Goal: Transaction & Acquisition: Book appointment/travel/reservation

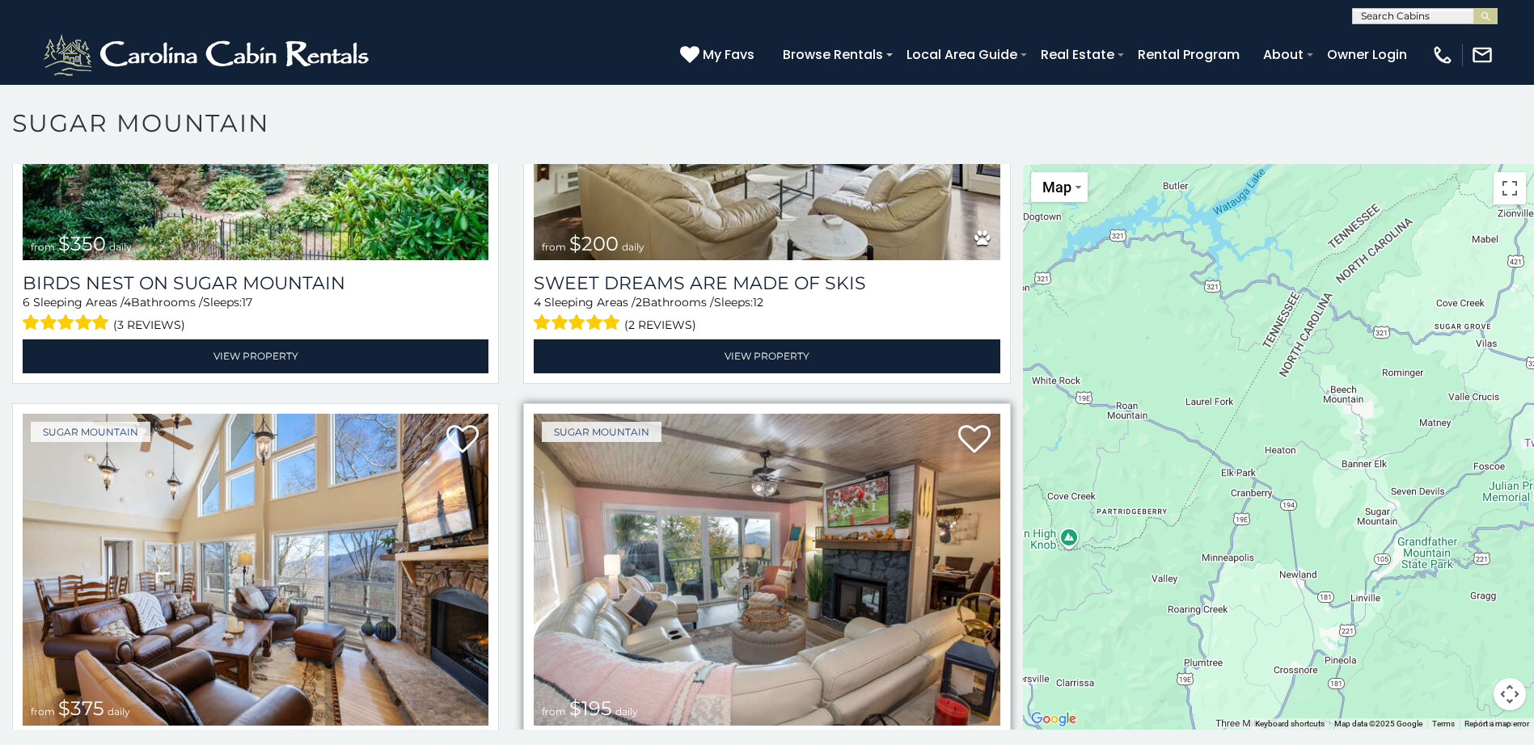
scroll to position [485, 0]
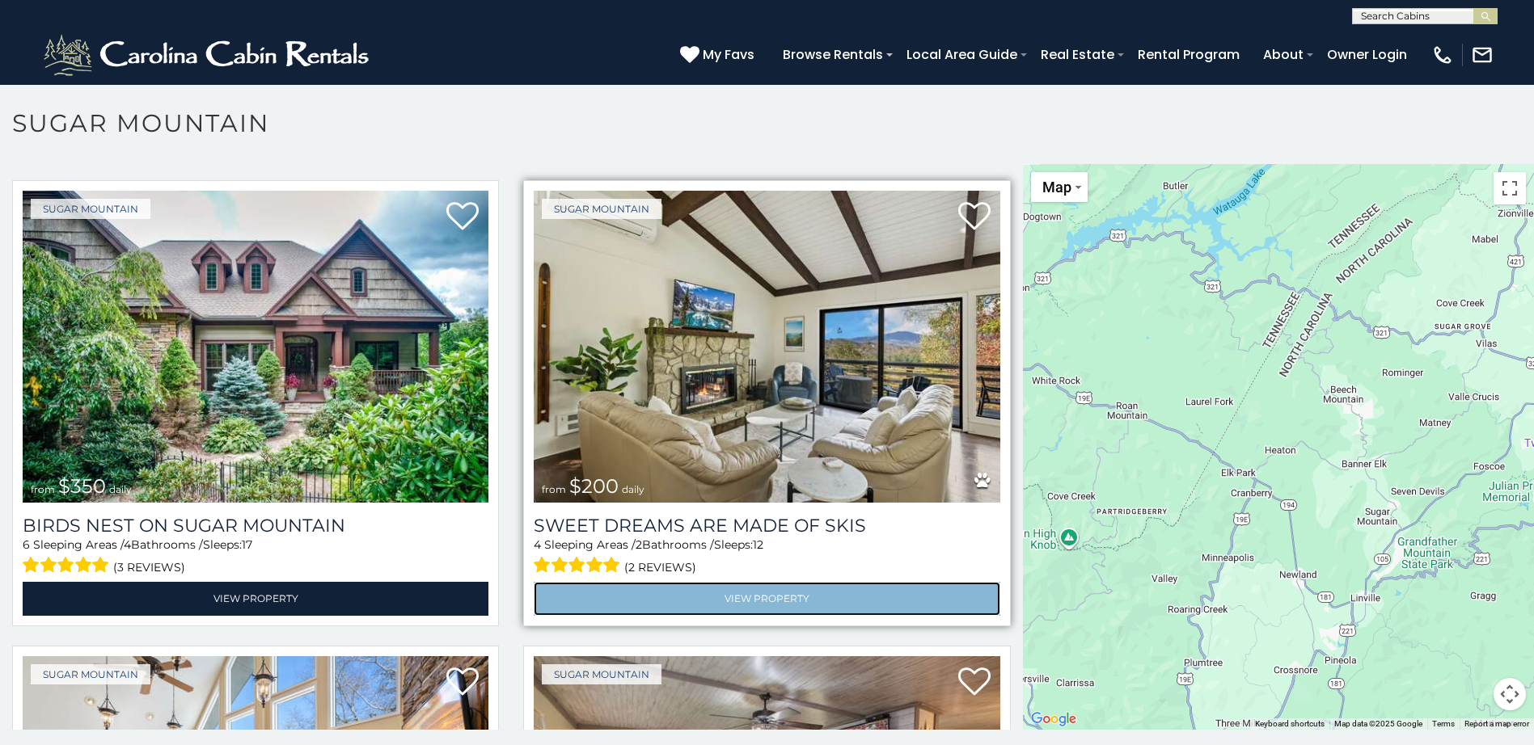
click at [766, 596] on link "View Property" at bounding box center [767, 598] width 466 height 33
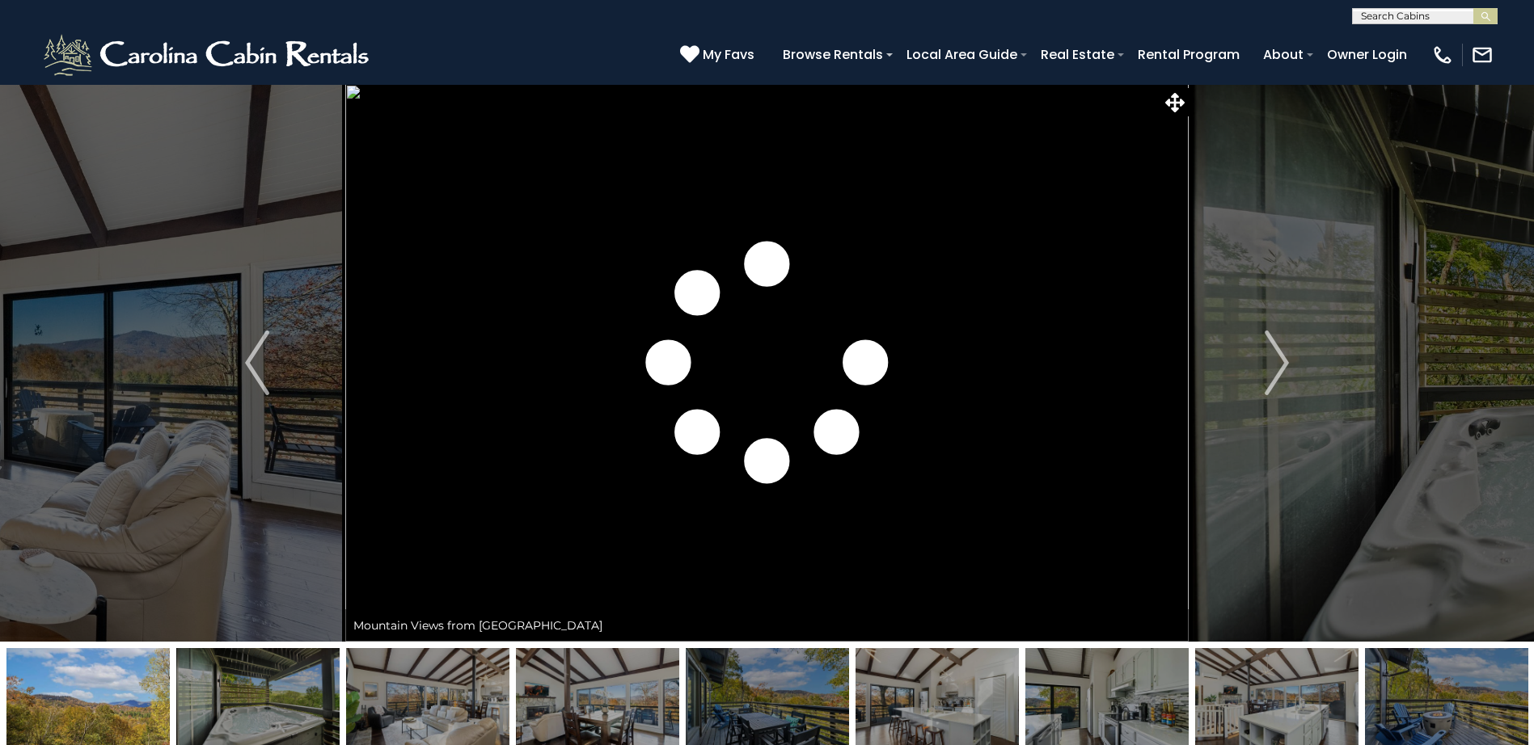
click at [1277, 367] on img "Next" at bounding box center [1277, 363] width 24 height 65
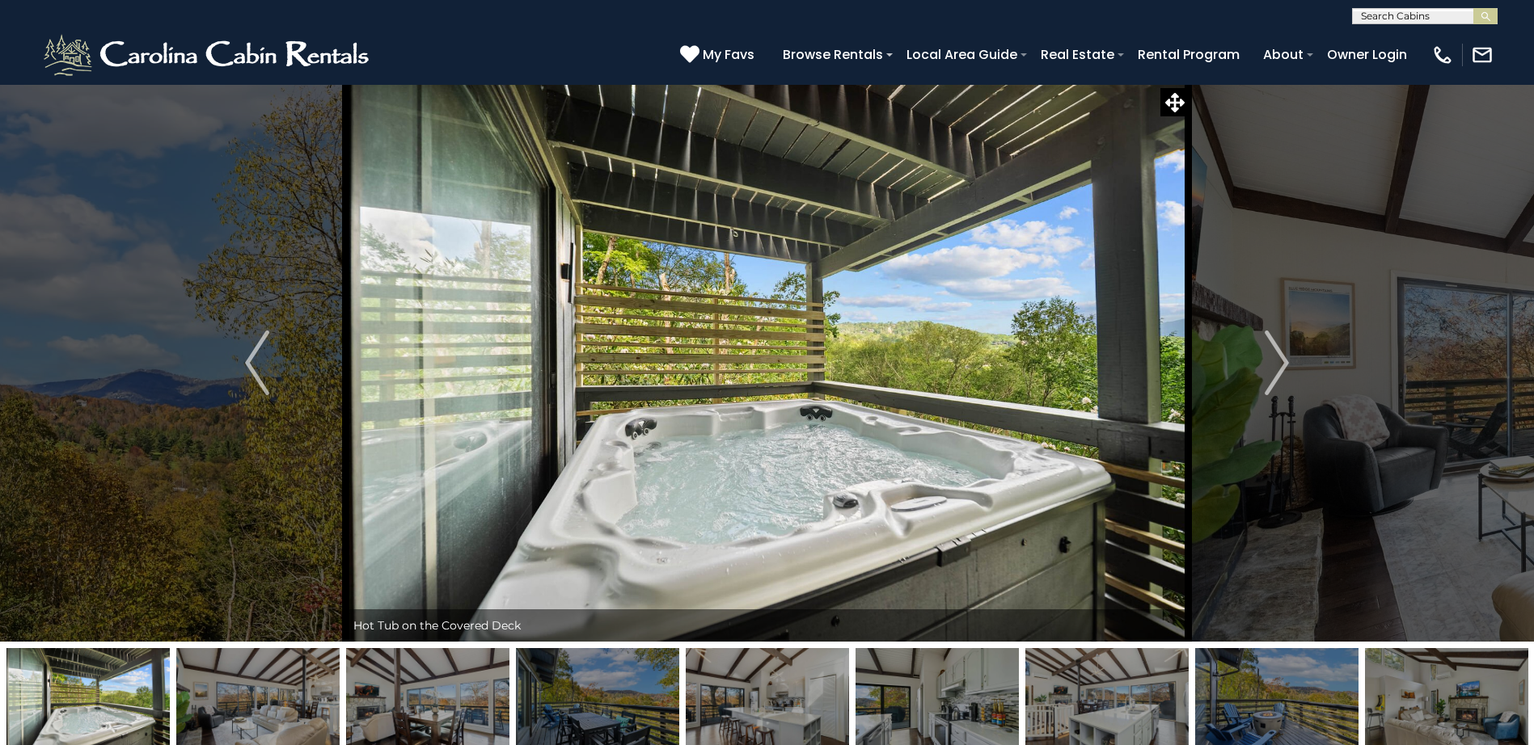
click at [1277, 367] on img "Next" at bounding box center [1277, 363] width 24 height 65
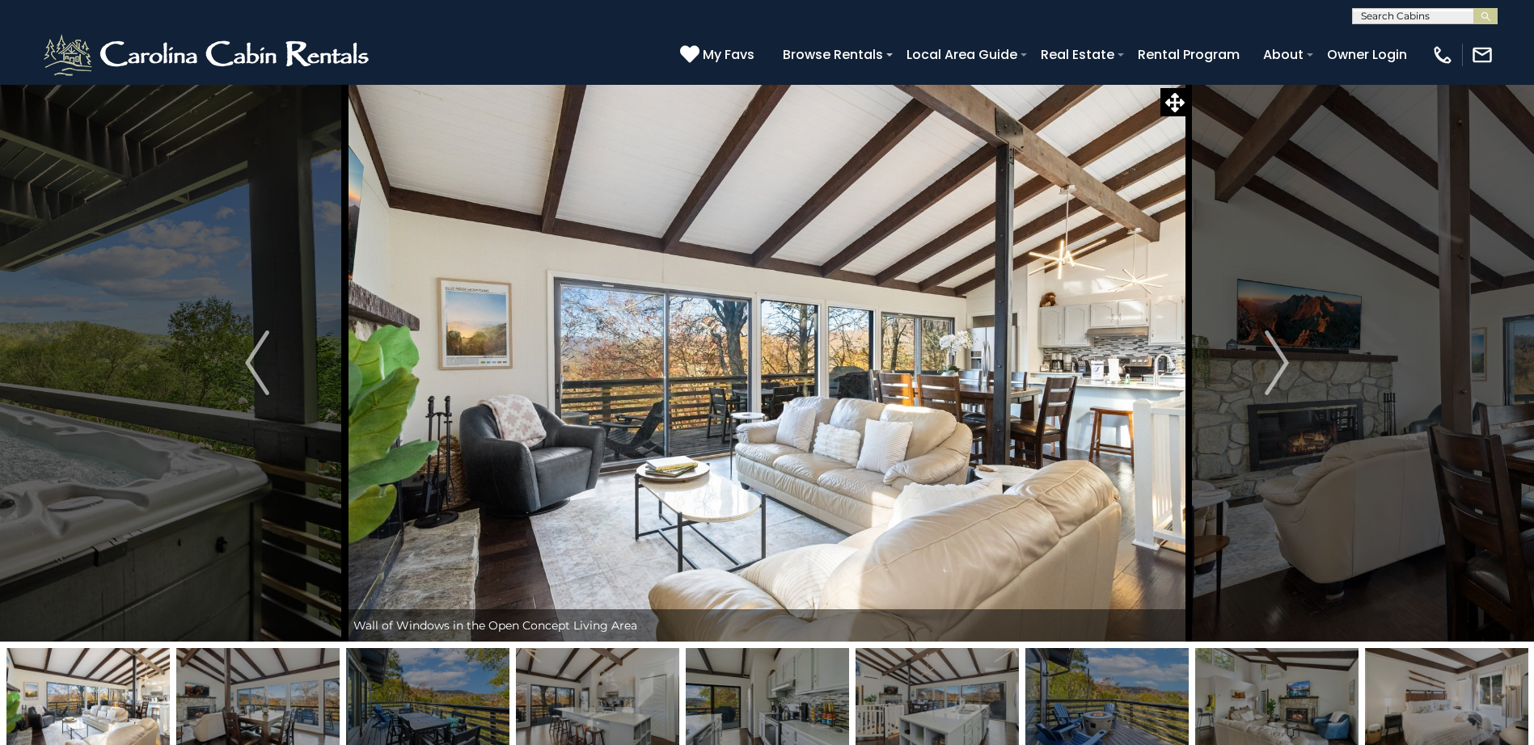
click at [1277, 367] on img "Next" at bounding box center [1277, 363] width 24 height 65
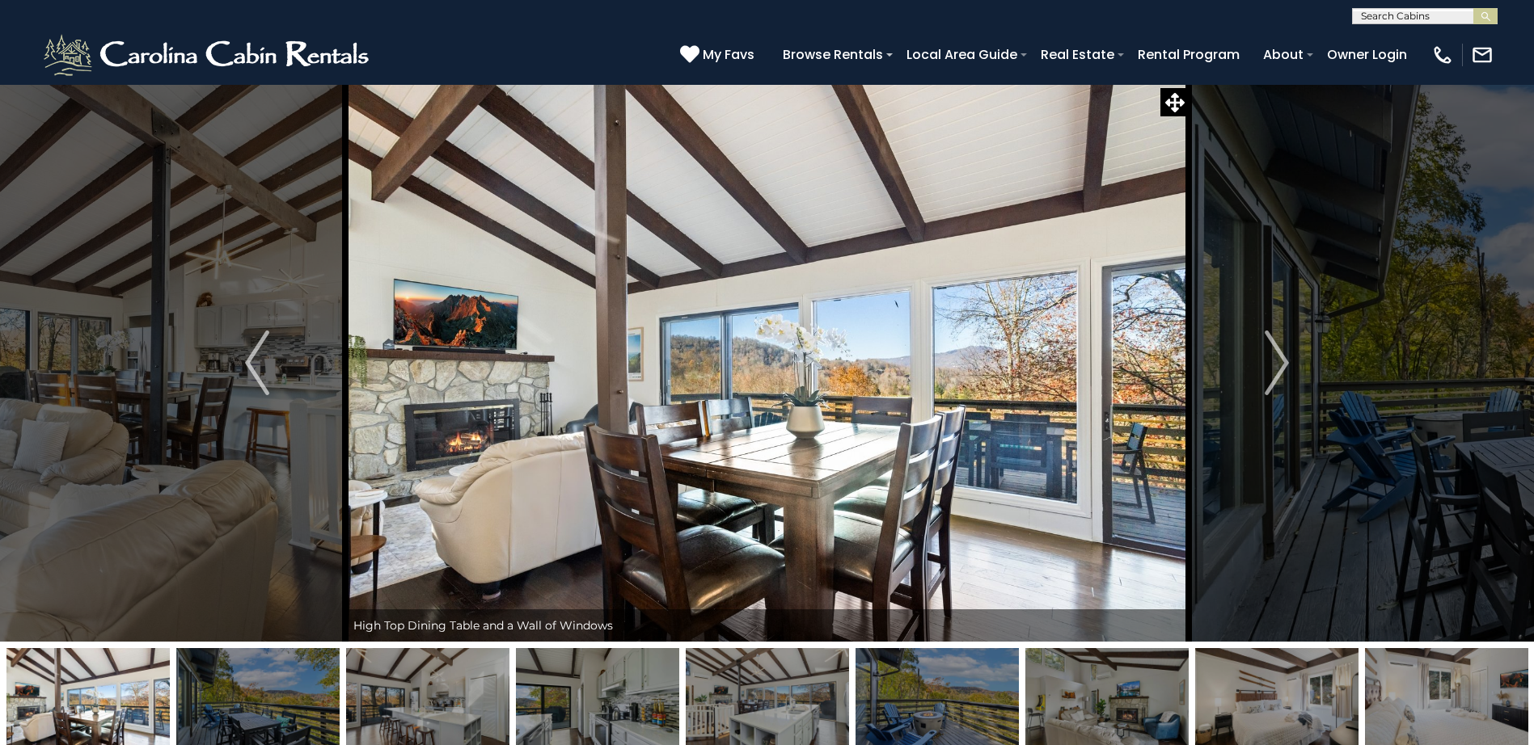
click at [1277, 367] on img "Next" at bounding box center [1277, 363] width 24 height 65
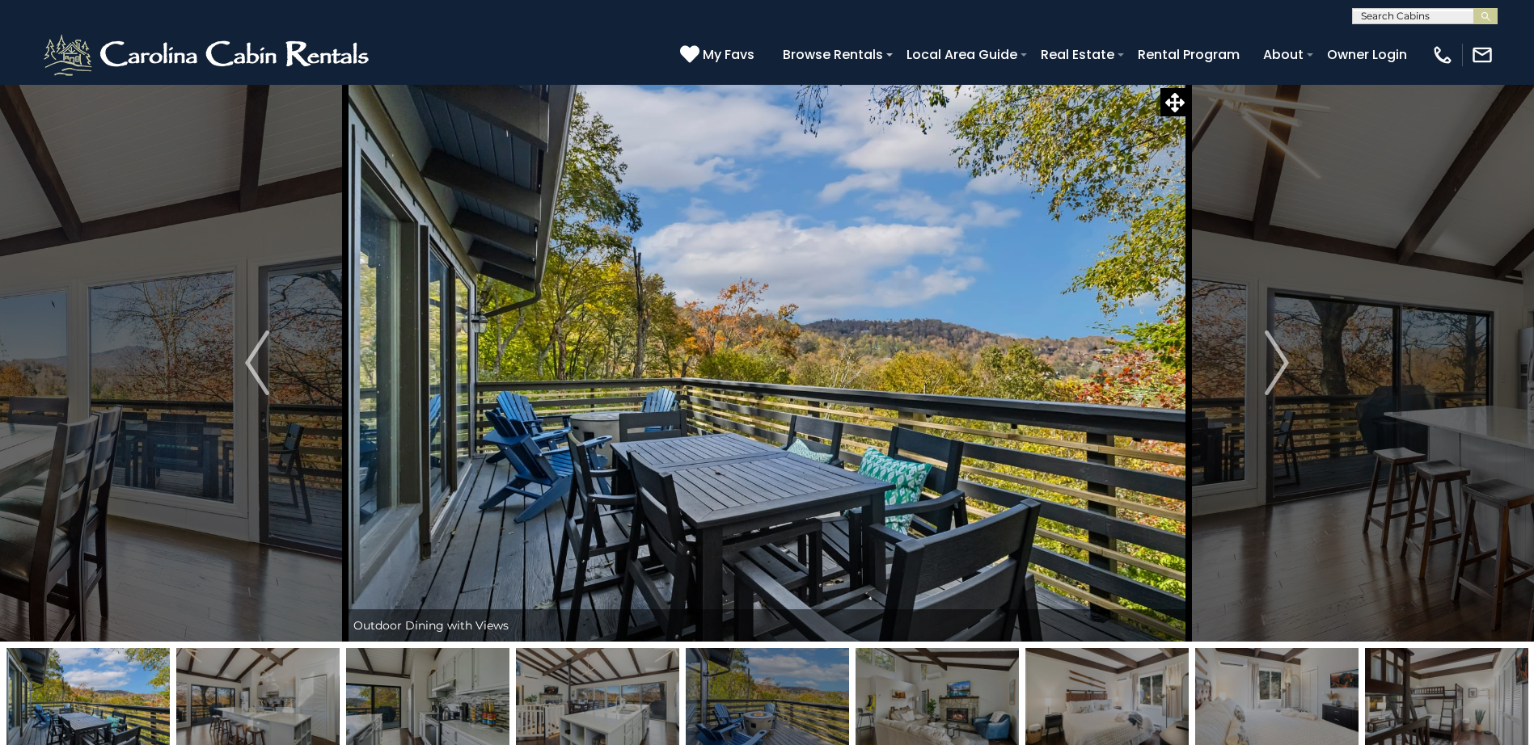
click at [1277, 367] on img "Next" at bounding box center [1277, 363] width 24 height 65
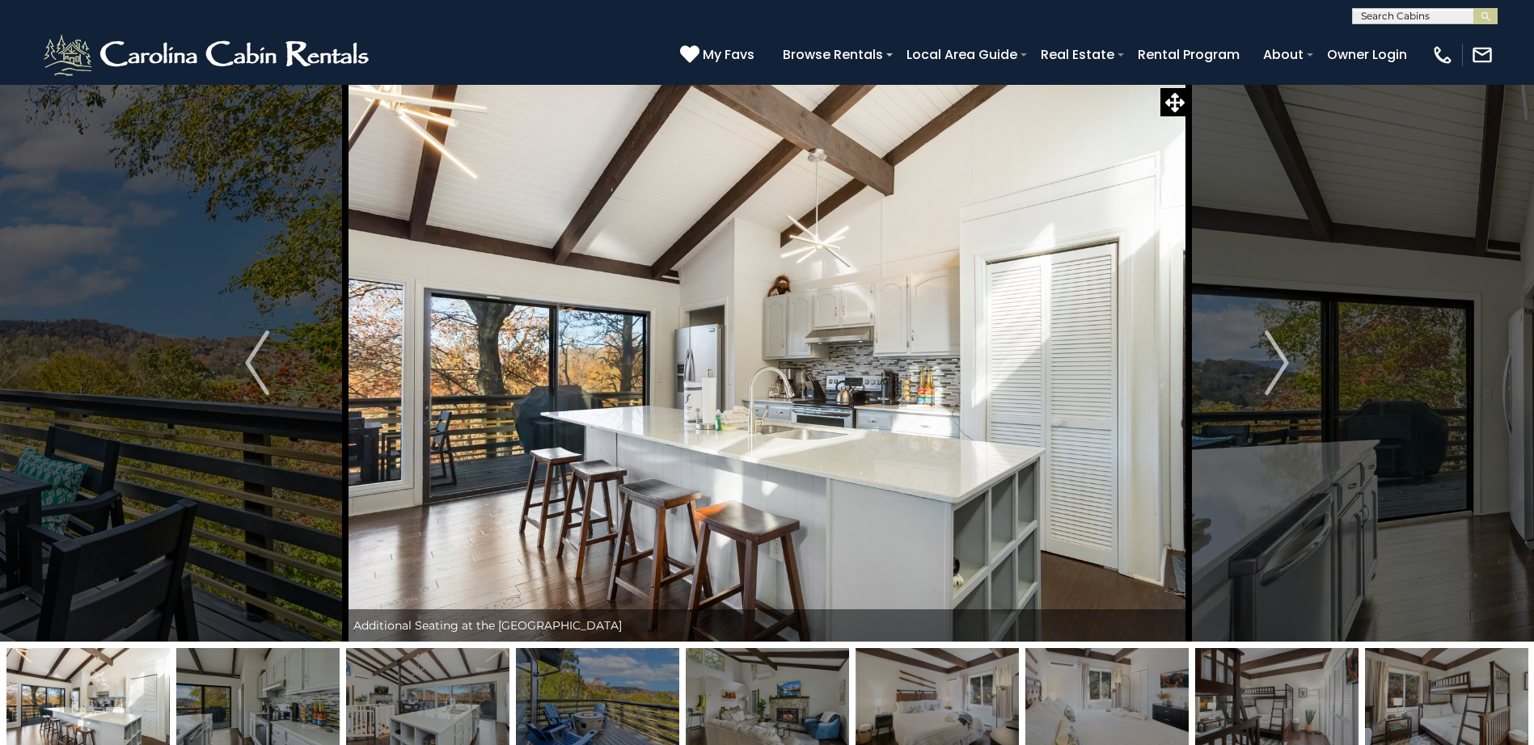
click at [1277, 367] on img "Next" at bounding box center [1277, 363] width 24 height 65
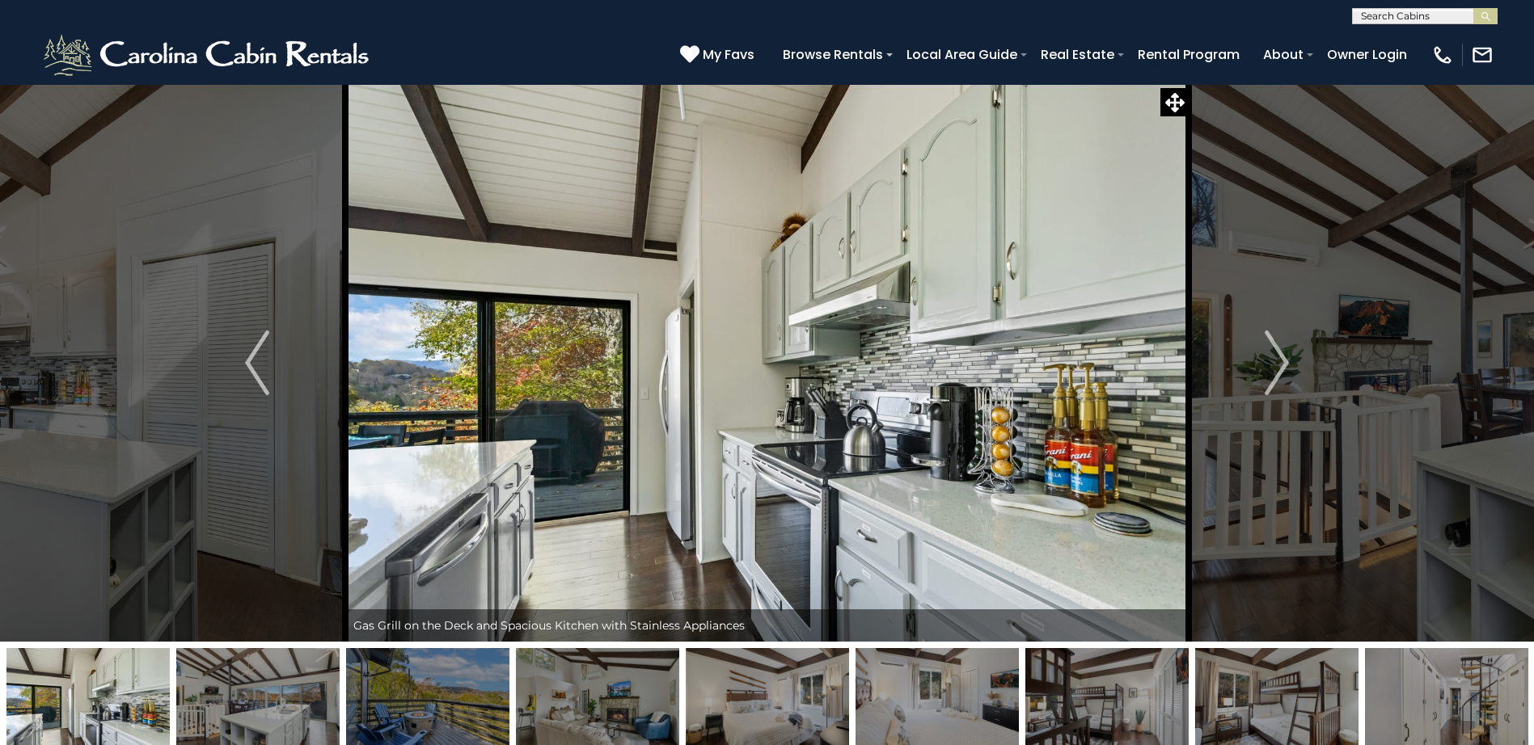
click at [1277, 367] on img "Next" at bounding box center [1277, 363] width 24 height 65
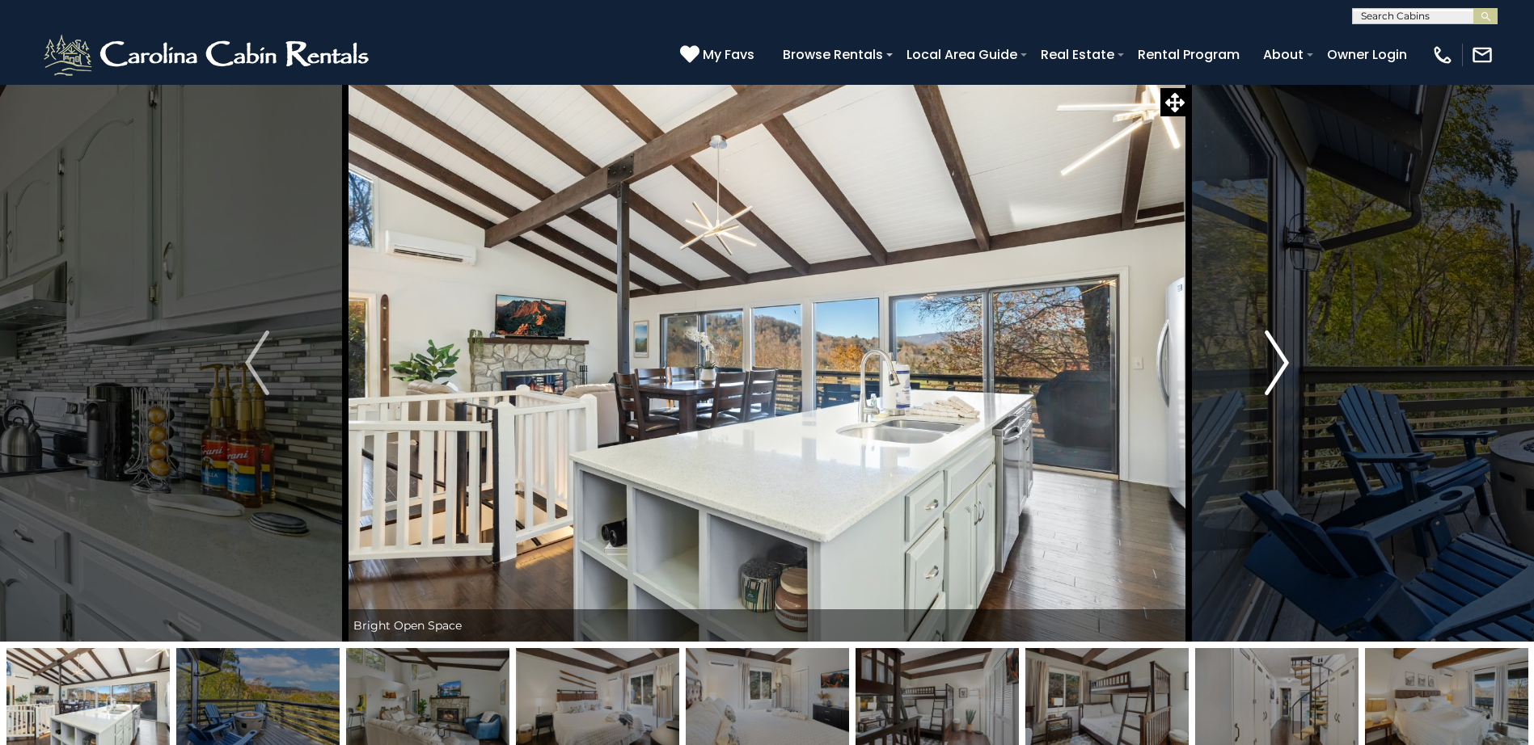
click at [1280, 354] on img "Next" at bounding box center [1277, 363] width 24 height 65
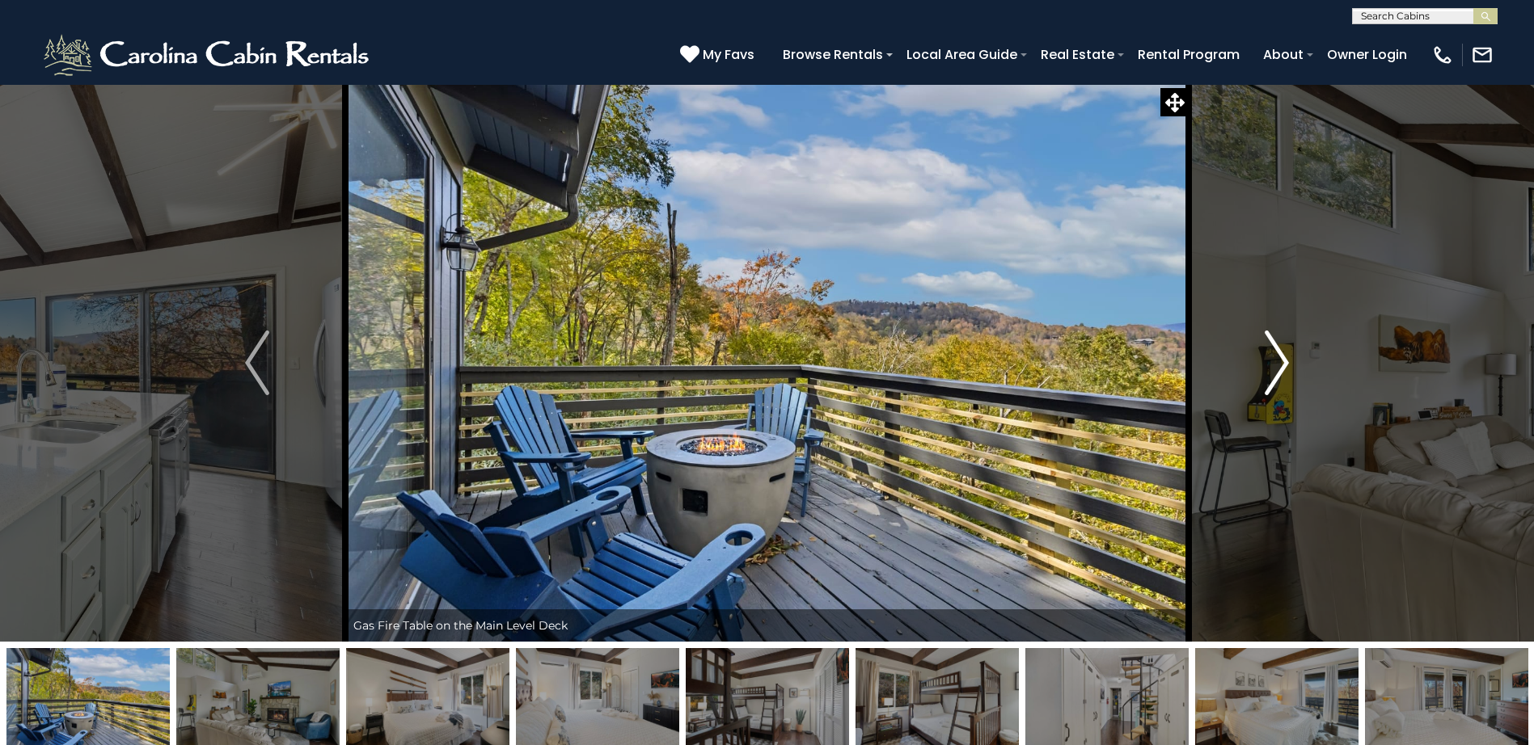
click at [1280, 354] on img "Next" at bounding box center [1277, 363] width 24 height 65
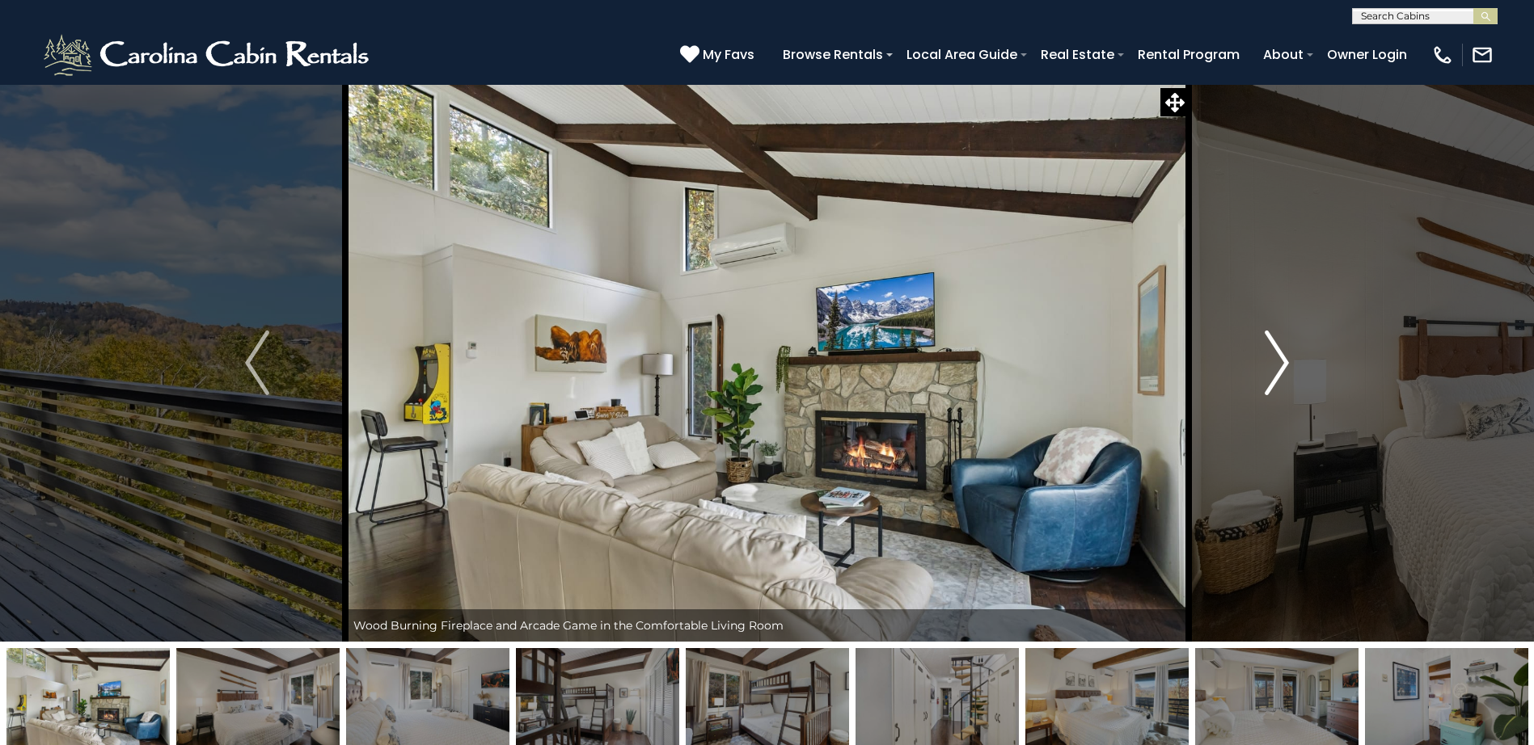
click at [1280, 354] on img "Next" at bounding box center [1277, 363] width 24 height 65
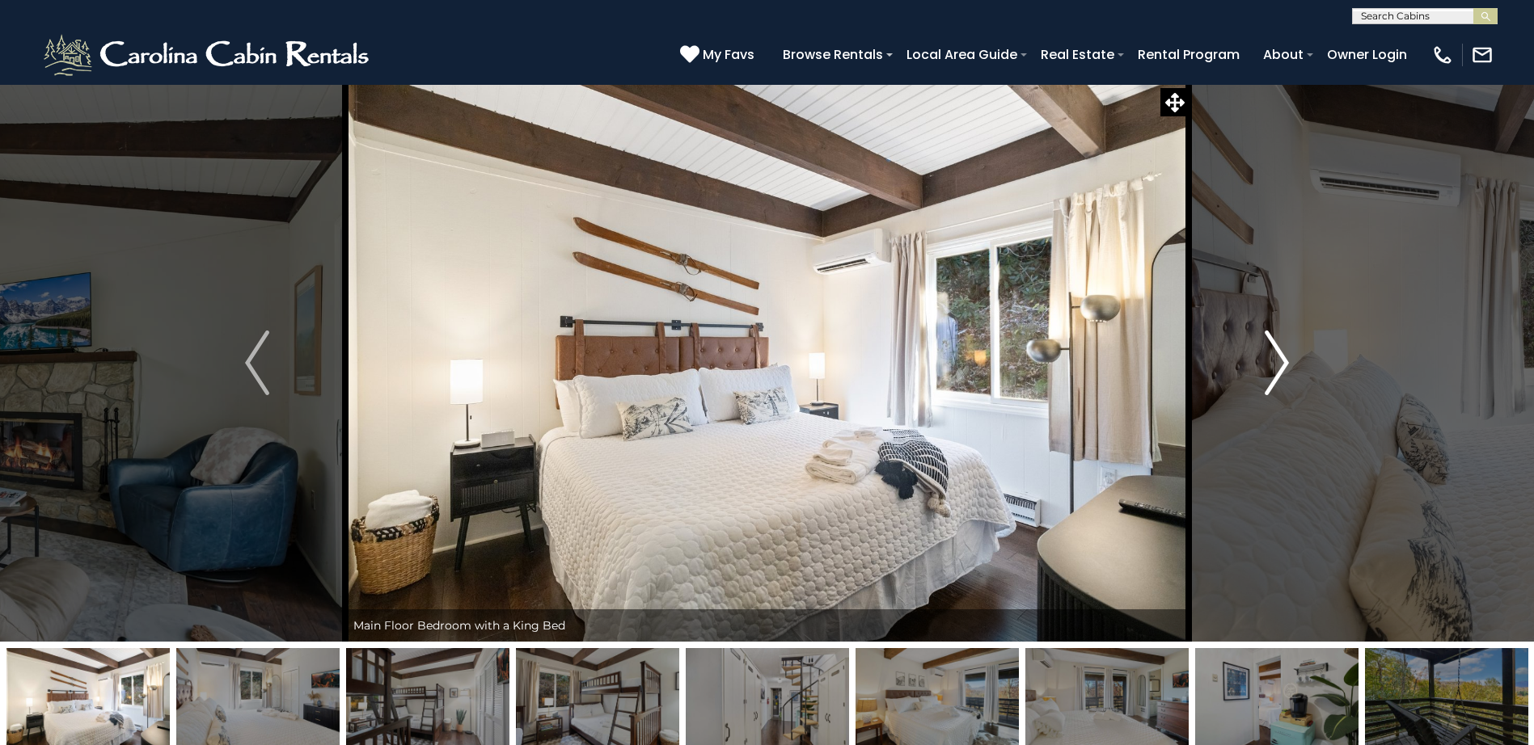
click at [1280, 354] on img "Next" at bounding box center [1277, 363] width 24 height 65
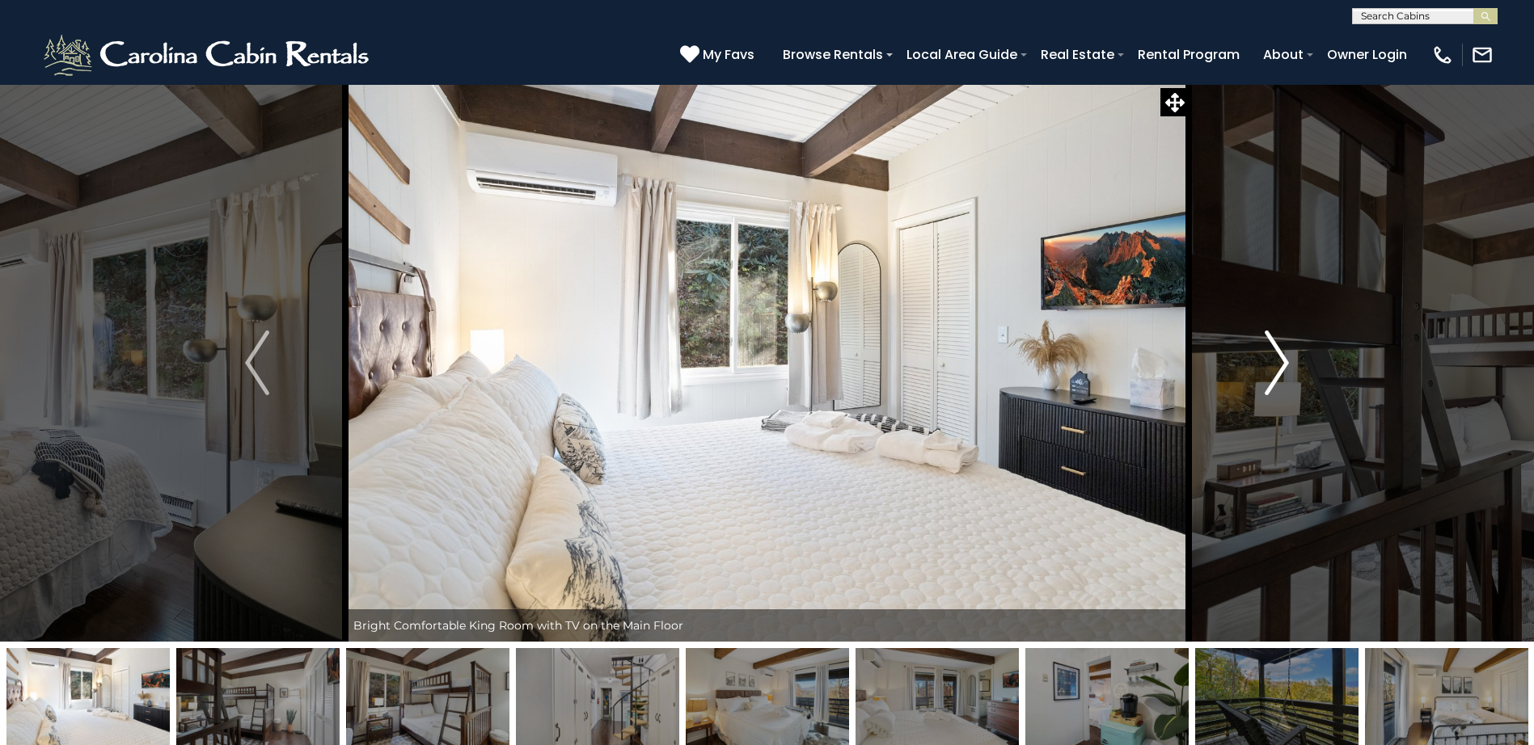
click at [1280, 354] on img "Next" at bounding box center [1277, 363] width 24 height 65
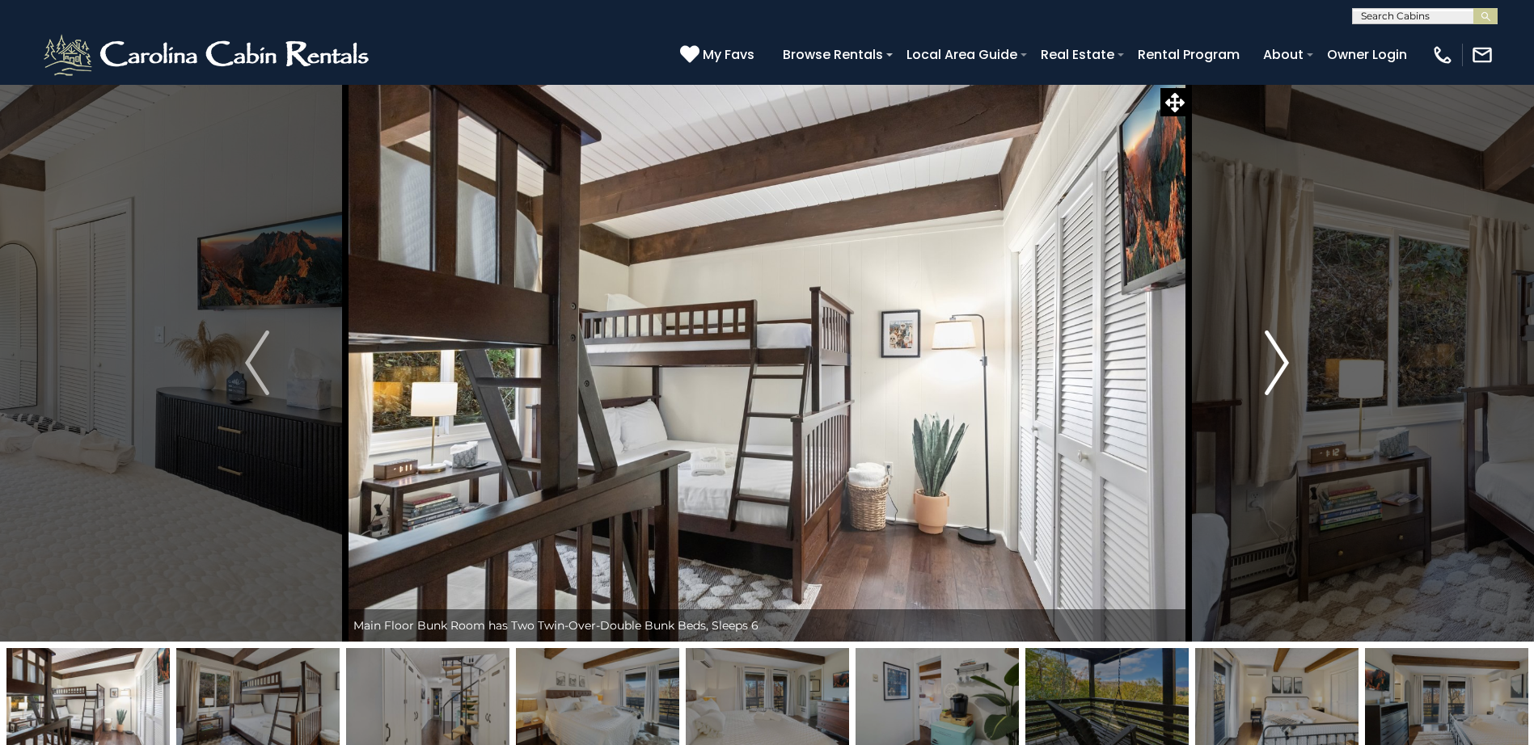
click at [1279, 349] on img "Next" at bounding box center [1277, 363] width 24 height 65
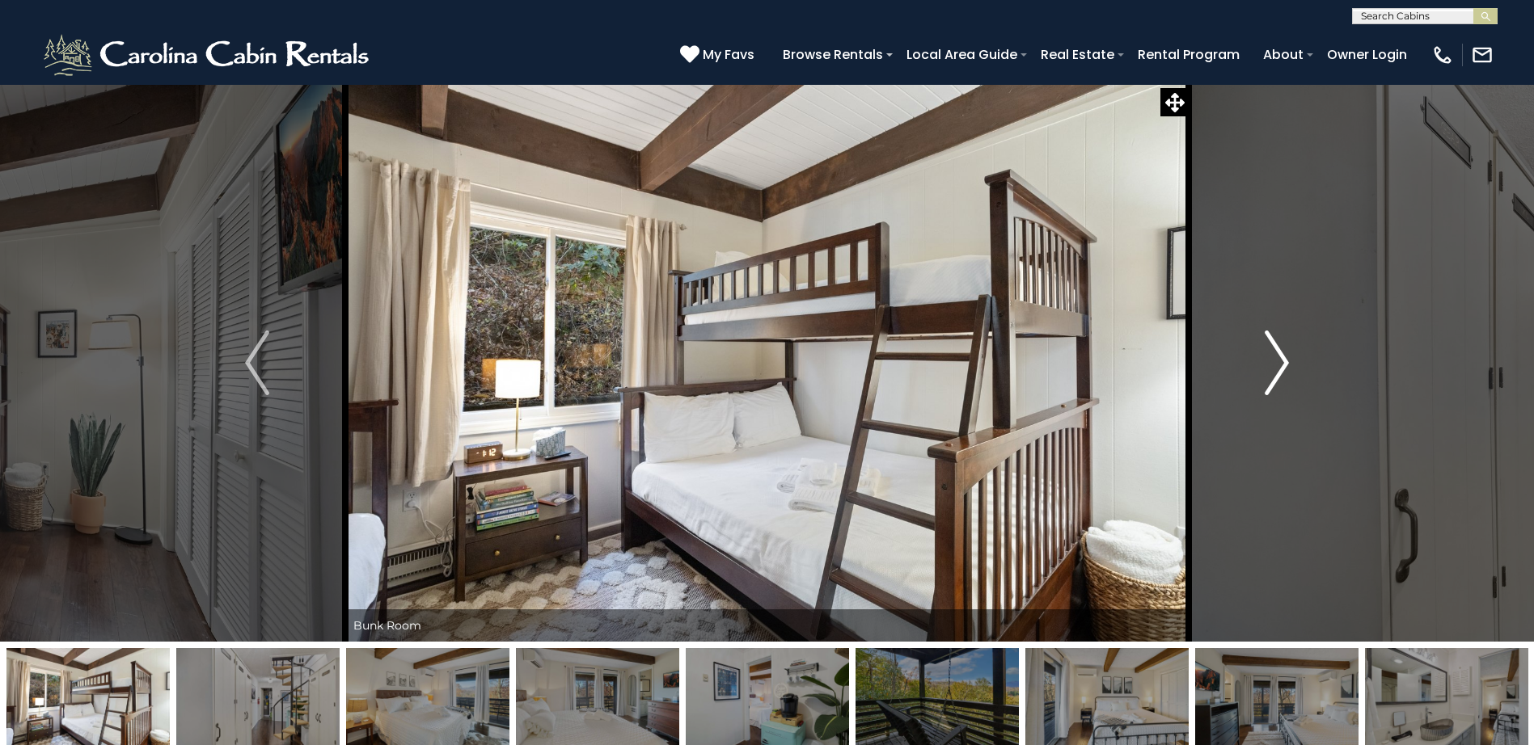
click at [1279, 349] on img "Next" at bounding box center [1277, 363] width 24 height 65
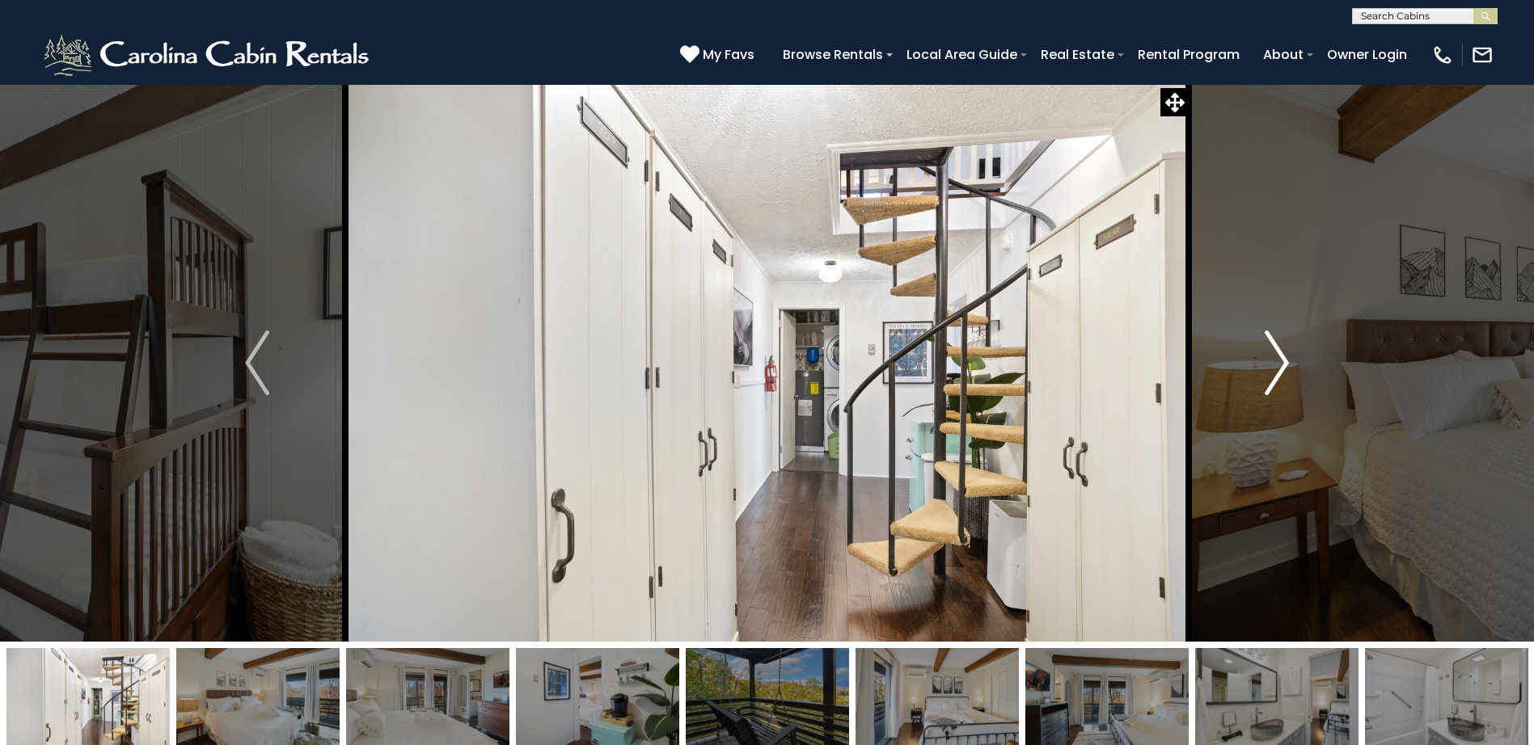
click at [1279, 350] on img "Next" at bounding box center [1277, 363] width 24 height 65
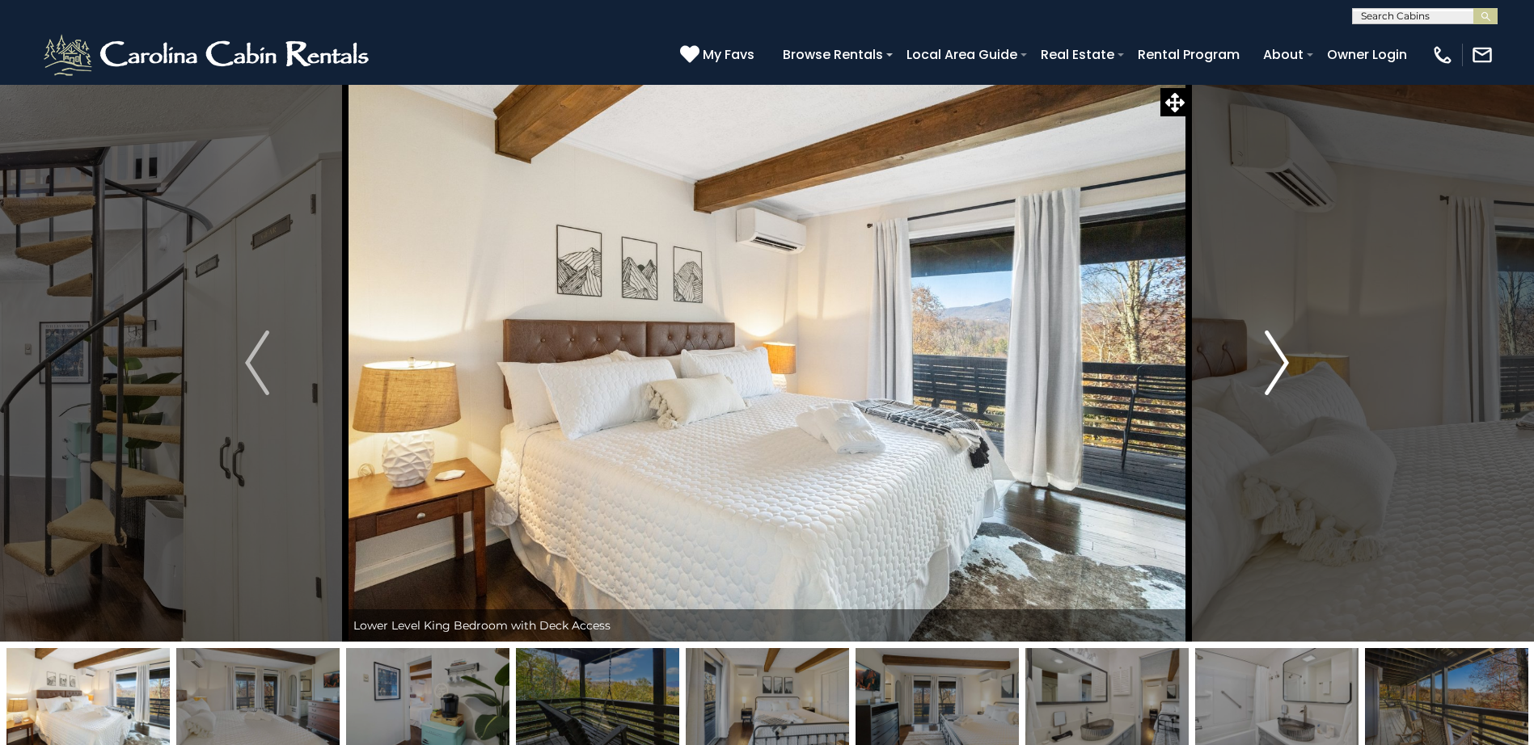
click at [1279, 350] on img "Next" at bounding box center [1277, 363] width 24 height 65
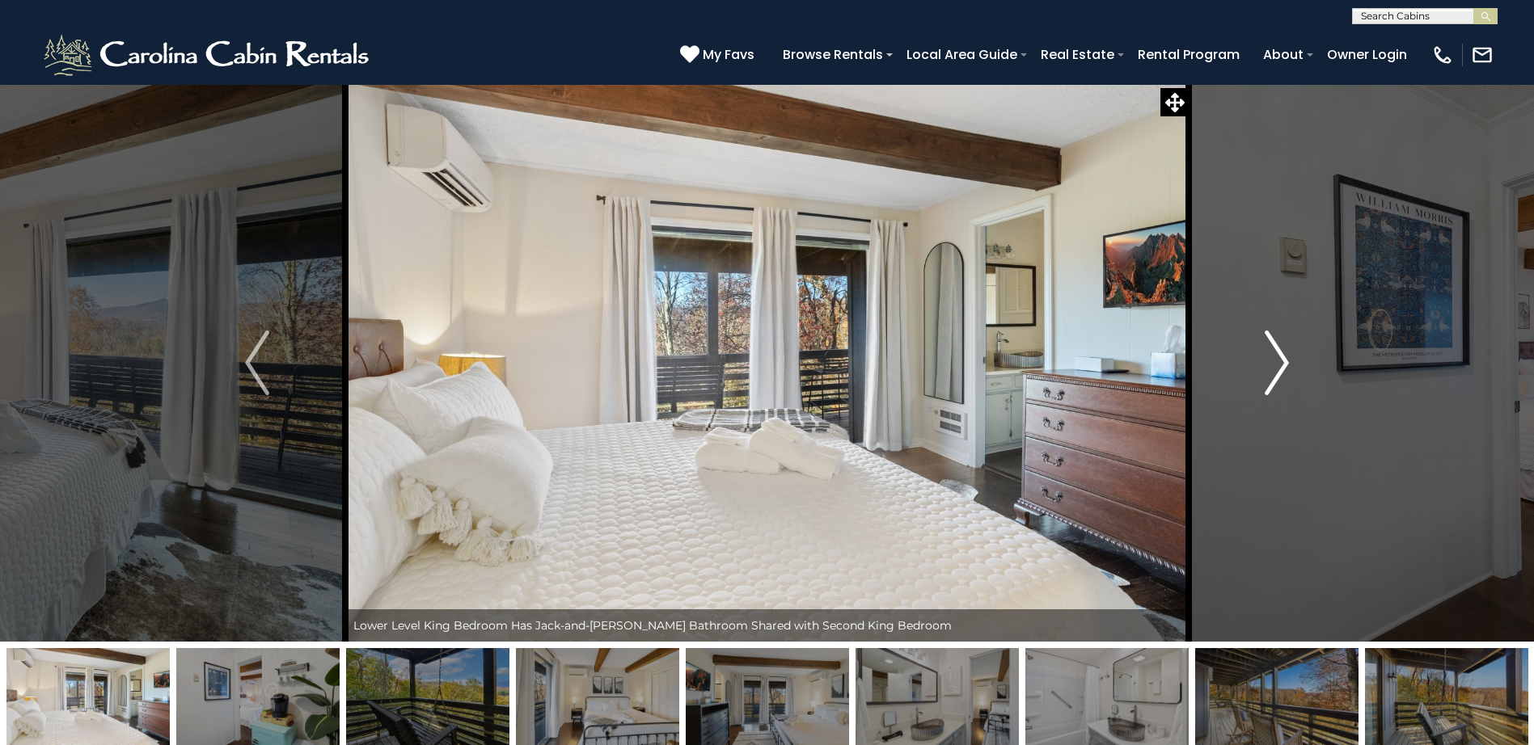
click at [1282, 351] on img "Next" at bounding box center [1277, 363] width 24 height 65
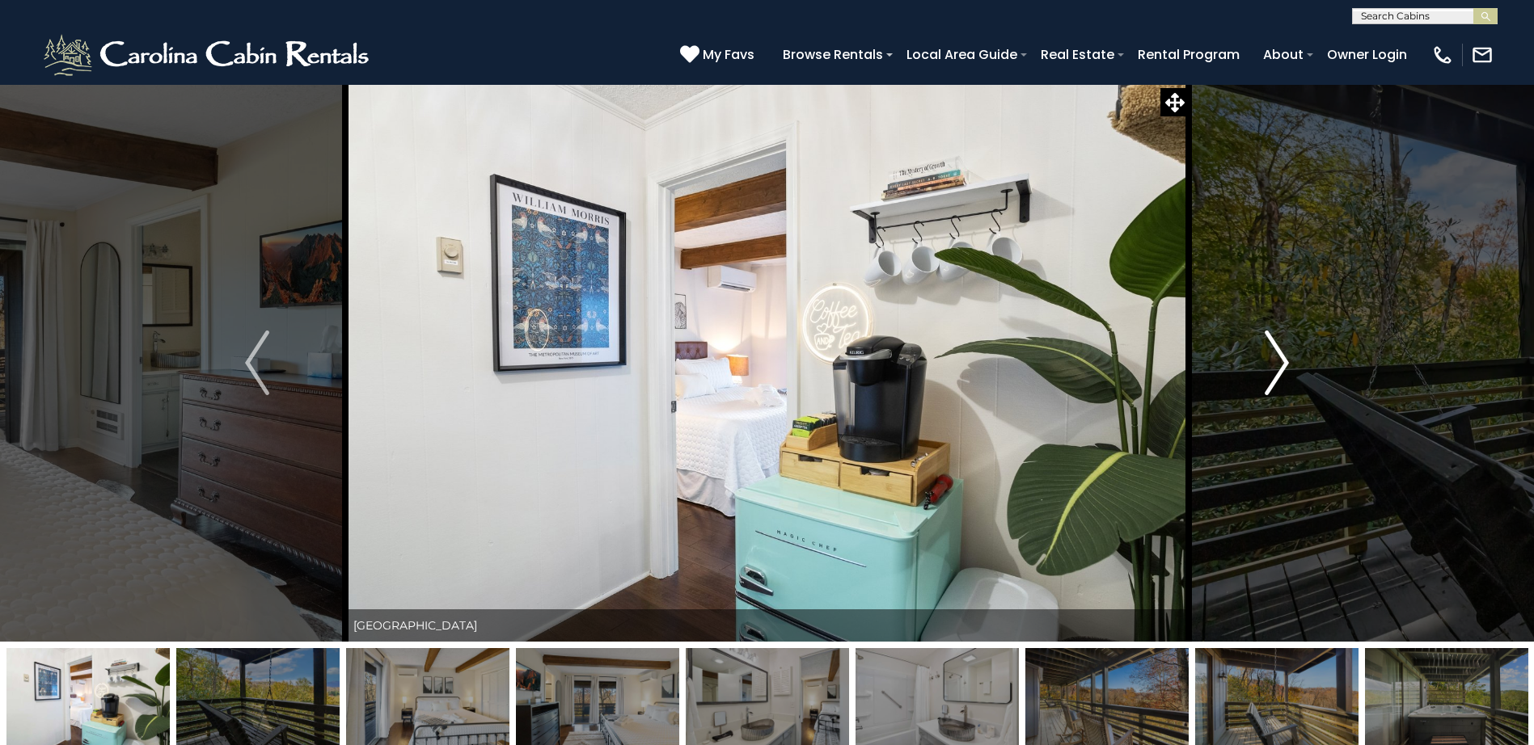
click at [1283, 355] on img "Next" at bounding box center [1277, 363] width 24 height 65
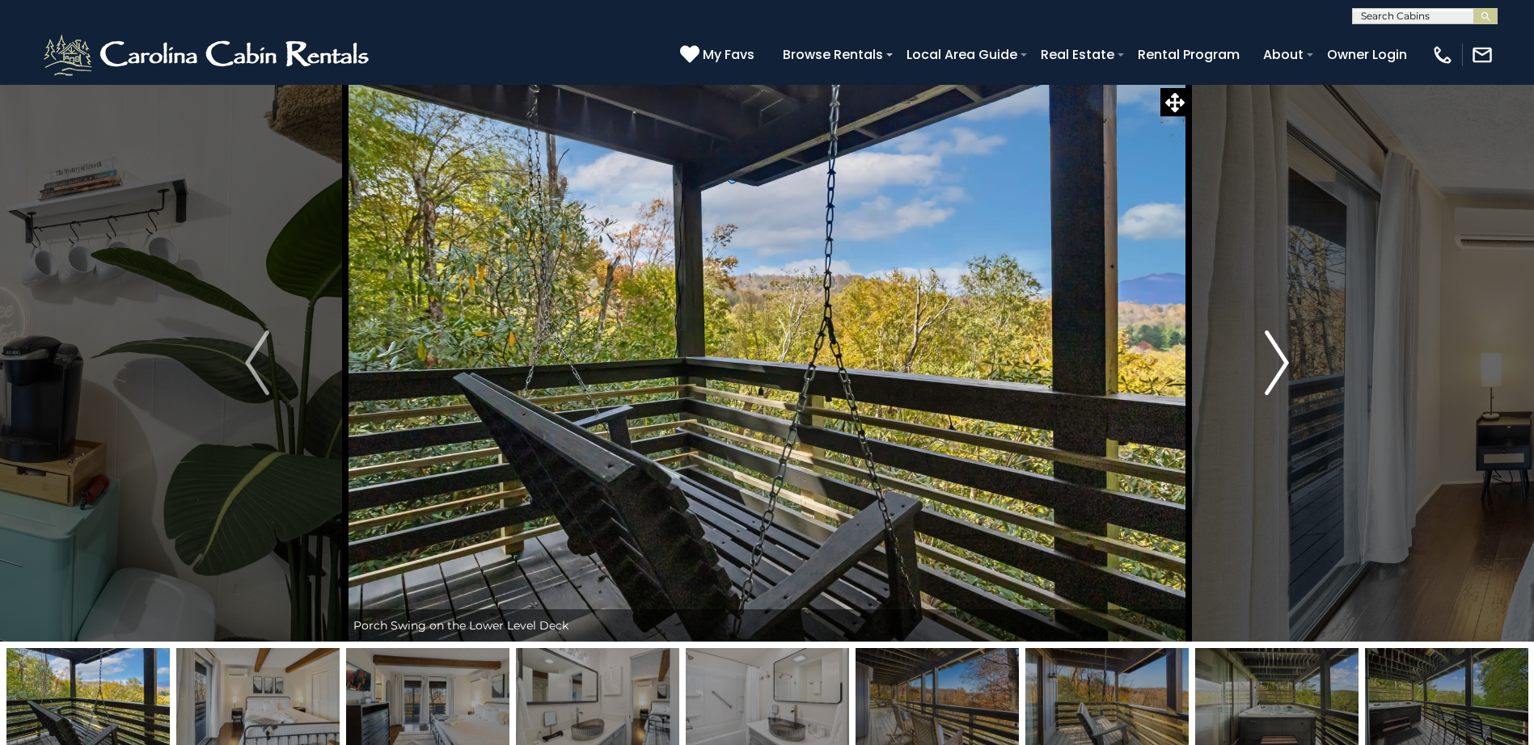
click at [1283, 355] on img "Next" at bounding box center [1277, 363] width 24 height 65
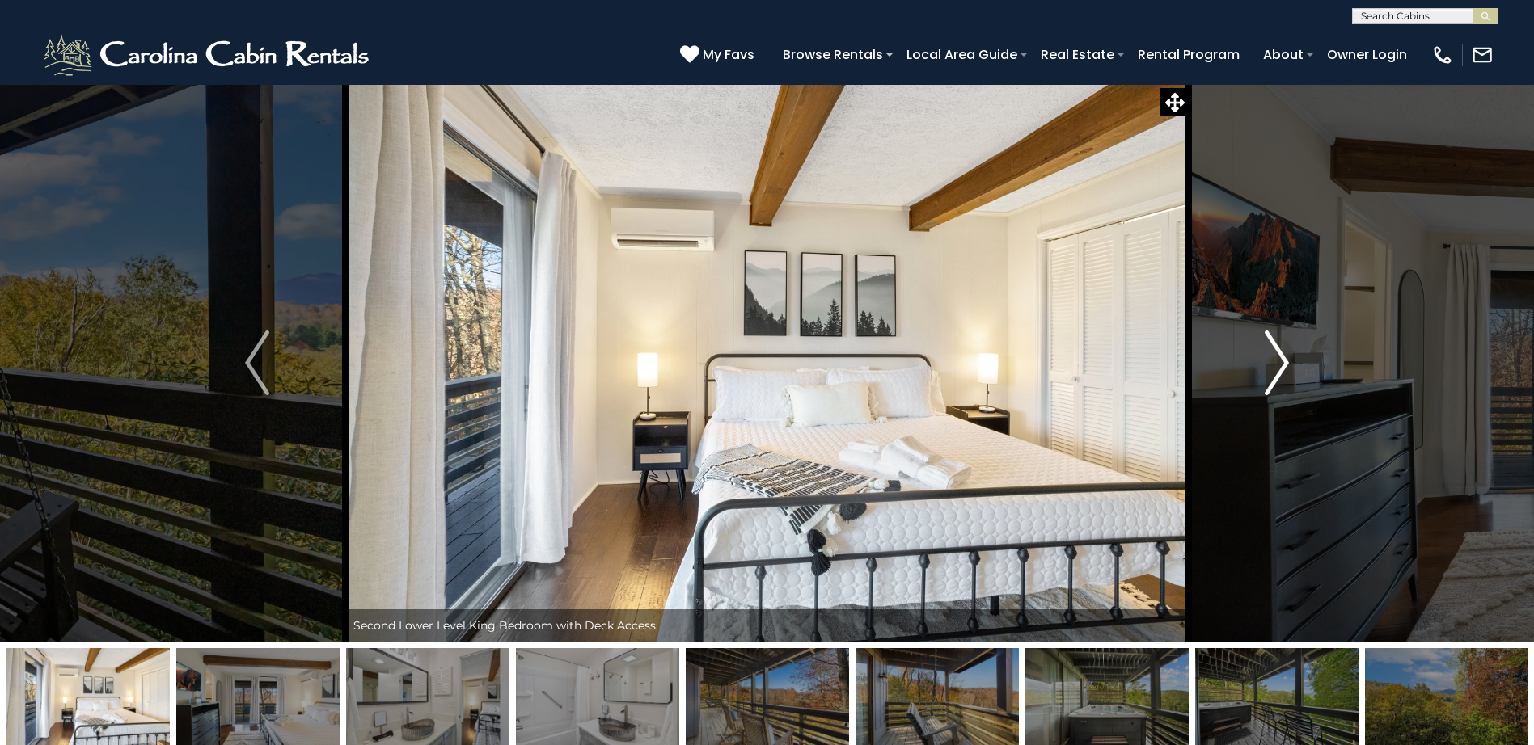
click at [1283, 355] on img "Next" at bounding box center [1277, 363] width 24 height 65
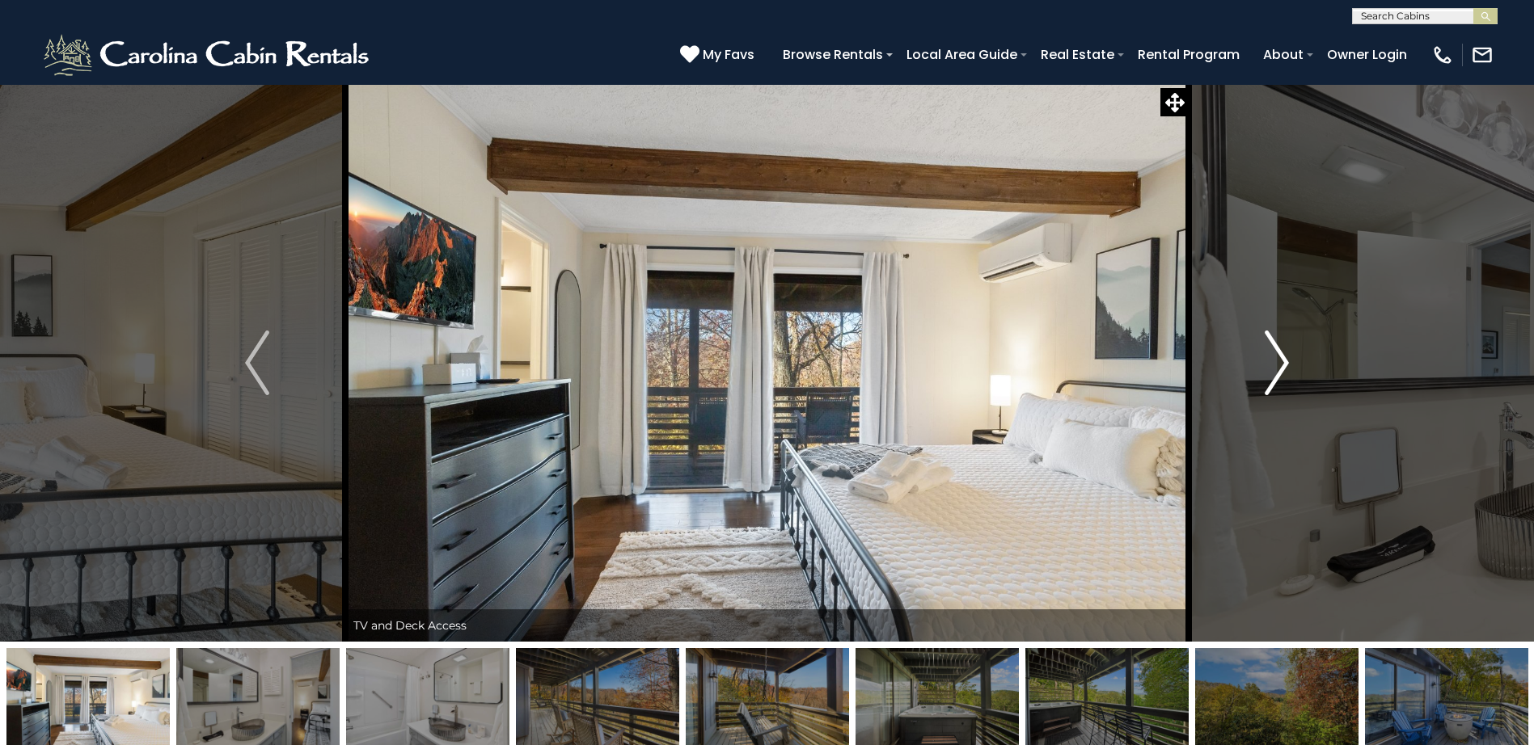
click at [1283, 355] on img "Next" at bounding box center [1277, 363] width 24 height 65
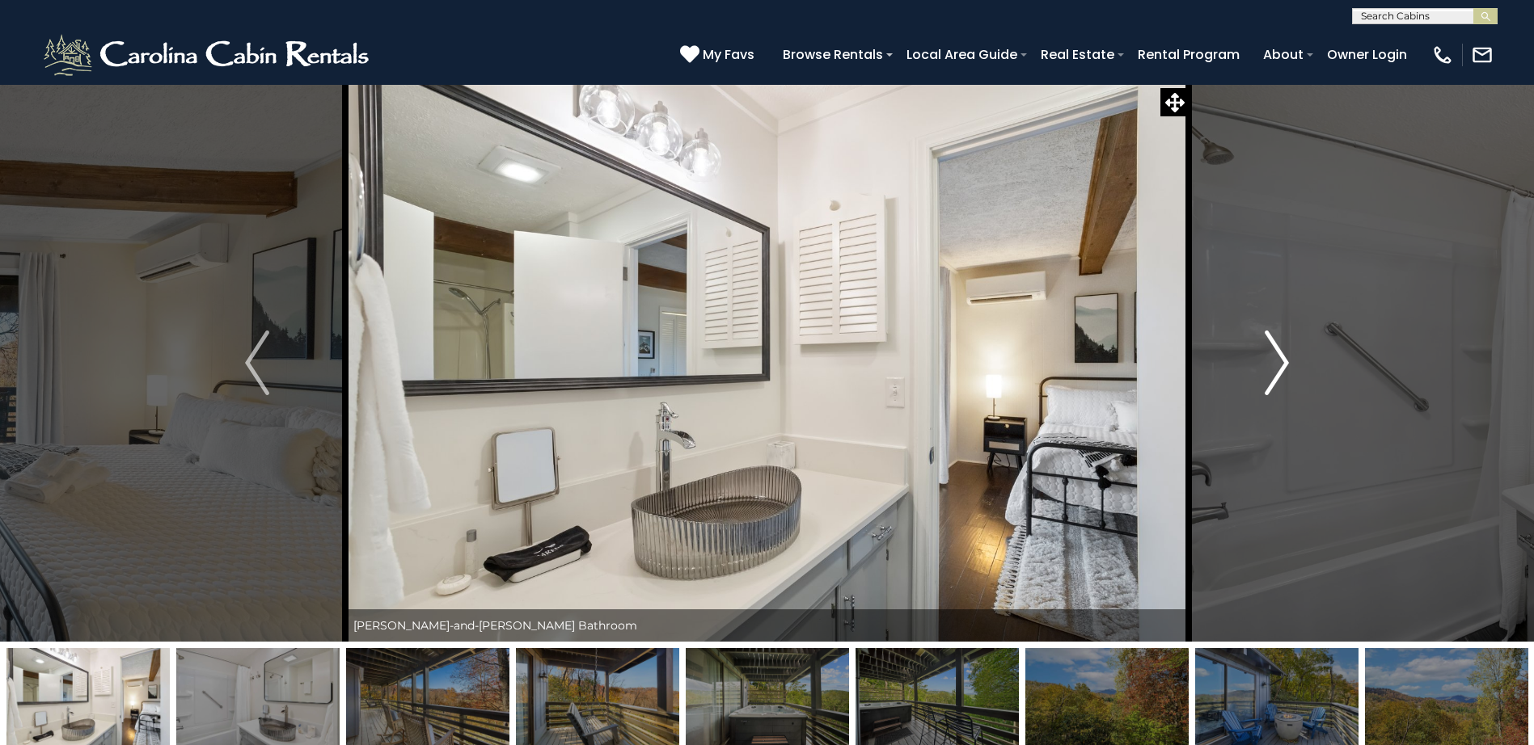
click at [1283, 355] on img "Next" at bounding box center [1277, 363] width 24 height 65
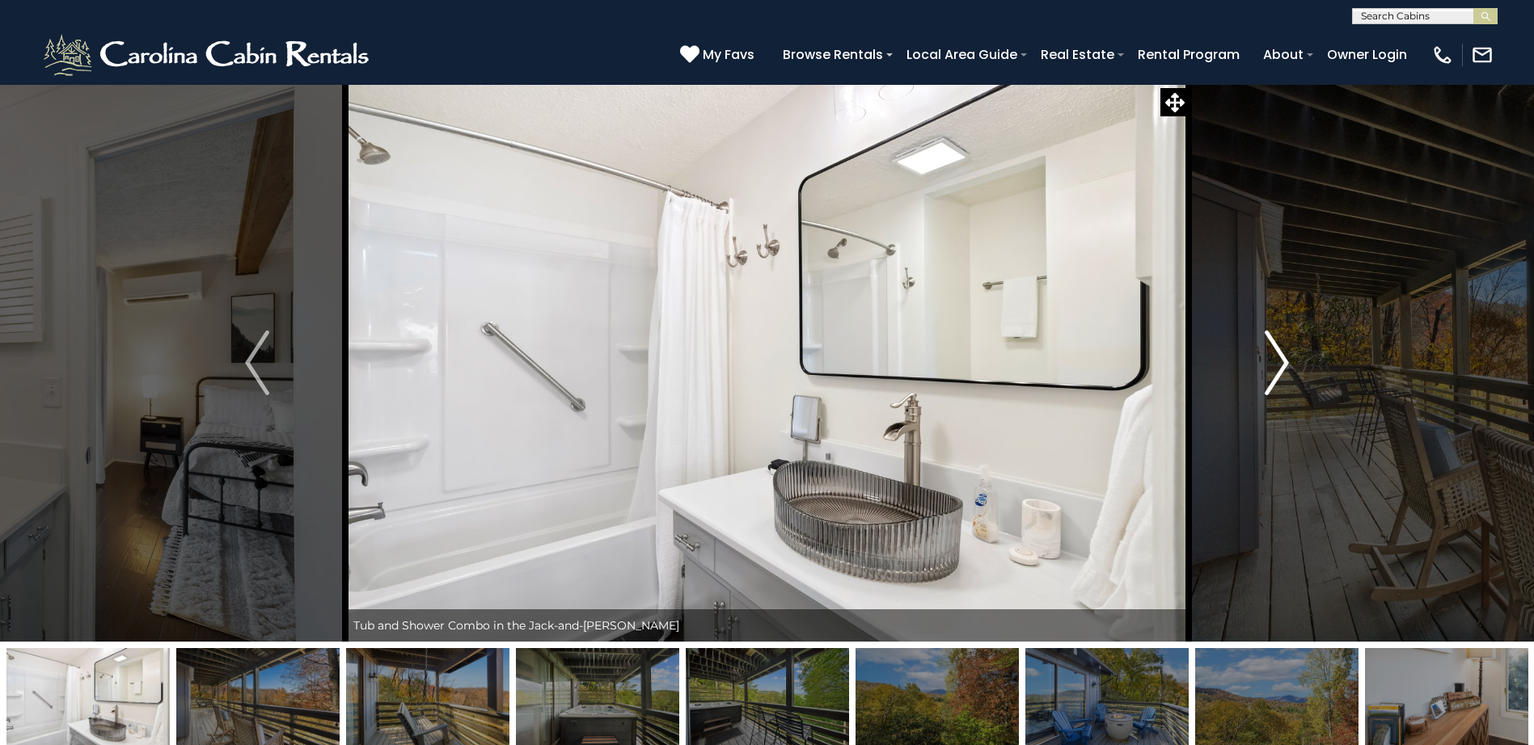
click at [1283, 355] on img "Next" at bounding box center [1277, 363] width 24 height 65
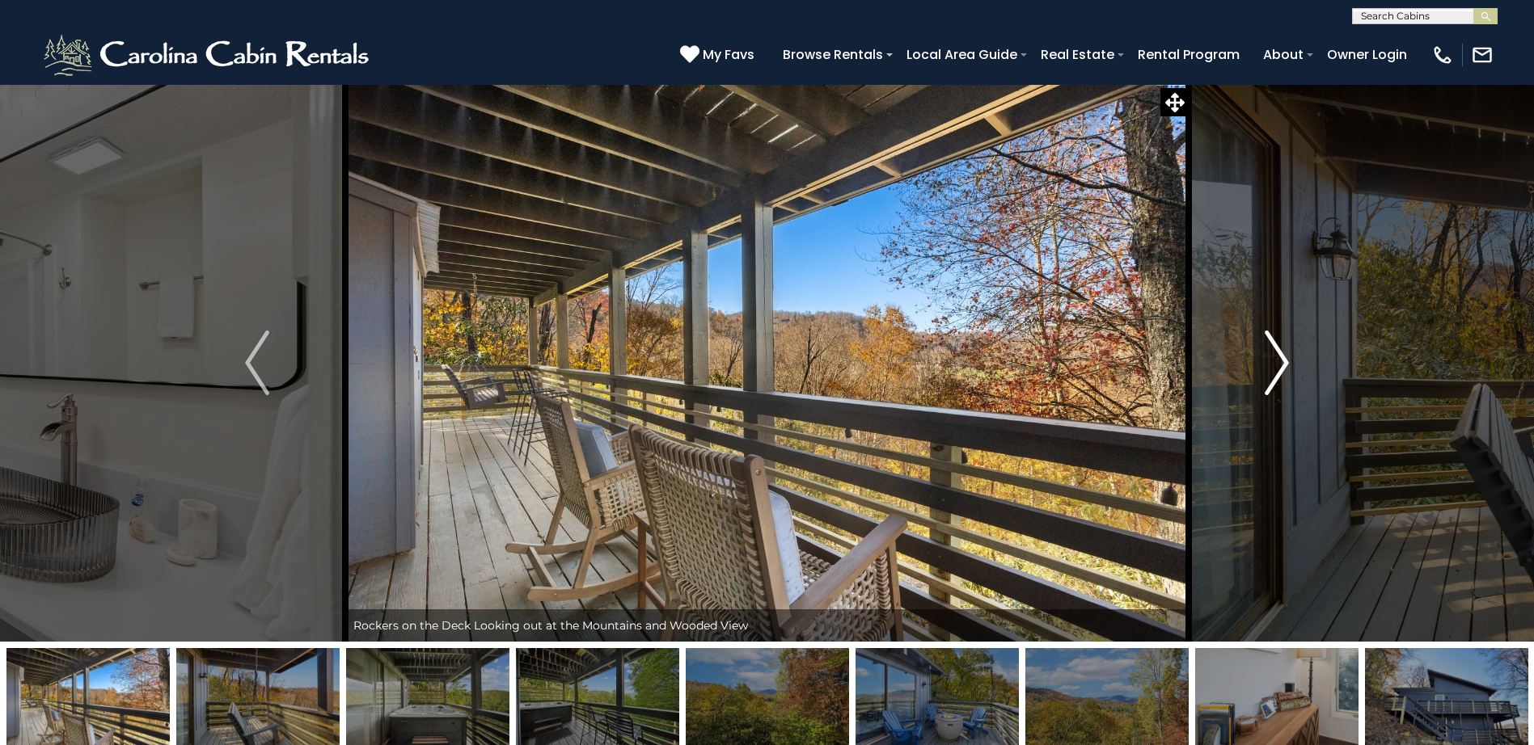
click at [1283, 355] on img "Next" at bounding box center [1277, 363] width 24 height 65
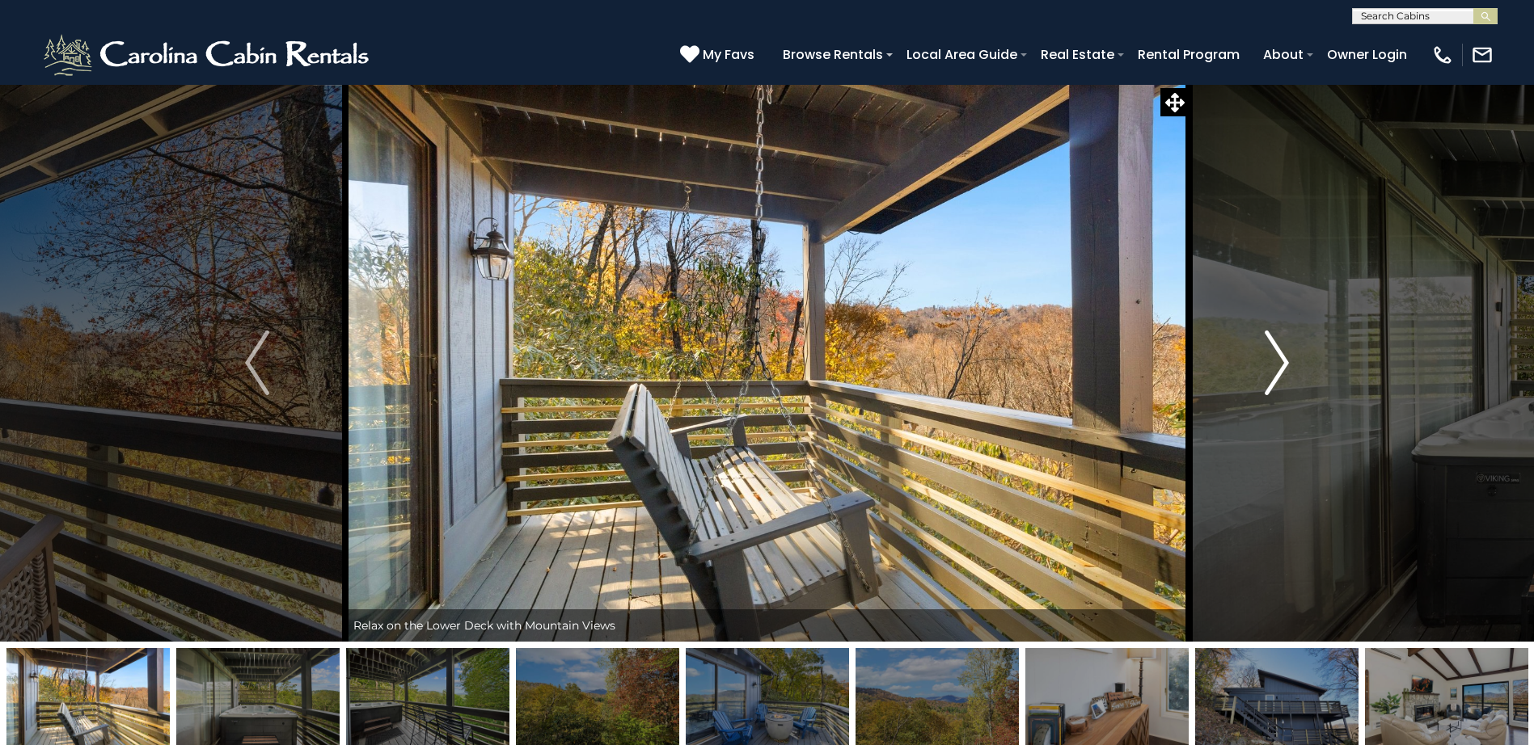
click at [1283, 355] on img "Next" at bounding box center [1277, 363] width 24 height 65
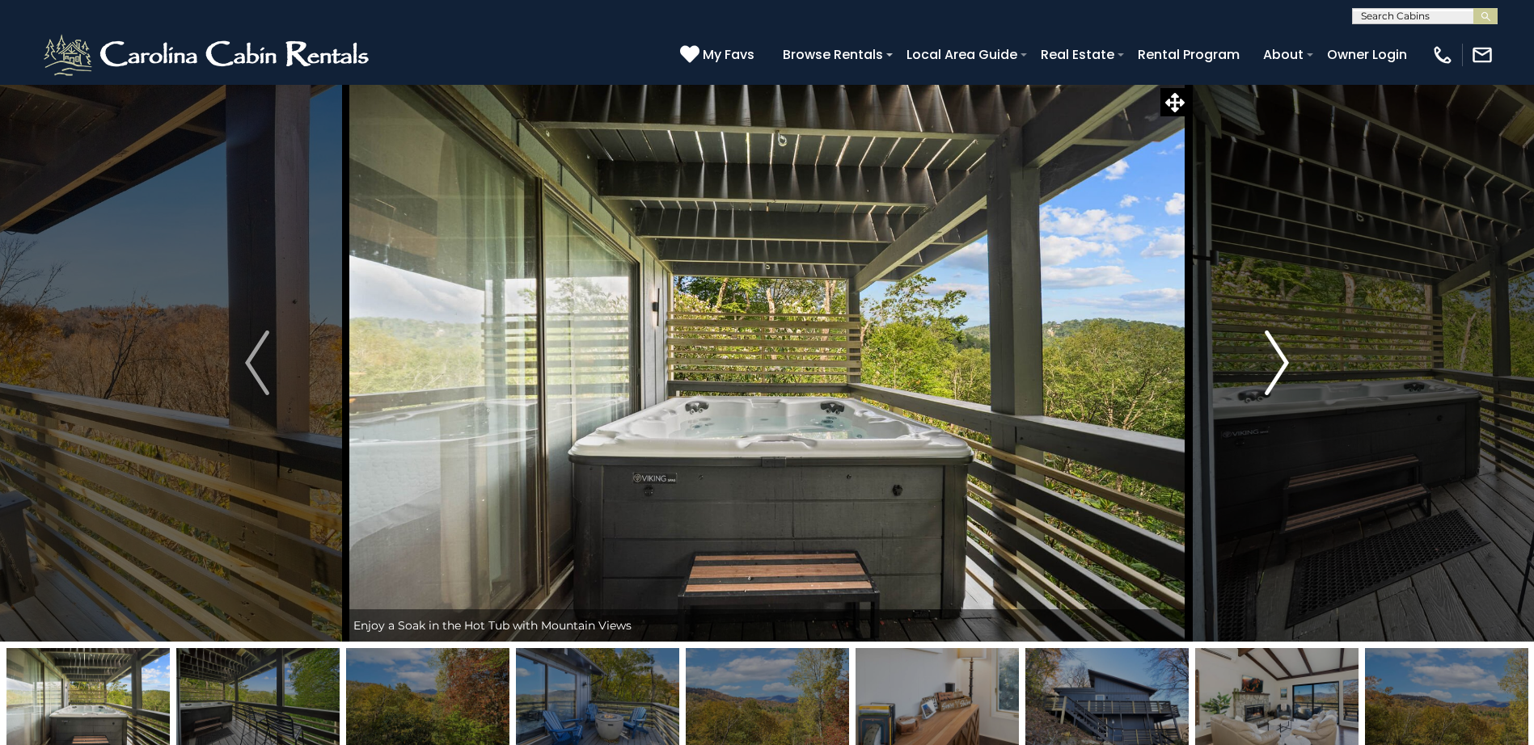
click at [1283, 355] on img "Next" at bounding box center [1277, 363] width 24 height 65
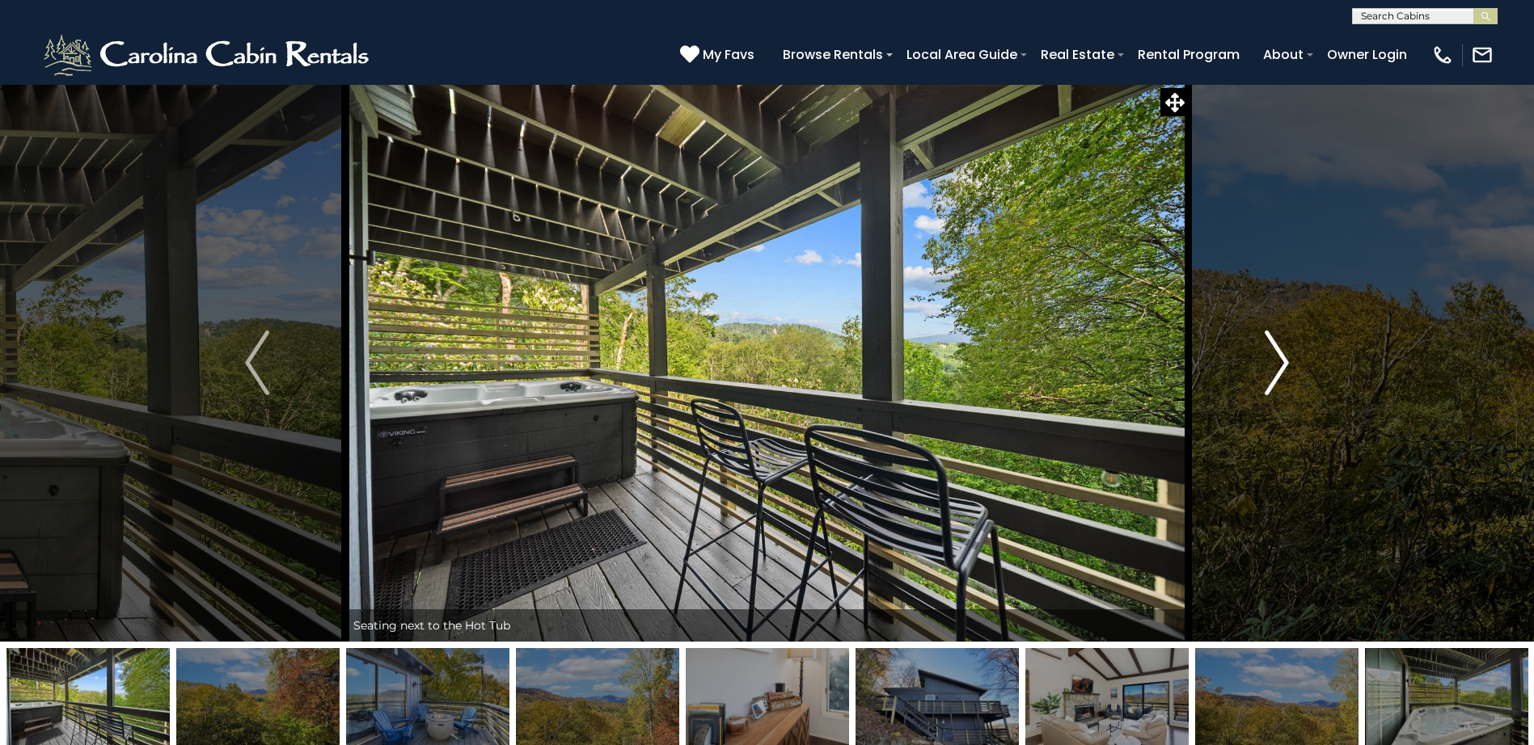
click at [1283, 355] on img "Next" at bounding box center [1277, 363] width 24 height 65
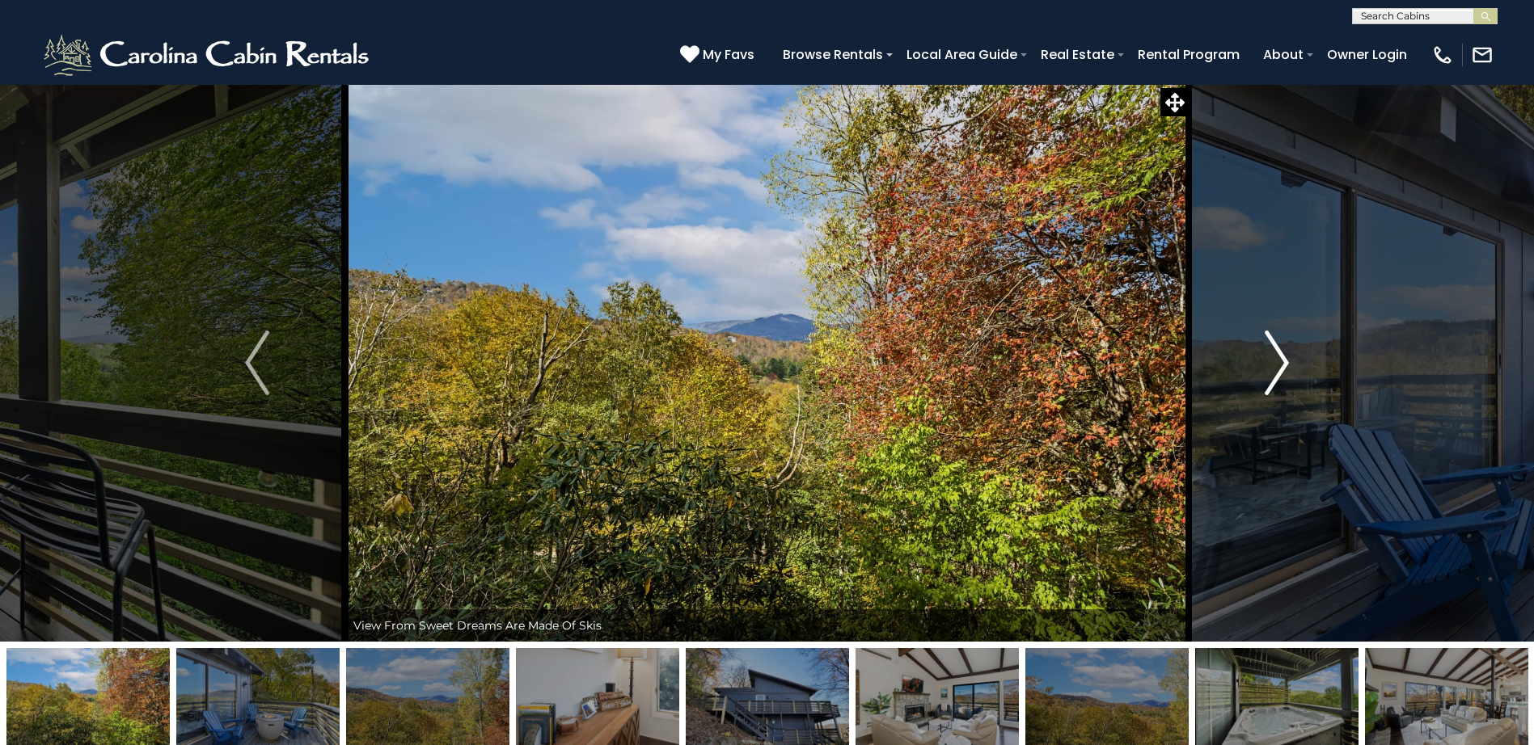
click at [1283, 355] on img "Next" at bounding box center [1277, 363] width 24 height 65
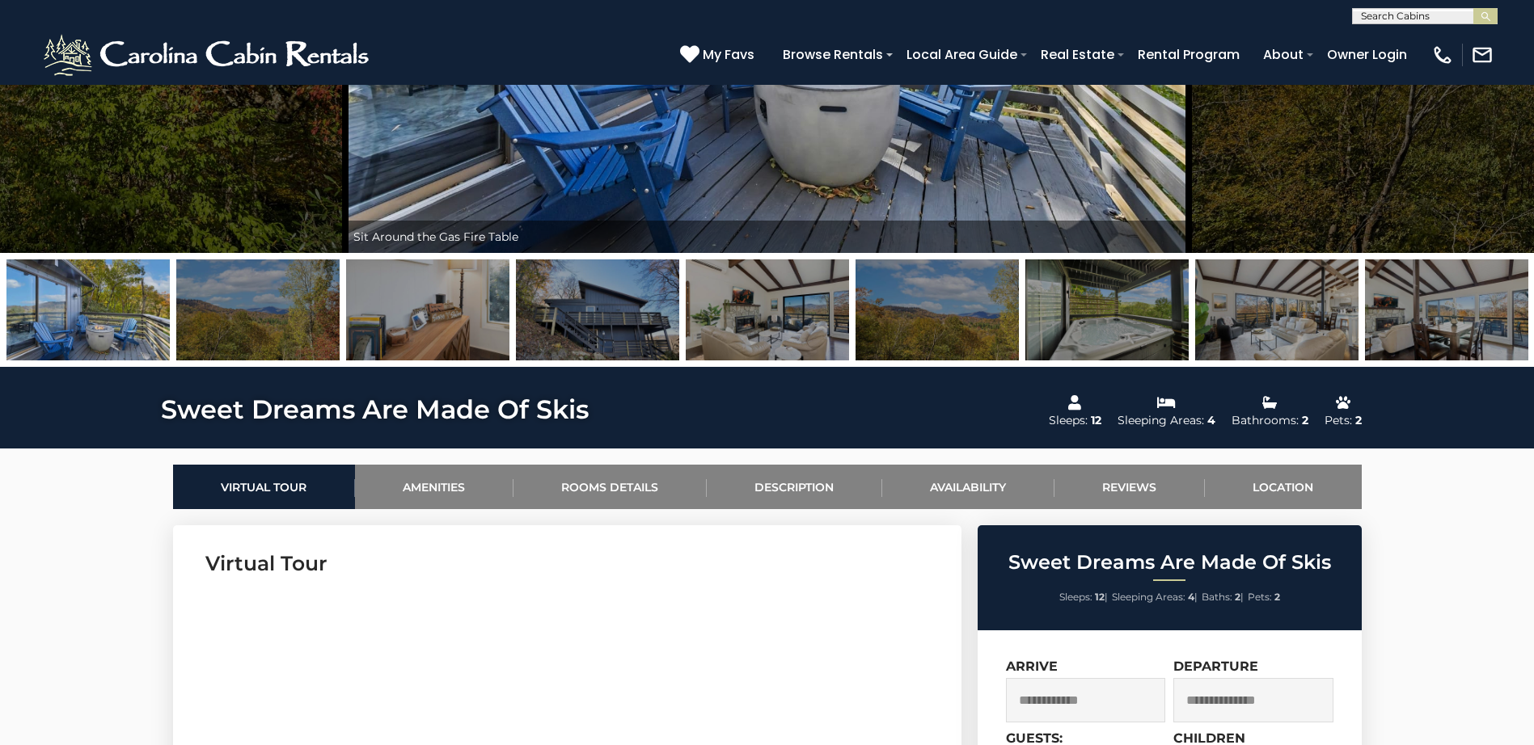
scroll to position [243, 0]
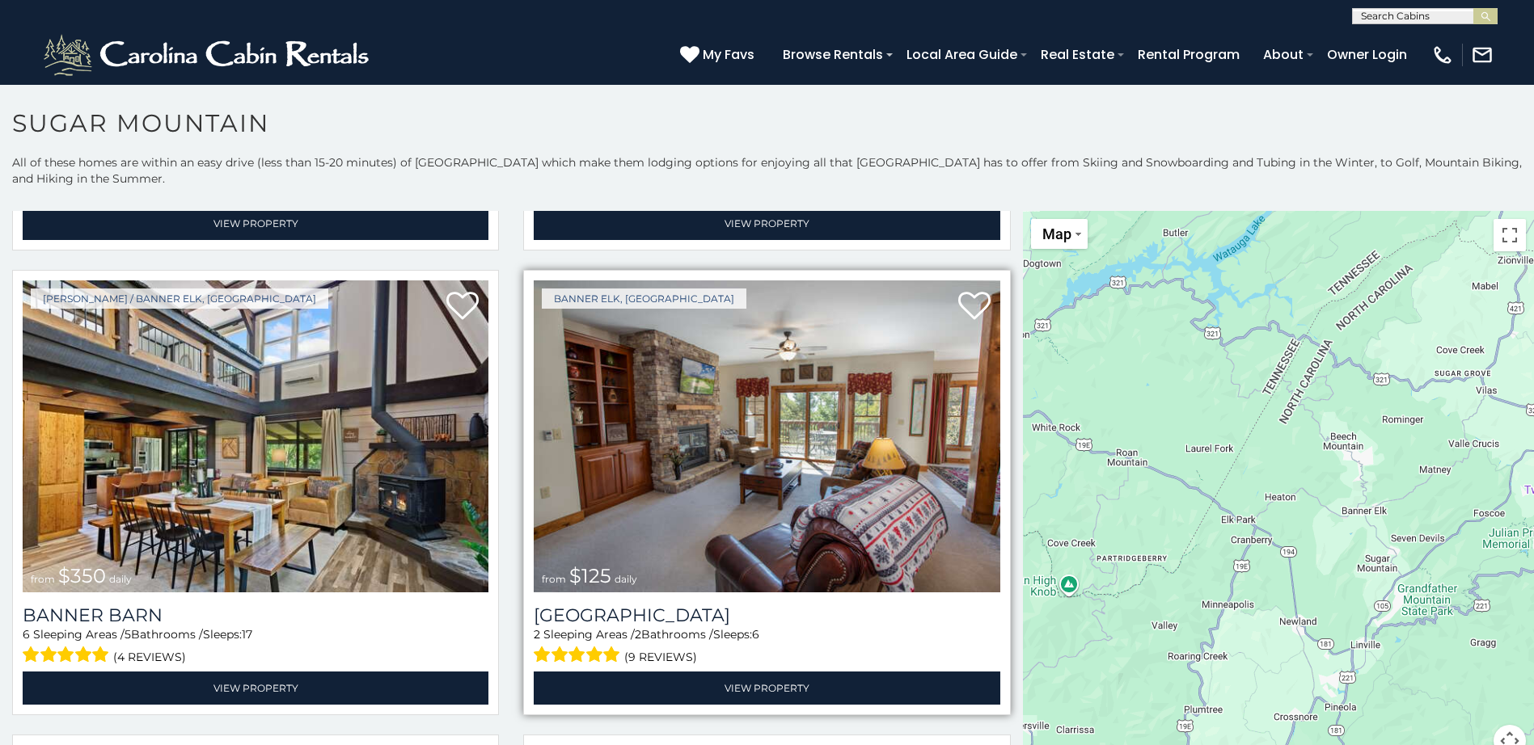
click at [696, 388] on img at bounding box center [767, 437] width 466 height 312
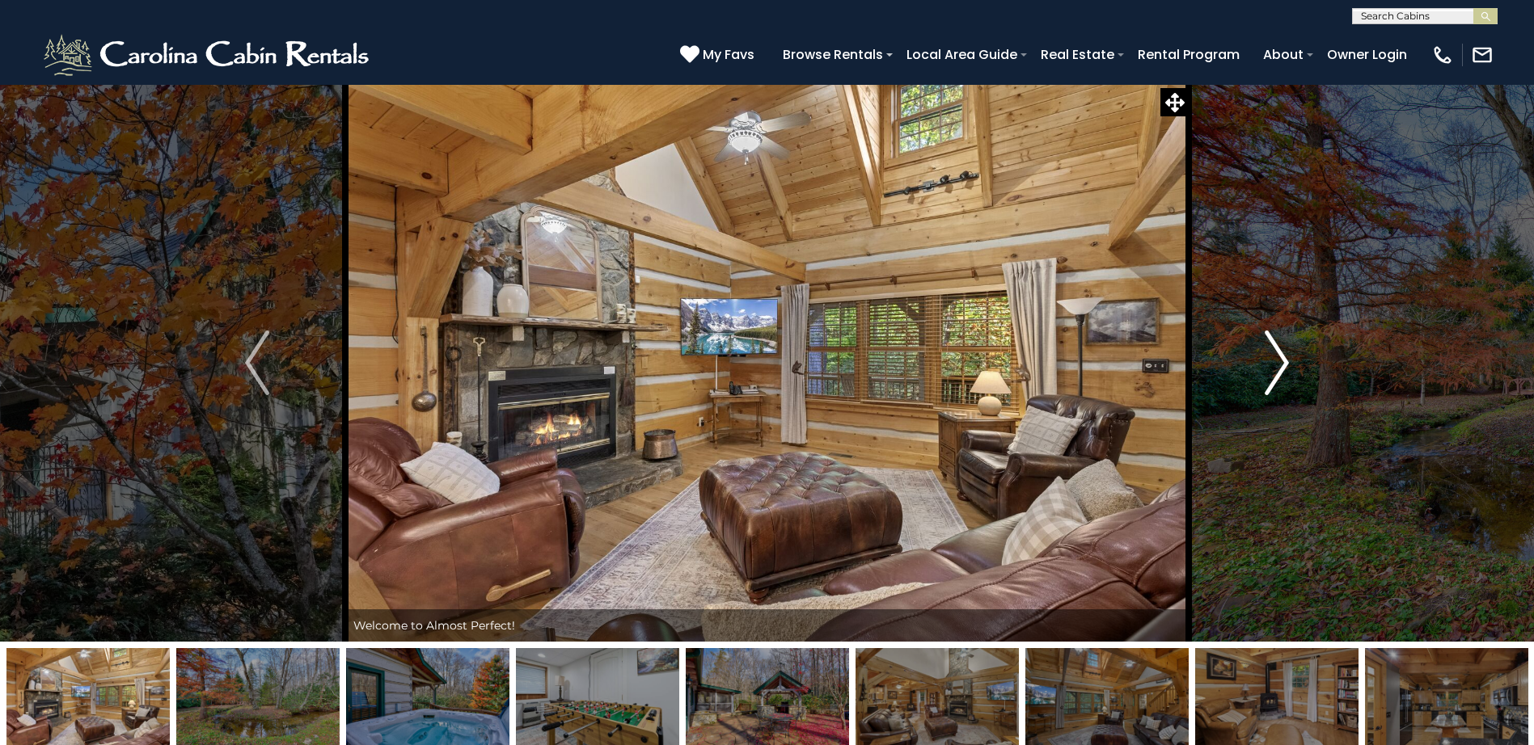
click at [1278, 360] on img "Next" at bounding box center [1277, 363] width 24 height 65
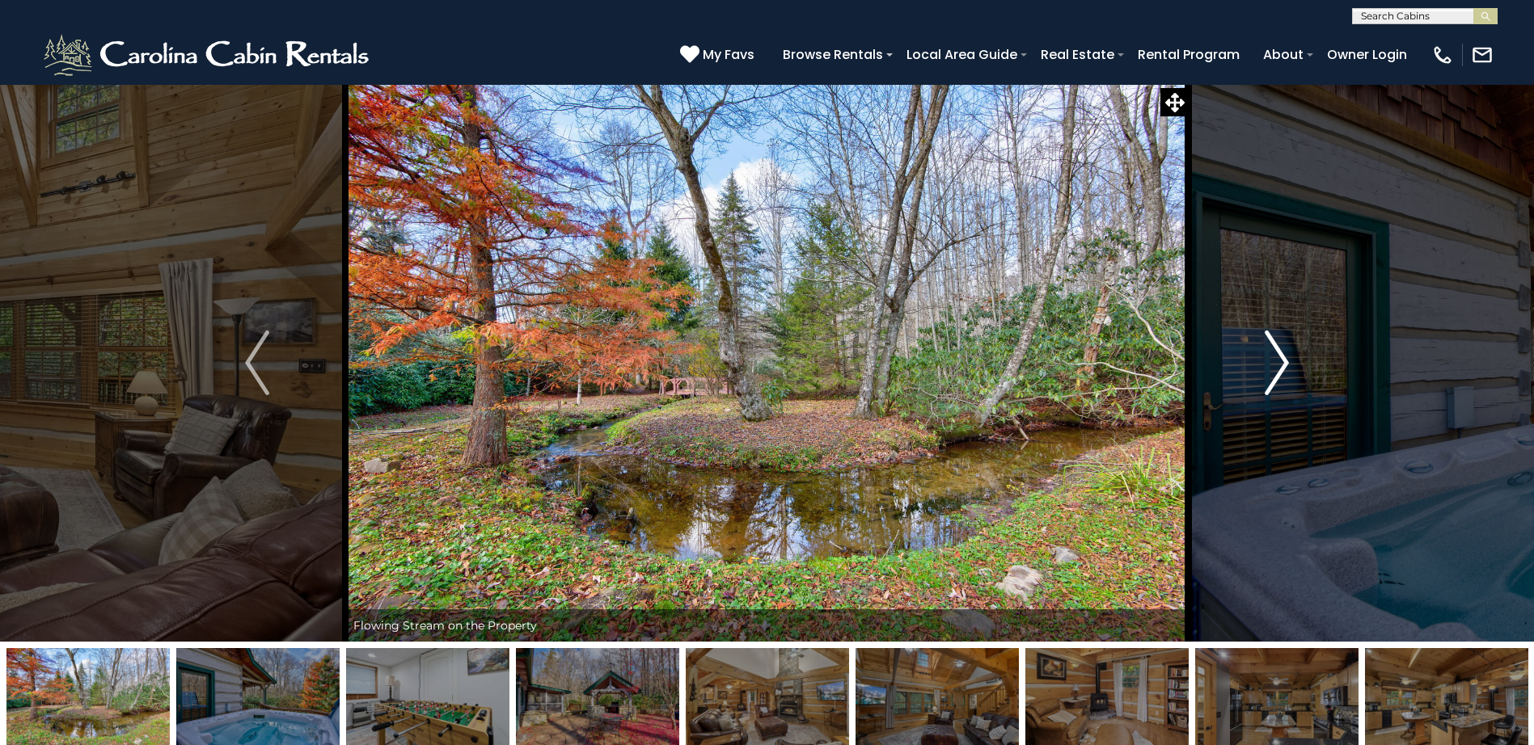
click at [1278, 360] on img "Next" at bounding box center [1277, 363] width 24 height 65
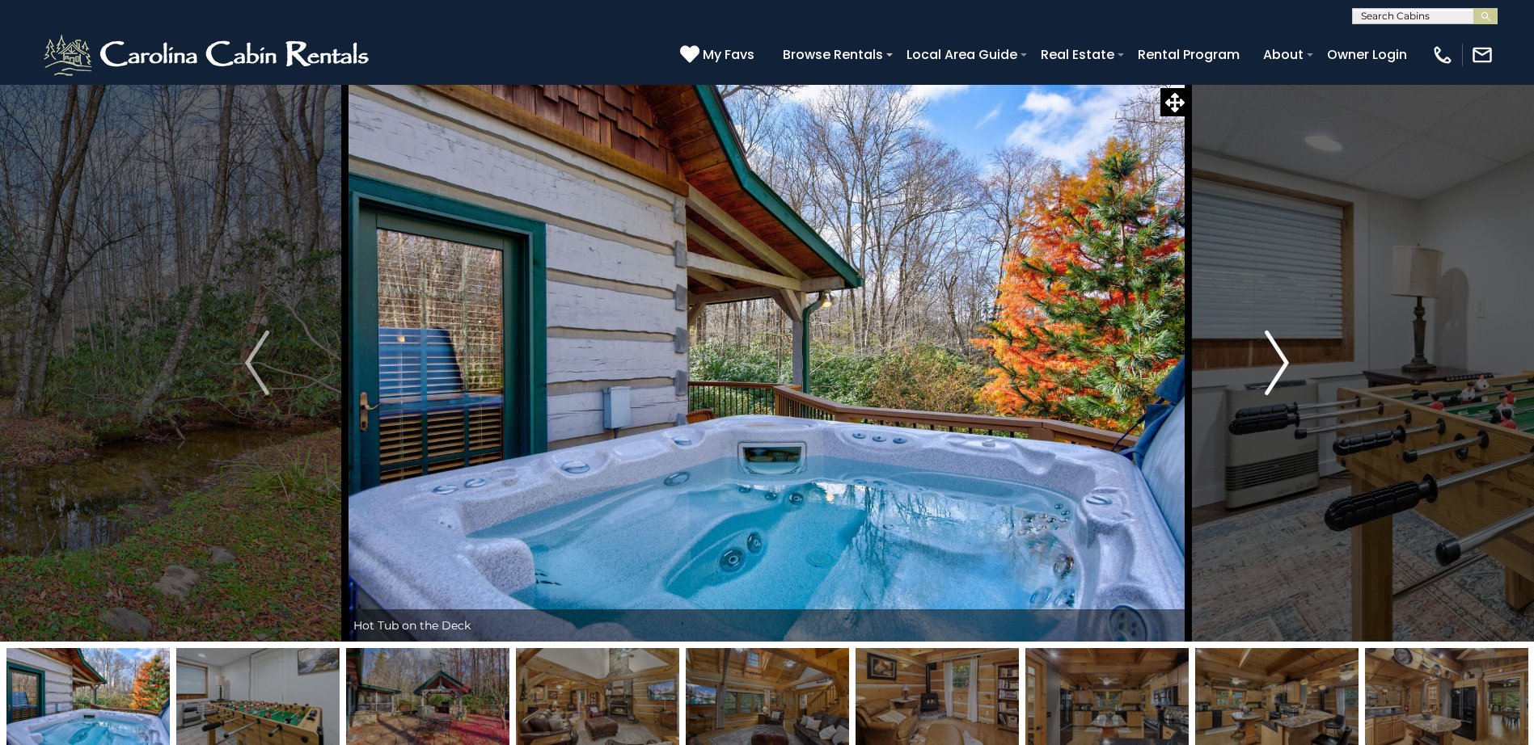
click at [1278, 360] on img "Next" at bounding box center [1277, 363] width 24 height 65
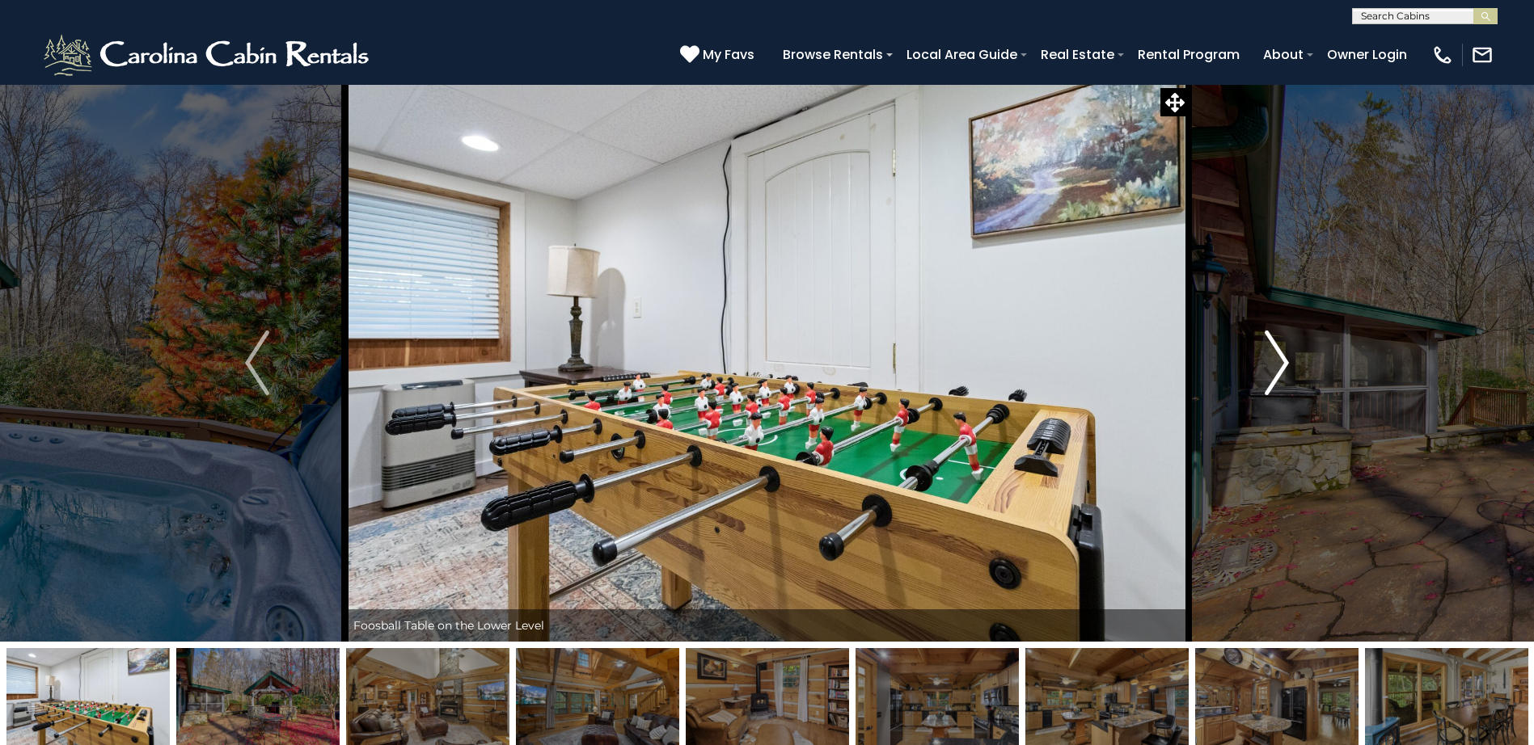
click at [1278, 360] on img "Next" at bounding box center [1277, 363] width 24 height 65
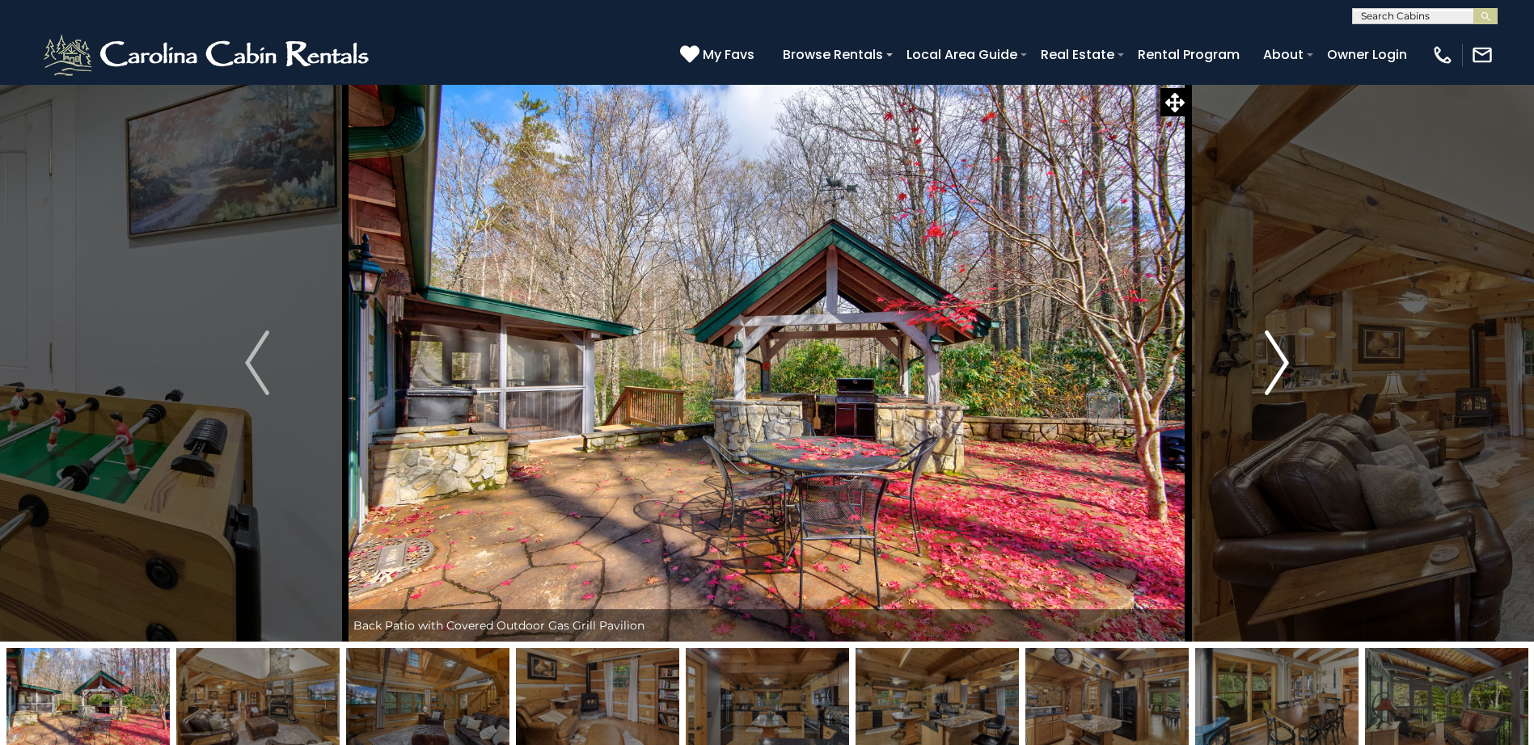
click at [1278, 360] on img "Next" at bounding box center [1277, 363] width 24 height 65
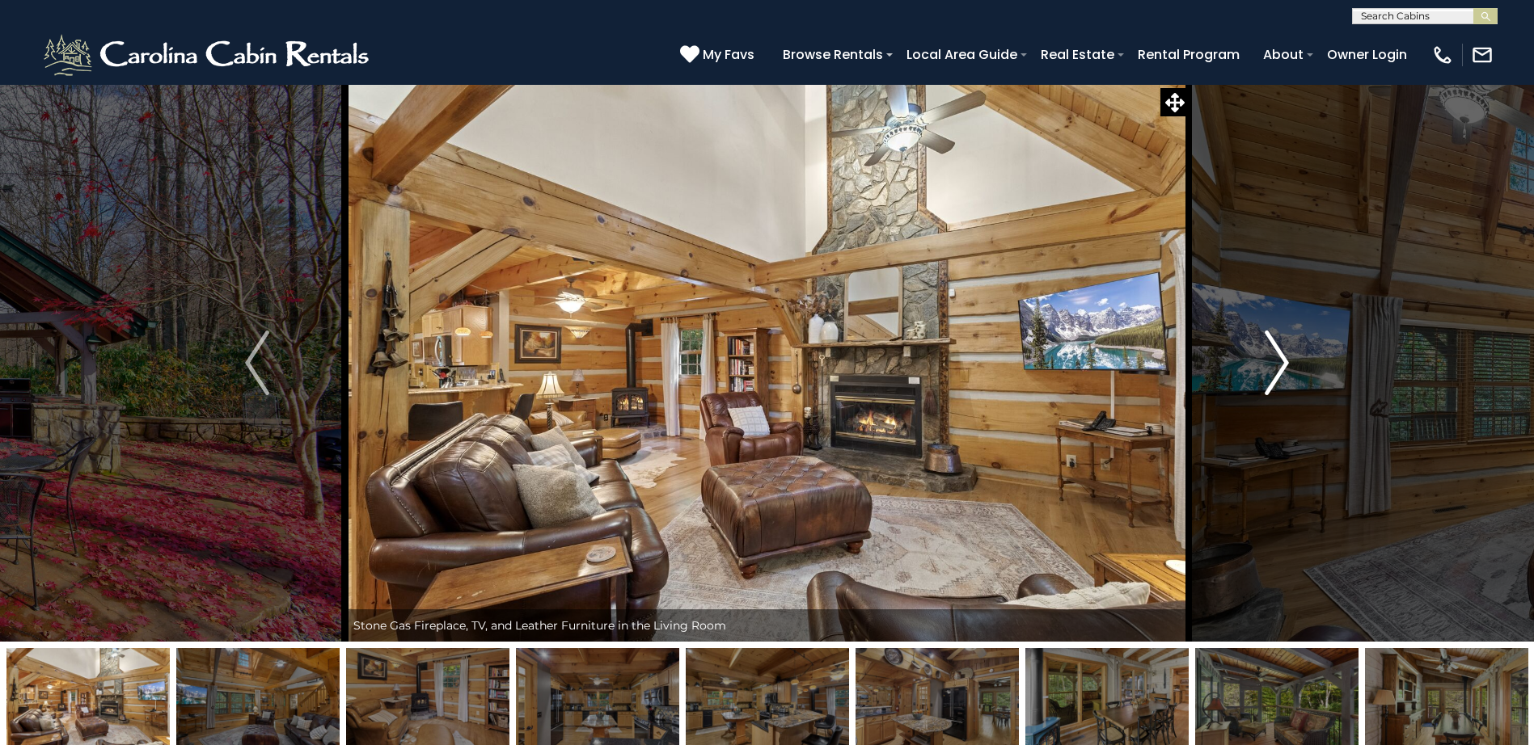
click at [1278, 360] on img "Next" at bounding box center [1277, 363] width 24 height 65
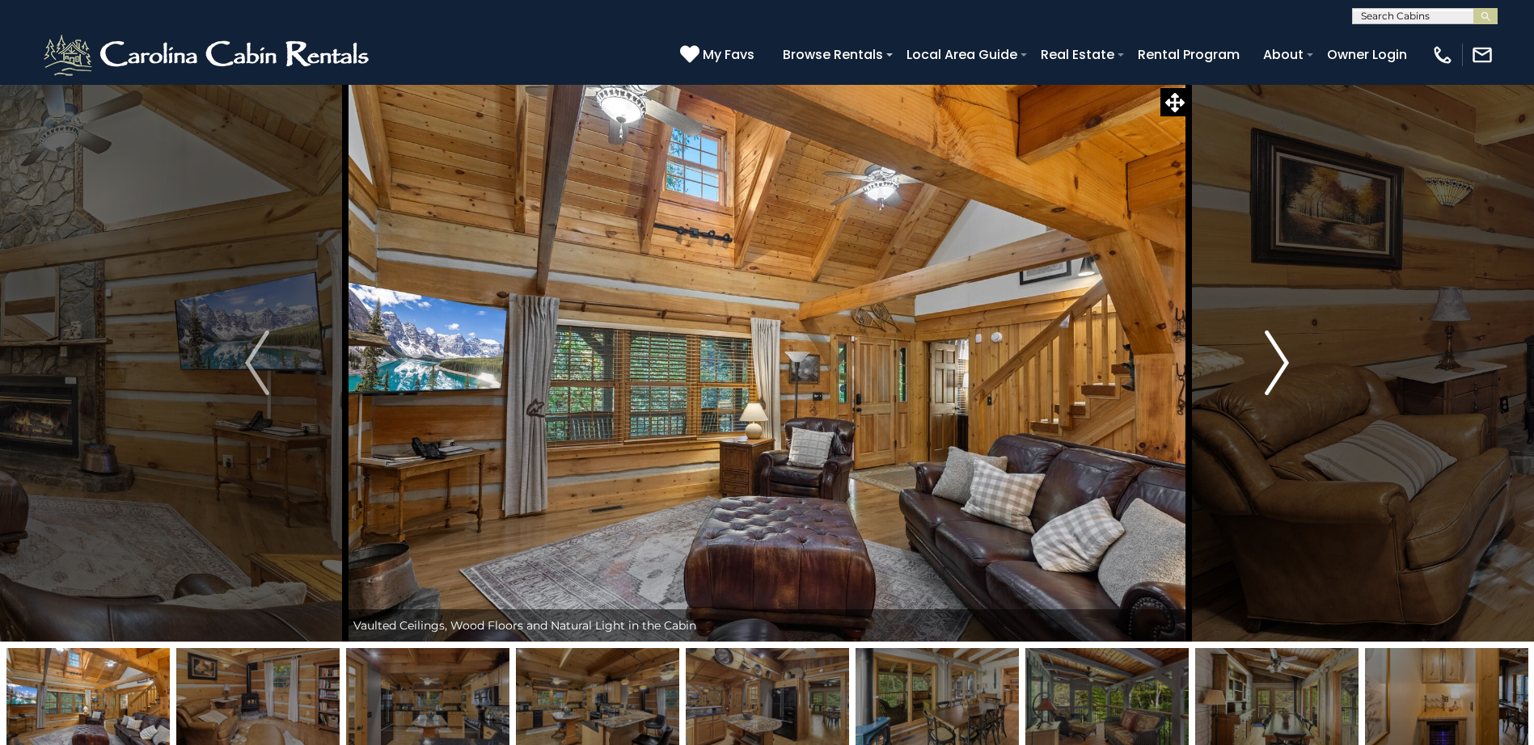
click at [1278, 360] on img "Next" at bounding box center [1277, 363] width 24 height 65
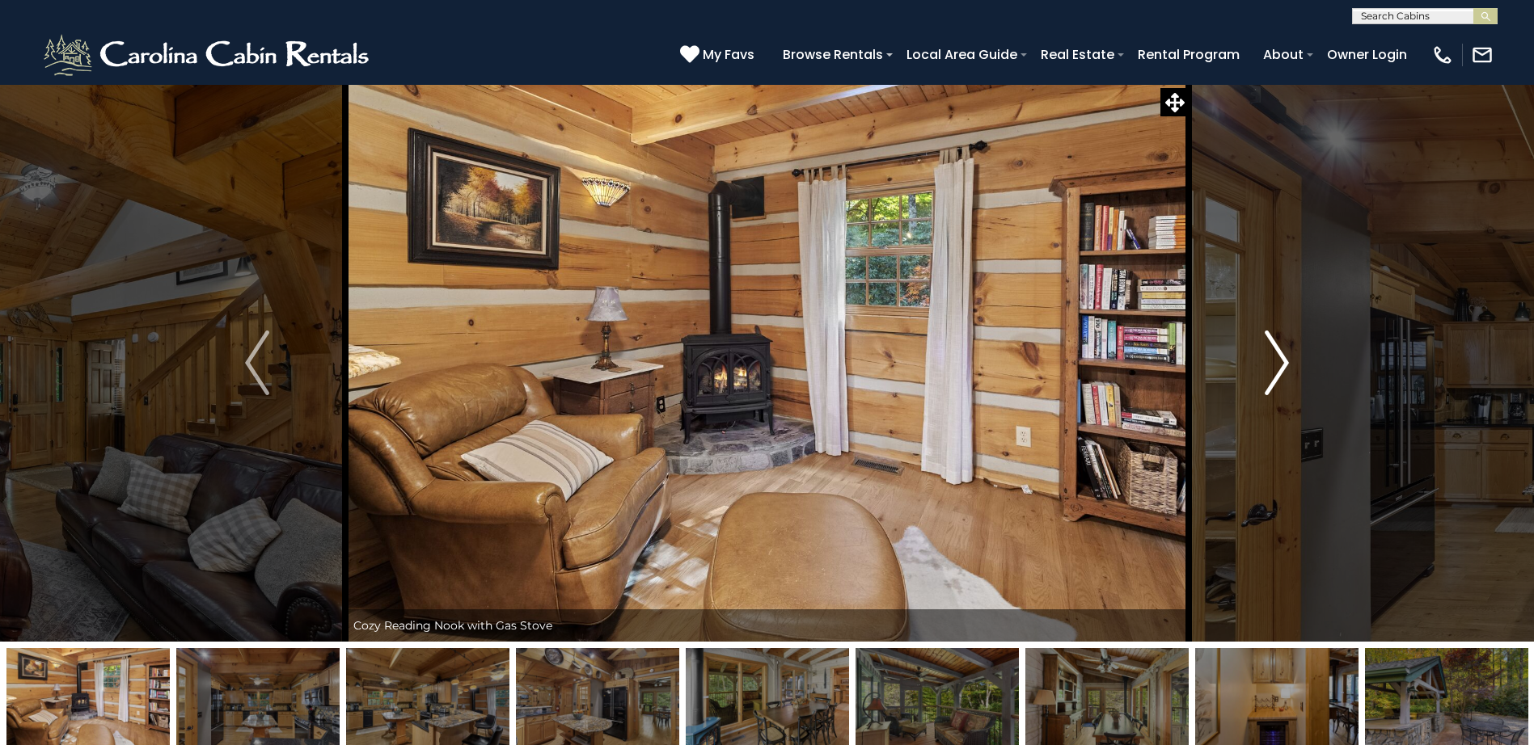
click at [1278, 360] on img "Next" at bounding box center [1277, 363] width 24 height 65
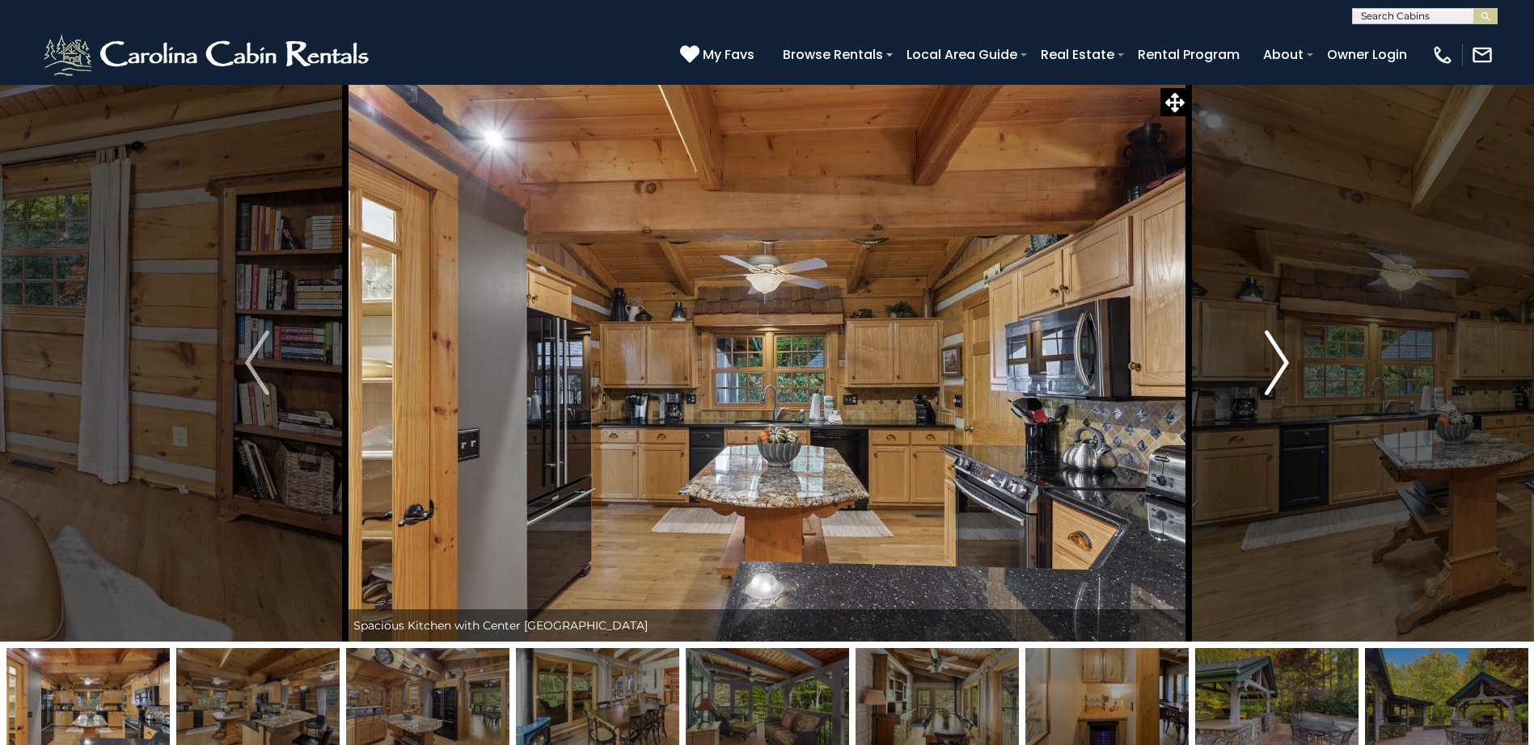
click at [1278, 360] on img "Next" at bounding box center [1277, 363] width 24 height 65
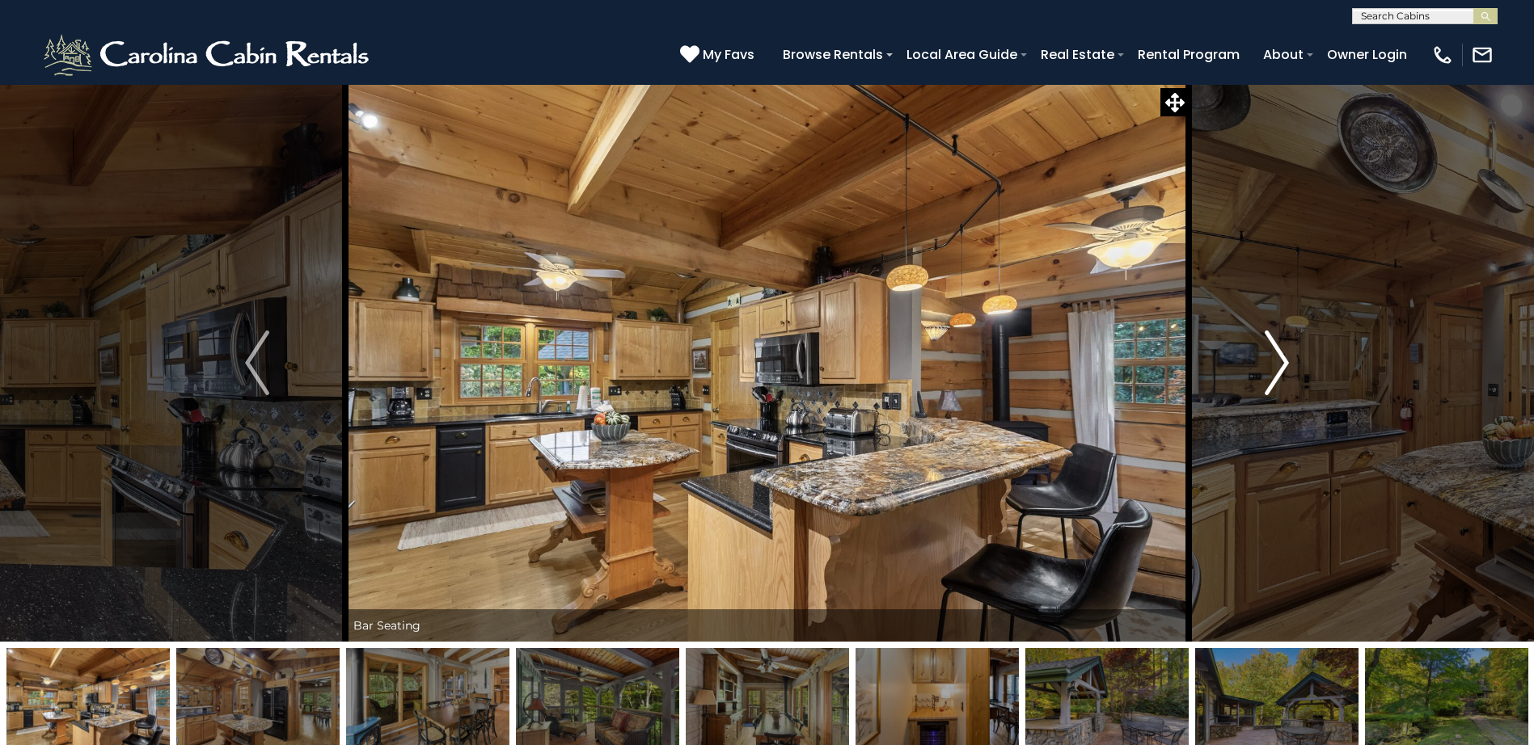
click at [1278, 360] on img "Next" at bounding box center [1277, 363] width 24 height 65
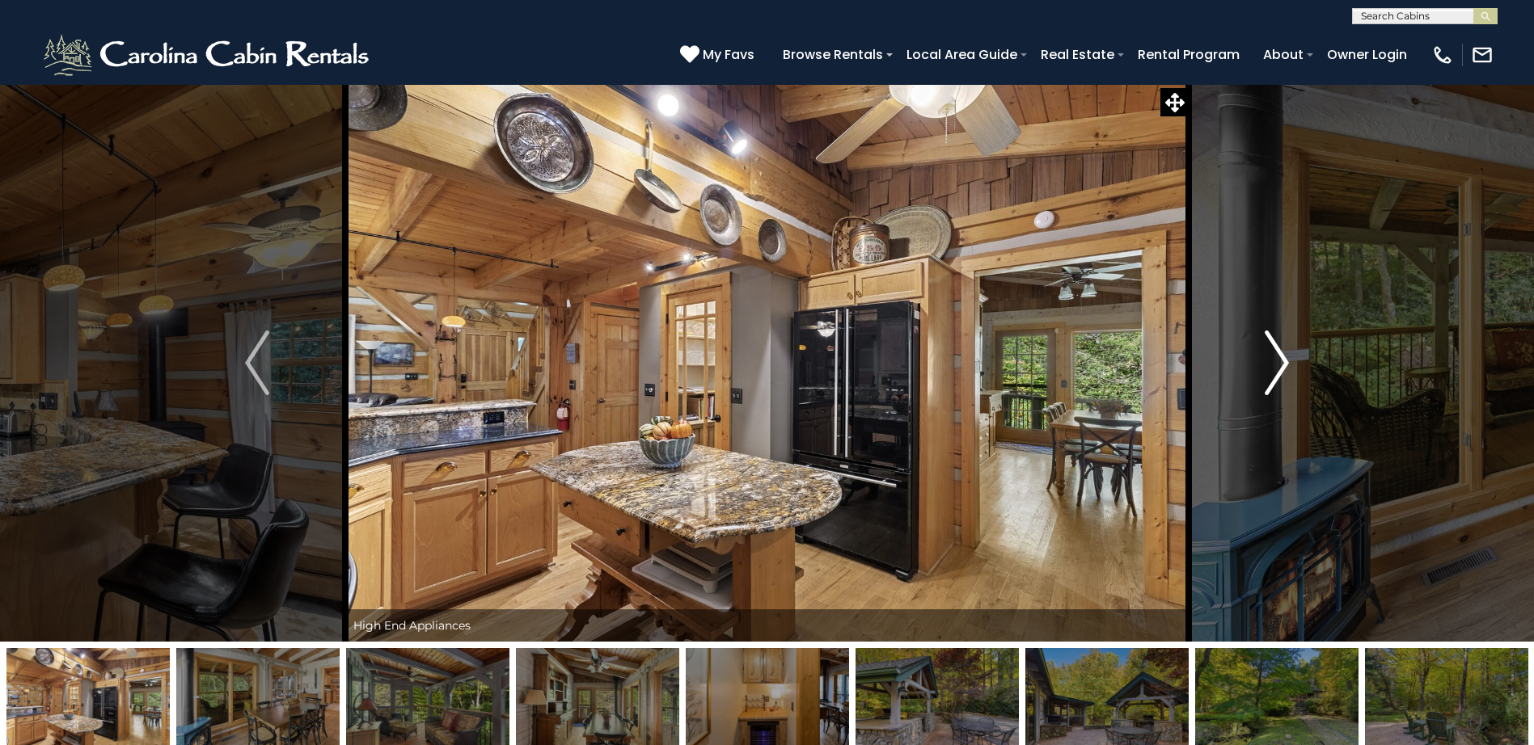
click at [1278, 360] on img "Next" at bounding box center [1277, 363] width 24 height 65
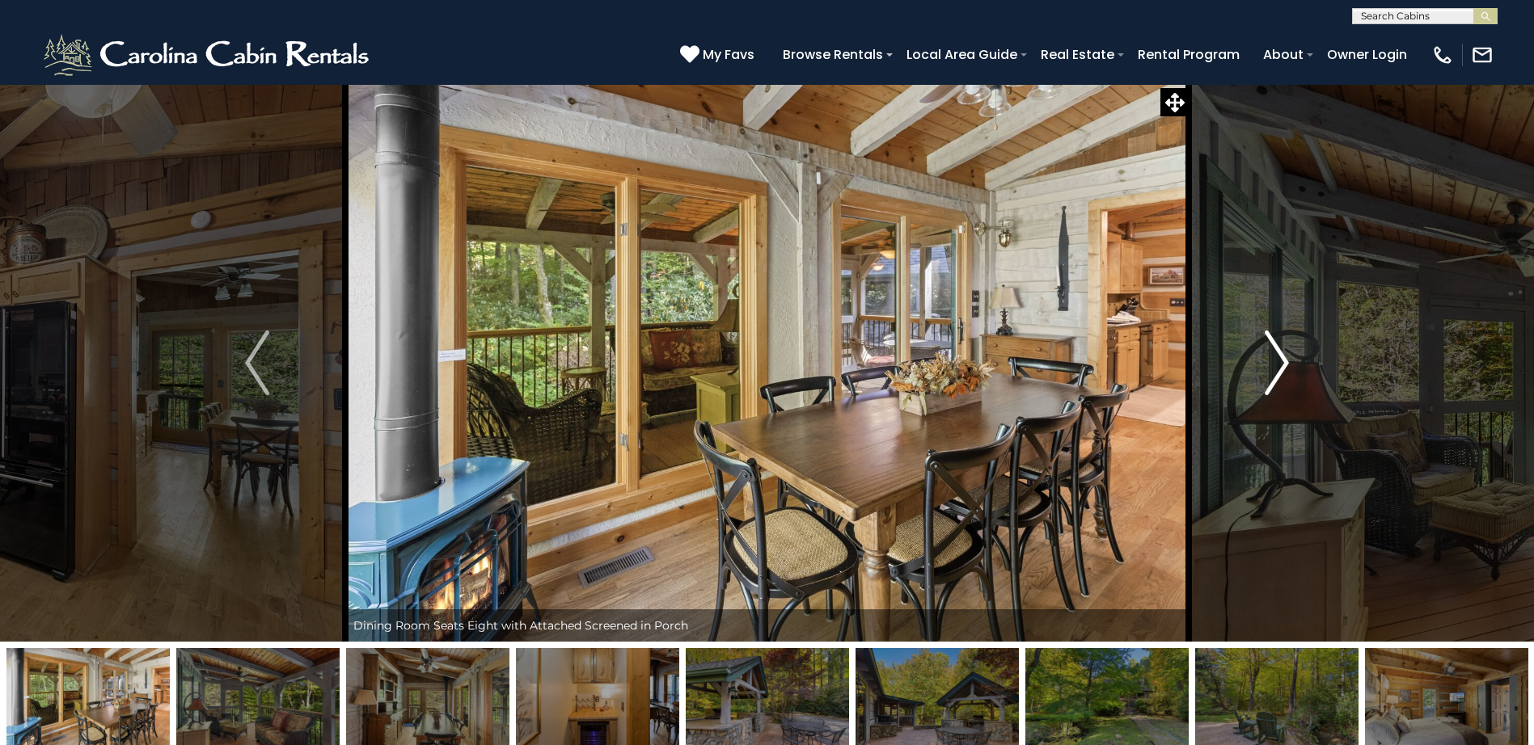
click at [1278, 360] on img "Next" at bounding box center [1277, 363] width 24 height 65
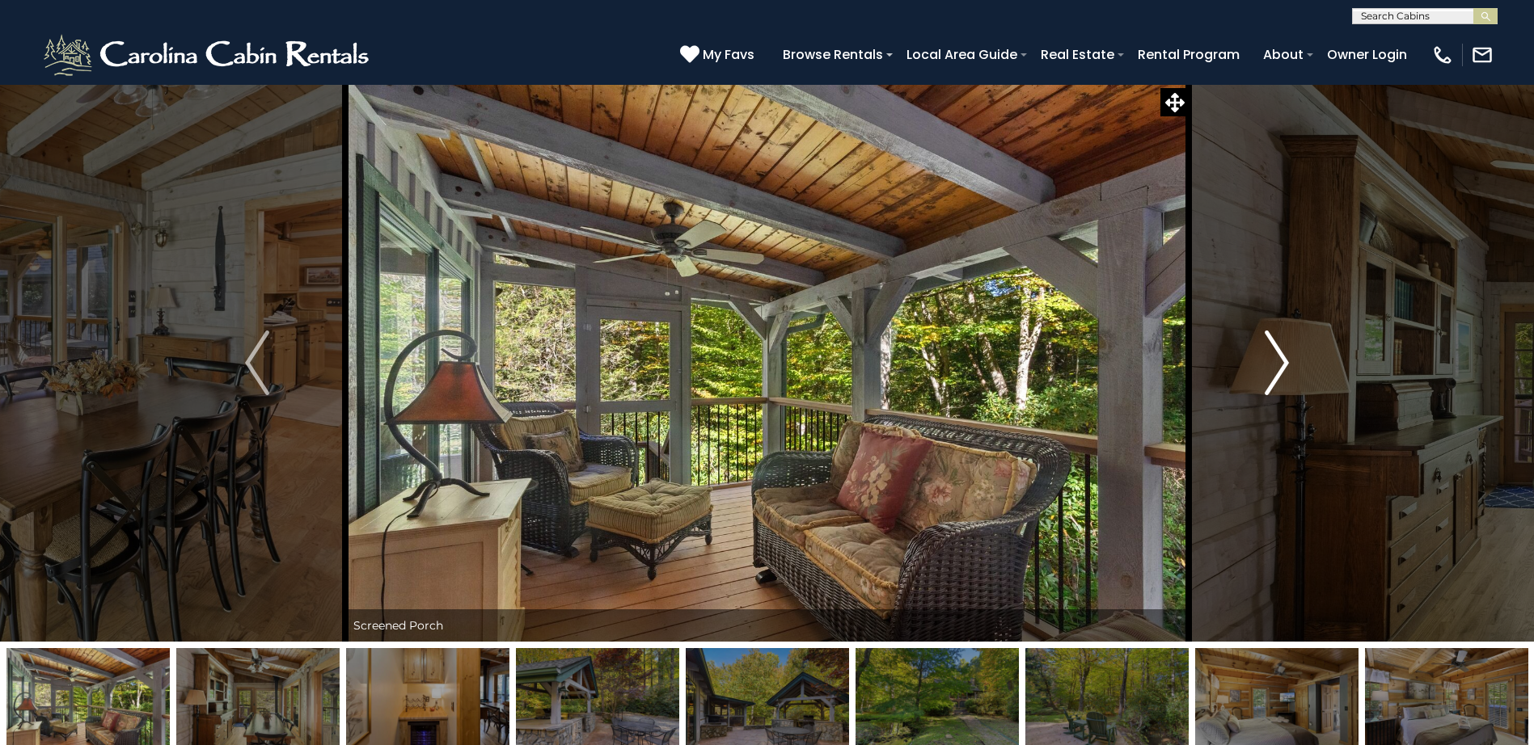
click at [1278, 360] on img "Next" at bounding box center [1277, 363] width 24 height 65
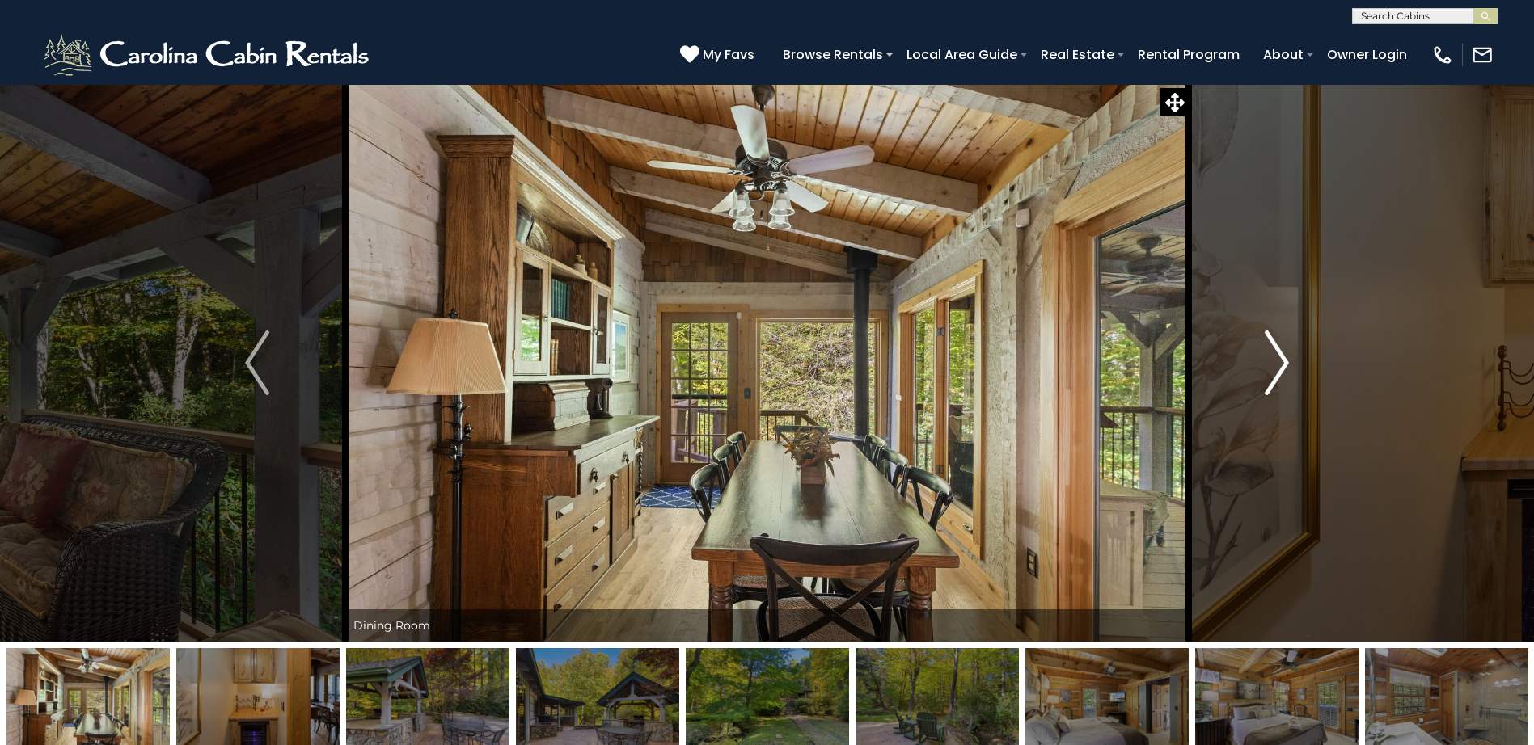
click at [1278, 360] on img "Next" at bounding box center [1277, 363] width 24 height 65
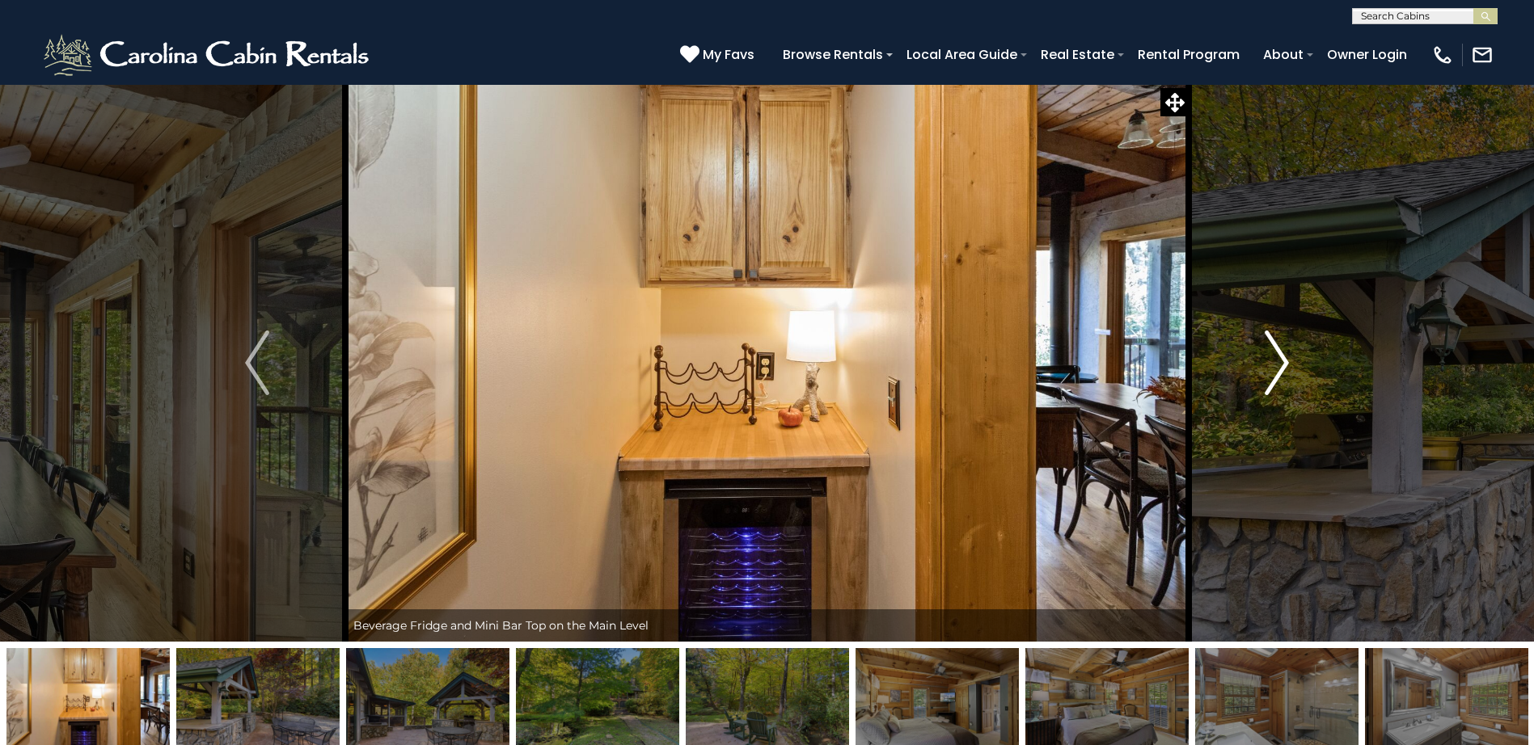
click at [1278, 360] on img "Next" at bounding box center [1277, 363] width 24 height 65
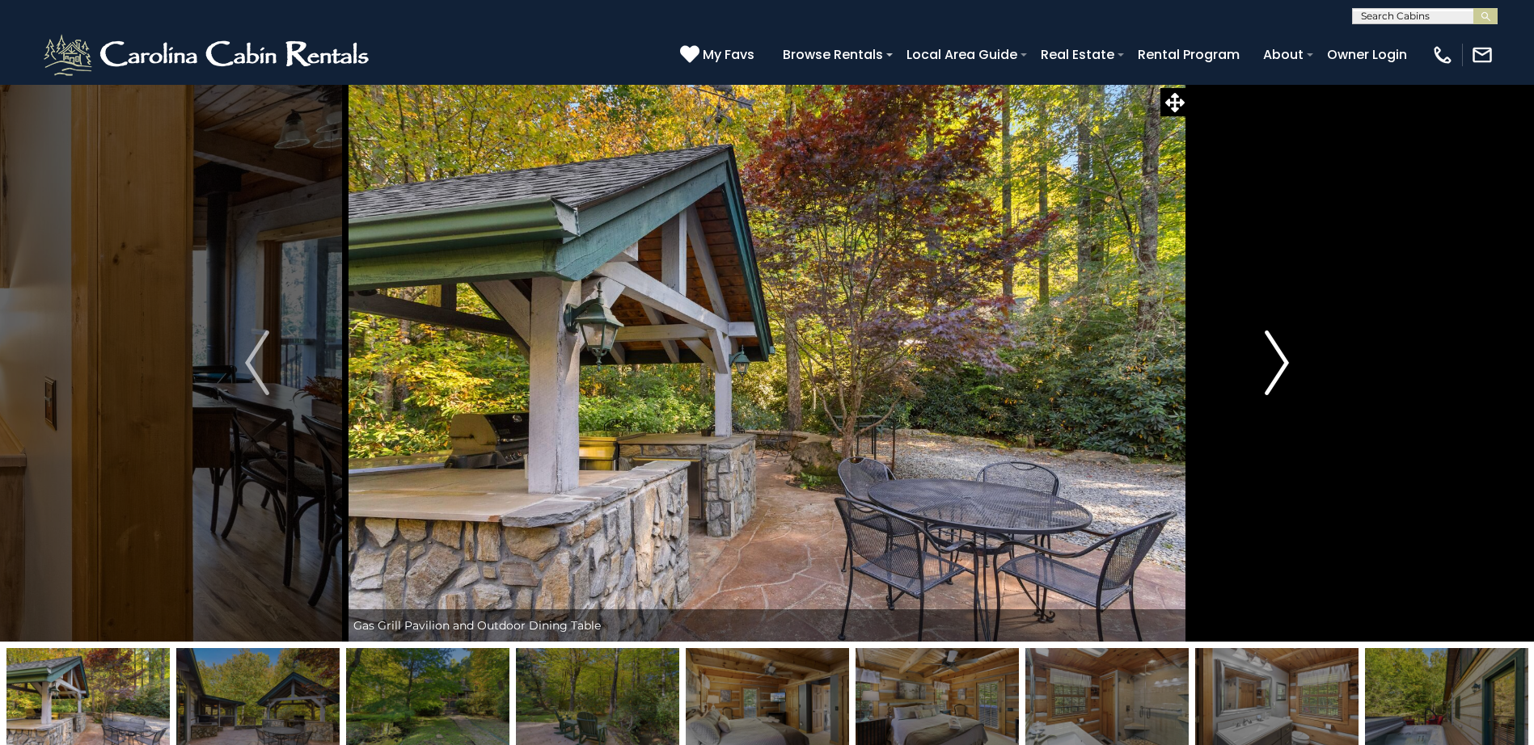
click at [1278, 360] on img "Next" at bounding box center [1277, 363] width 24 height 65
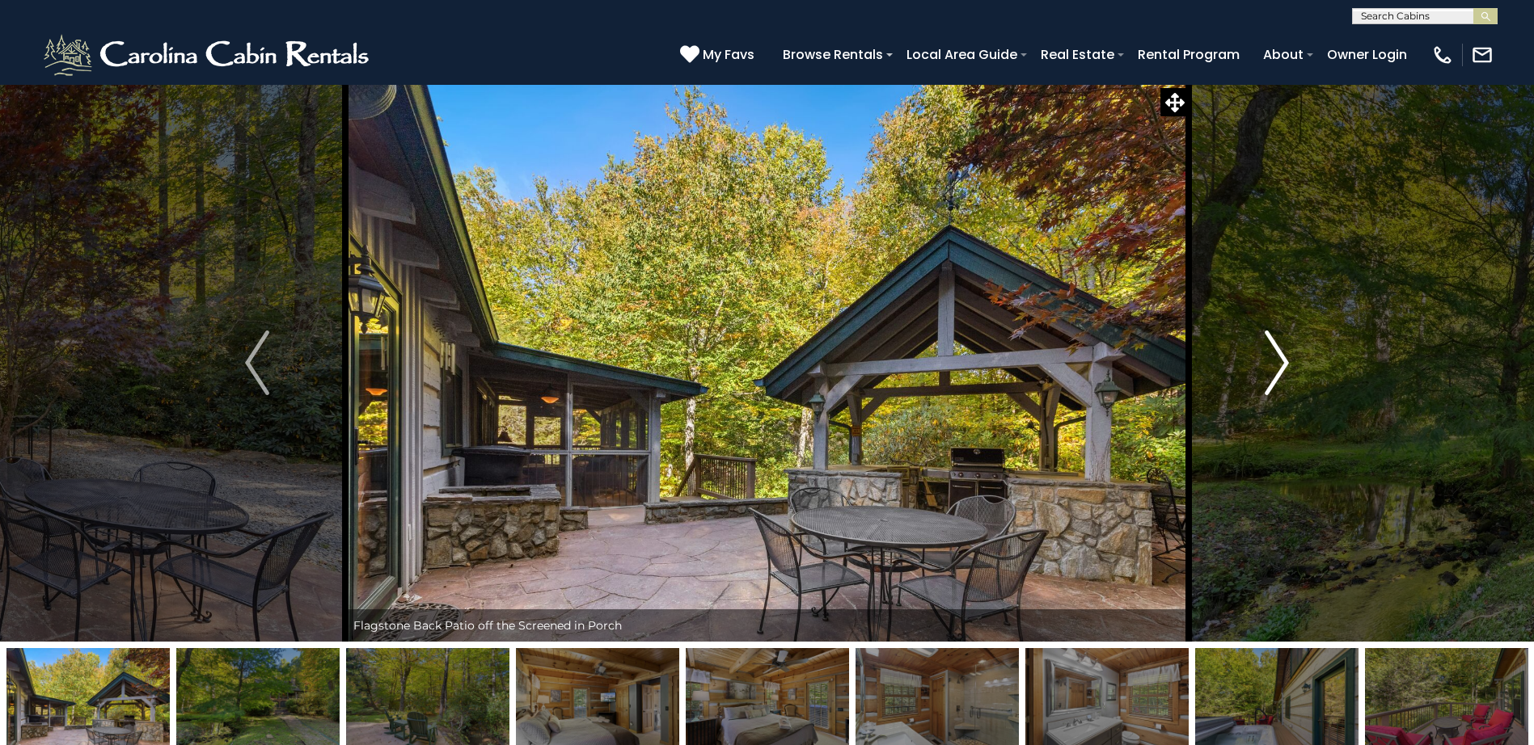
click at [1278, 360] on img "Next" at bounding box center [1277, 363] width 24 height 65
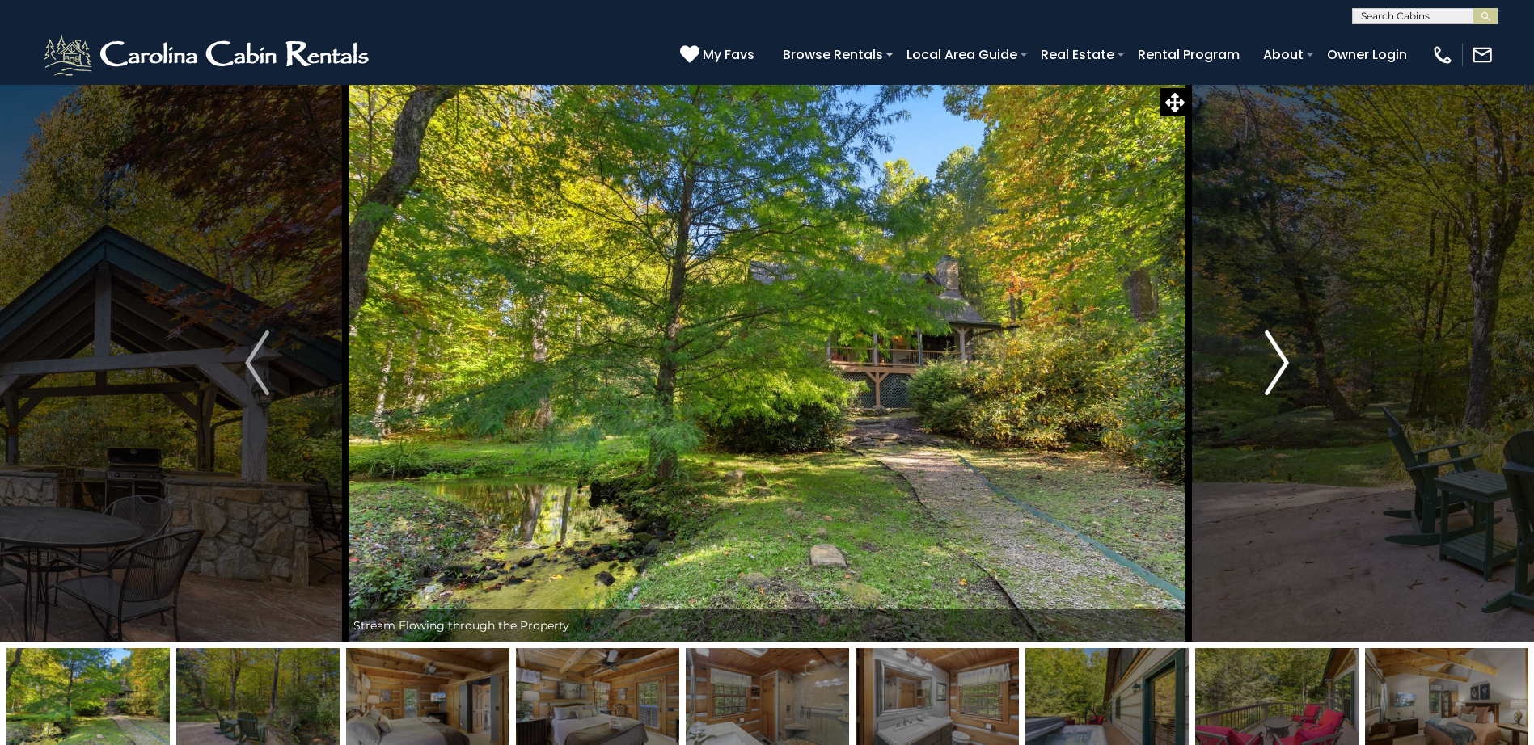
click at [1278, 360] on img "Next" at bounding box center [1277, 363] width 24 height 65
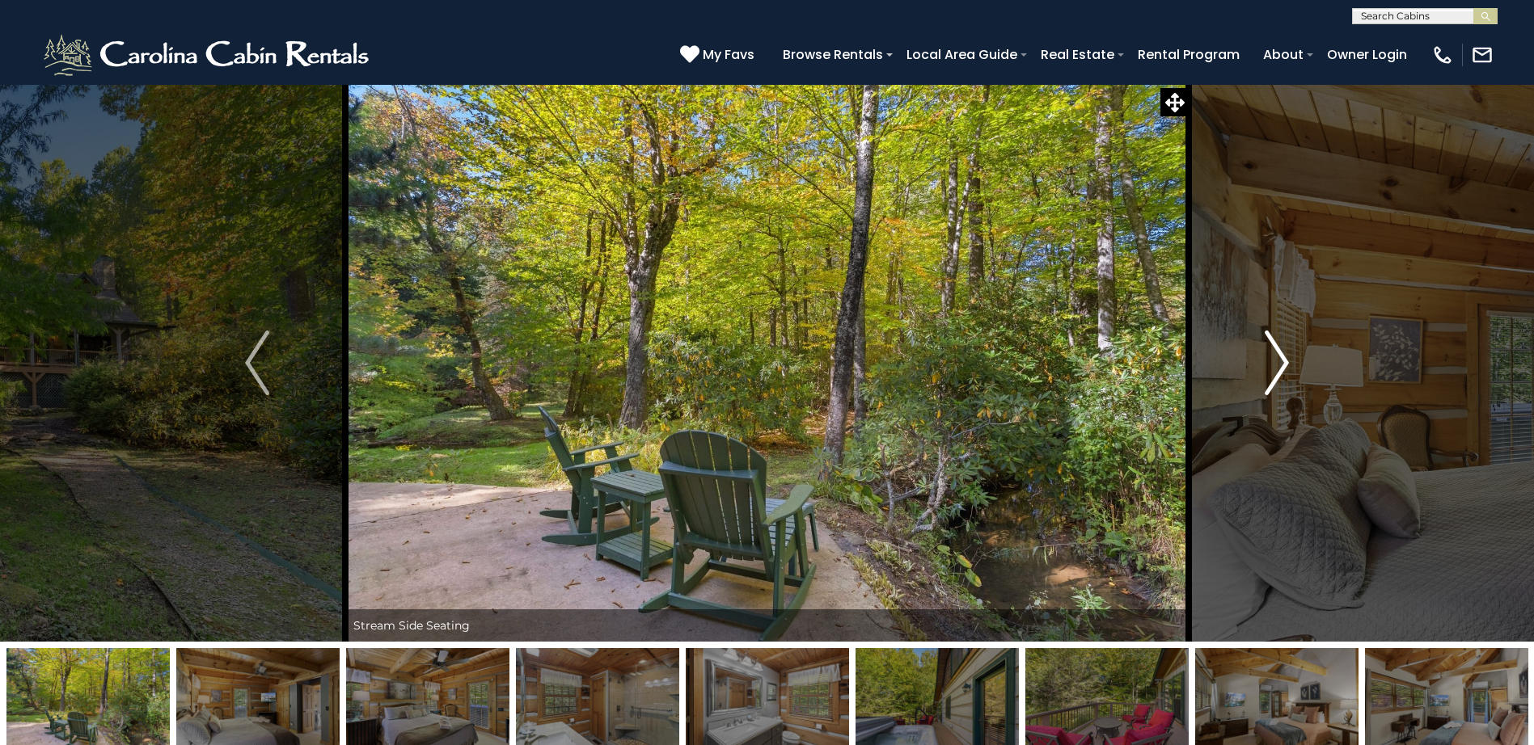
click at [1278, 360] on img "Next" at bounding box center [1277, 363] width 24 height 65
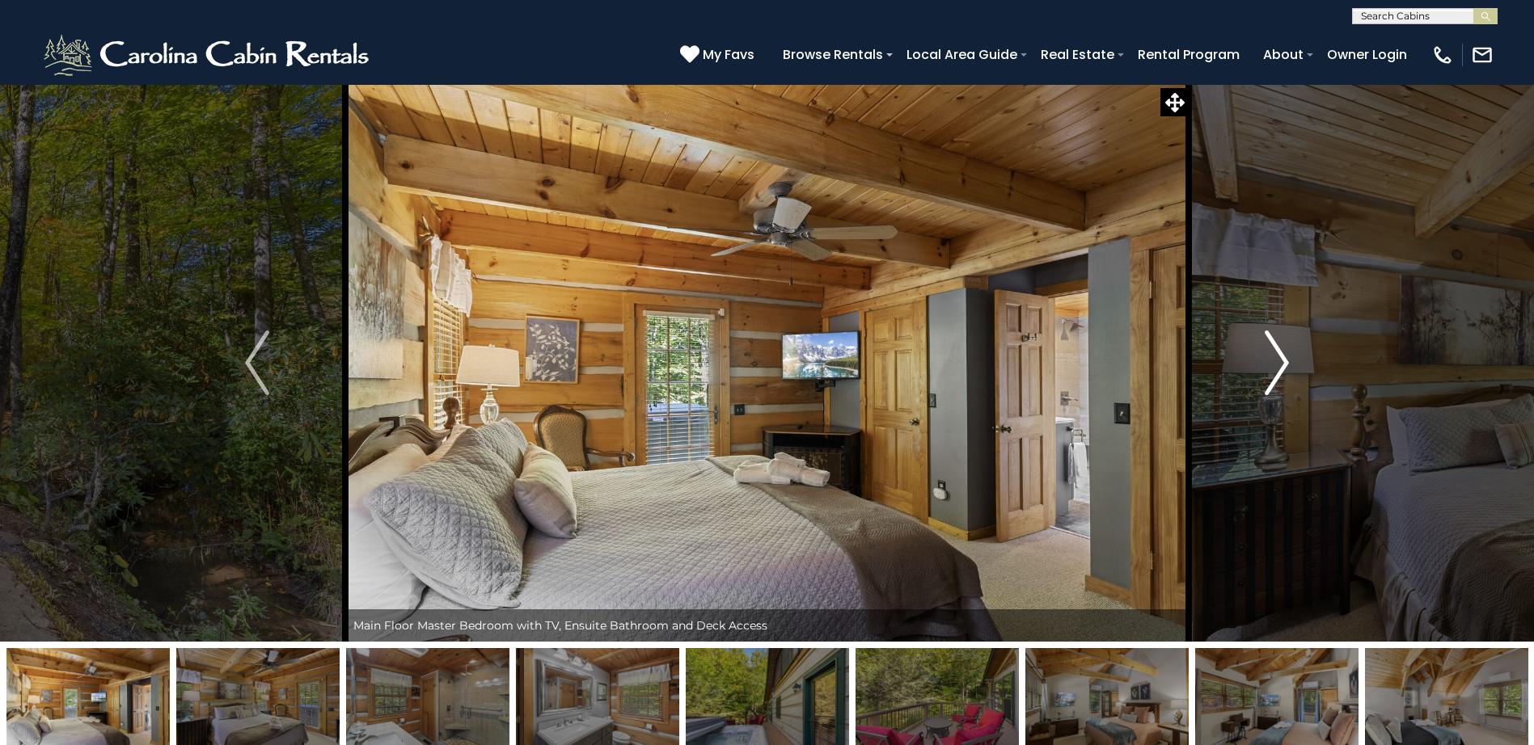
click at [1278, 360] on img "Next" at bounding box center [1277, 363] width 24 height 65
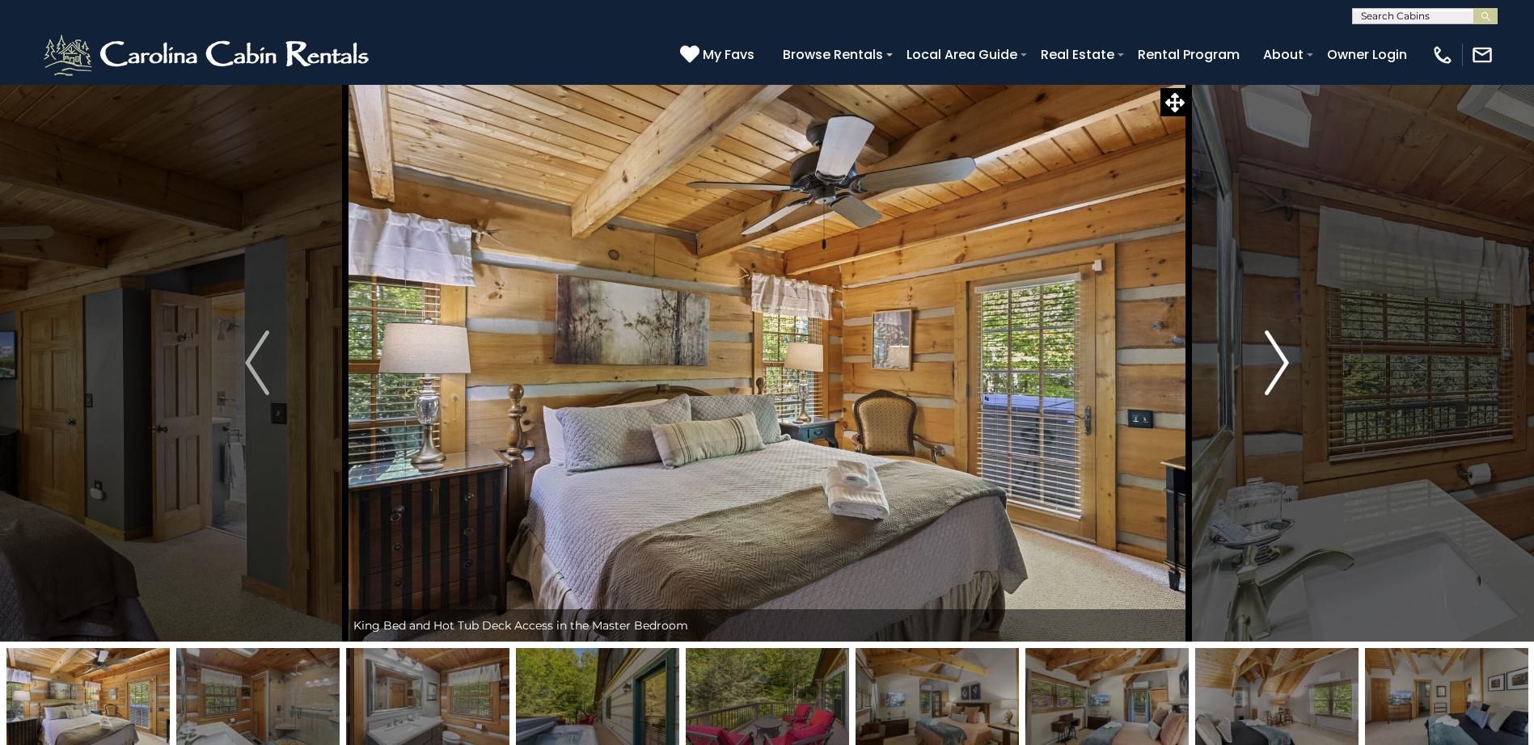
click at [1278, 360] on img "Next" at bounding box center [1277, 363] width 24 height 65
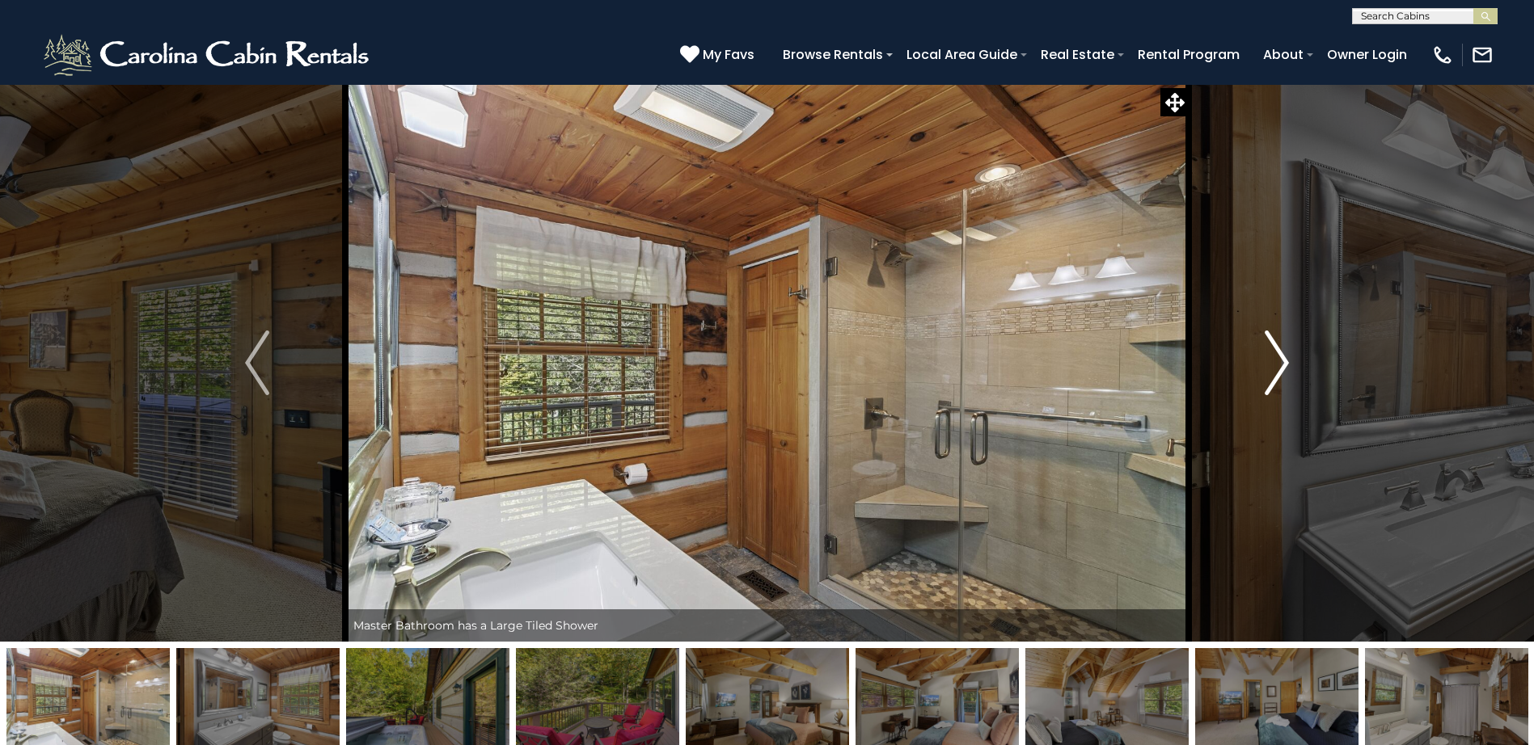
click at [1278, 360] on img "Next" at bounding box center [1277, 363] width 24 height 65
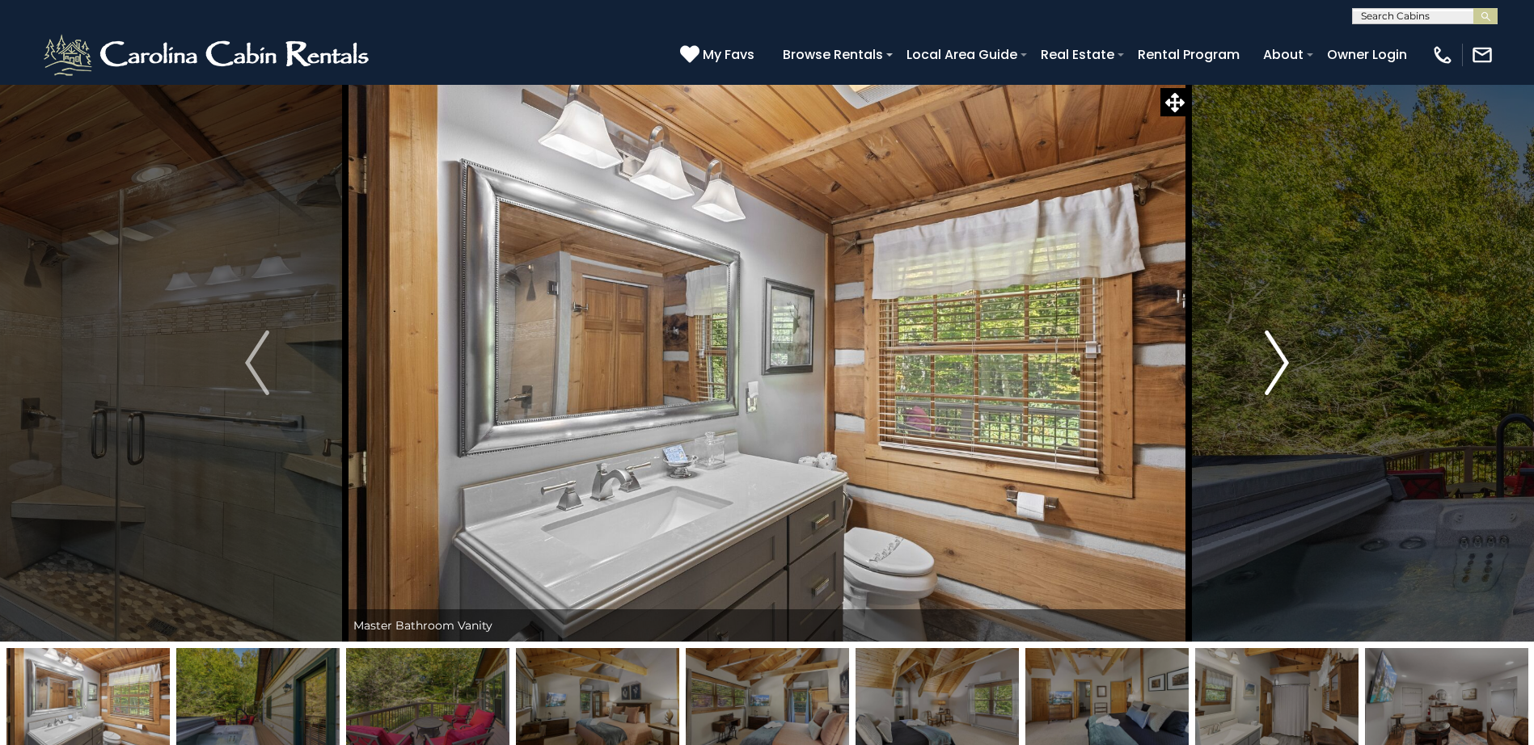
click at [1278, 360] on img "Next" at bounding box center [1277, 363] width 24 height 65
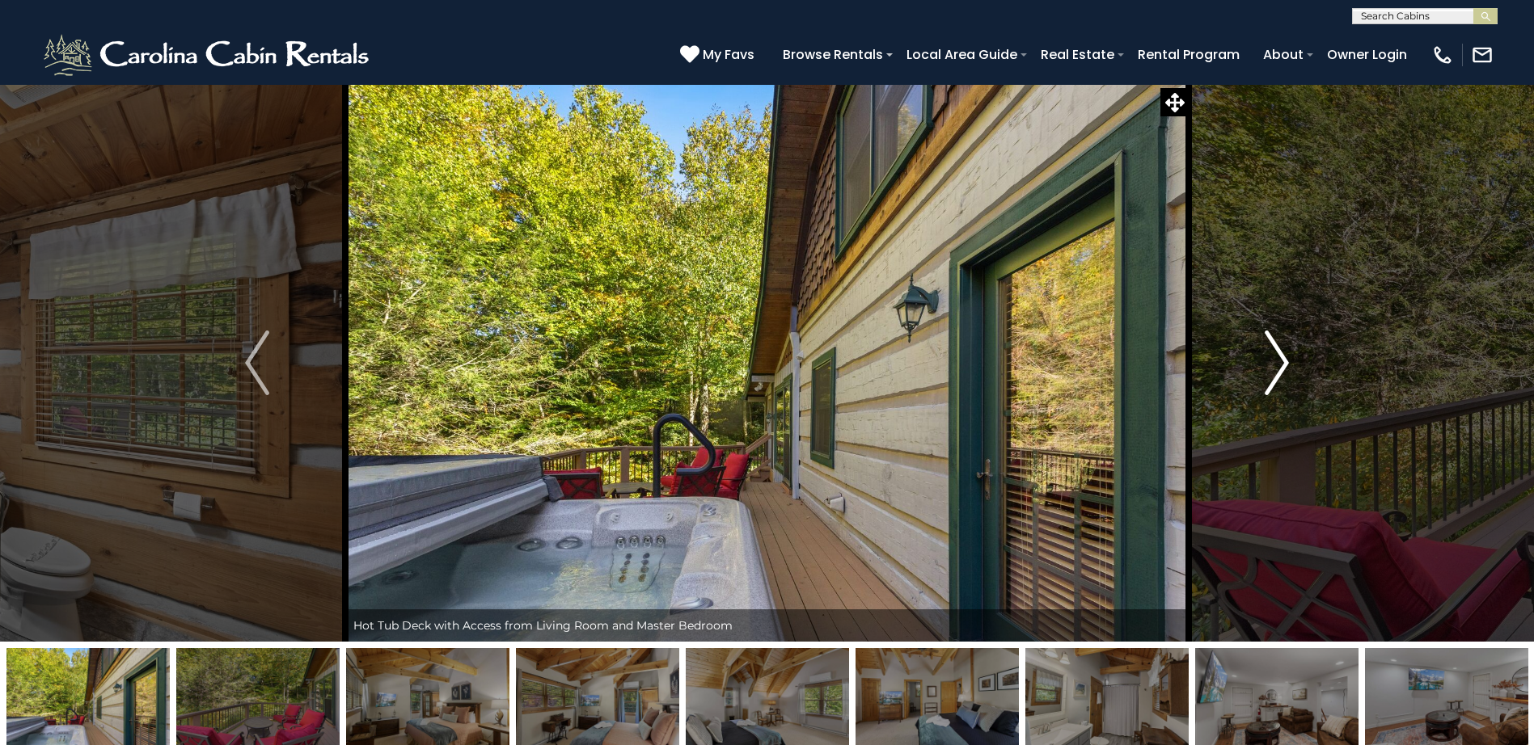
click at [1278, 360] on img "Next" at bounding box center [1277, 363] width 24 height 65
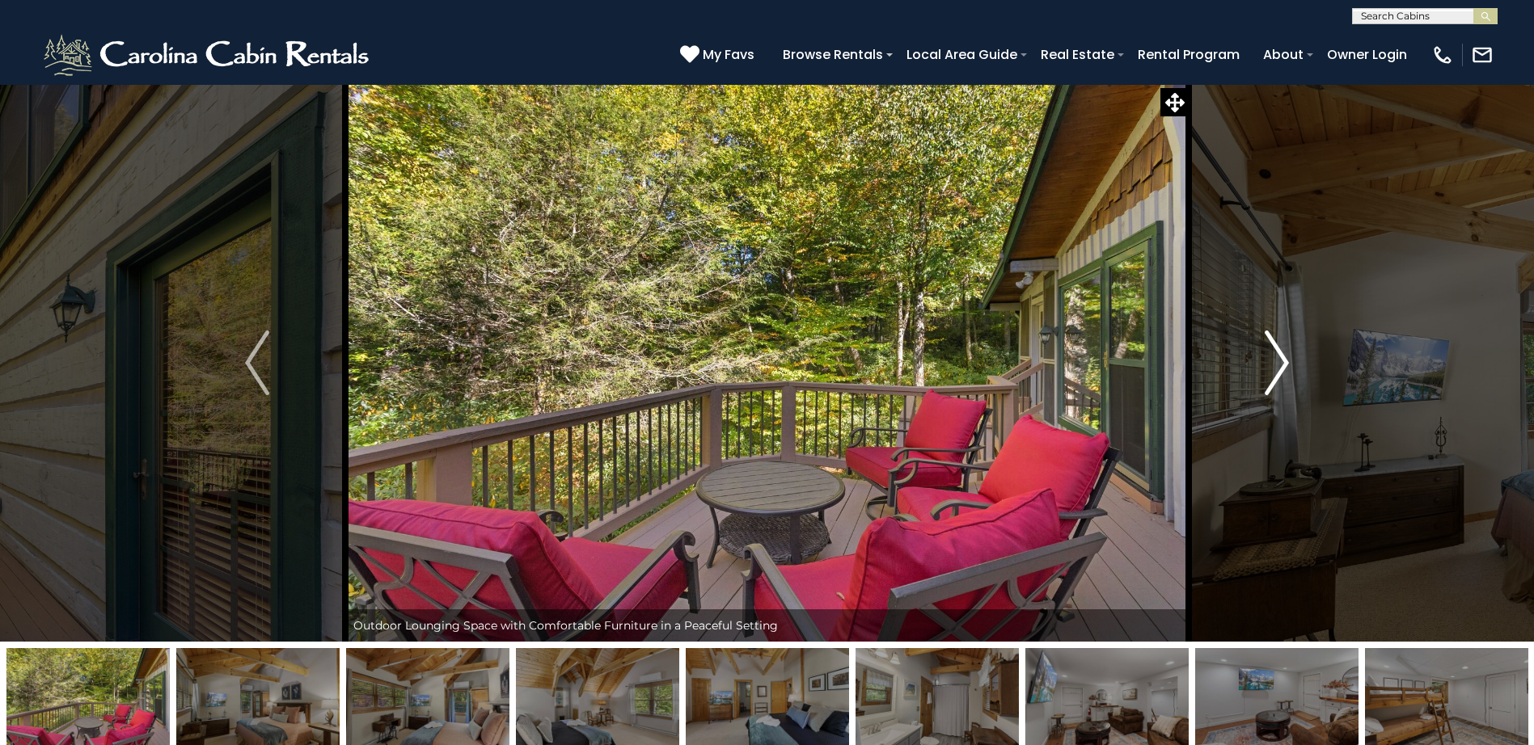
click at [1278, 360] on img "Next" at bounding box center [1277, 363] width 24 height 65
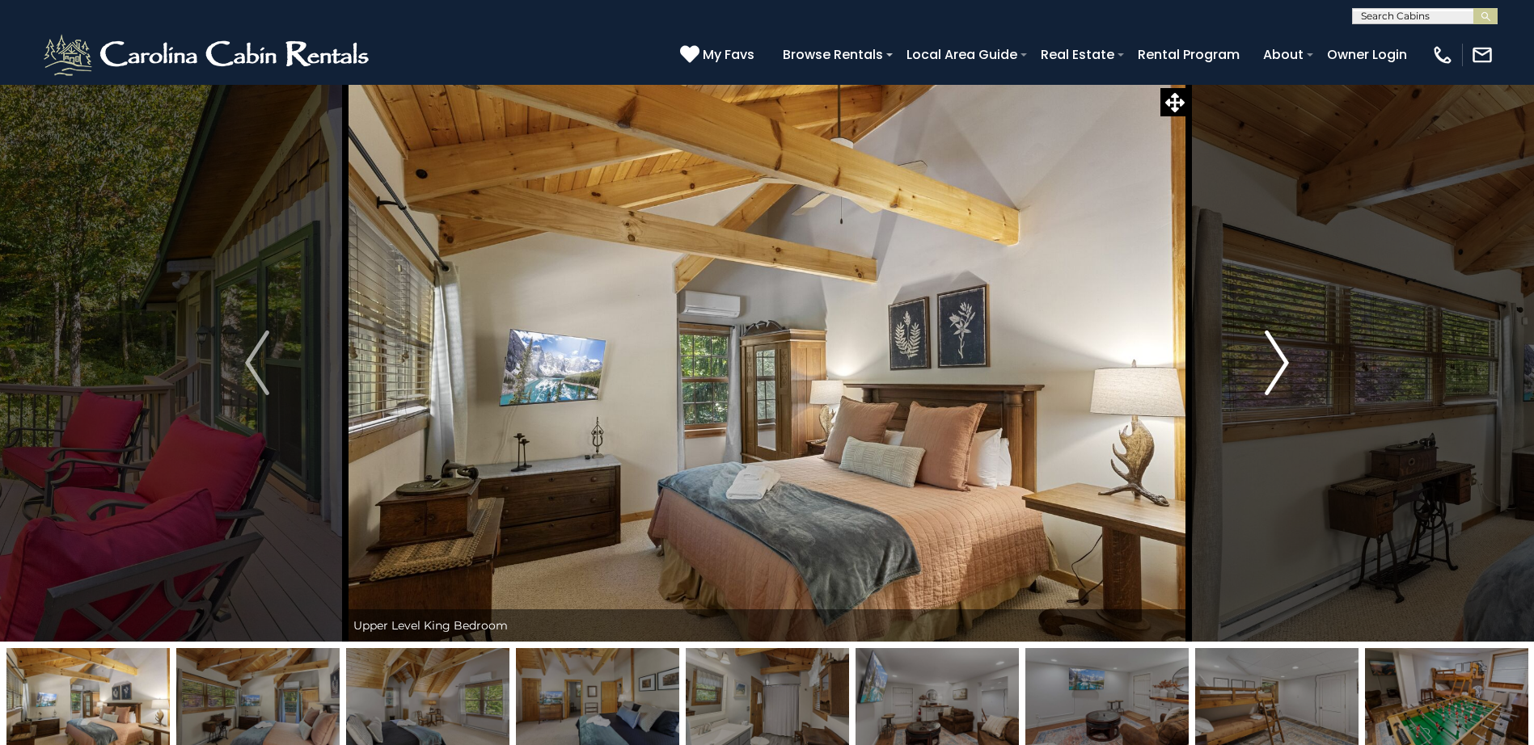
click at [1278, 360] on img "Next" at bounding box center [1277, 363] width 24 height 65
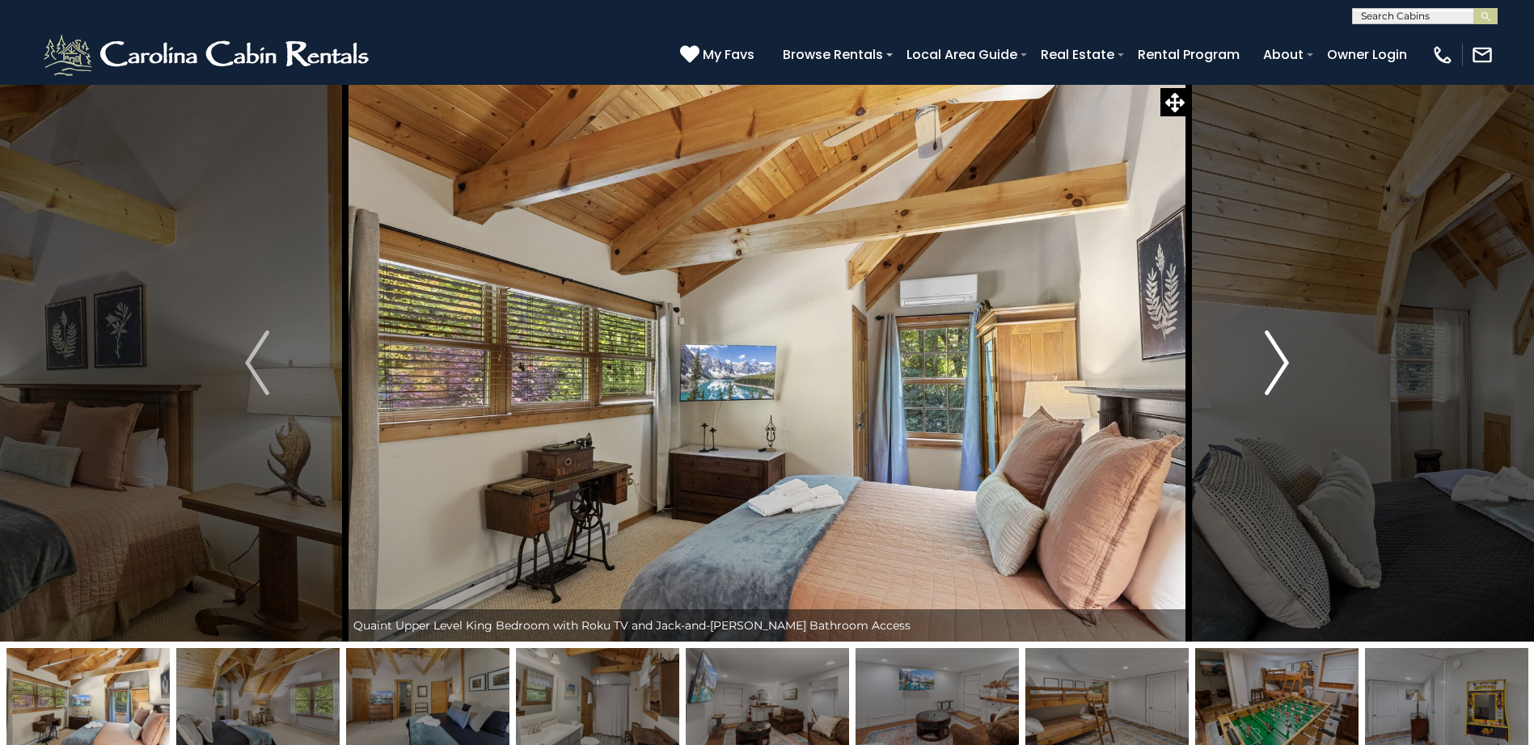
click at [1278, 360] on img "Next" at bounding box center [1277, 363] width 24 height 65
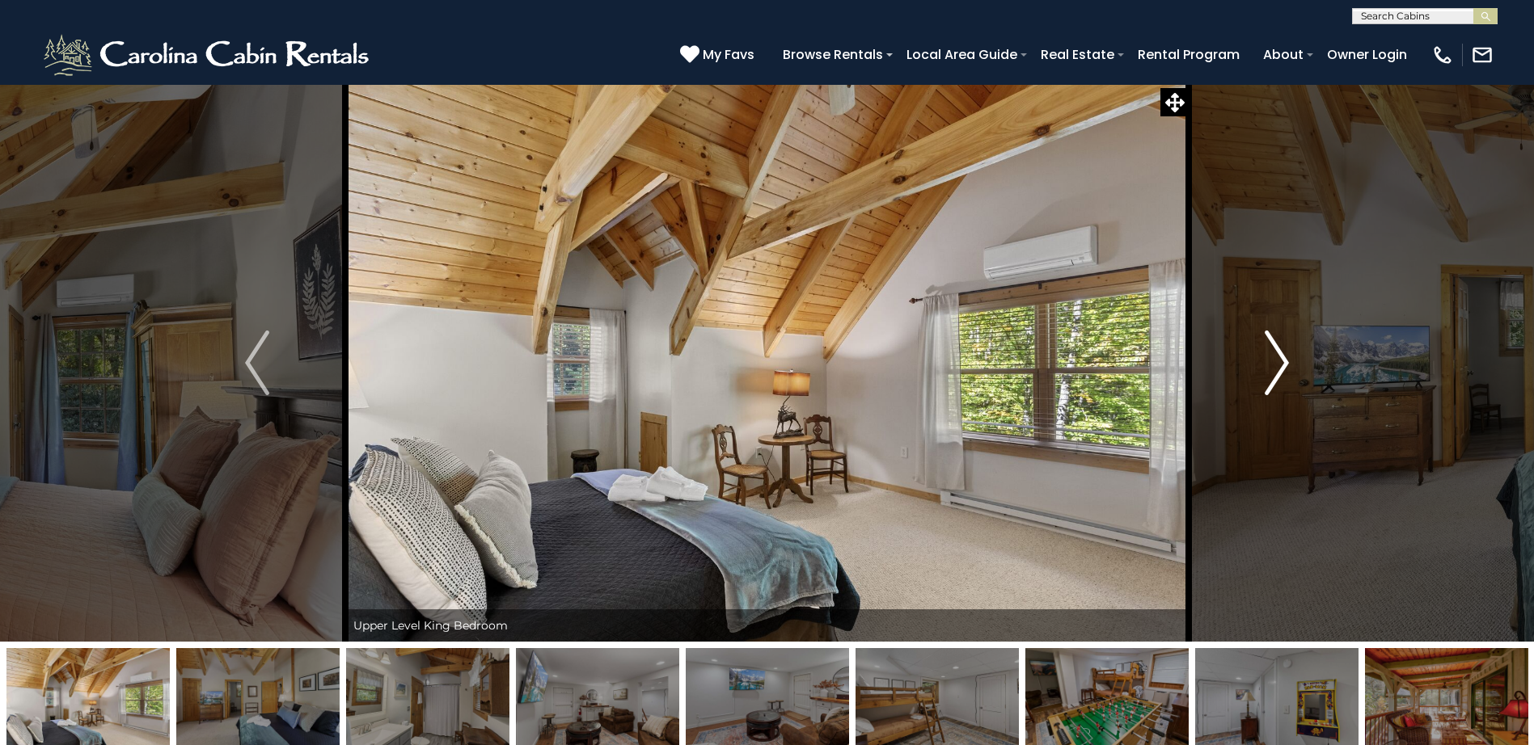
click at [1278, 360] on img "Next" at bounding box center [1277, 363] width 24 height 65
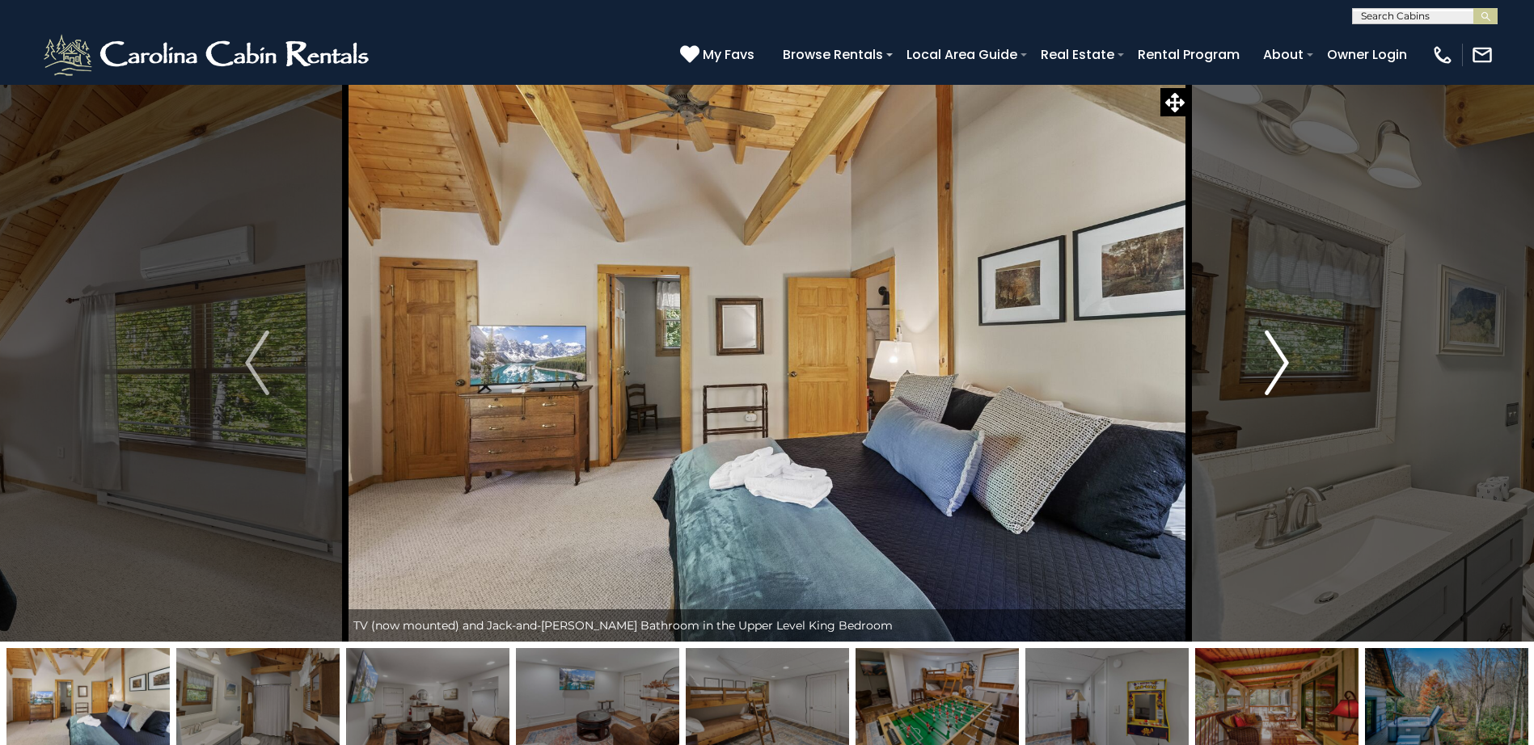
click at [1278, 360] on img "Next" at bounding box center [1277, 363] width 24 height 65
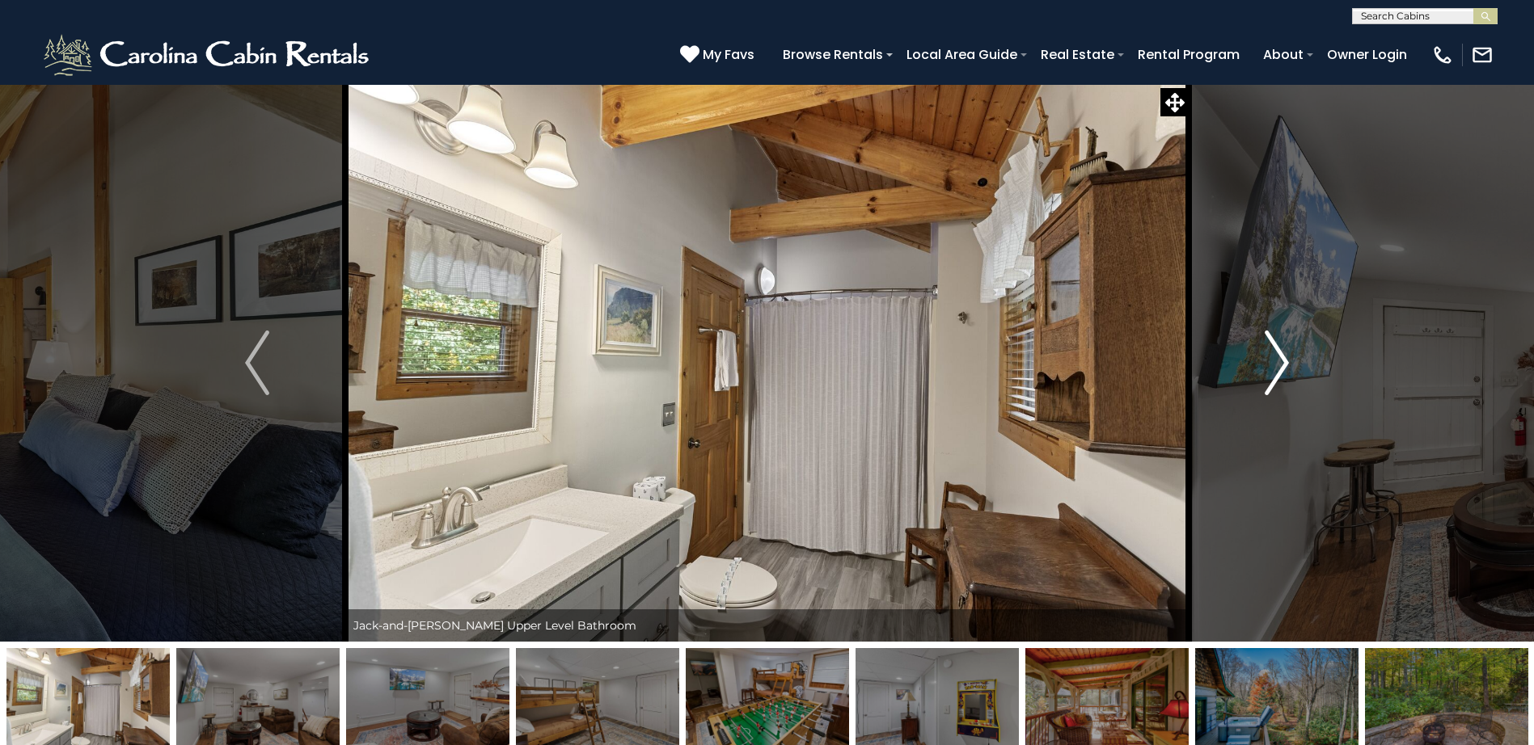
click at [1278, 360] on img "Next" at bounding box center [1277, 363] width 24 height 65
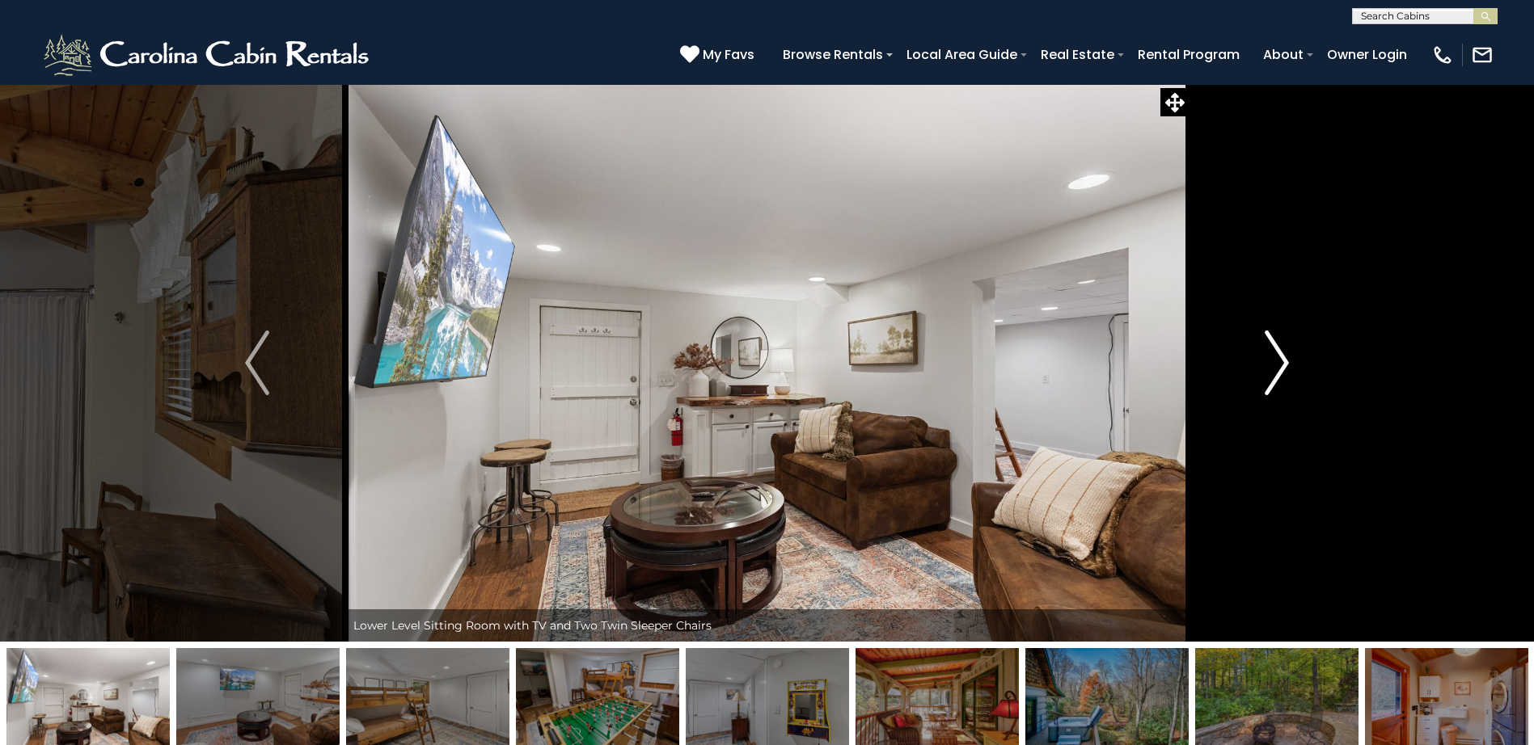
click at [1278, 360] on img "Next" at bounding box center [1277, 363] width 24 height 65
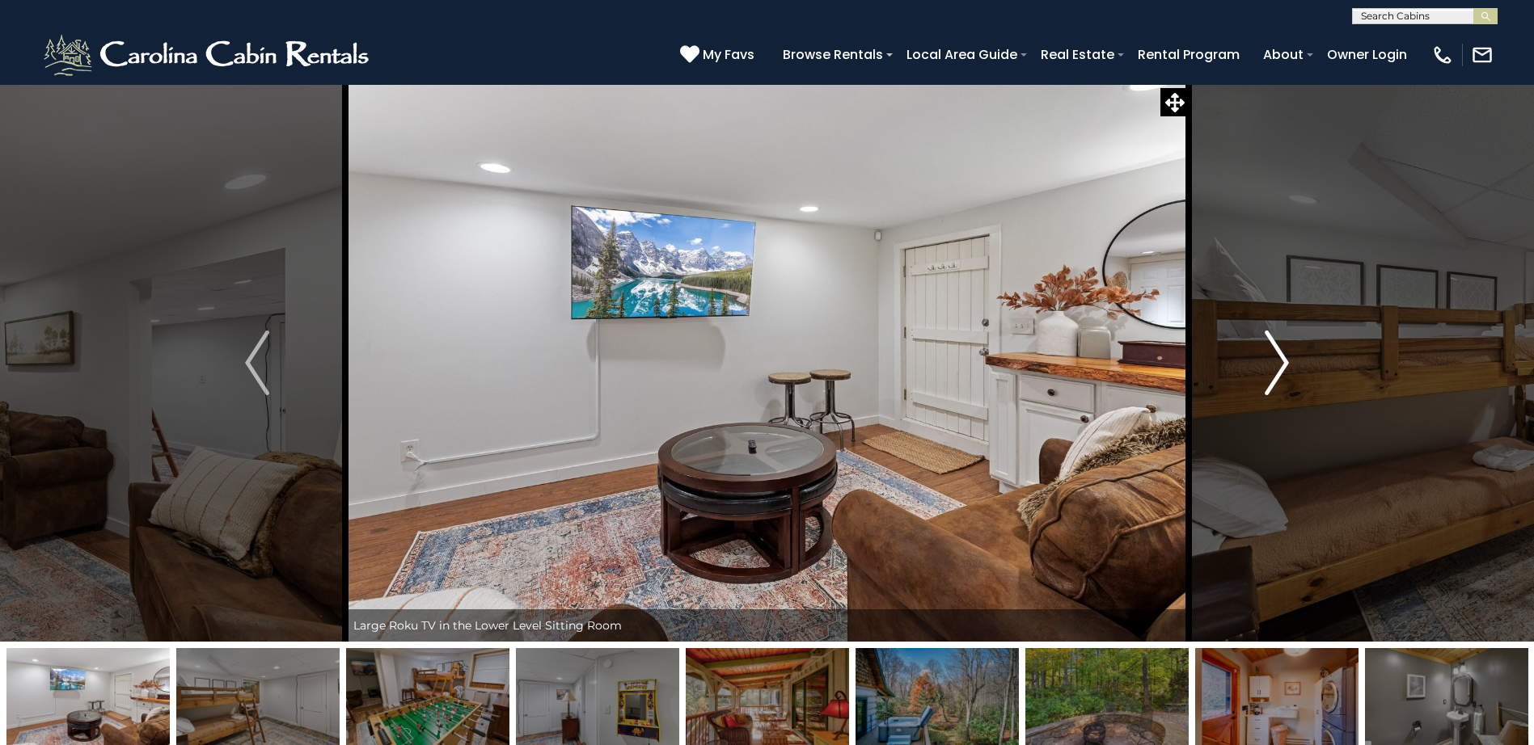
click at [1278, 360] on img "Next" at bounding box center [1277, 363] width 24 height 65
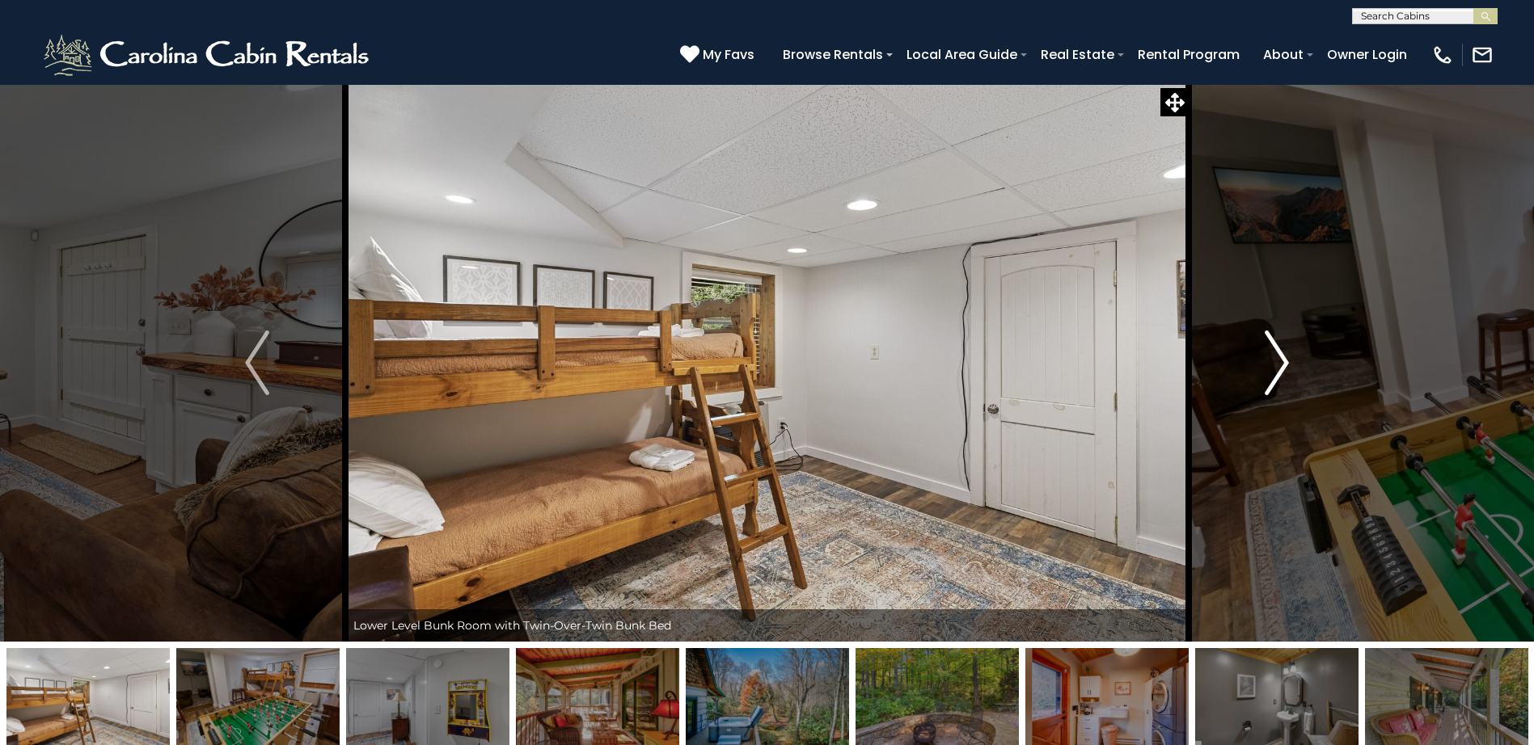
click at [1278, 360] on img "Next" at bounding box center [1277, 363] width 24 height 65
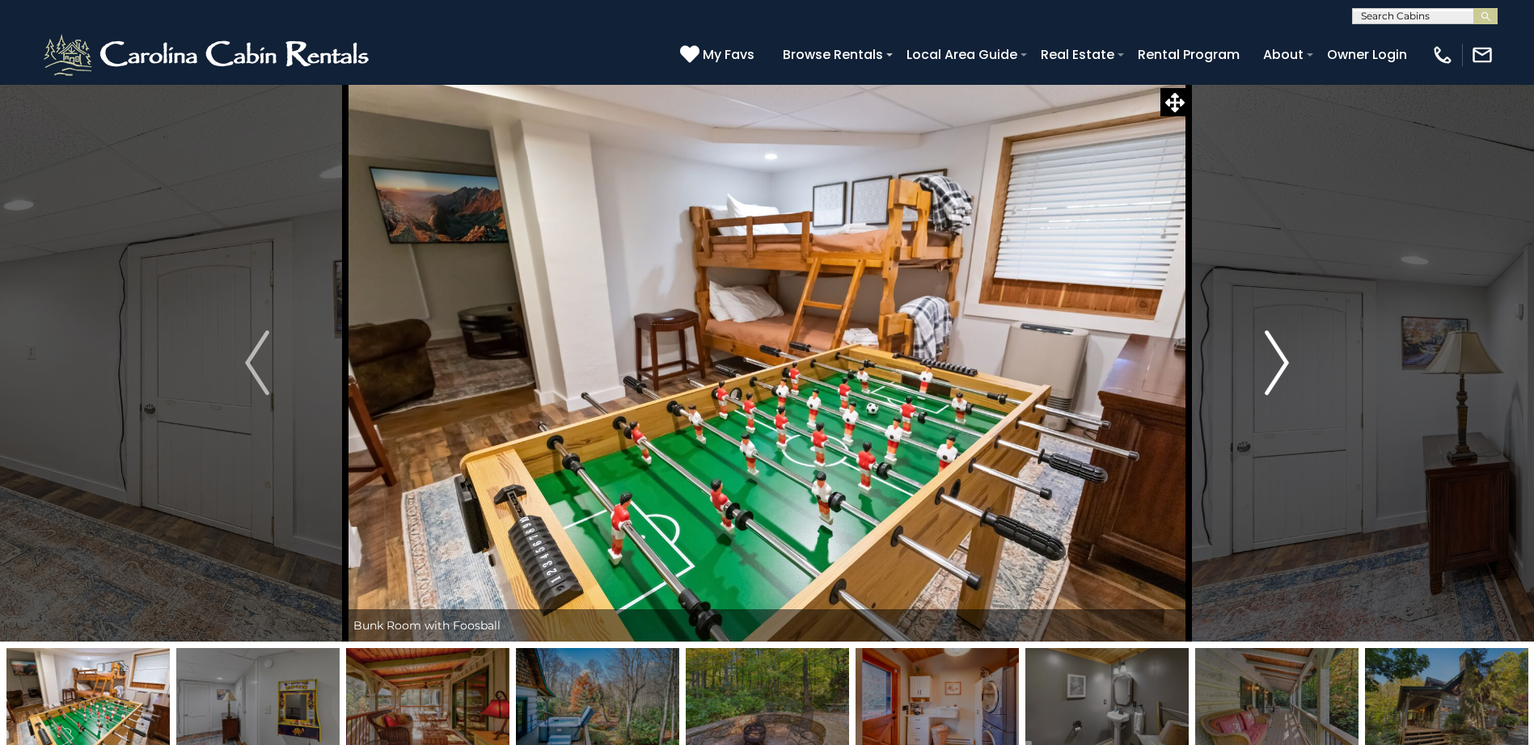
click at [1278, 360] on img "Next" at bounding box center [1277, 363] width 24 height 65
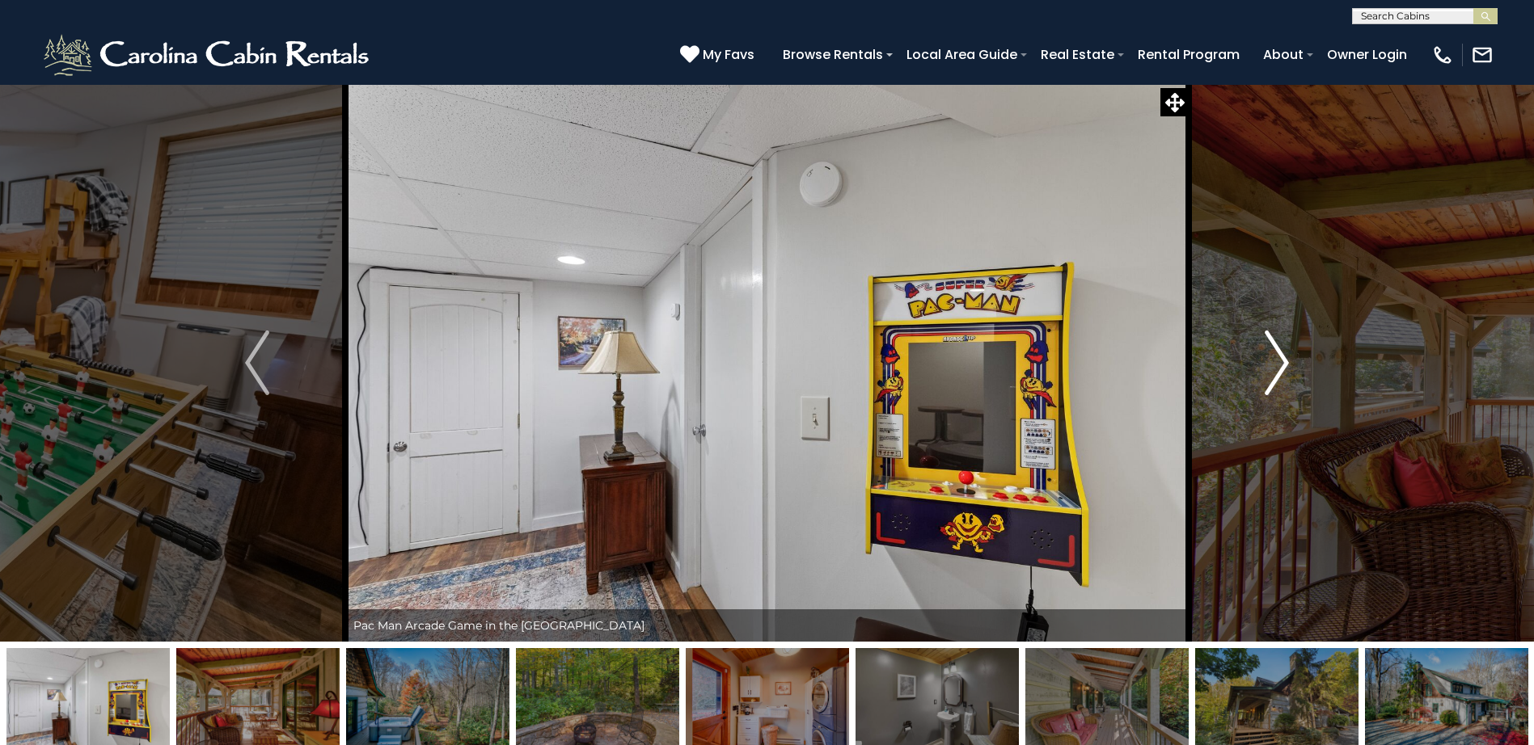
click at [1278, 360] on img "Next" at bounding box center [1277, 363] width 24 height 65
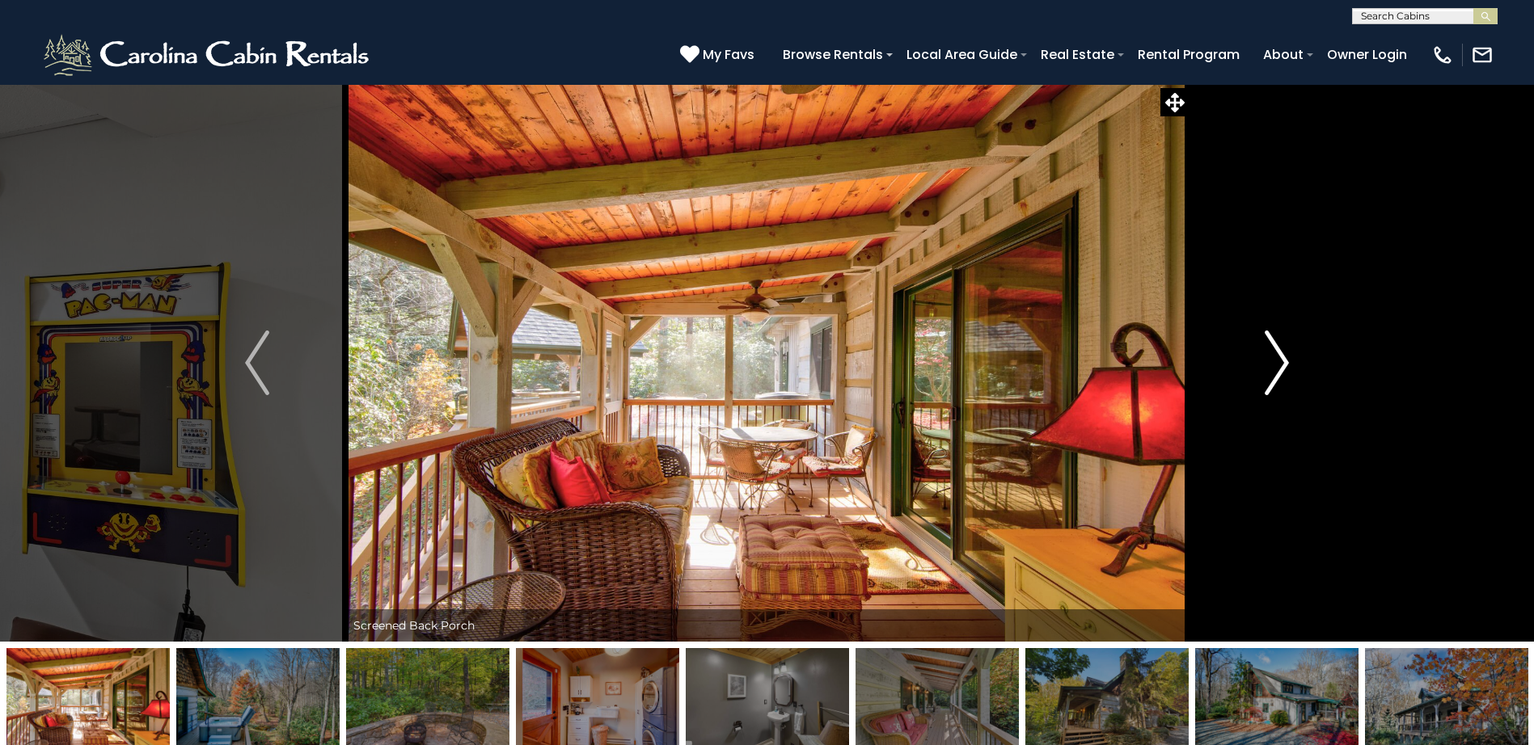
click at [1278, 360] on img "Next" at bounding box center [1277, 363] width 24 height 65
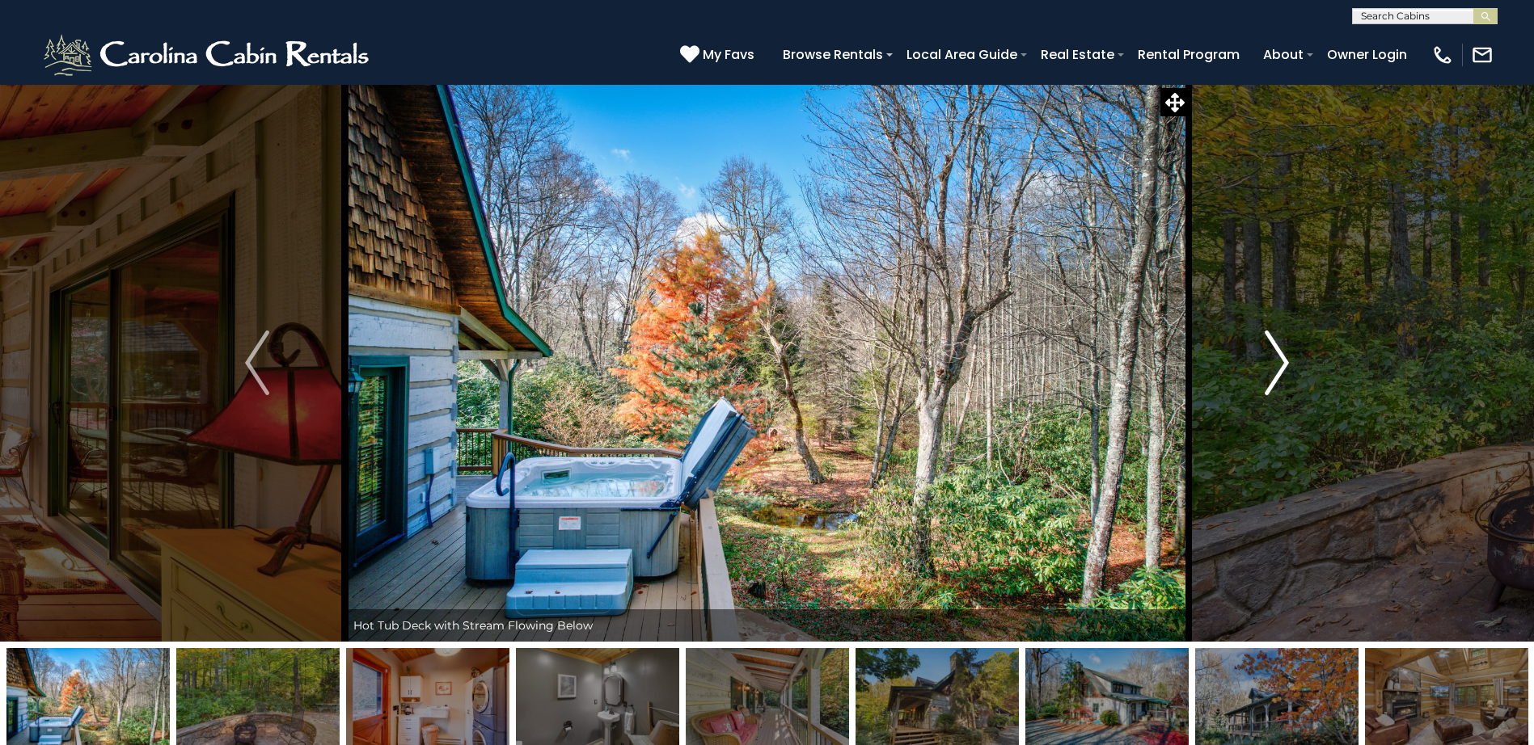
click at [1278, 360] on img "Next" at bounding box center [1277, 363] width 24 height 65
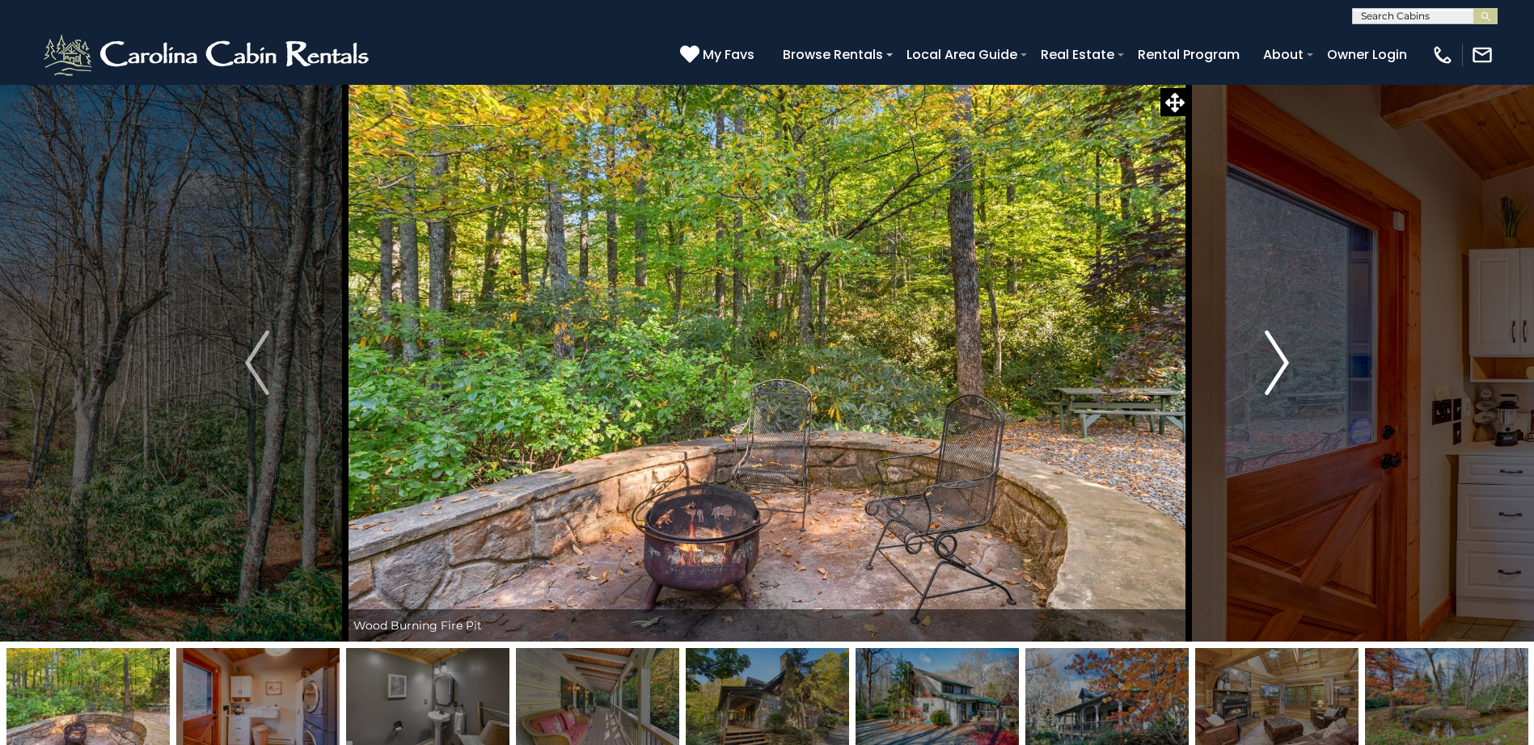
click at [1284, 358] on img "Next" at bounding box center [1277, 363] width 24 height 65
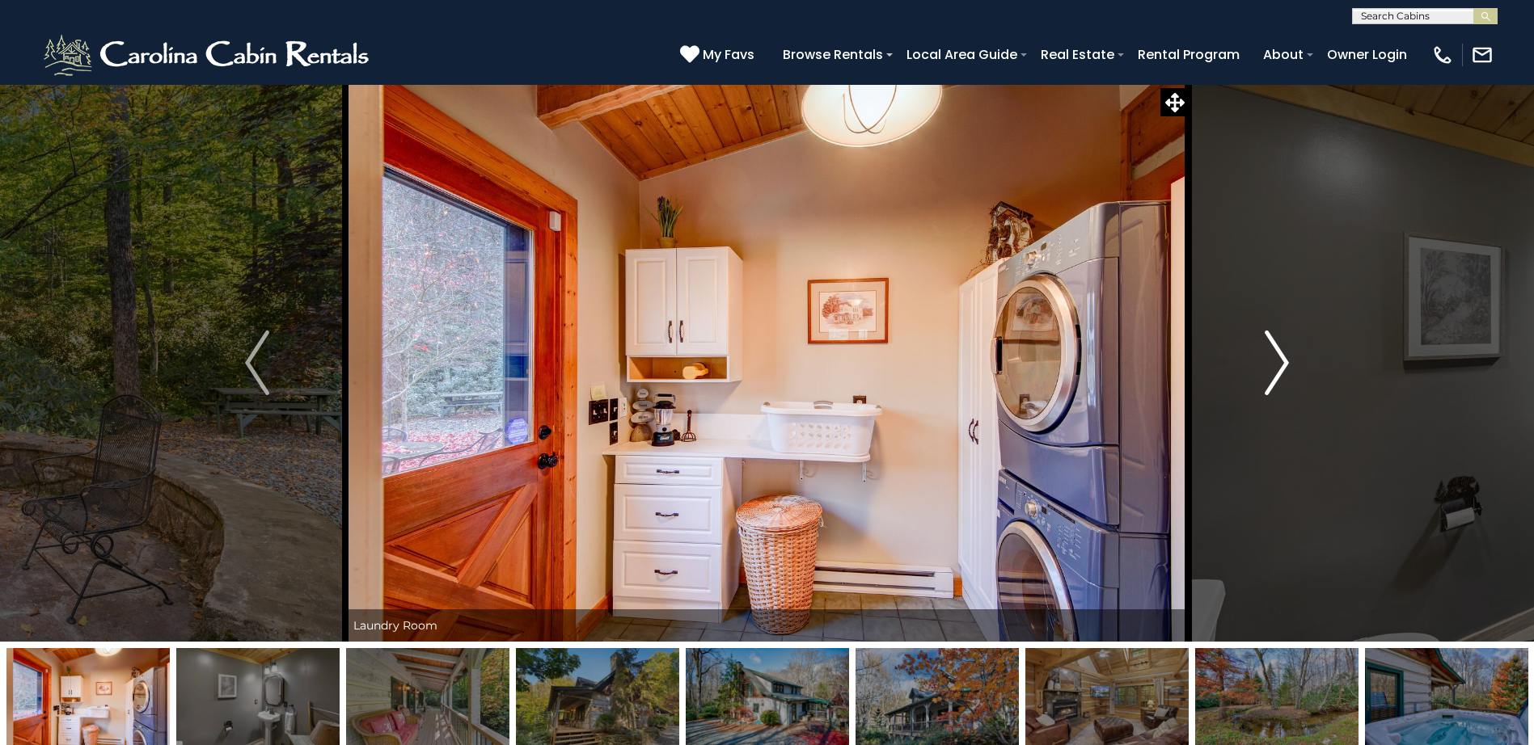
click at [1276, 353] on img "Next" at bounding box center [1277, 363] width 24 height 65
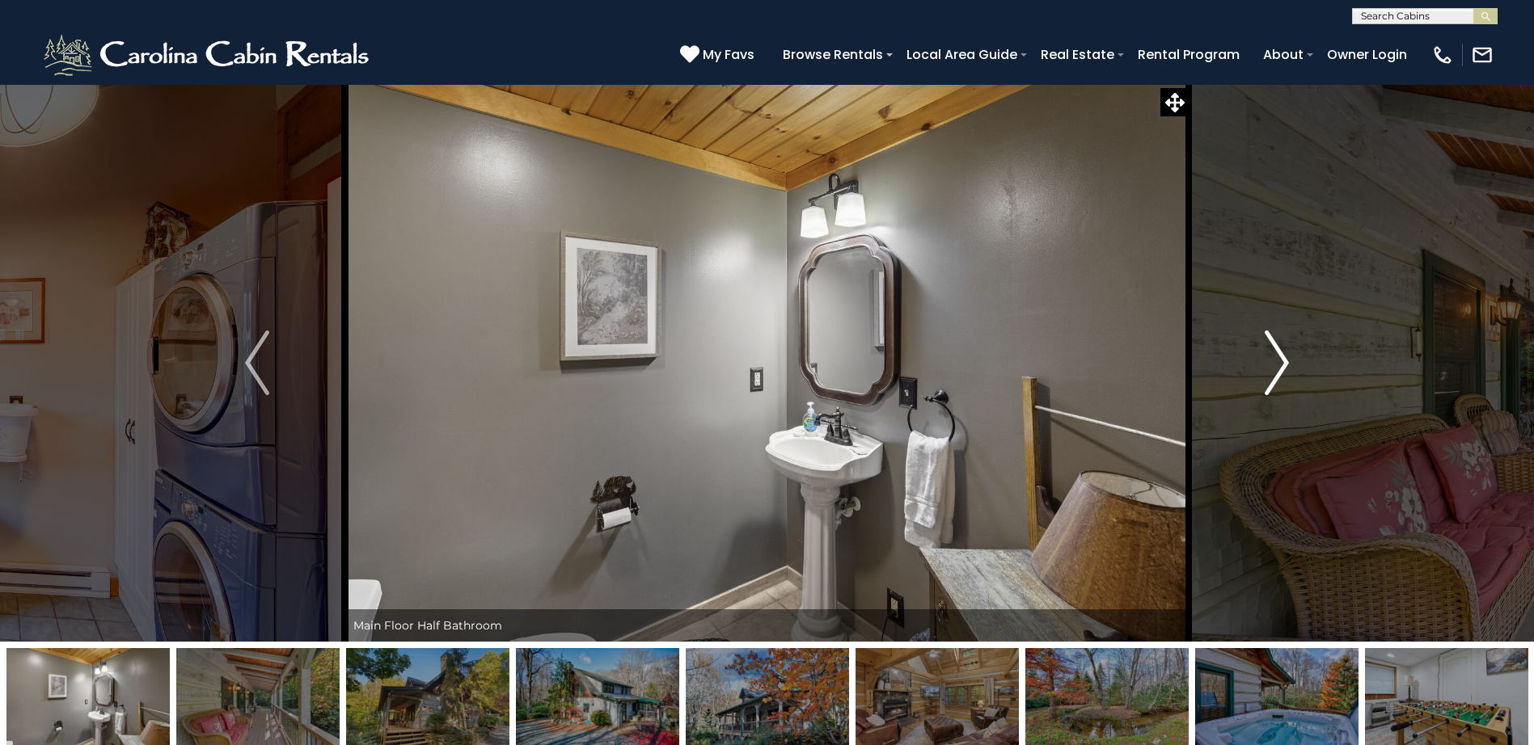
click at [1276, 352] on img "Next" at bounding box center [1277, 363] width 24 height 65
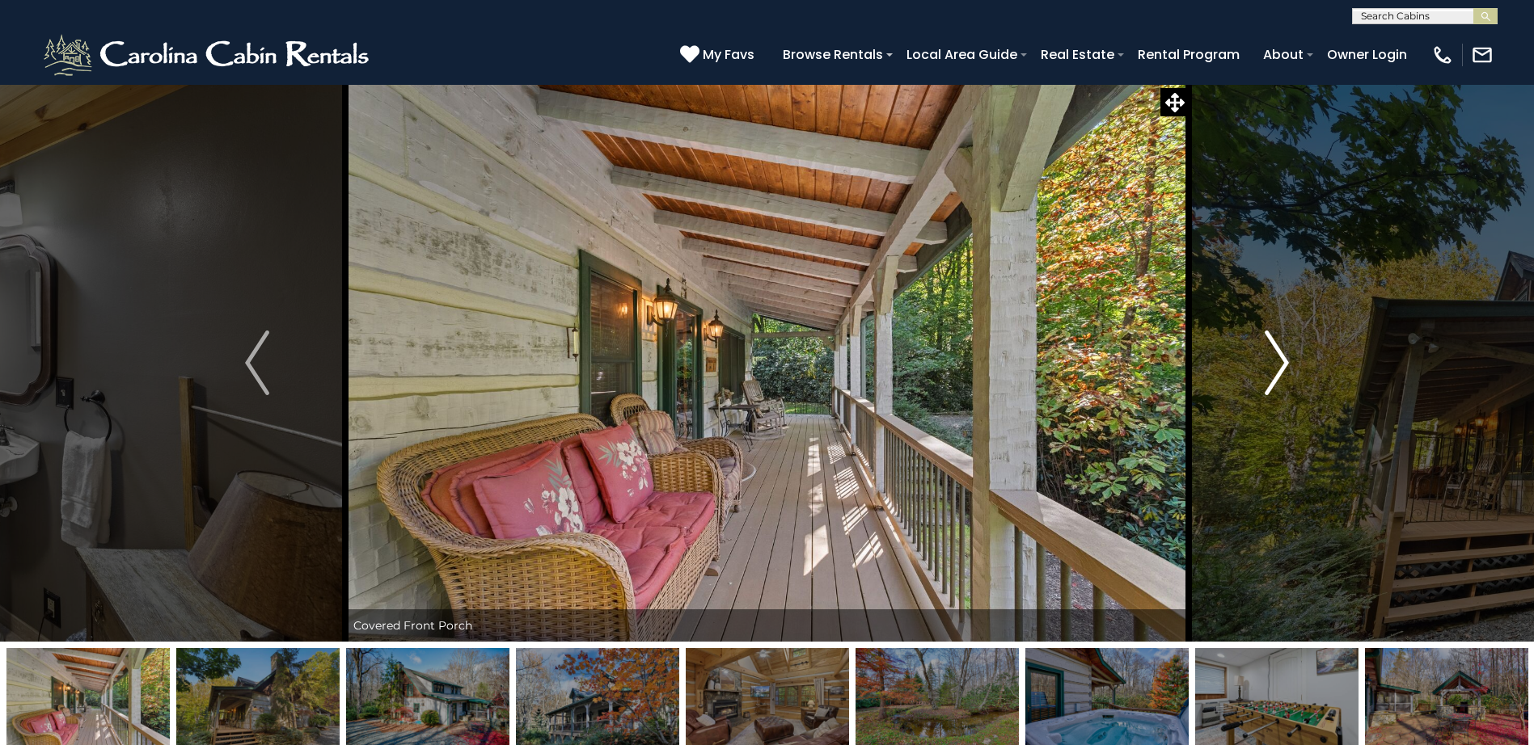
click at [1274, 351] on img "Next" at bounding box center [1277, 363] width 24 height 65
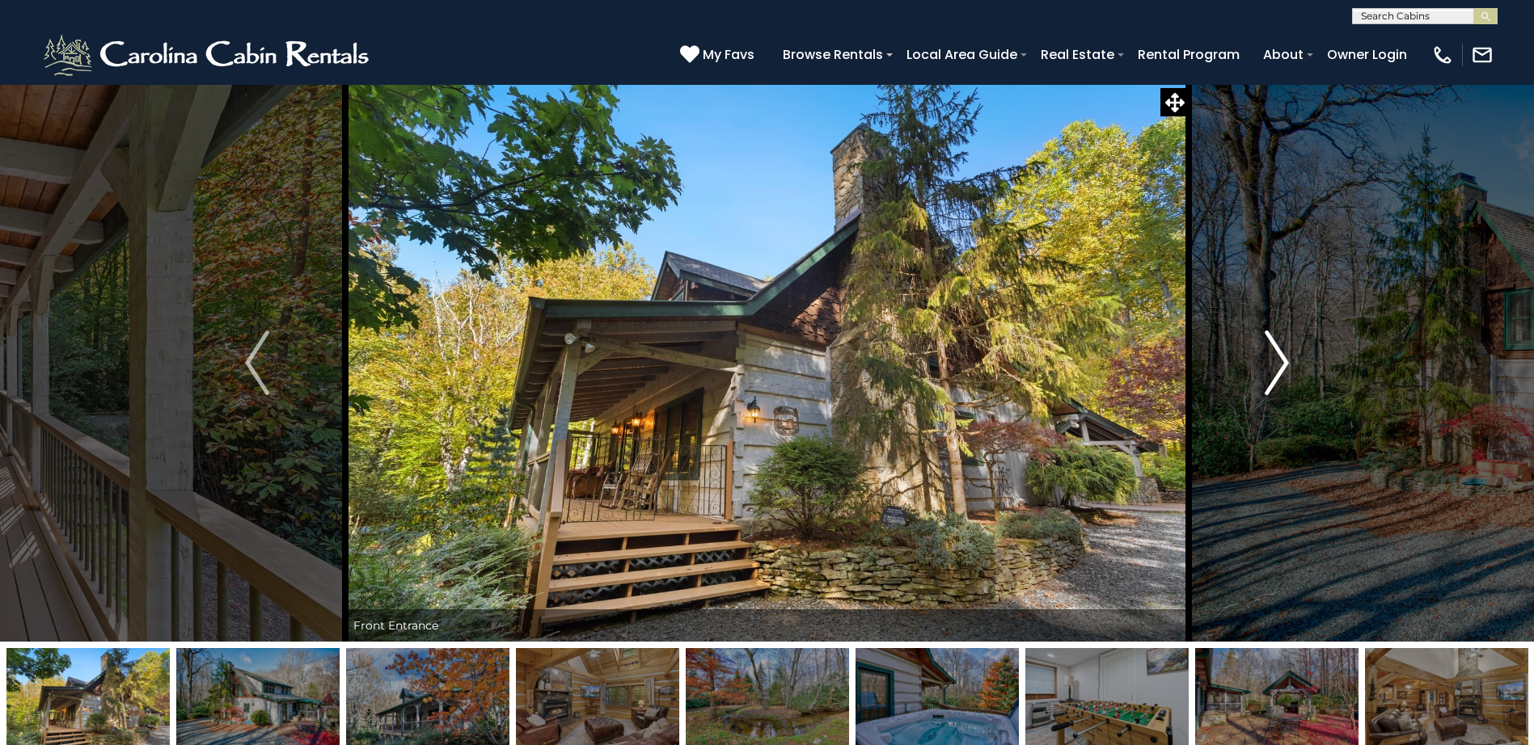
click at [1274, 351] on img "Next" at bounding box center [1277, 363] width 24 height 65
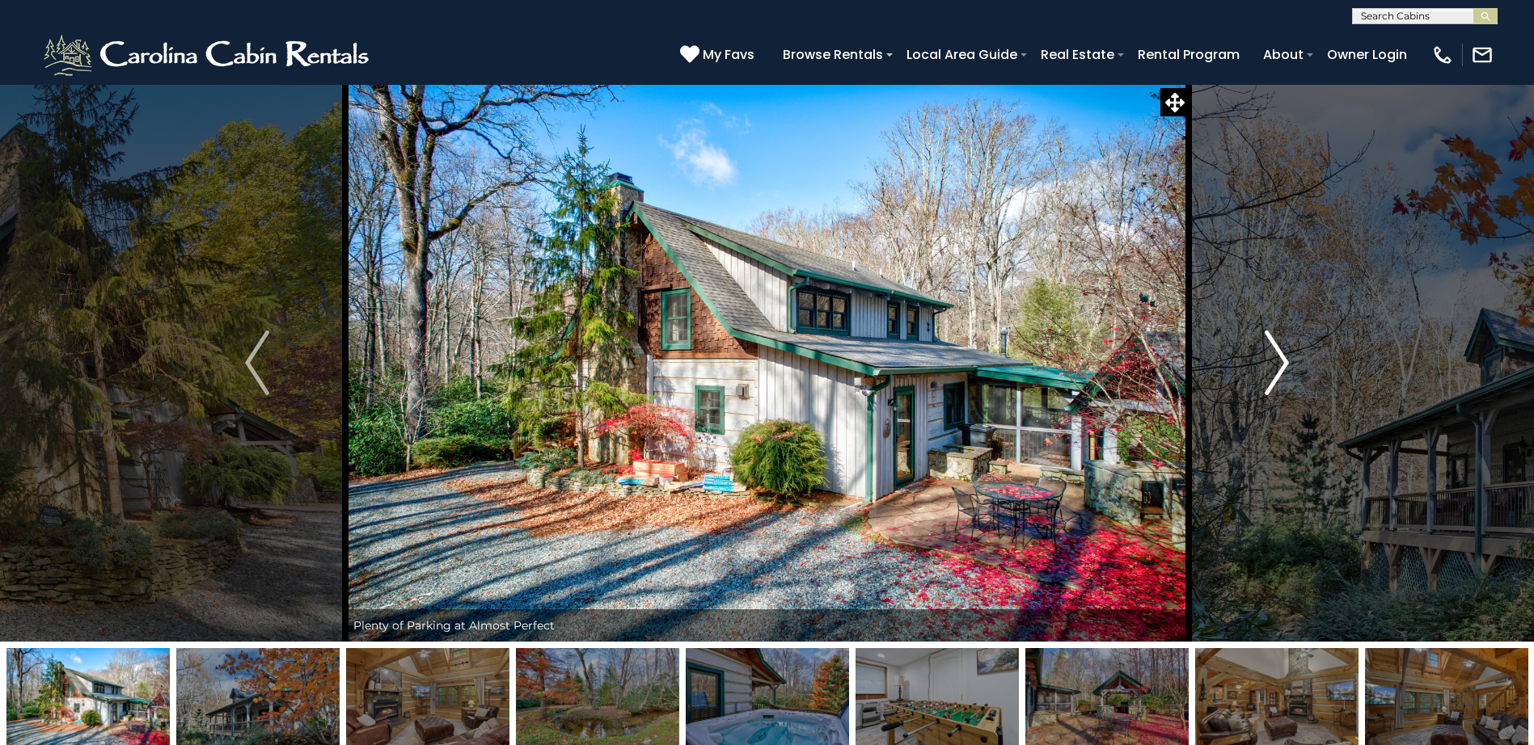
click at [1275, 351] on img "Next" at bounding box center [1277, 363] width 24 height 65
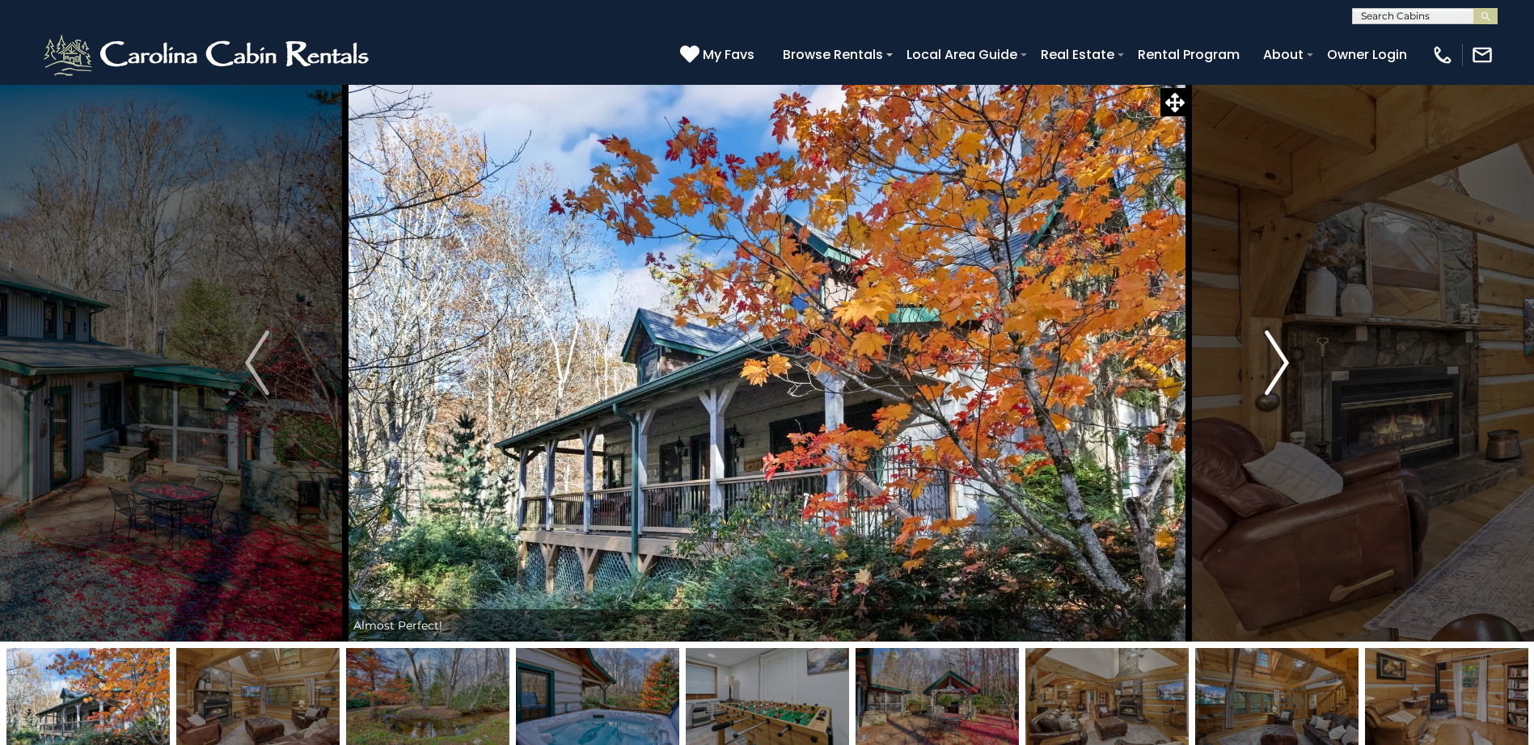
click at [1275, 351] on img "Next" at bounding box center [1277, 363] width 24 height 65
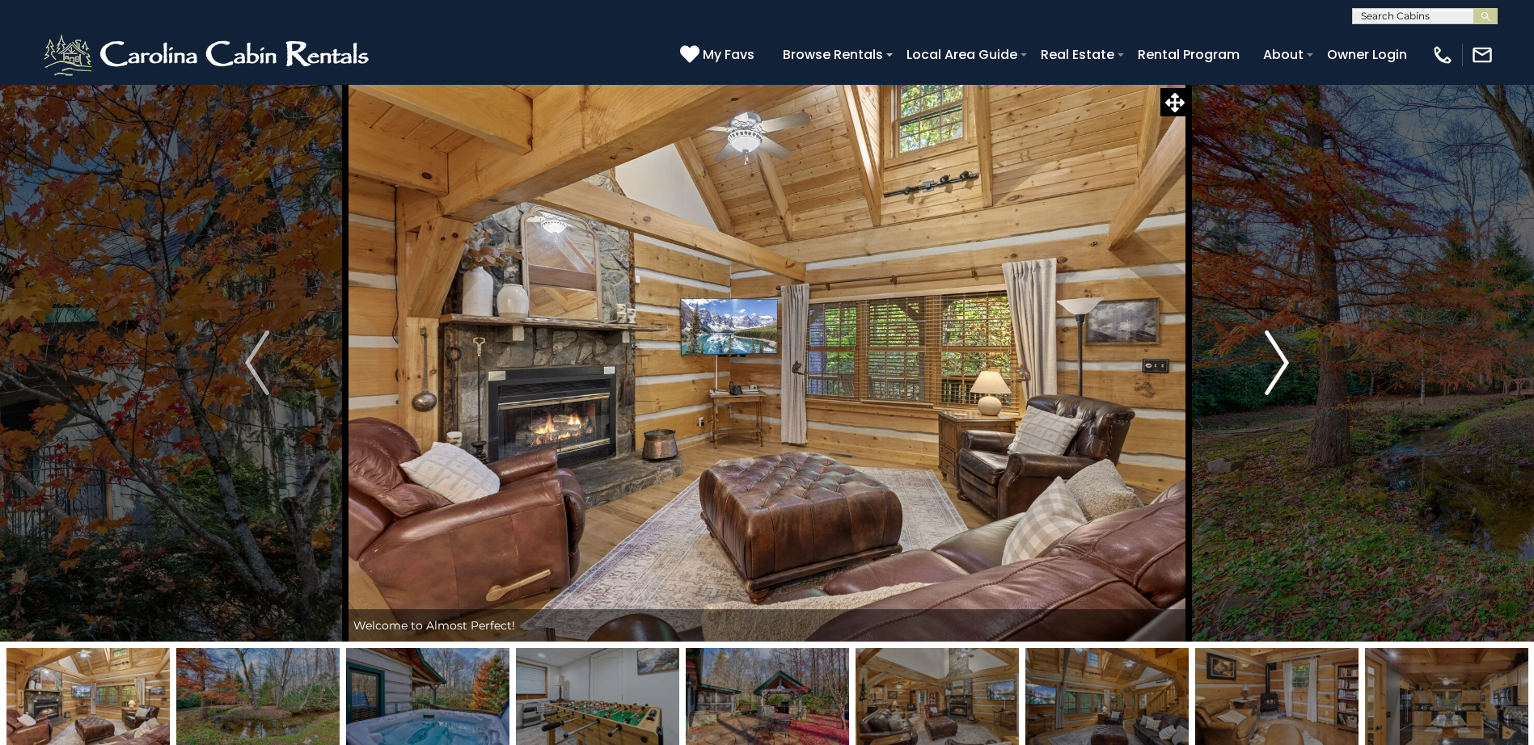
click at [1275, 351] on img "Next" at bounding box center [1277, 363] width 24 height 65
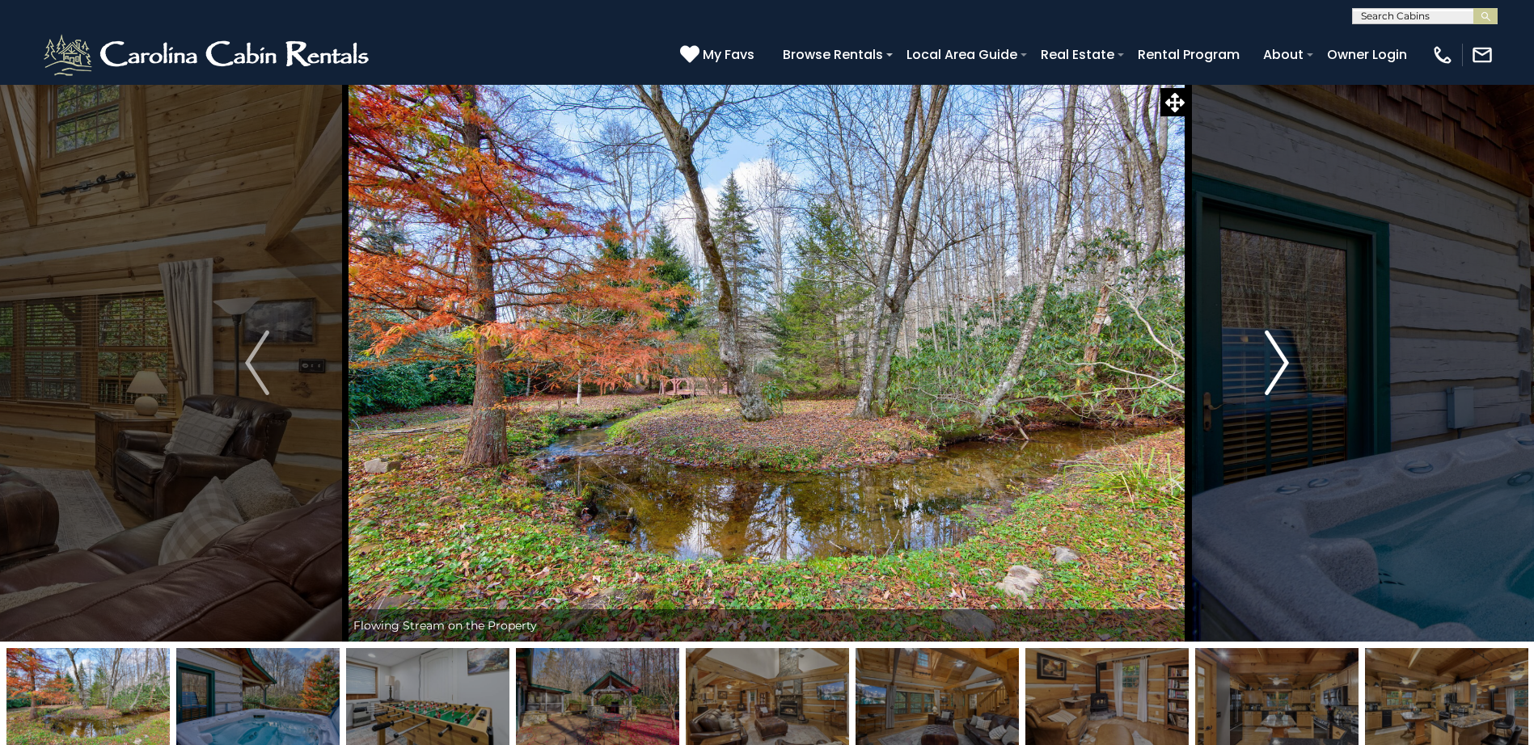
click at [1275, 351] on img "Next" at bounding box center [1277, 363] width 24 height 65
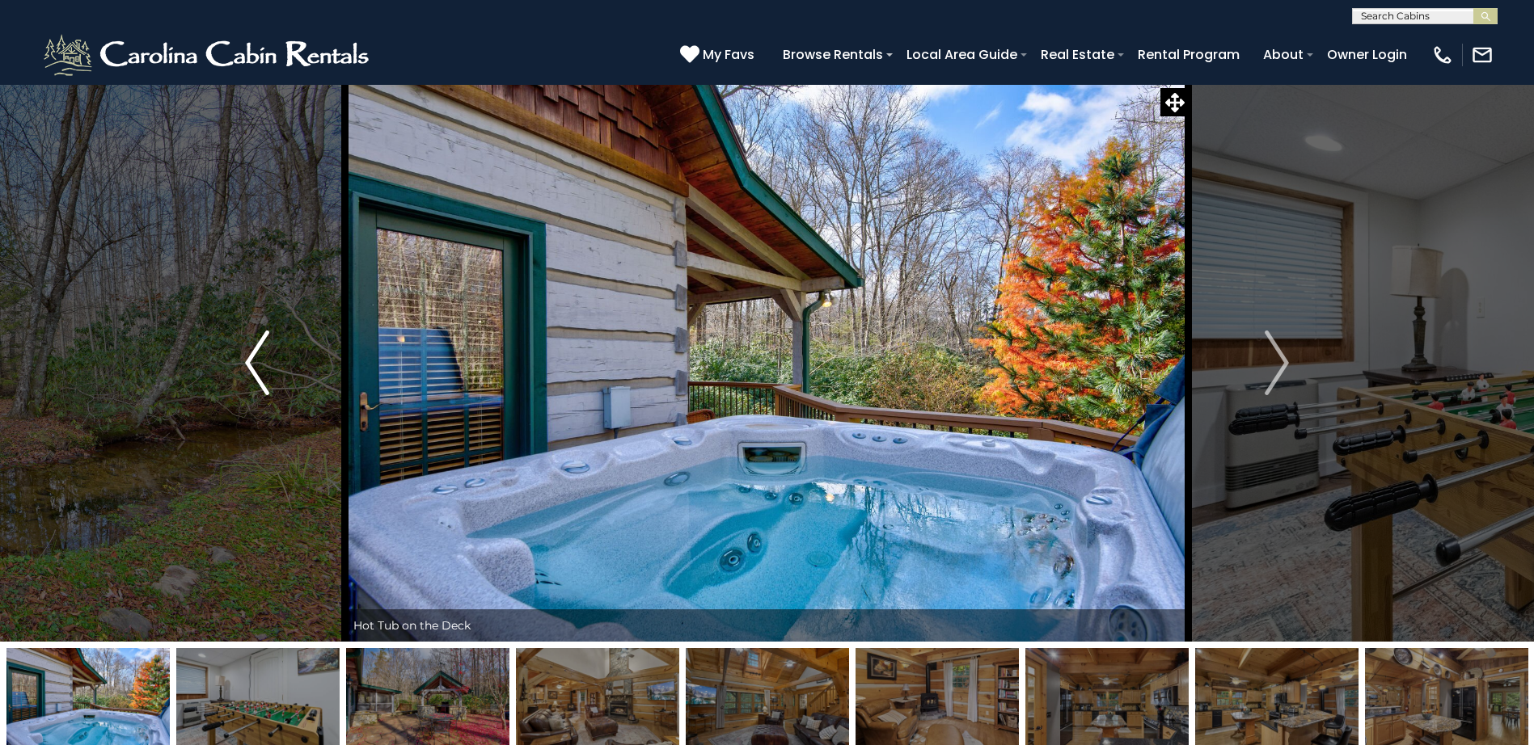
click at [260, 358] on img "Previous" at bounding box center [257, 363] width 24 height 65
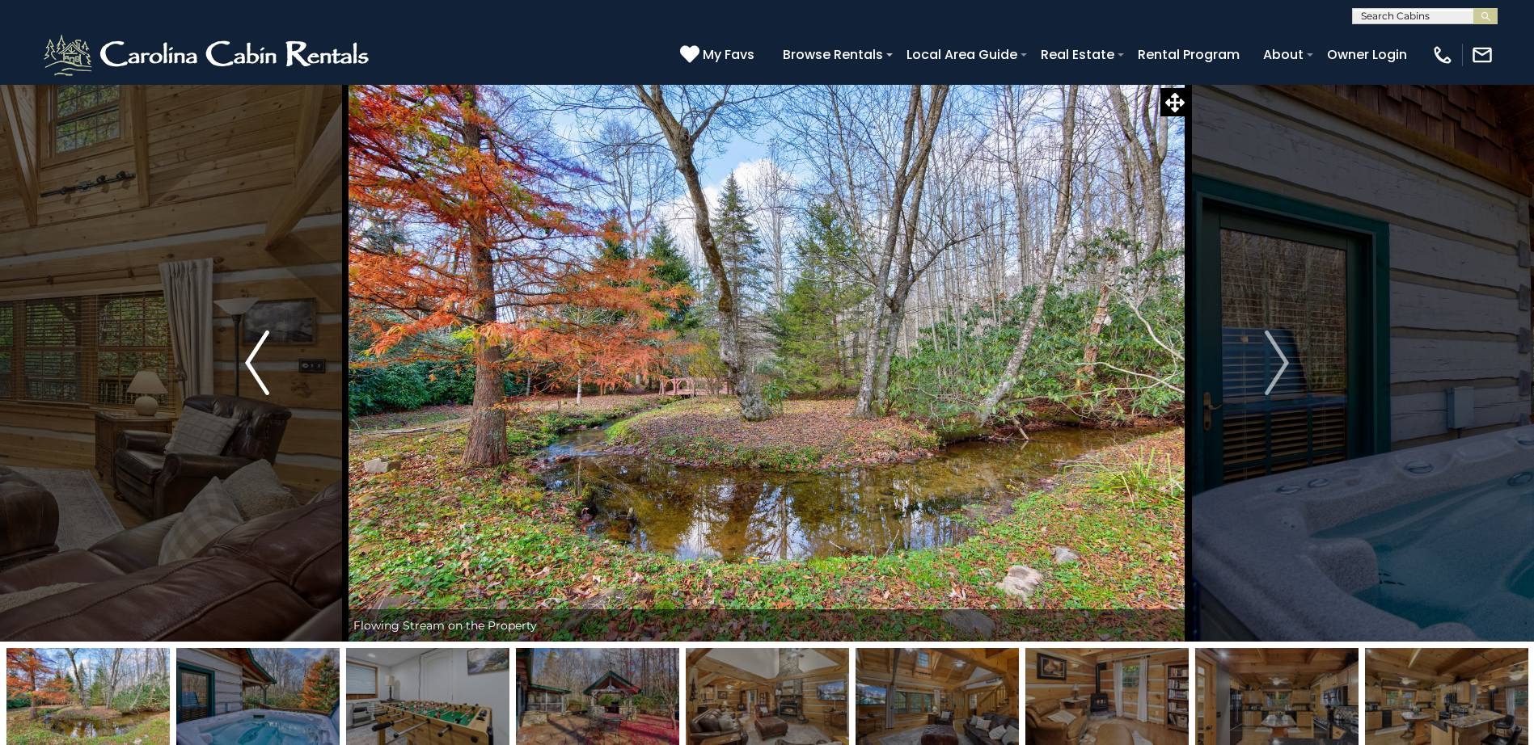
click at [260, 358] on img "Previous" at bounding box center [257, 363] width 24 height 65
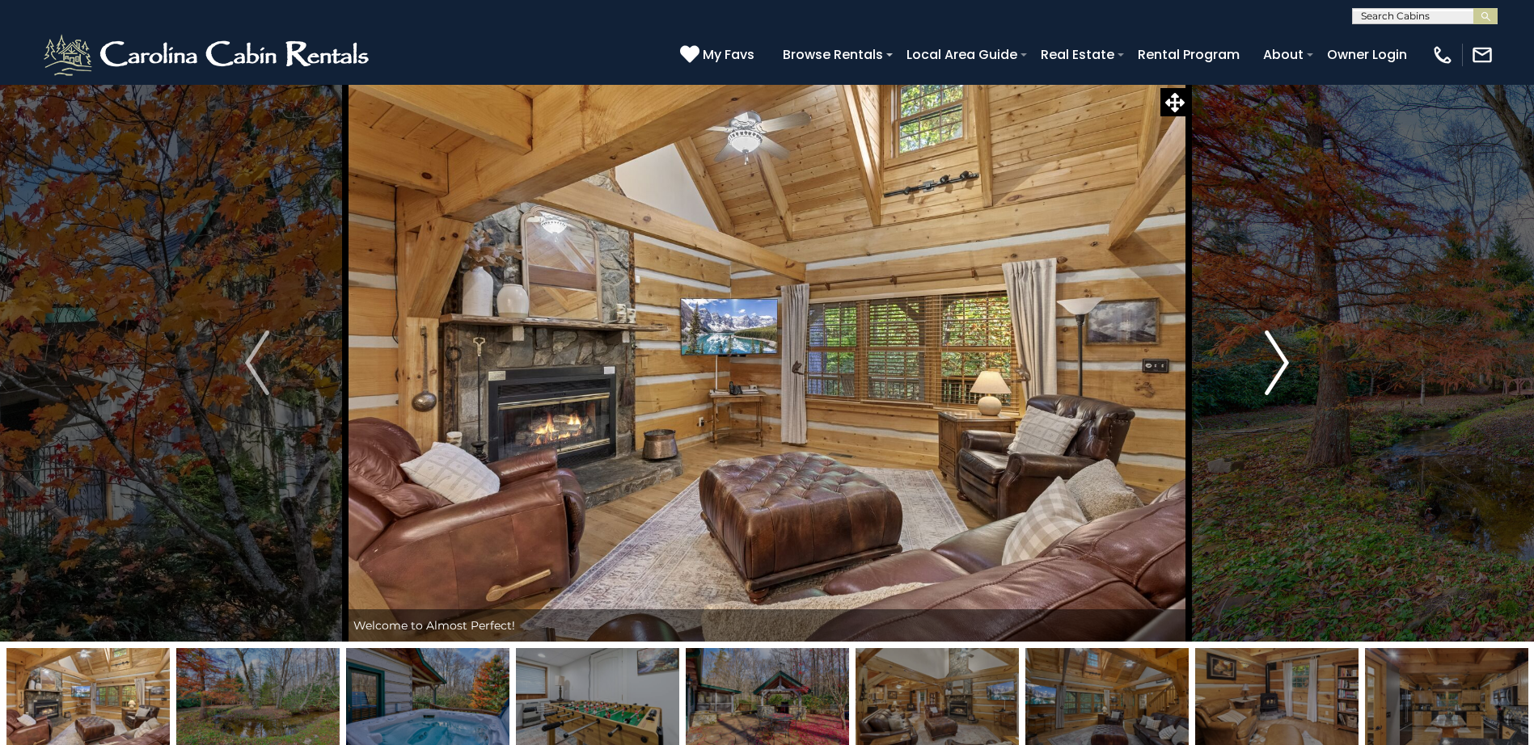
click at [1284, 360] on img "Next" at bounding box center [1277, 363] width 24 height 65
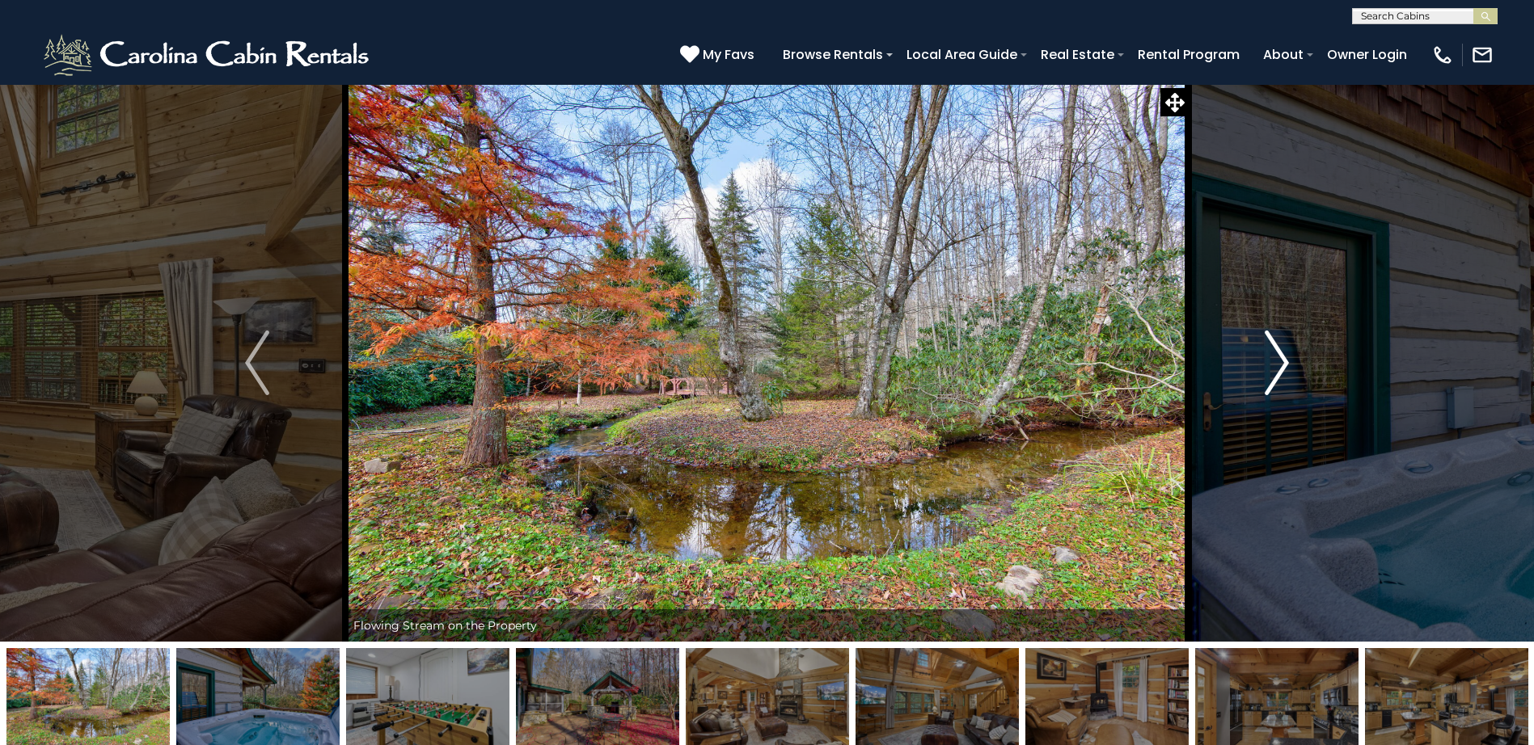
click at [1284, 360] on img "Next" at bounding box center [1277, 363] width 24 height 65
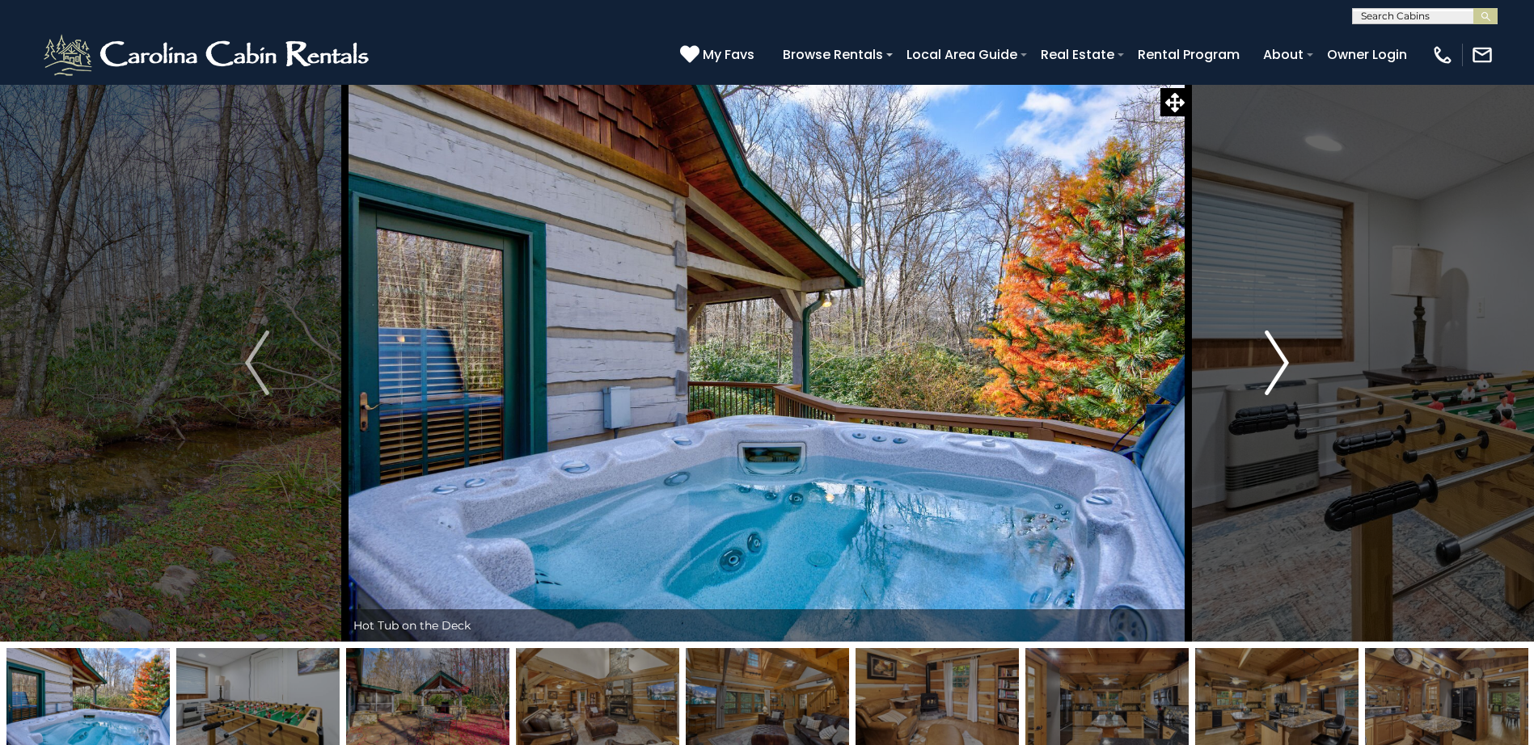
click at [1284, 360] on img "Next" at bounding box center [1277, 363] width 24 height 65
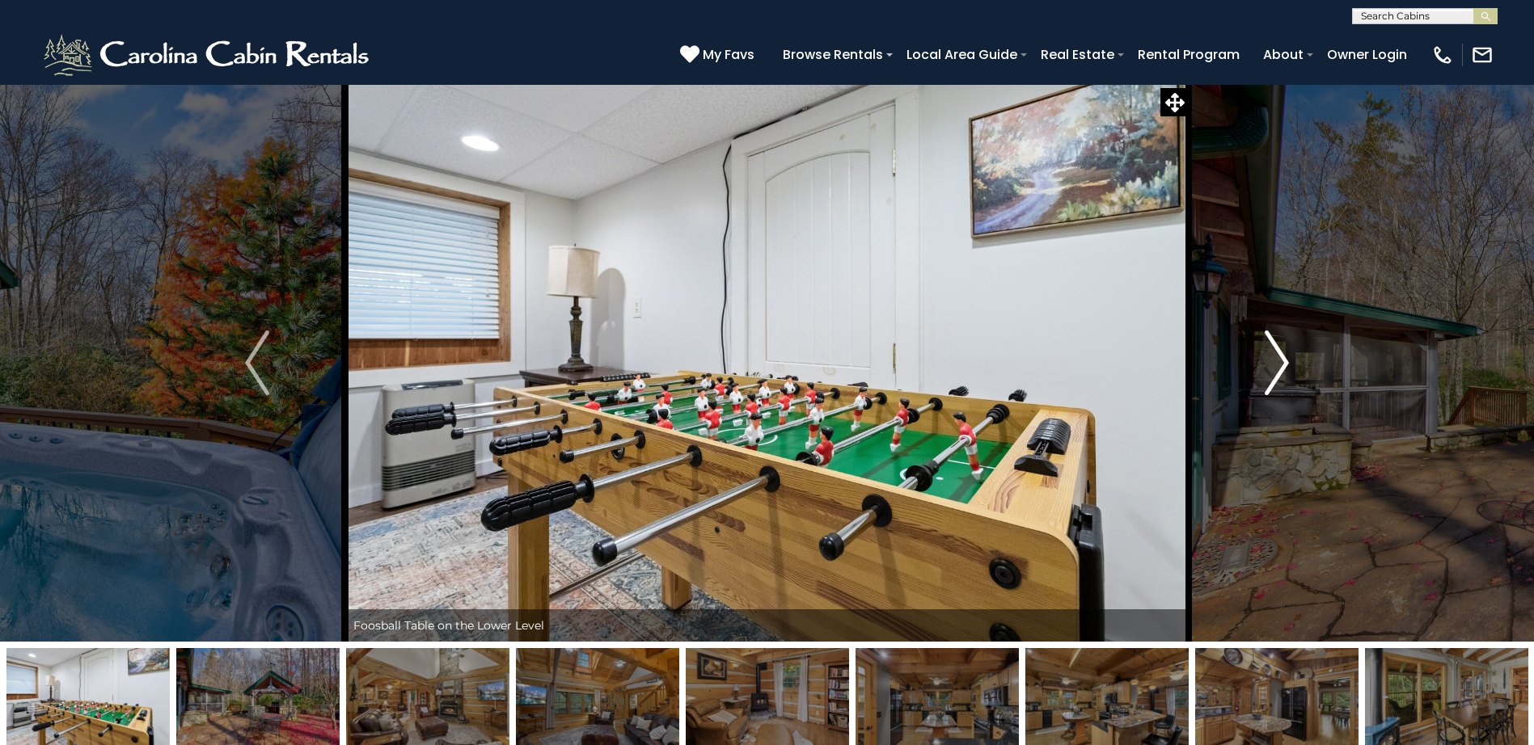
click at [1284, 360] on img "Next" at bounding box center [1277, 363] width 24 height 65
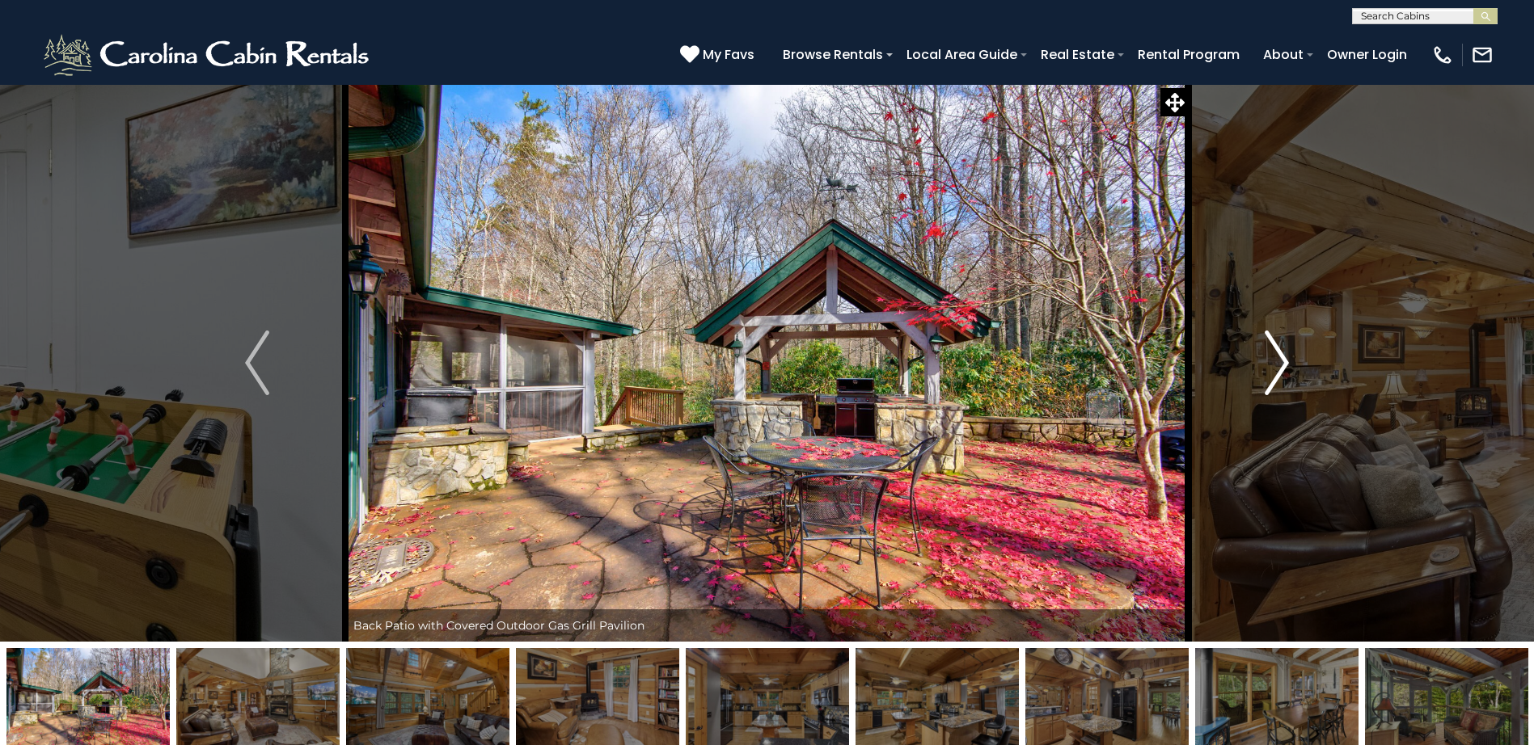
click at [1284, 360] on img "Next" at bounding box center [1277, 363] width 24 height 65
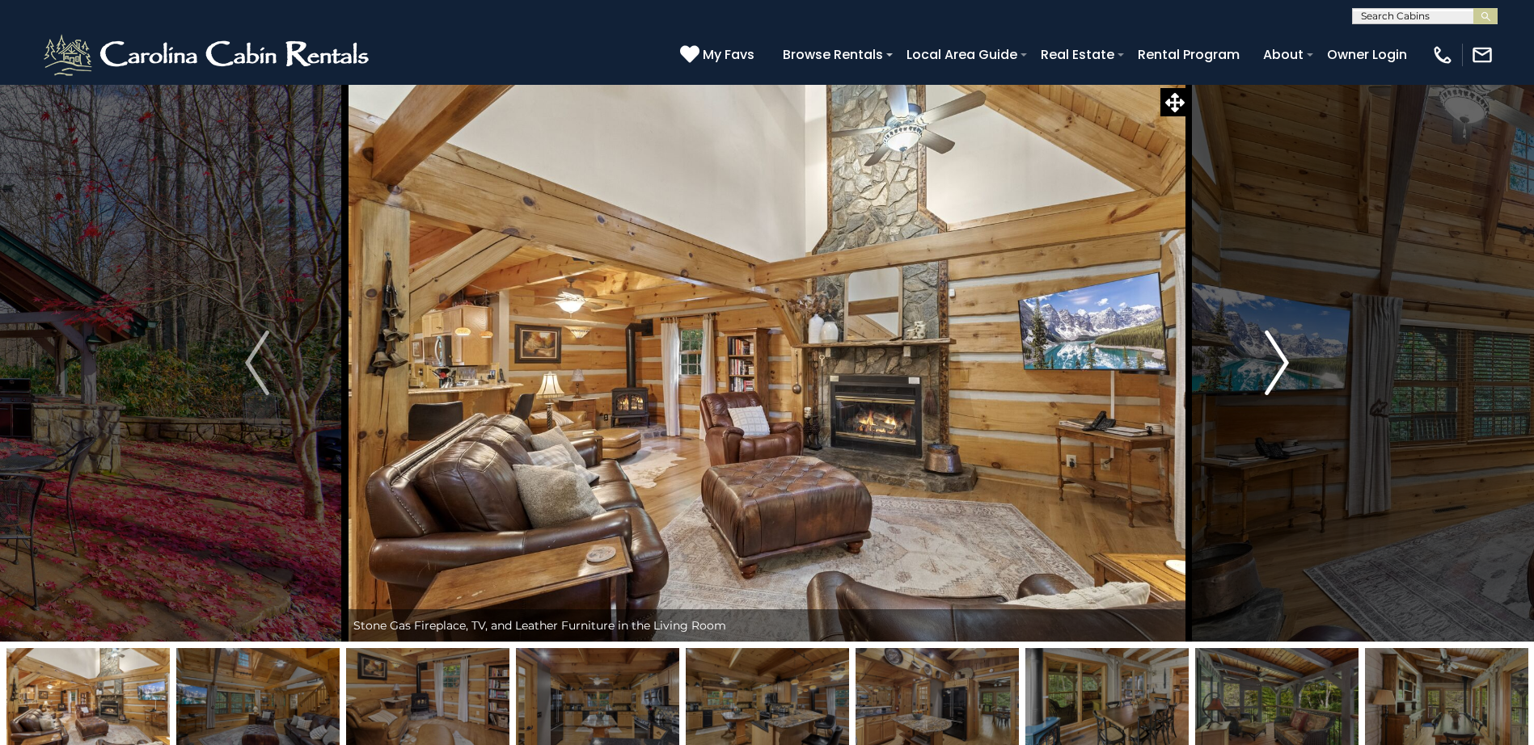
click at [1284, 360] on img "Next" at bounding box center [1277, 363] width 24 height 65
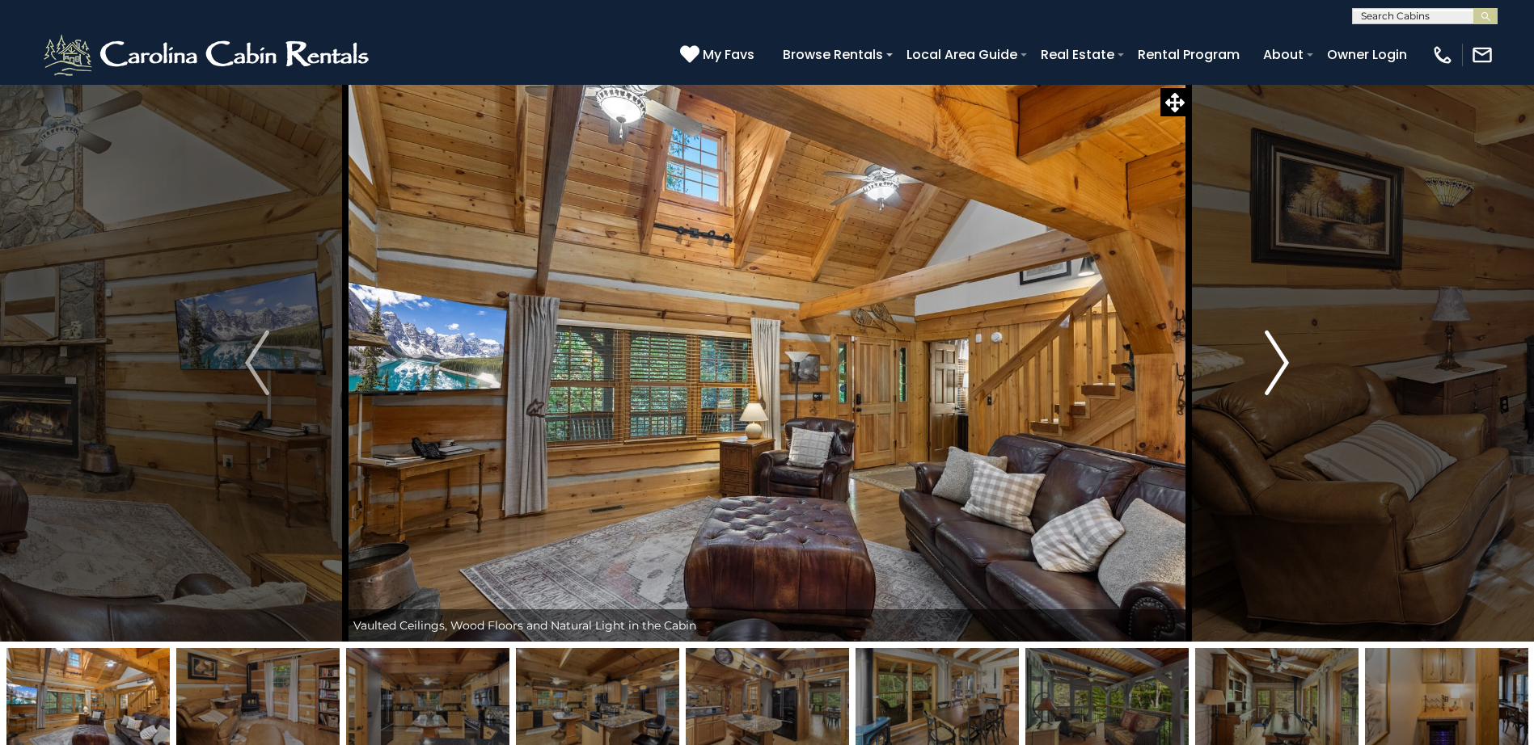
click at [1284, 360] on img "Next" at bounding box center [1277, 363] width 24 height 65
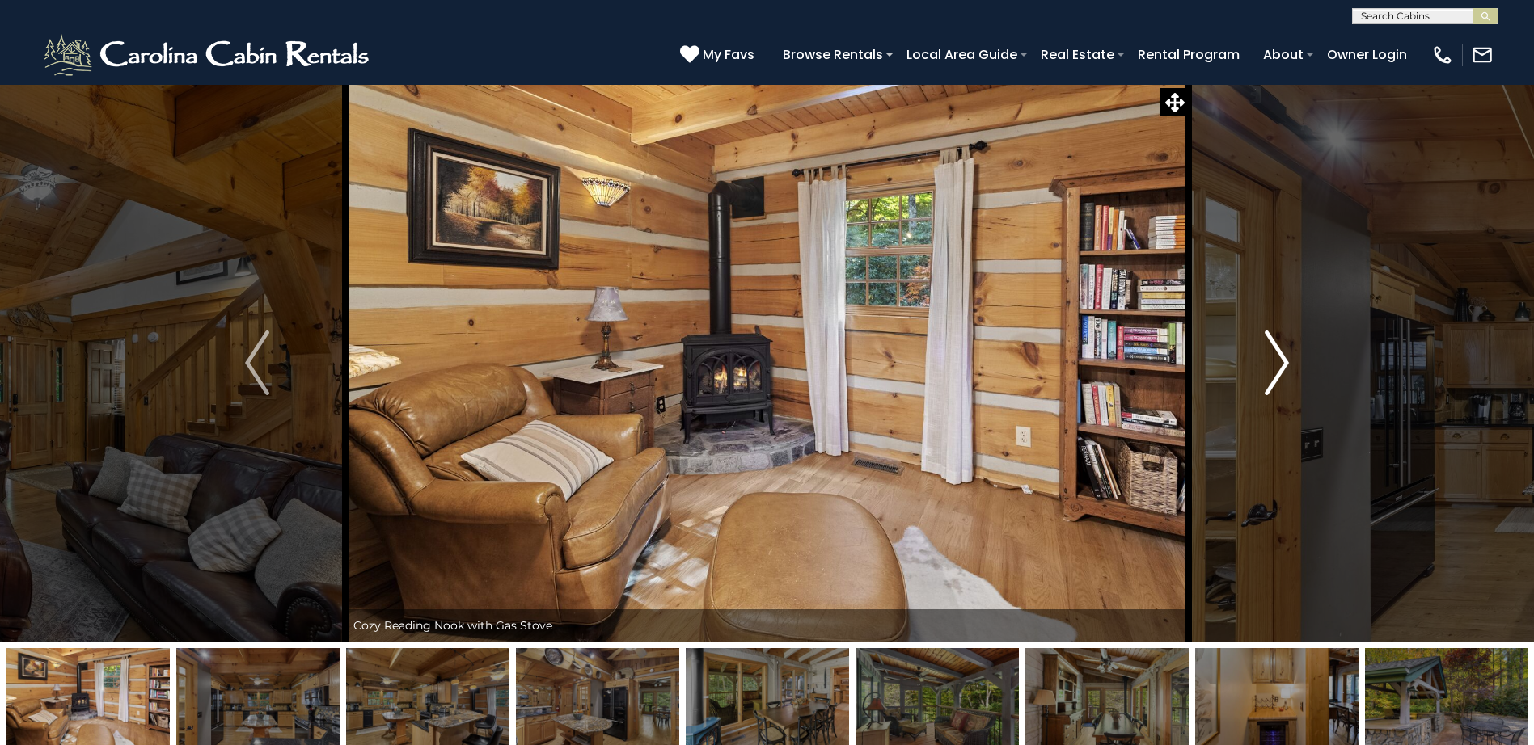
click at [1284, 360] on img "Next" at bounding box center [1277, 363] width 24 height 65
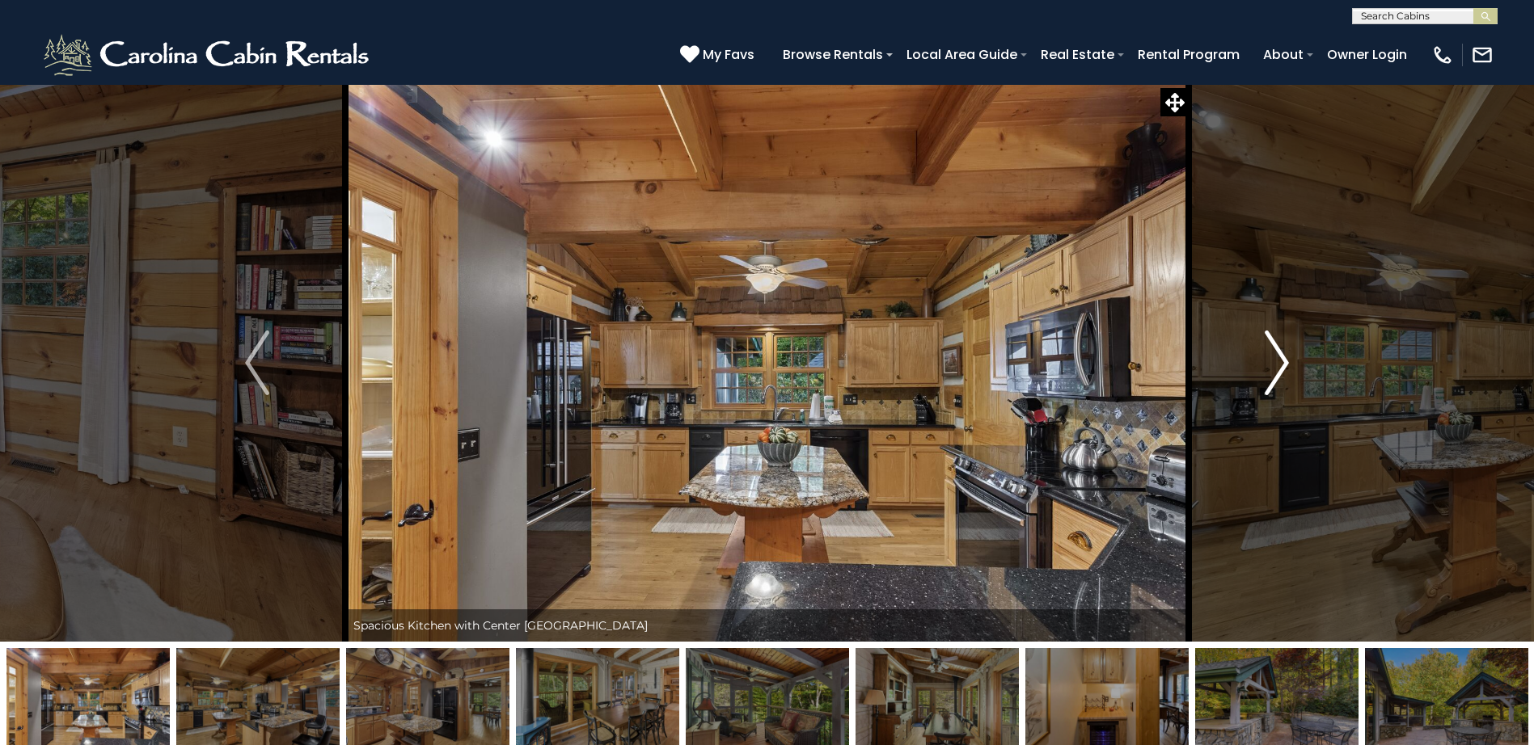
click at [1284, 360] on img "Next" at bounding box center [1277, 363] width 24 height 65
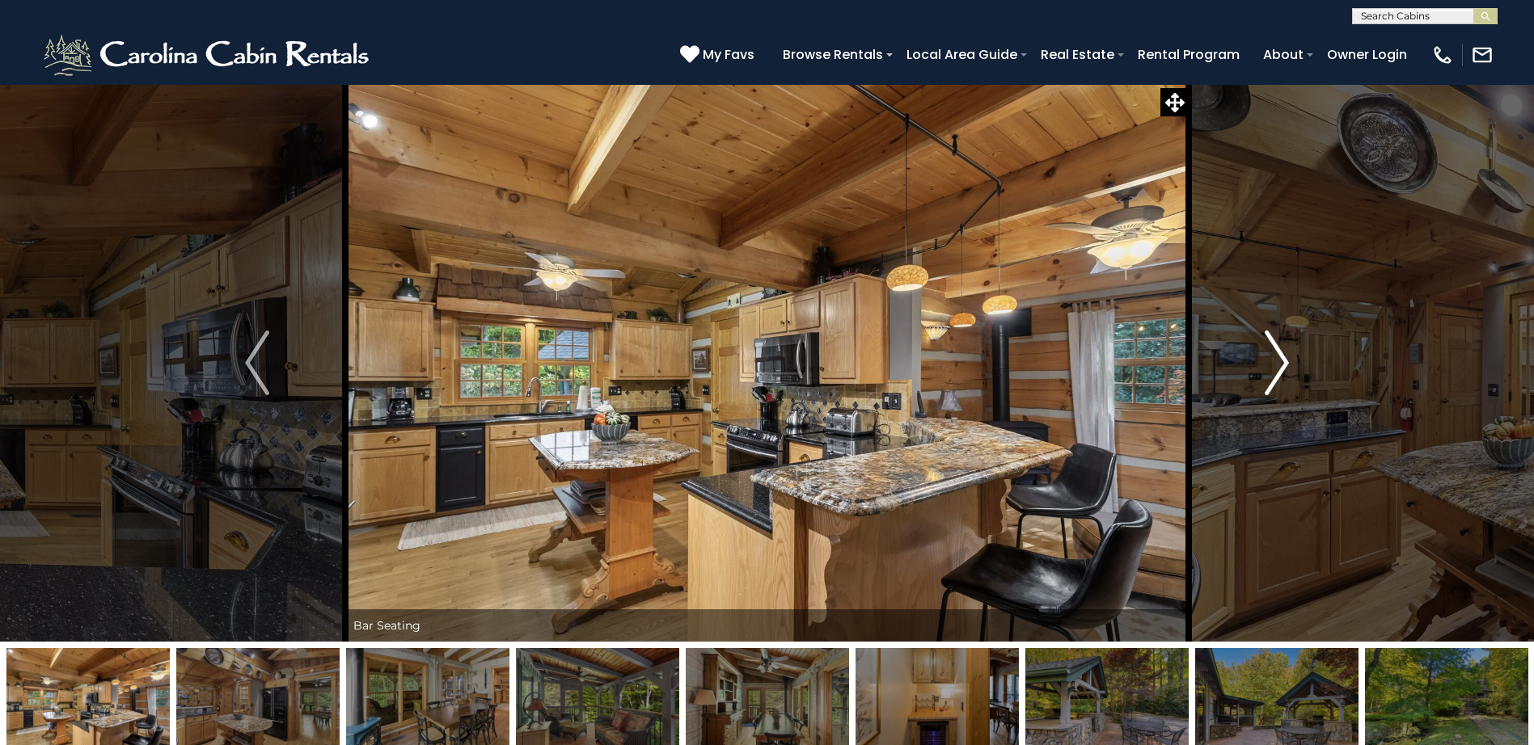
click at [1284, 360] on img "Next" at bounding box center [1277, 363] width 24 height 65
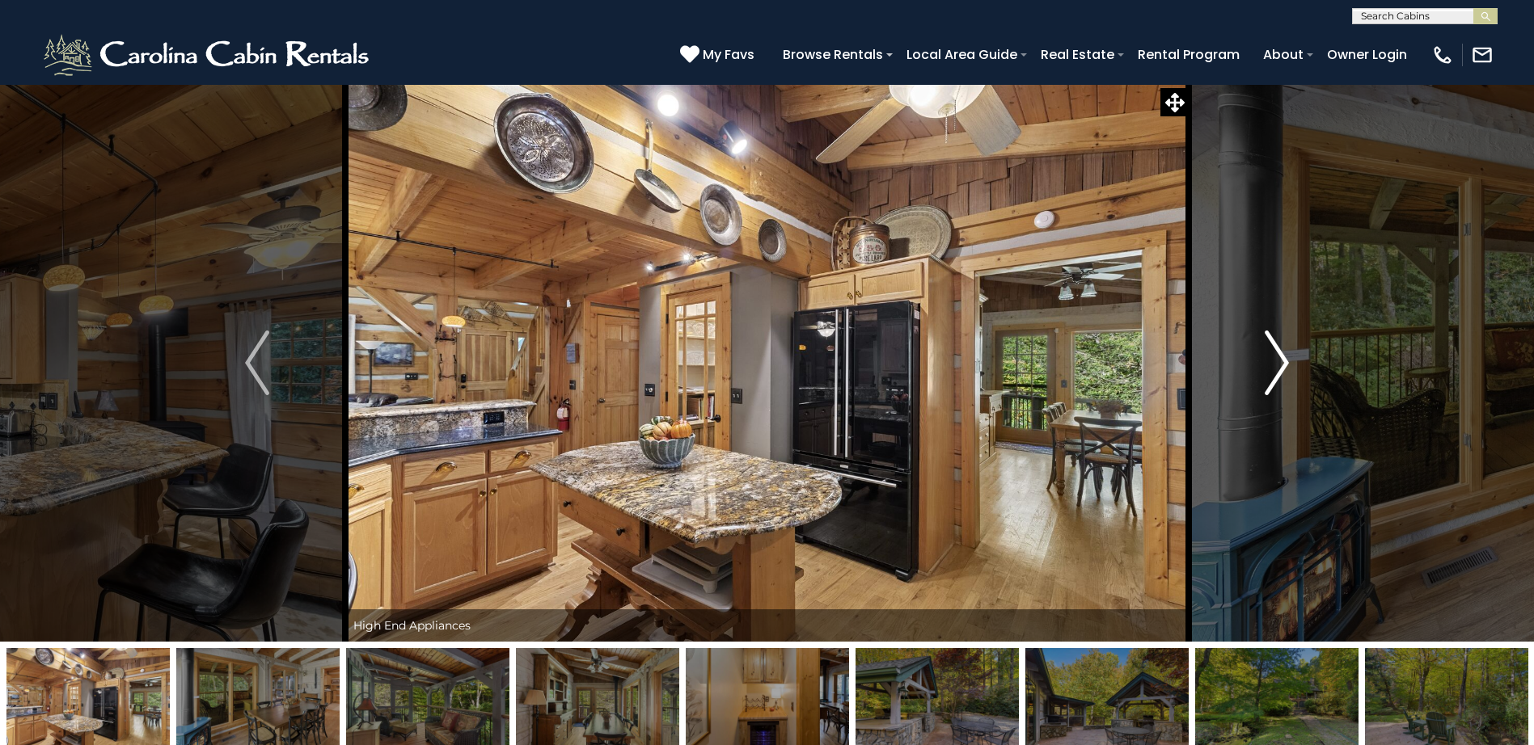
click at [1284, 360] on img "Next" at bounding box center [1277, 363] width 24 height 65
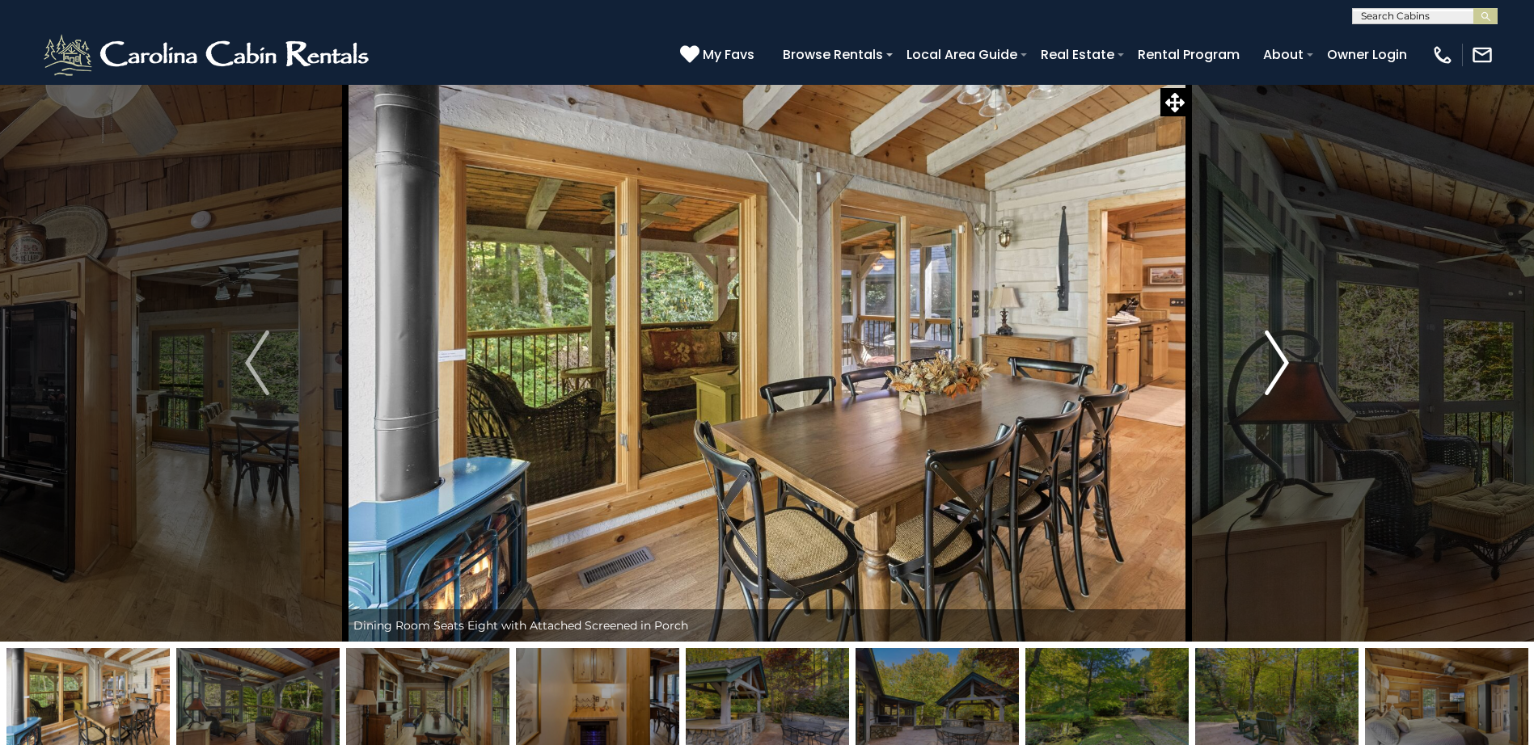
click at [1284, 360] on img "Next" at bounding box center [1277, 363] width 24 height 65
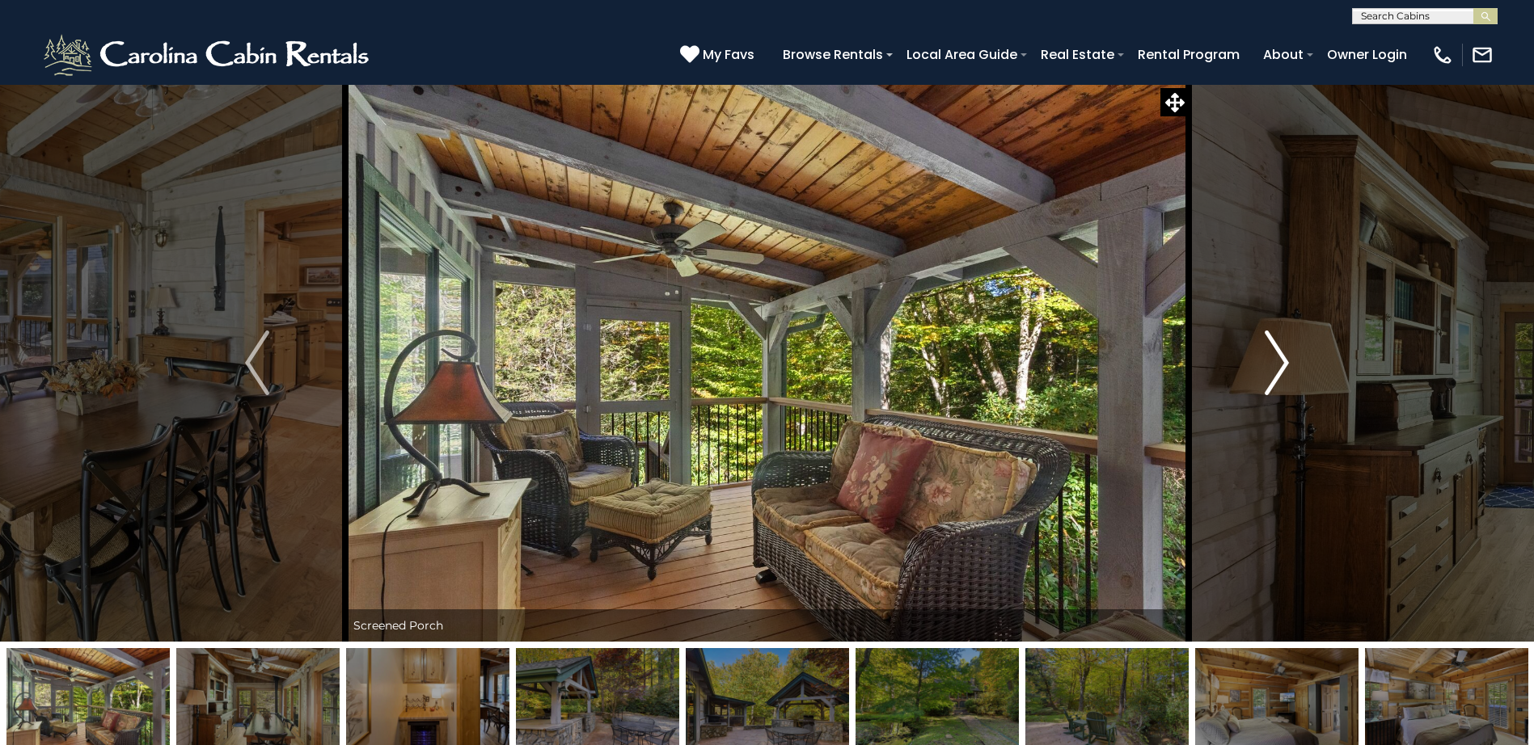
click at [1284, 360] on img "Next" at bounding box center [1277, 363] width 24 height 65
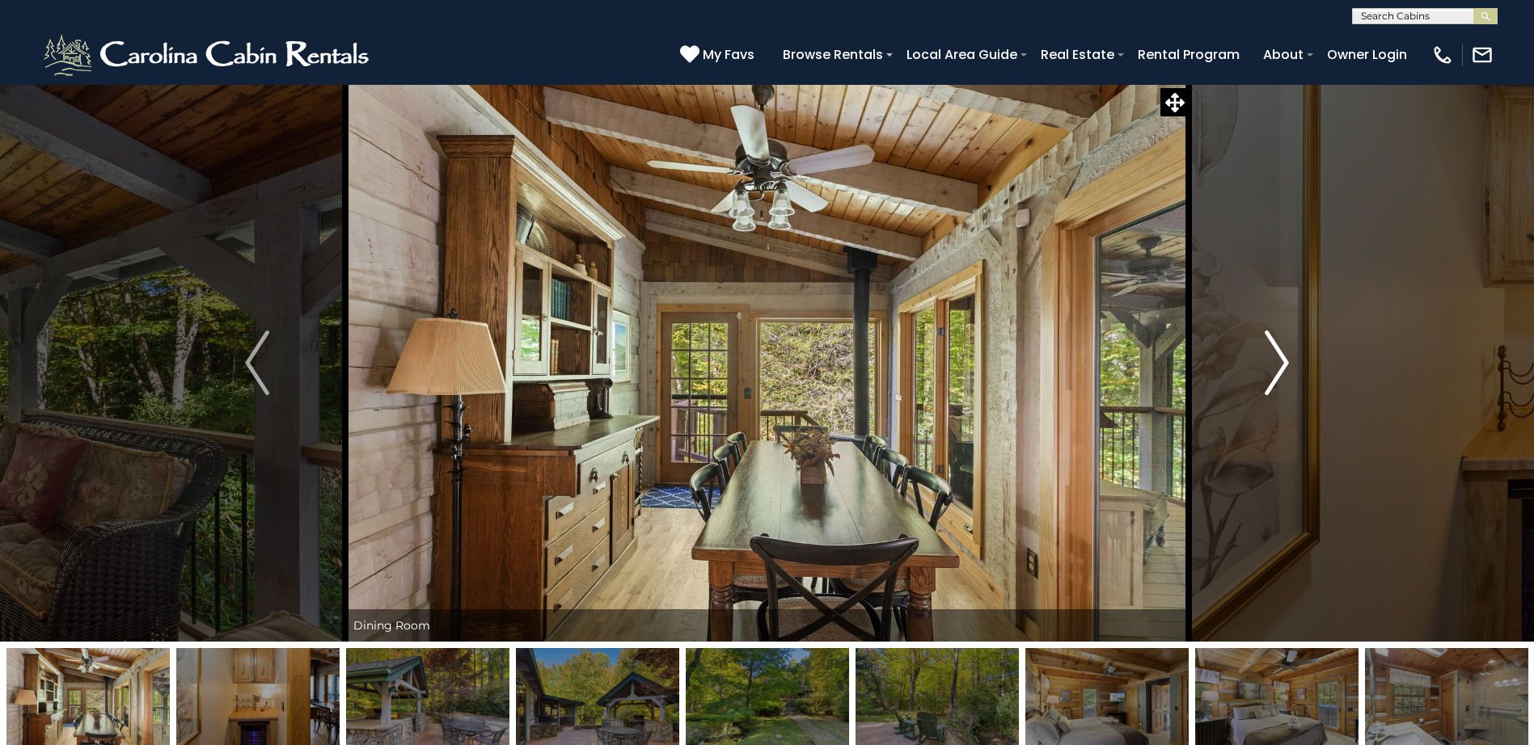
click at [1284, 360] on img "Next" at bounding box center [1277, 363] width 24 height 65
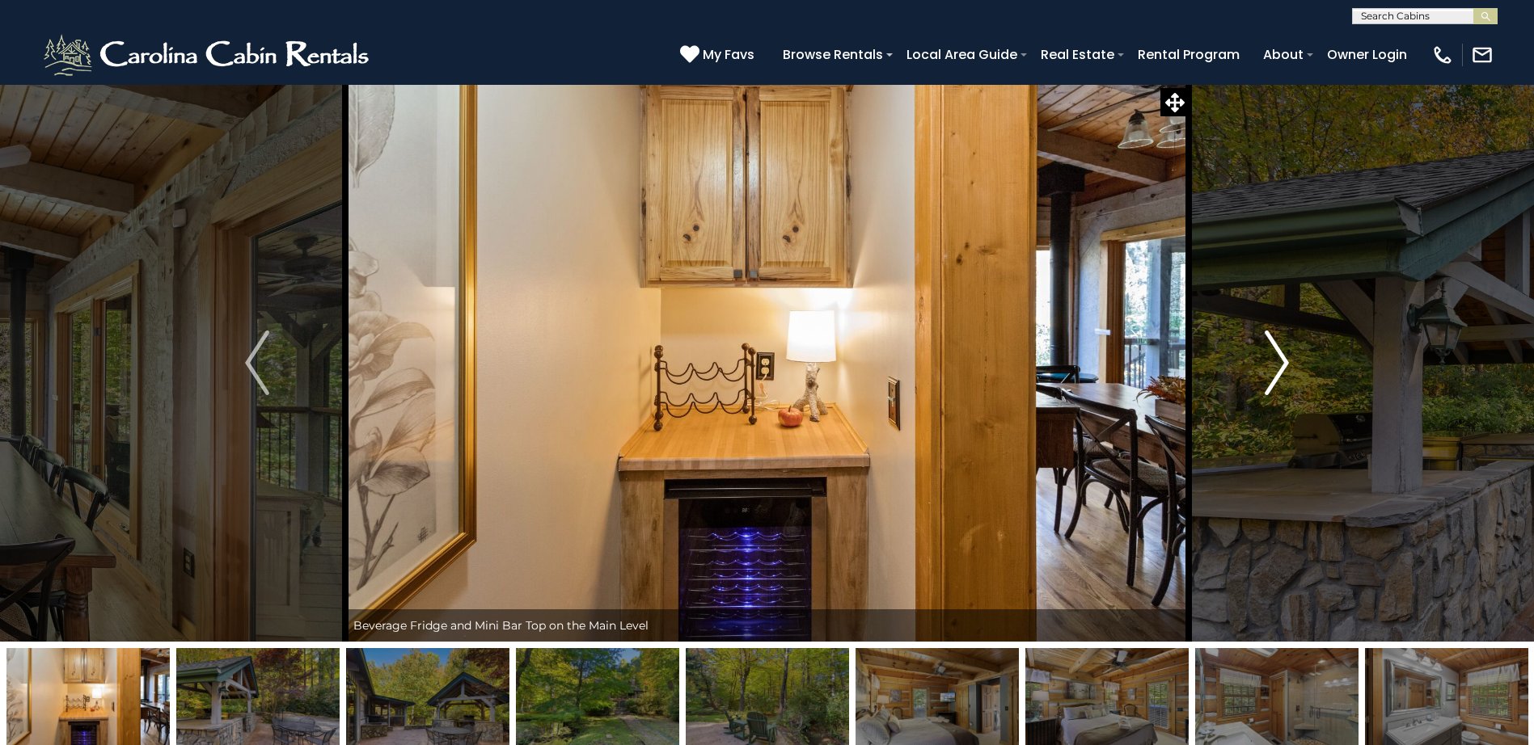
click at [1284, 360] on img "Next" at bounding box center [1277, 363] width 24 height 65
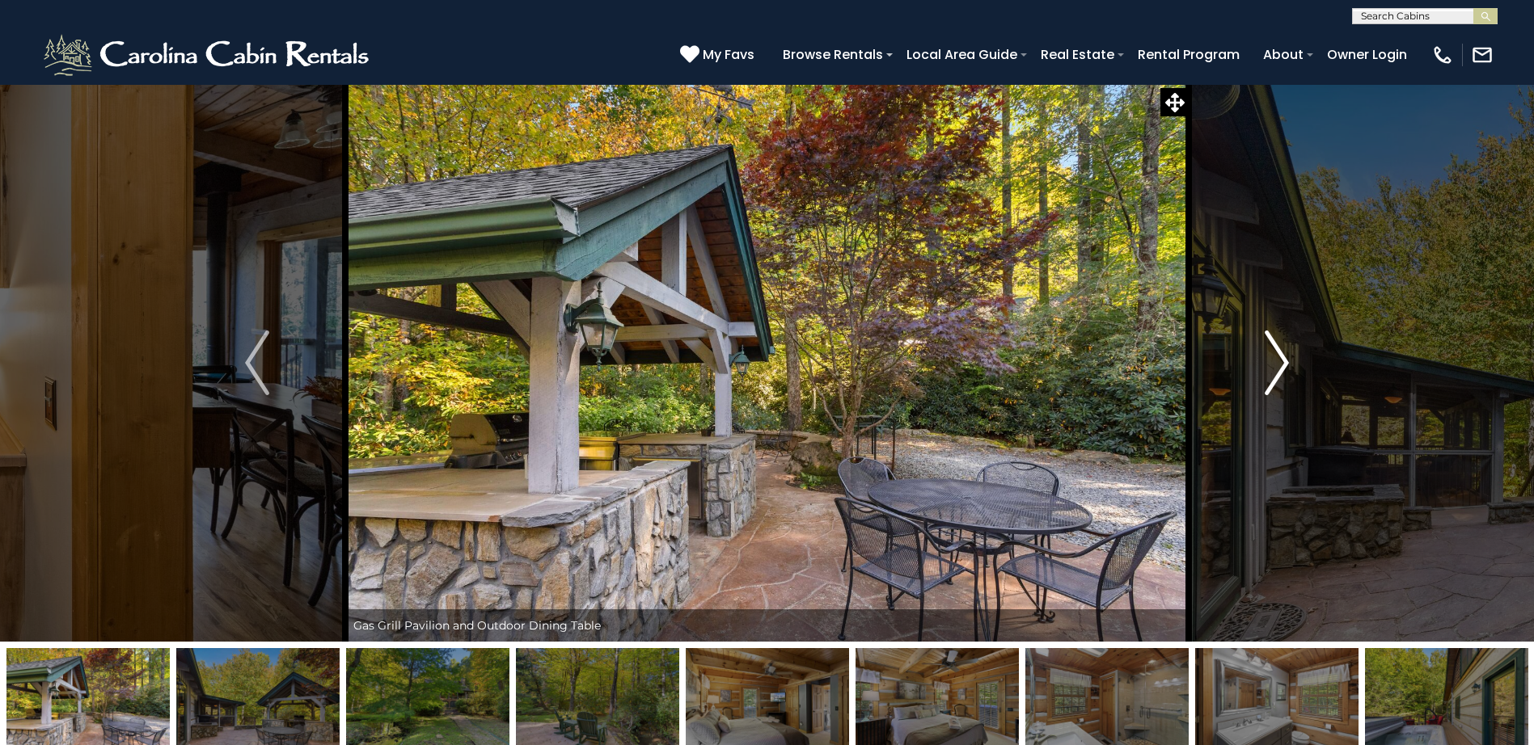
click at [1284, 360] on img "Next" at bounding box center [1277, 363] width 24 height 65
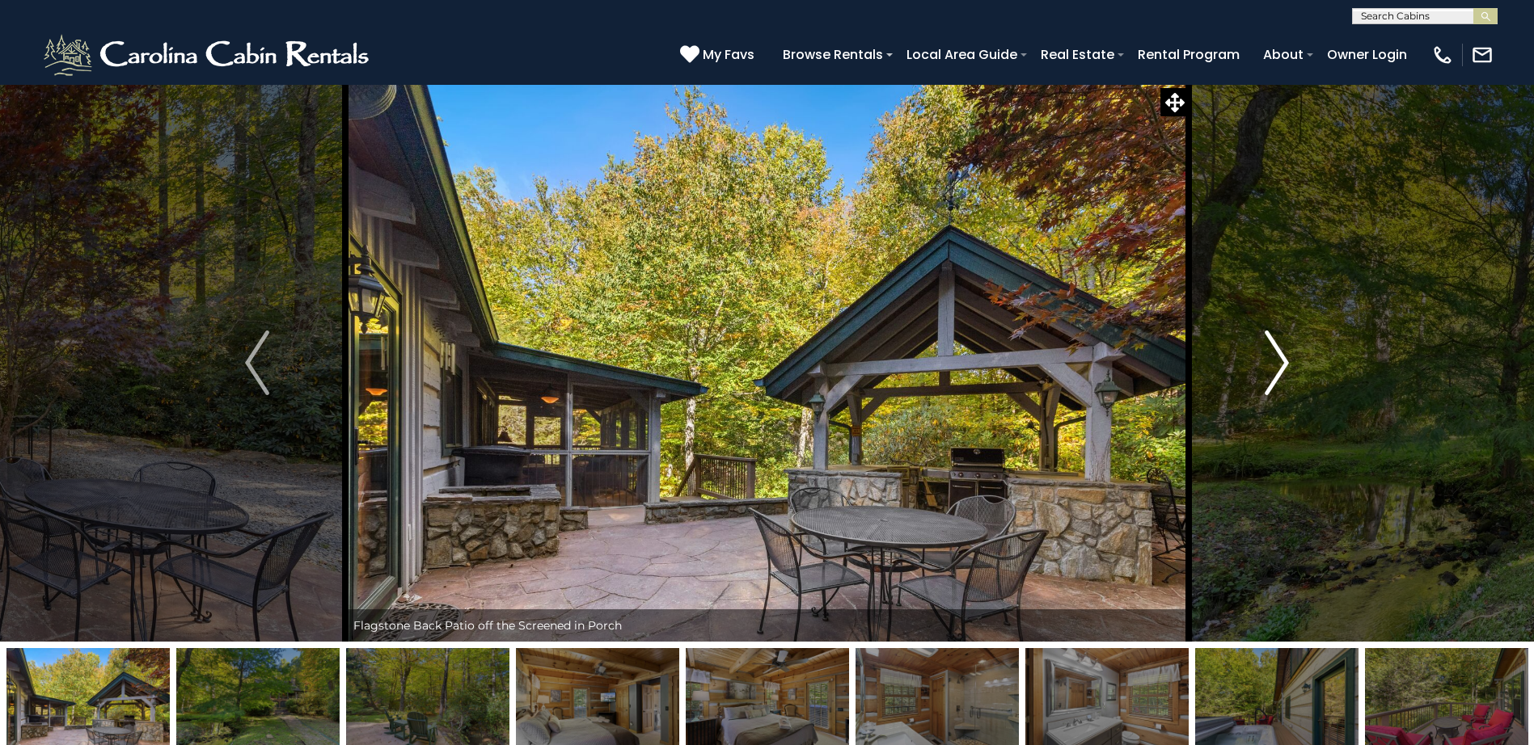
click at [1284, 360] on img "Next" at bounding box center [1277, 363] width 24 height 65
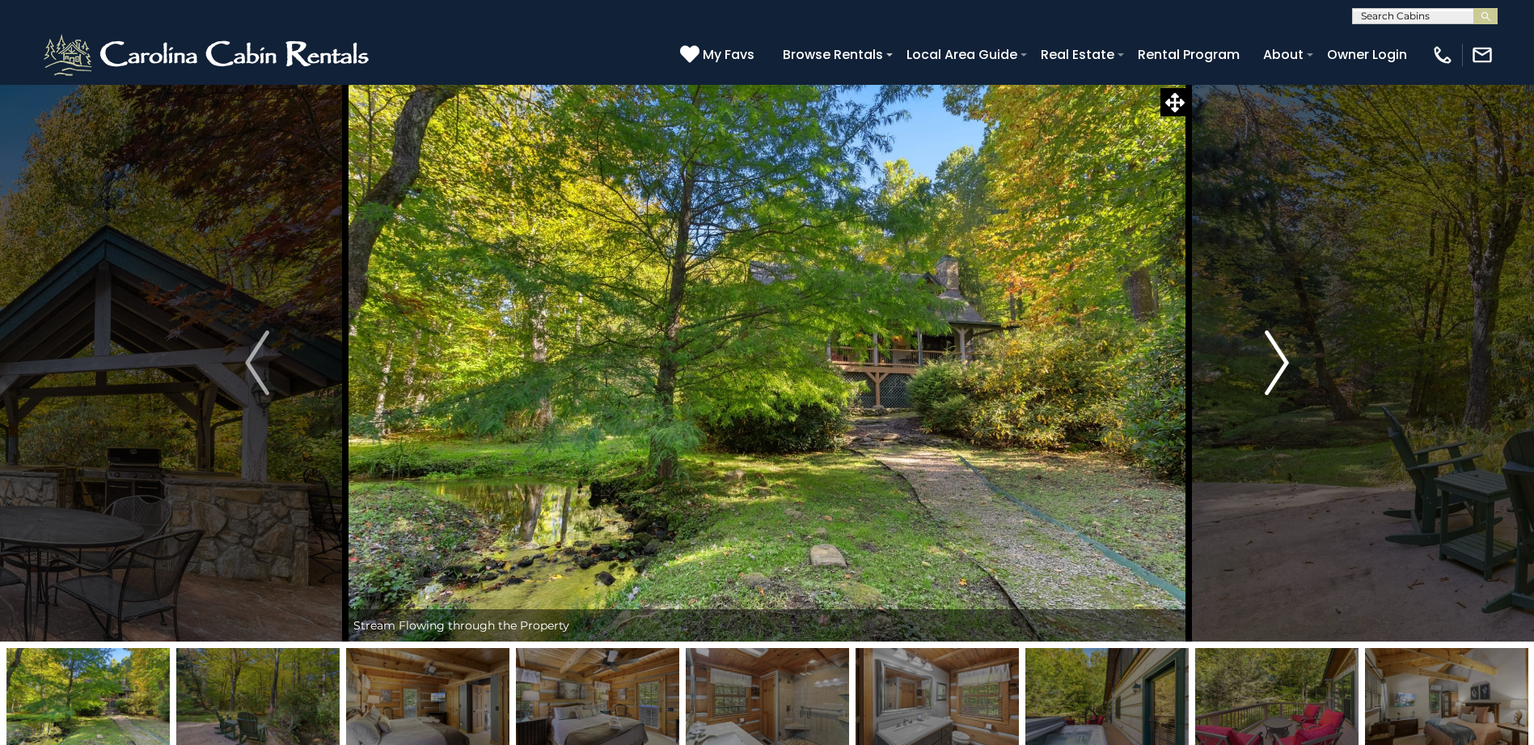
click at [1284, 361] on img "Next" at bounding box center [1277, 363] width 24 height 65
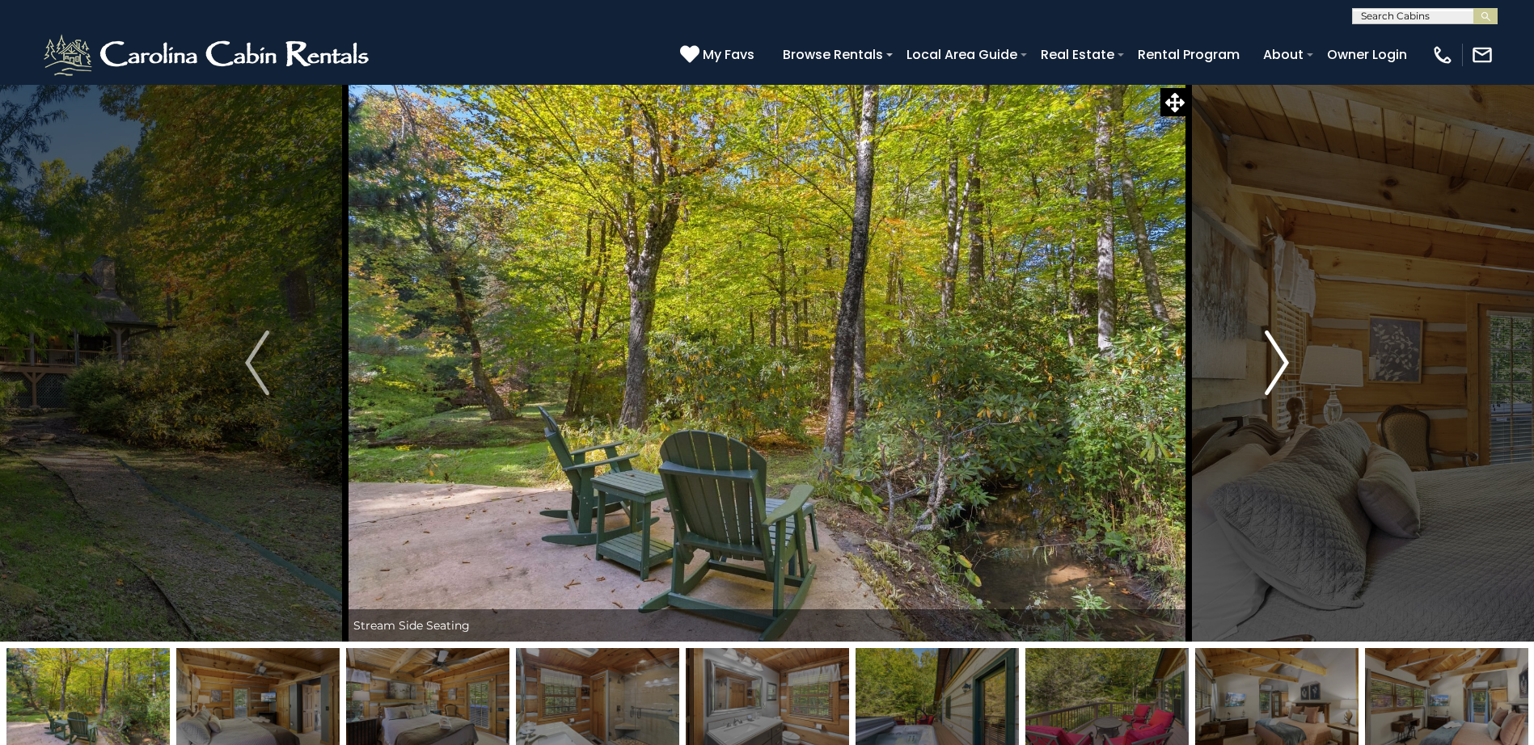
click at [1283, 354] on img "Next" at bounding box center [1277, 363] width 24 height 65
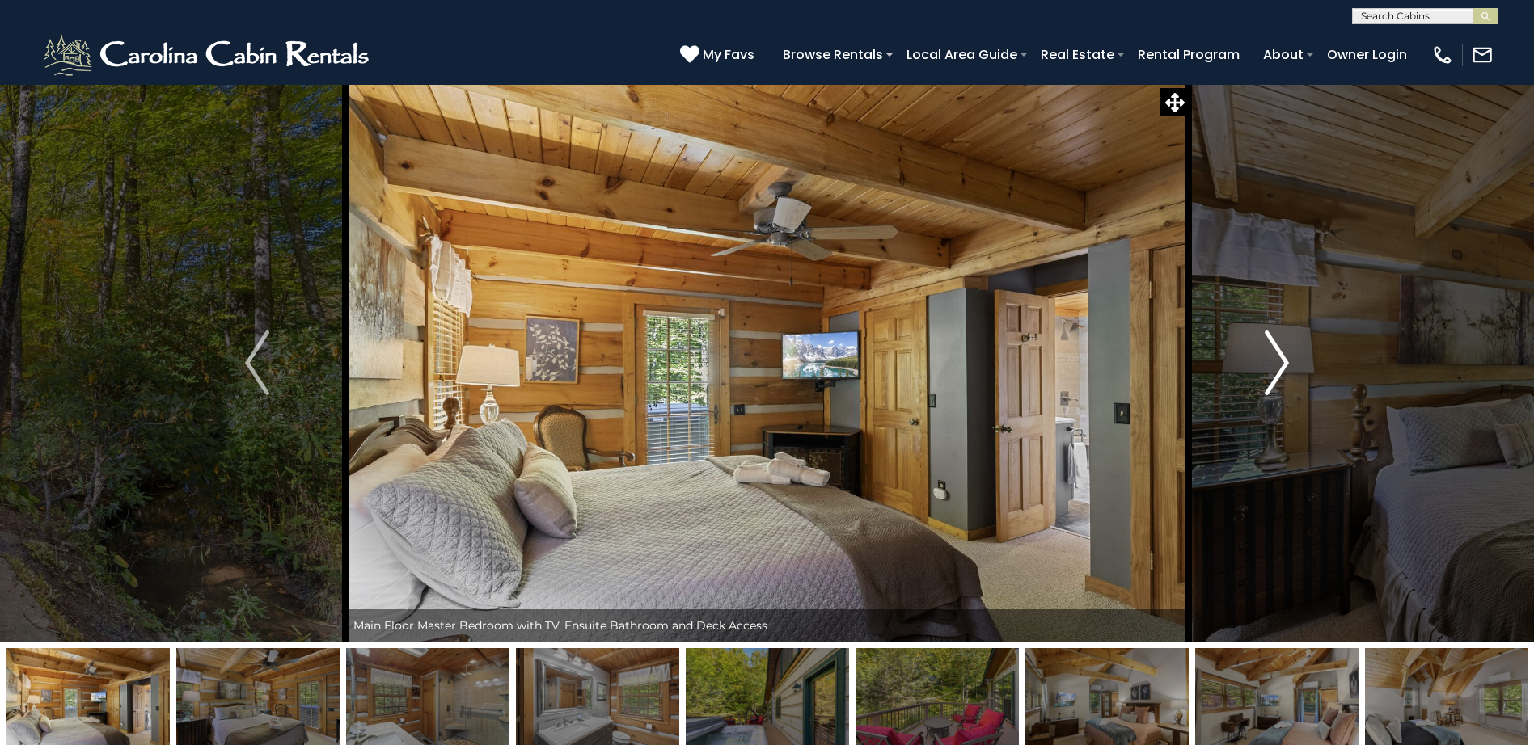
click at [1283, 354] on img "Next" at bounding box center [1277, 363] width 24 height 65
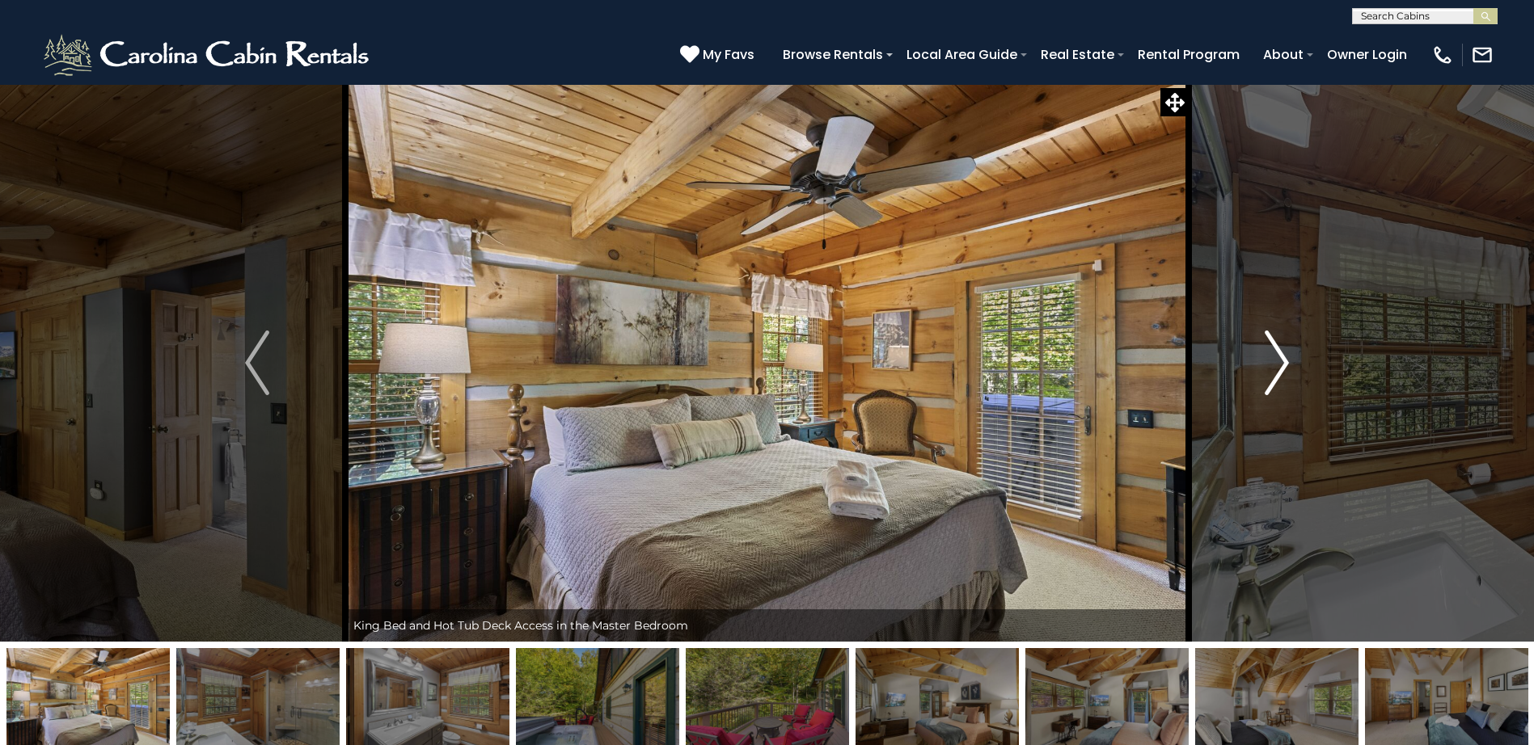
click at [1283, 354] on img "Next" at bounding box center [1277, 363] width 24 height 65
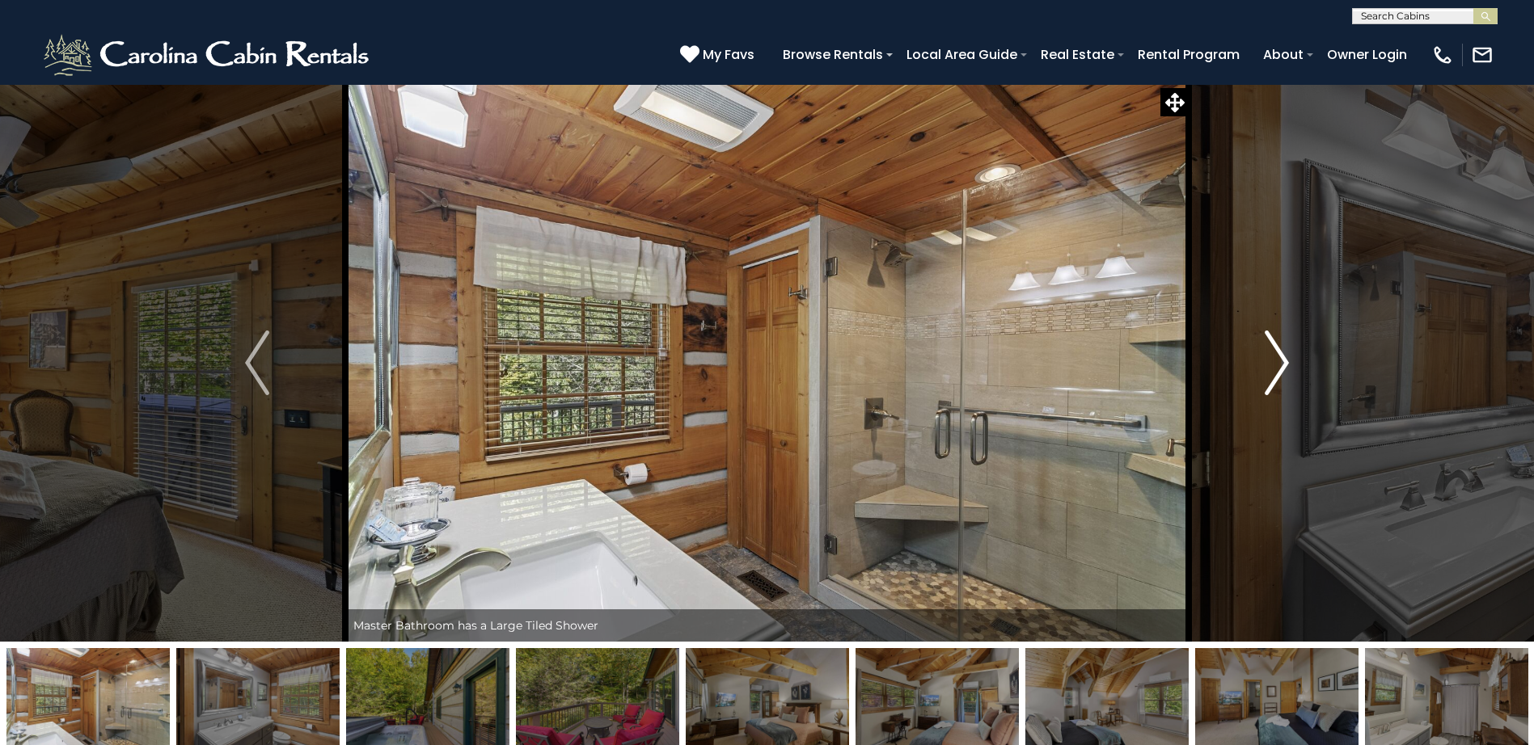
click at [1283, 354] on img "Next" at bounding box center [1277, 363] width 24 height 65
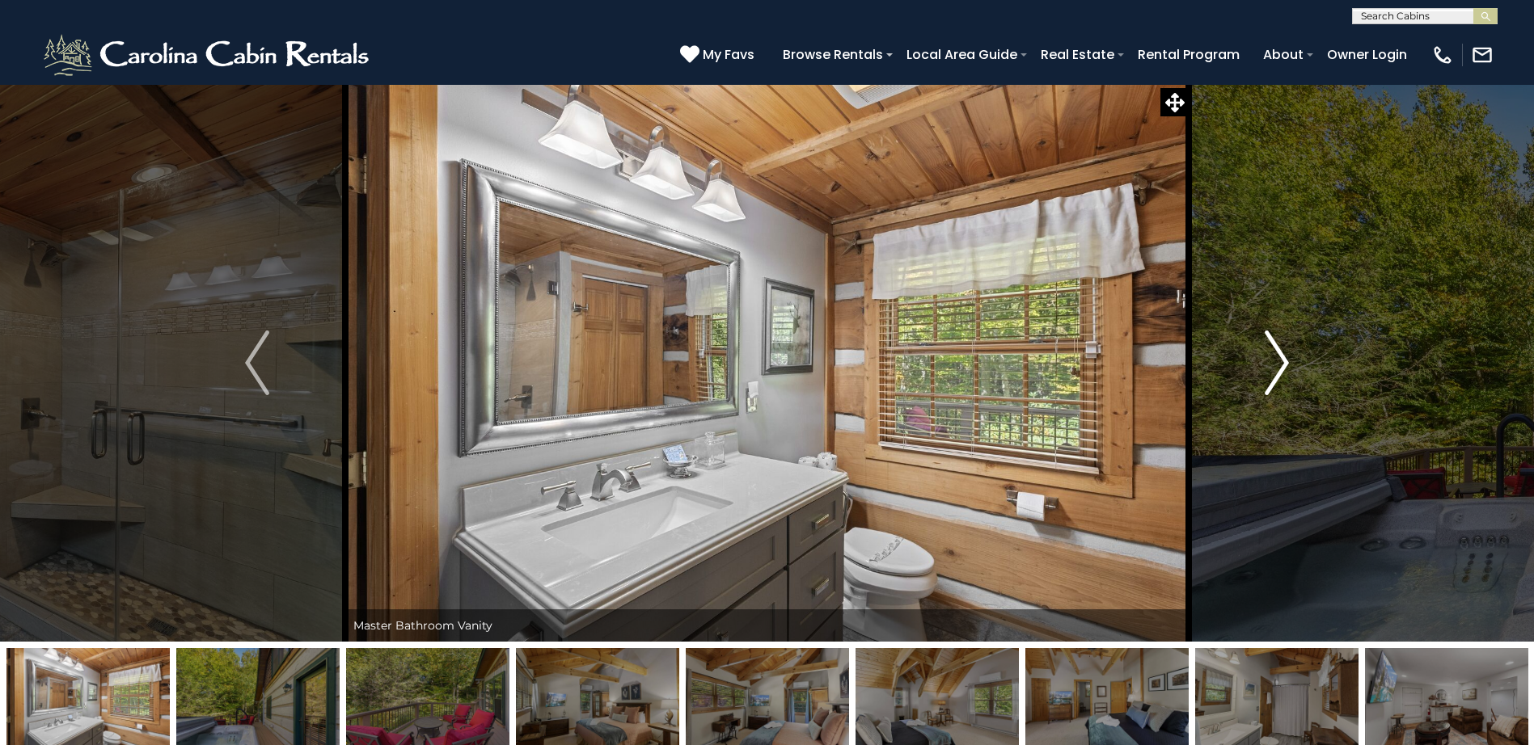
click at [1282, 354] on img "Next" at bounding box center [1277, 363] width 24 height 65
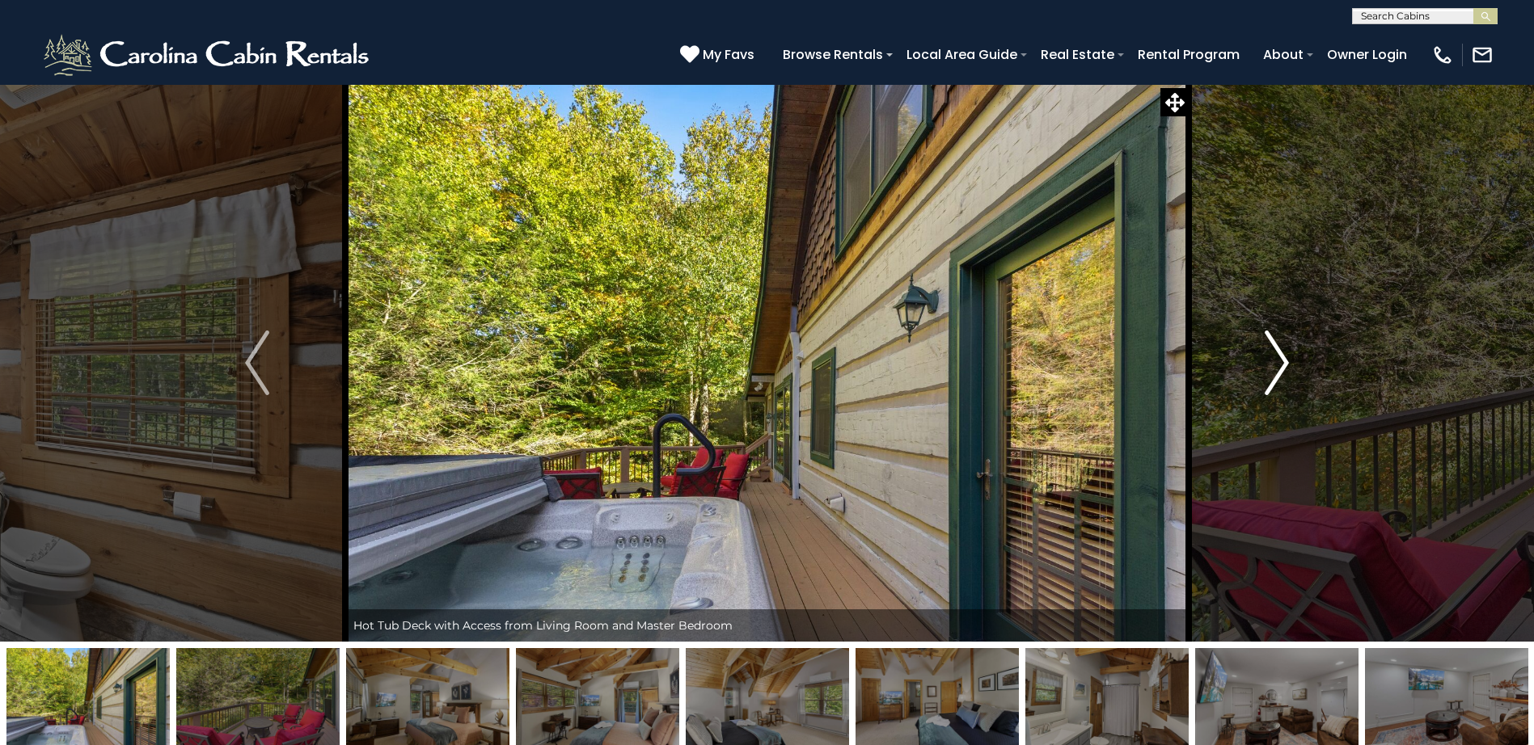
click at [1282, 354] on img "Next" at bounding box center [1277, 363] width 24 height 65
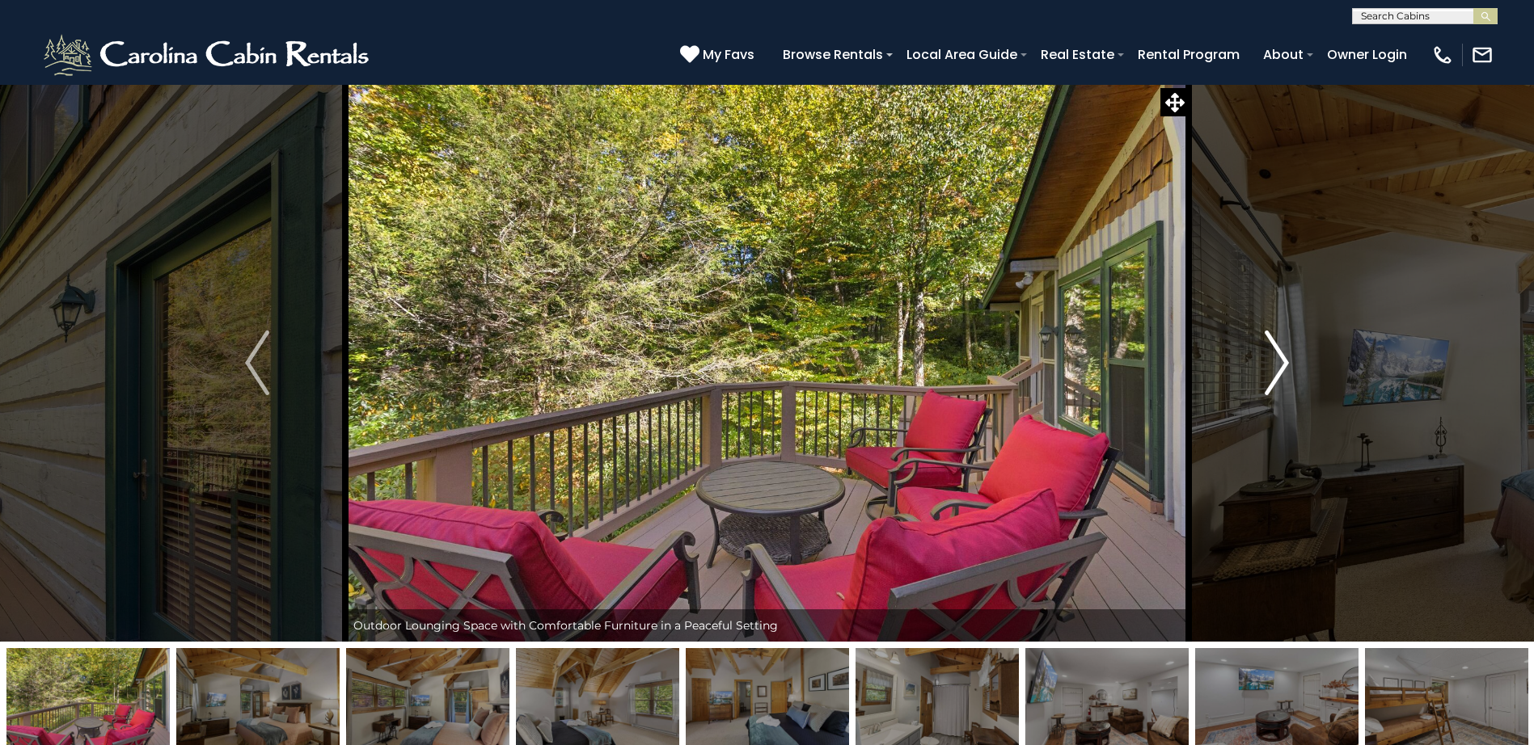
click at [1282, 354] on img "Next" at bounding box center [1277, 363] width 24 height 65
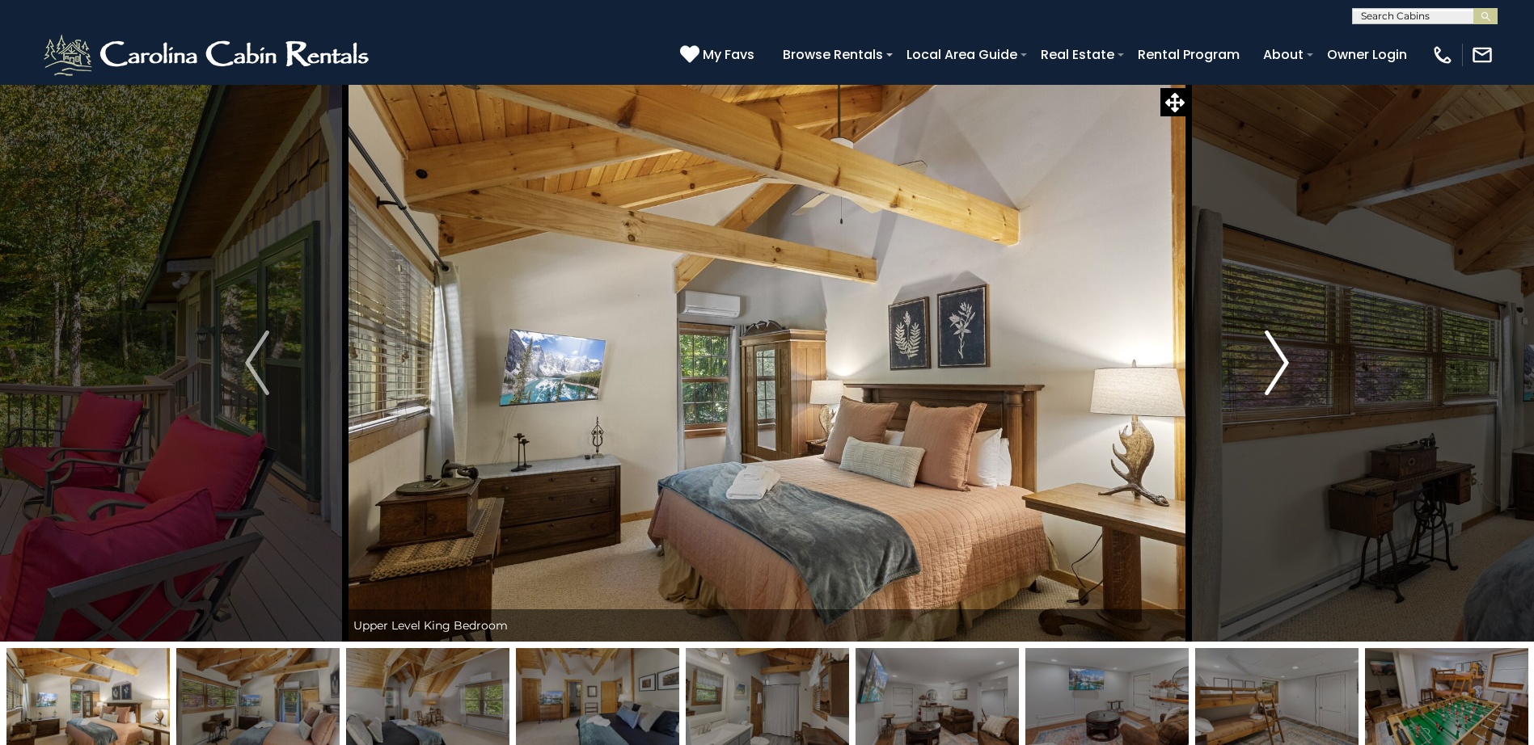
click at [1282, 354] on img "Next" at bounding box center [1277, 363] width 24 height 65
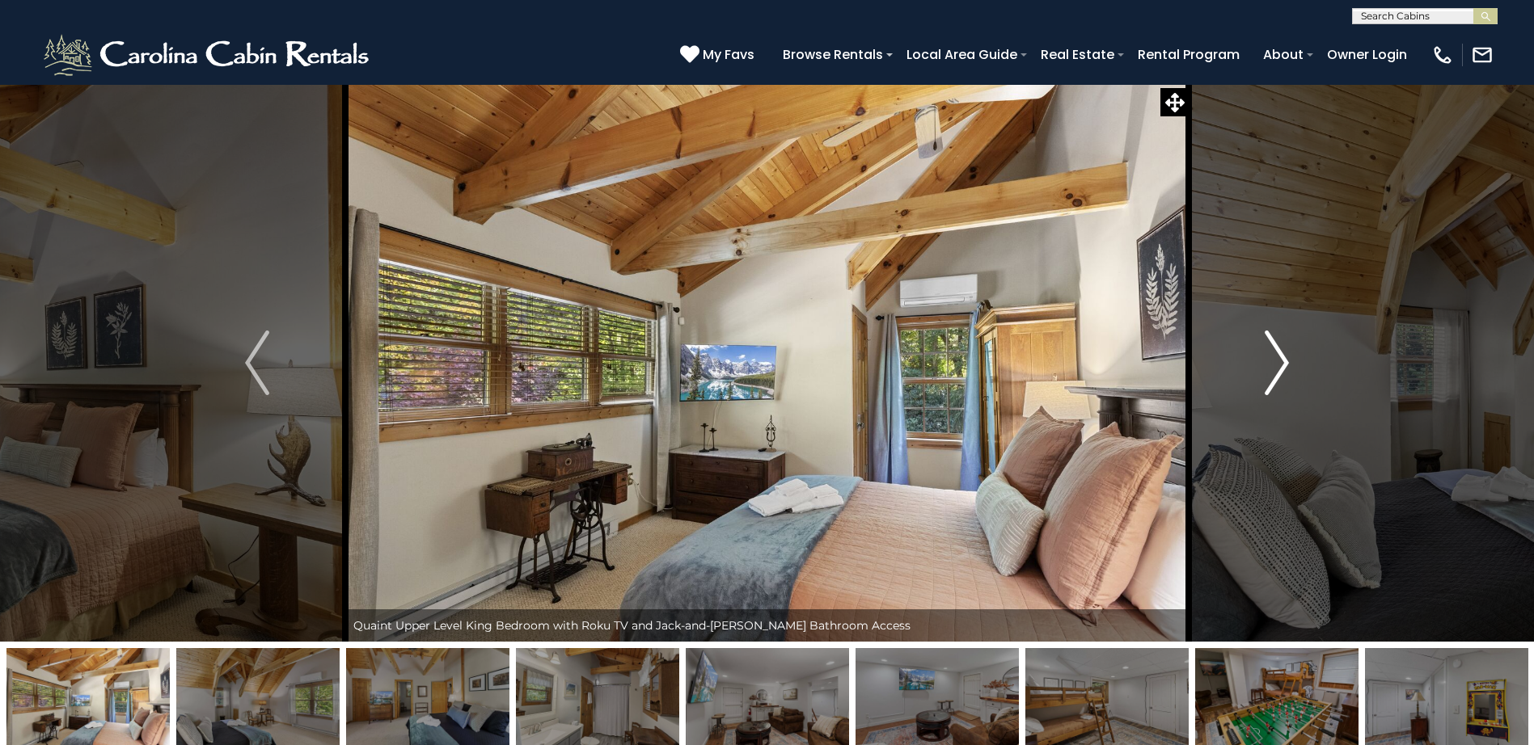
click at [1282, 354] on img "Next" at bounding box center [1277, 363] width 24 height 65
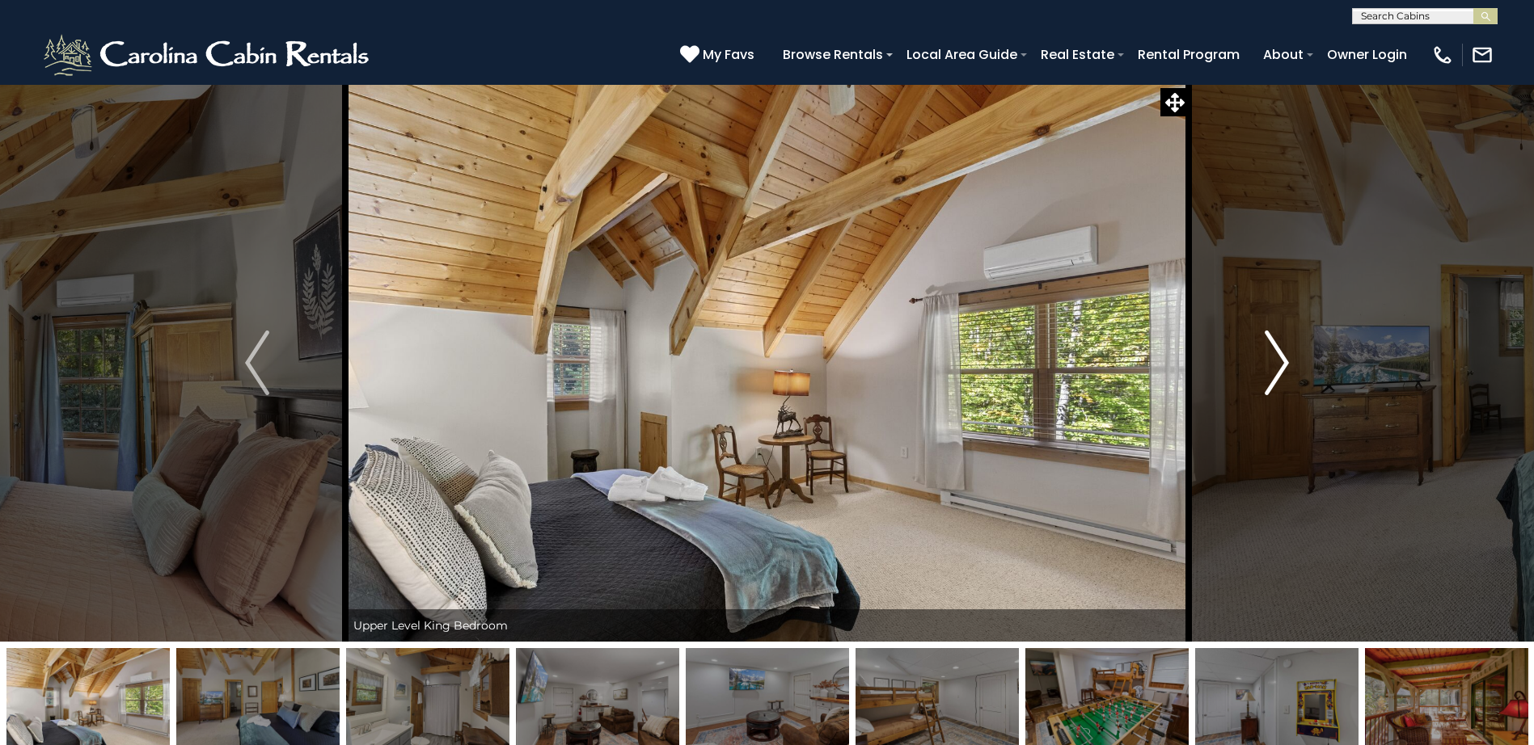
click at [1282, 354] on img "Next" at bounding box center [1277, 363] width 24 height 65
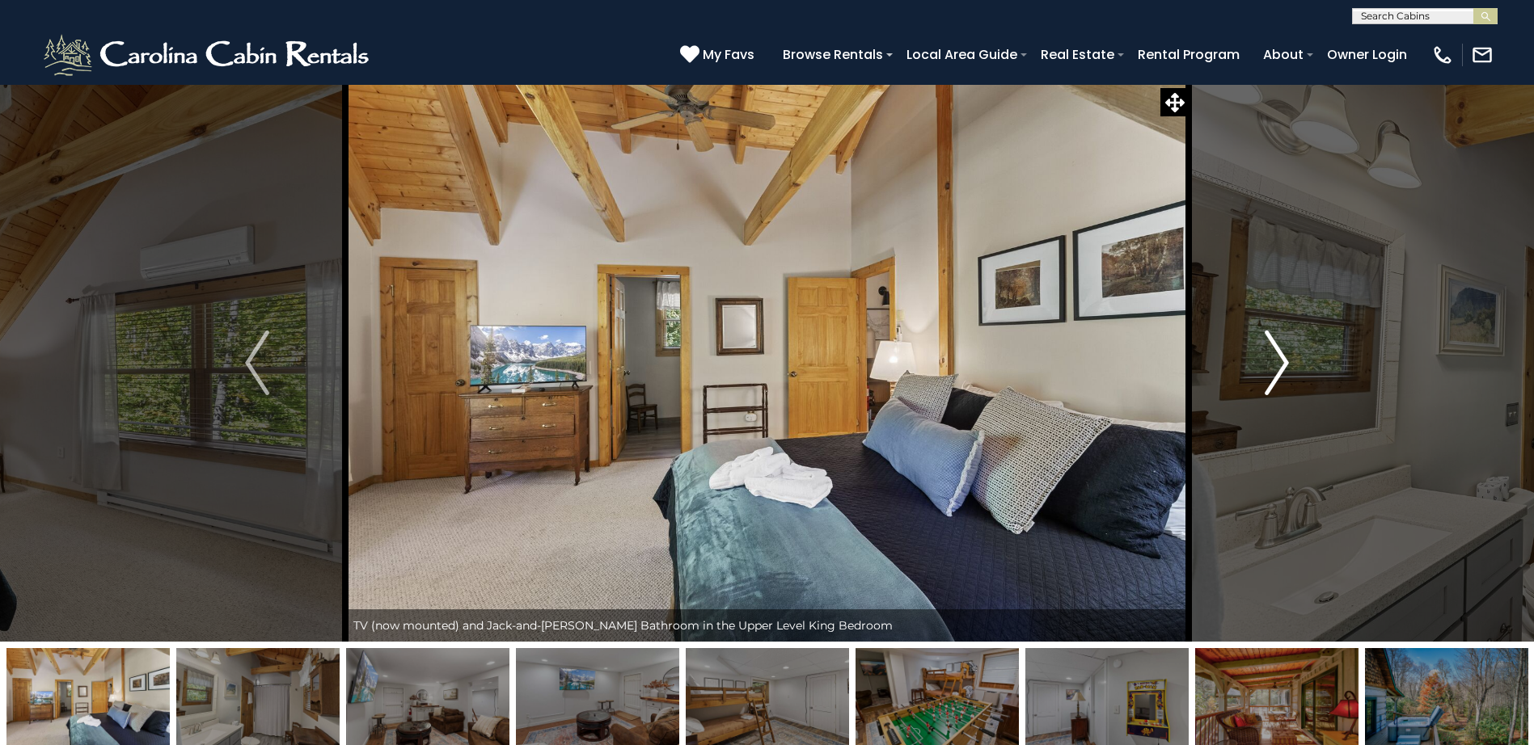
click at [1282, 354] on img "Next" at bounding box center [1277, 363] width 24 height 65
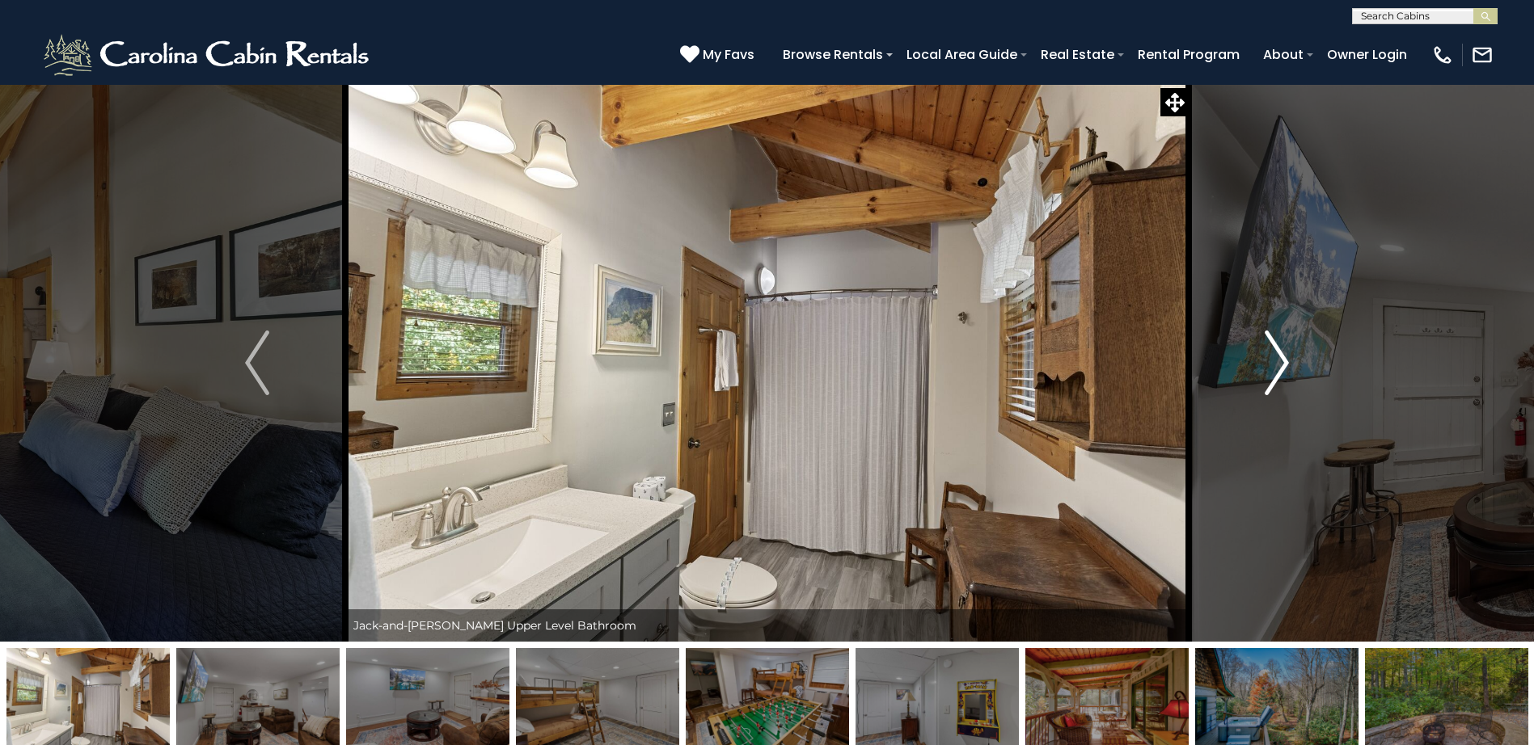
click at [1282, 354] on img "Next" at bounding box center [1277, 363] width 24 height 65
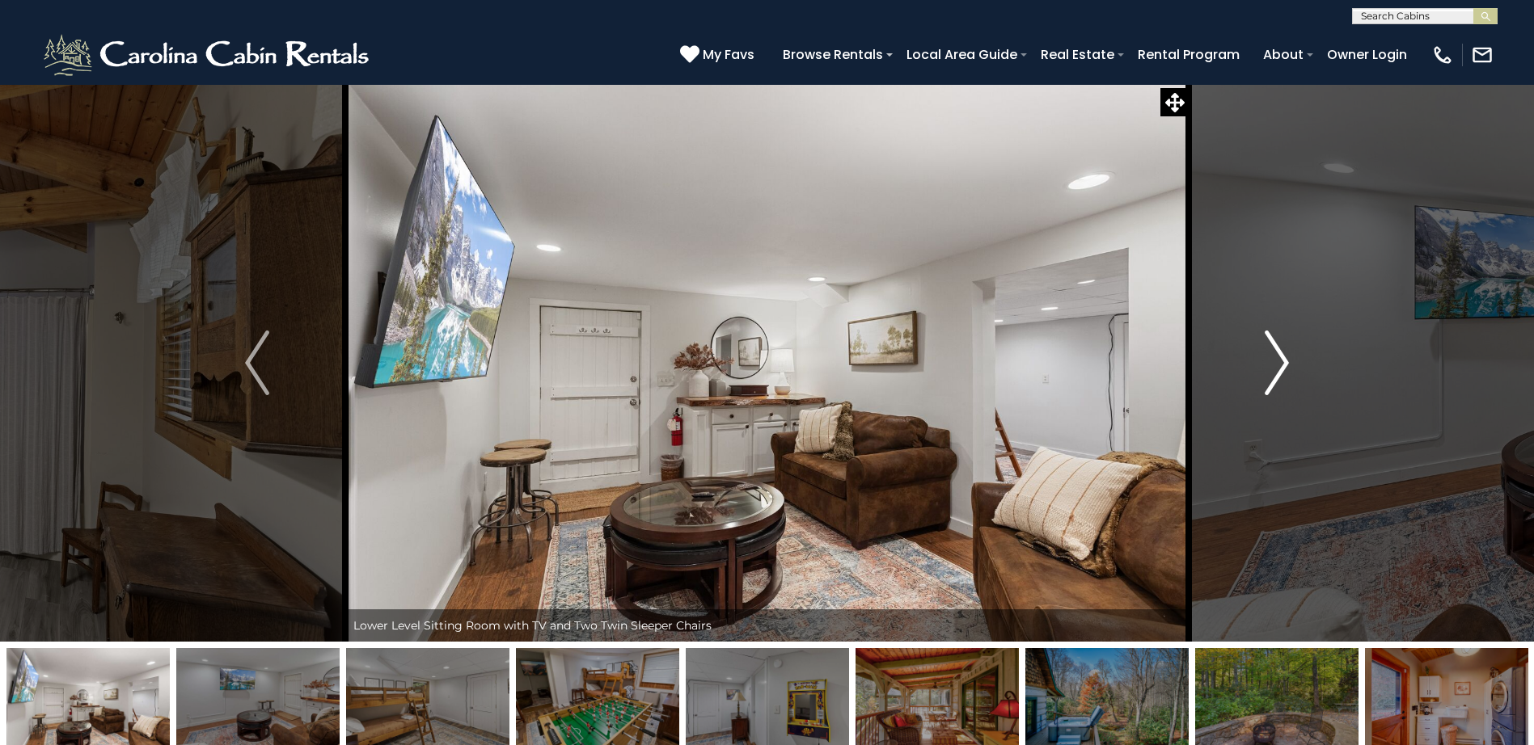
click at [1282, 354] on img "Next" at bounding box center [1277, 363] width 24 height 65
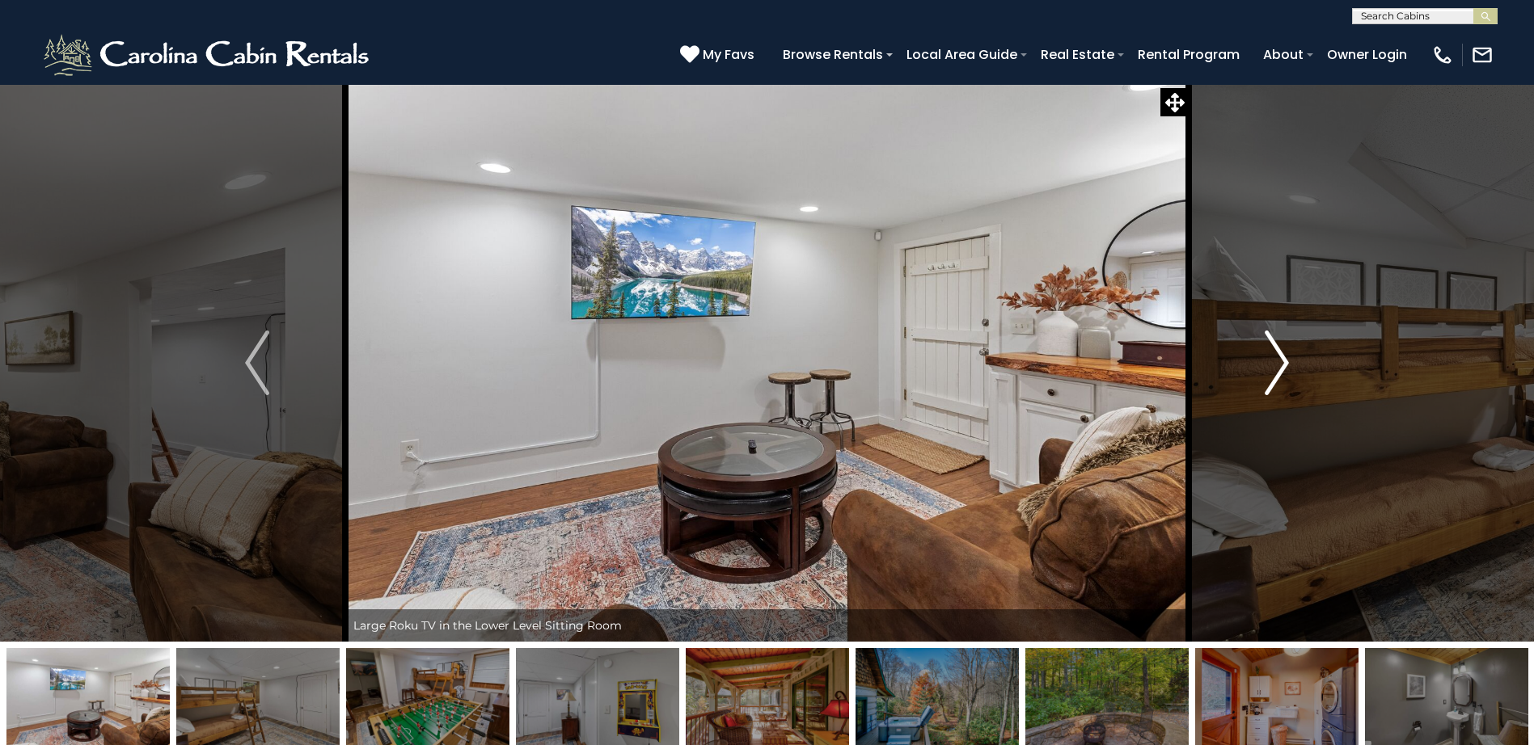
click at [1282, 354] on img "Next" at bounding box center [1277, 363] width 24 height 65
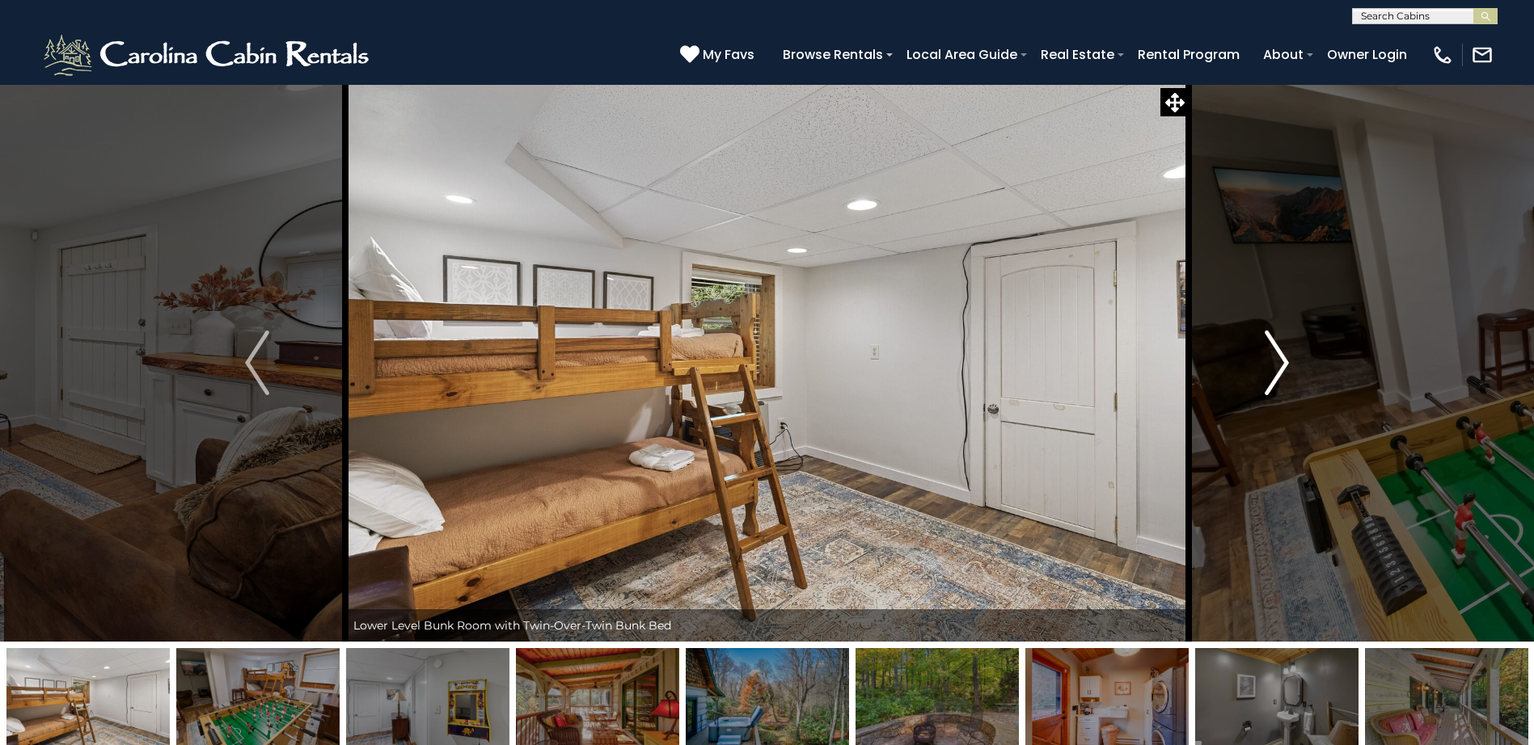
click at [1282, 354] on img "Next" at bounding box center [1277, 363] width 24 height 65
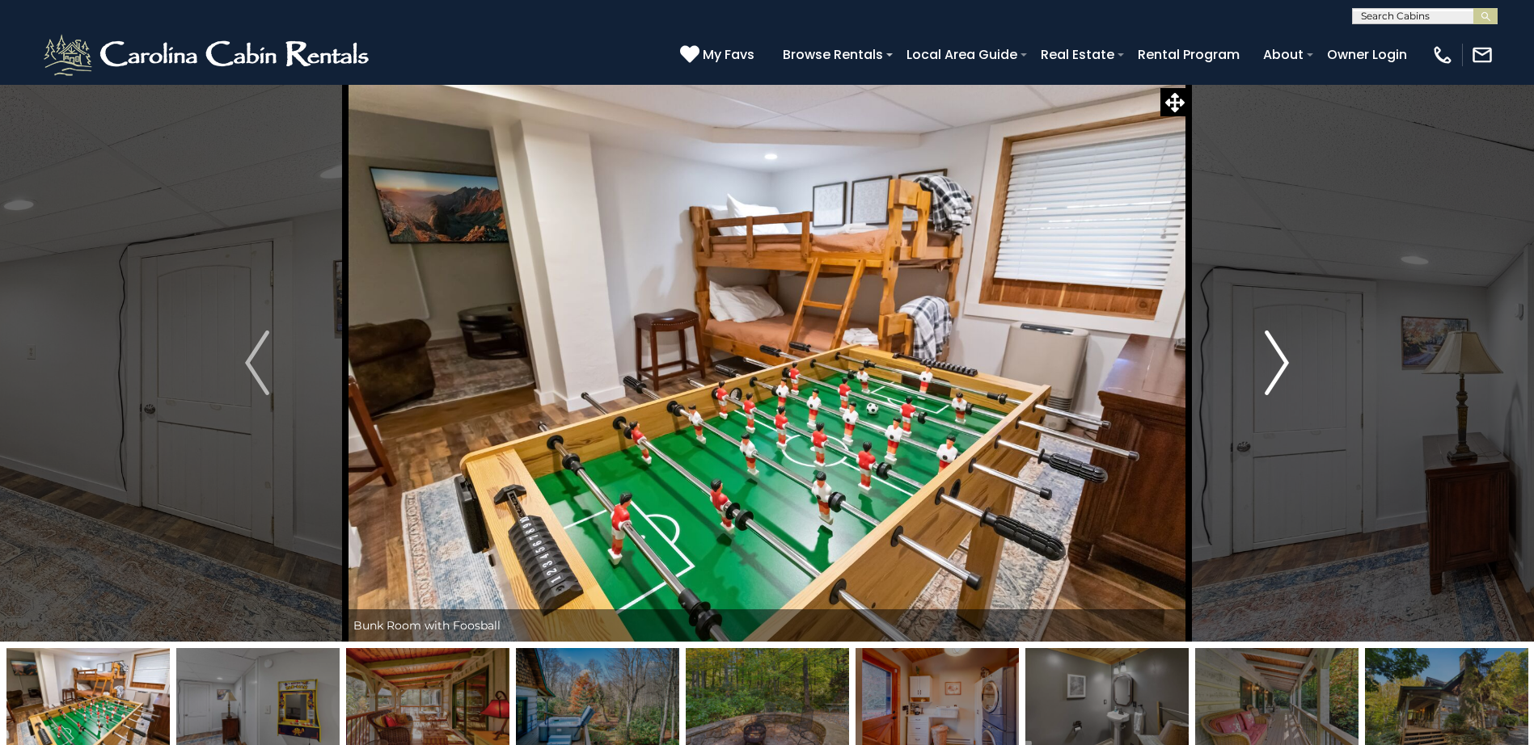
click at [1282, 354] on img "Next" at bounding box center [1277, 363] width 24 height 65
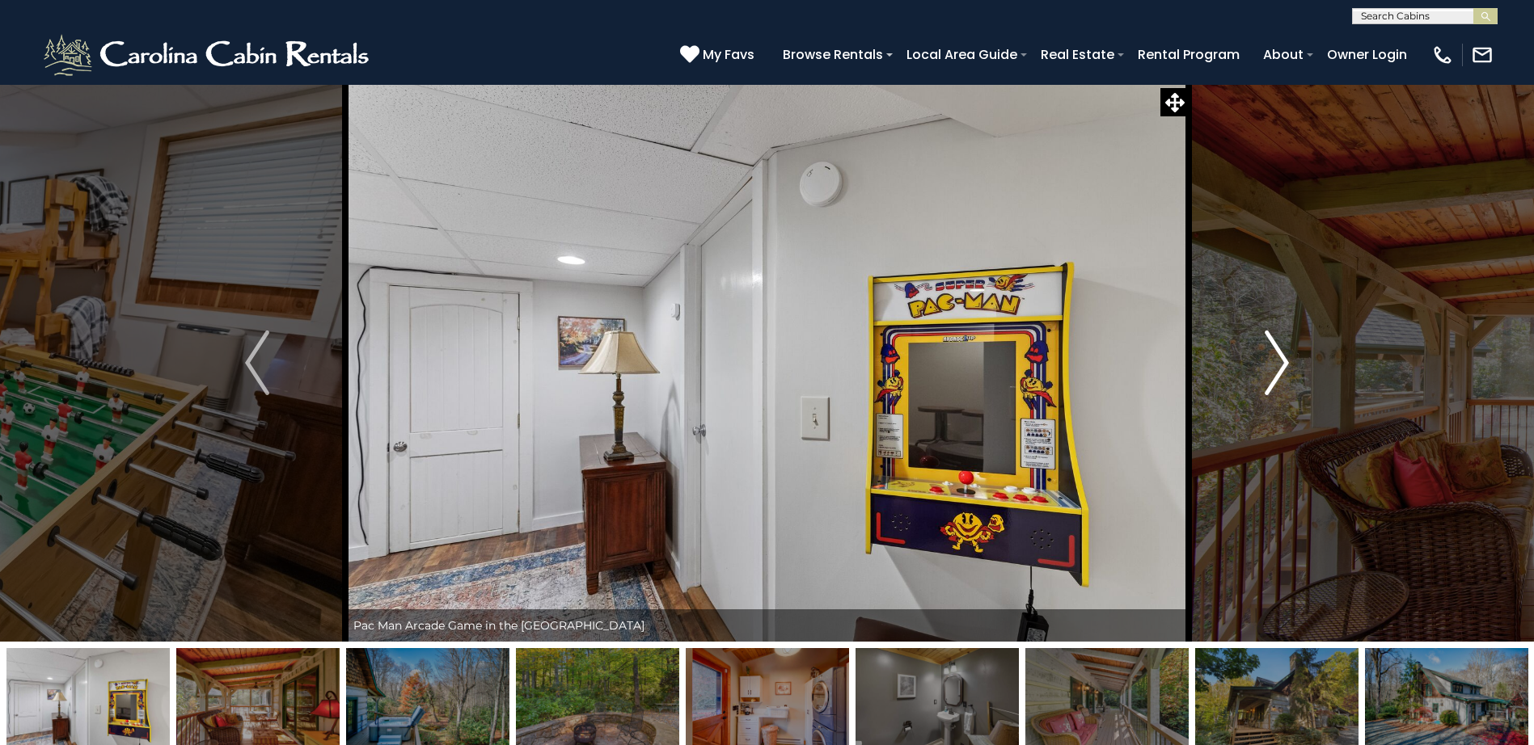
click at [1282, 354] on img "Next" at bounding box center [1277, 363] width 24 height 65
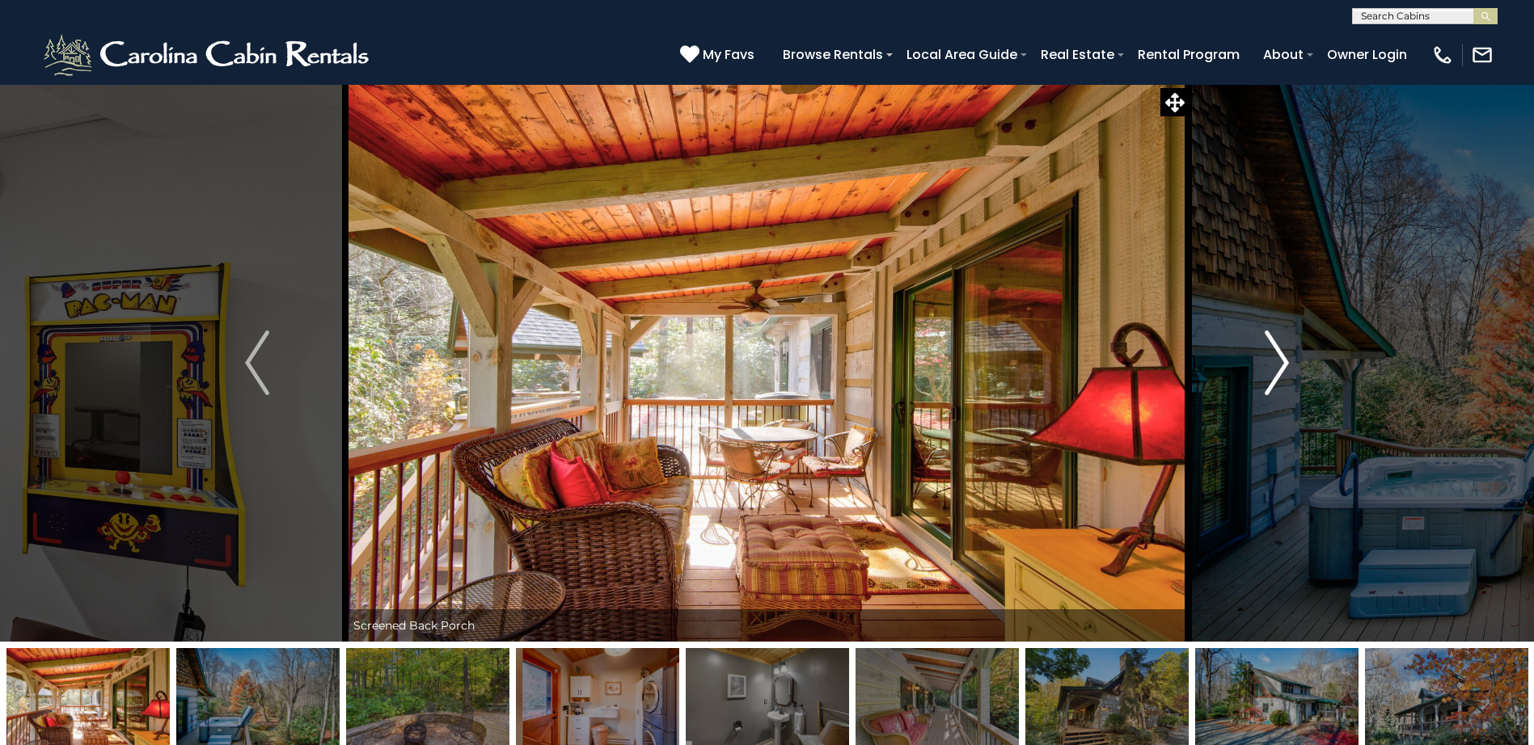
click at [1285, 357] on img "Next" at bounding box center [1277, 363] width 24 height 65
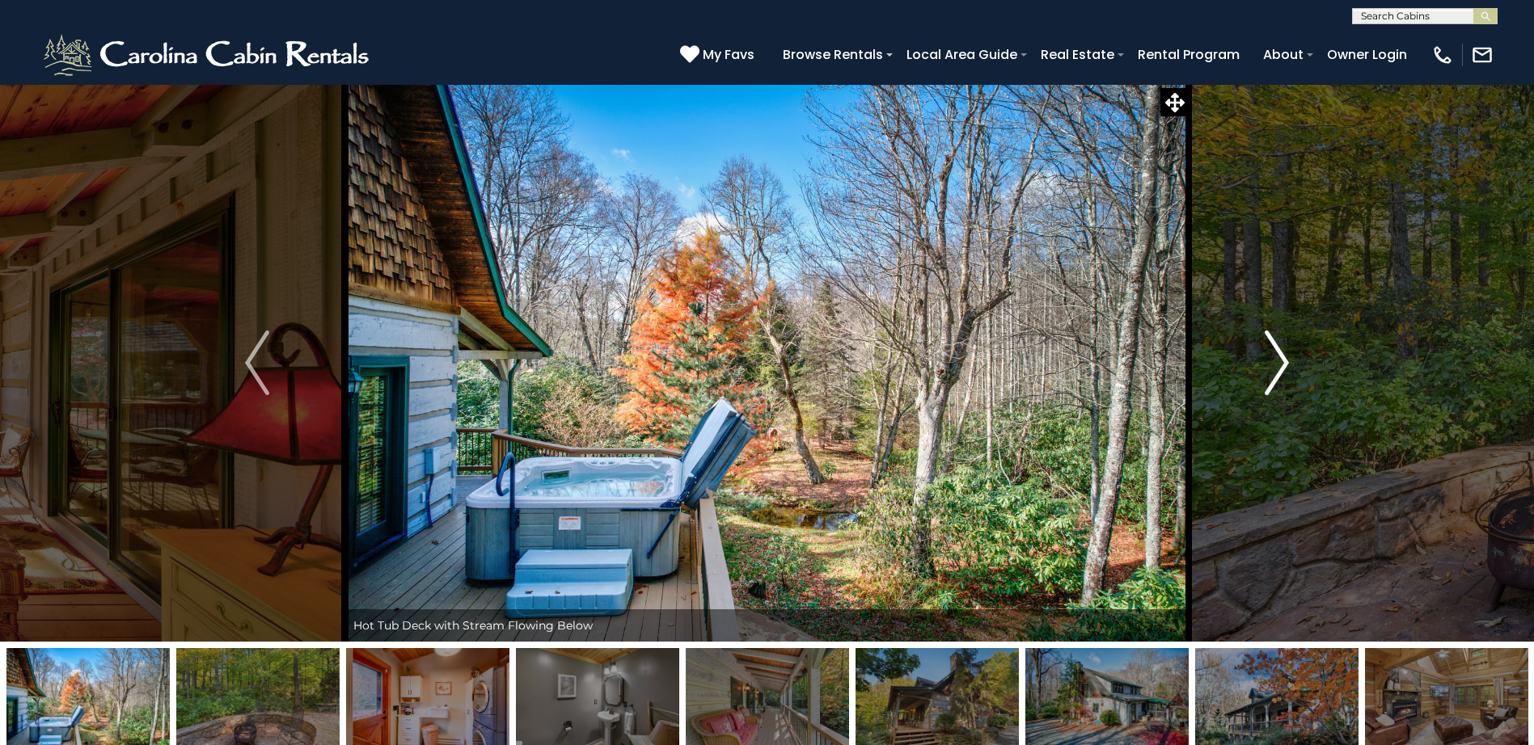
click at [1285, 361] on img "Next" at bounding box center [1277, 363] width 24 height 65
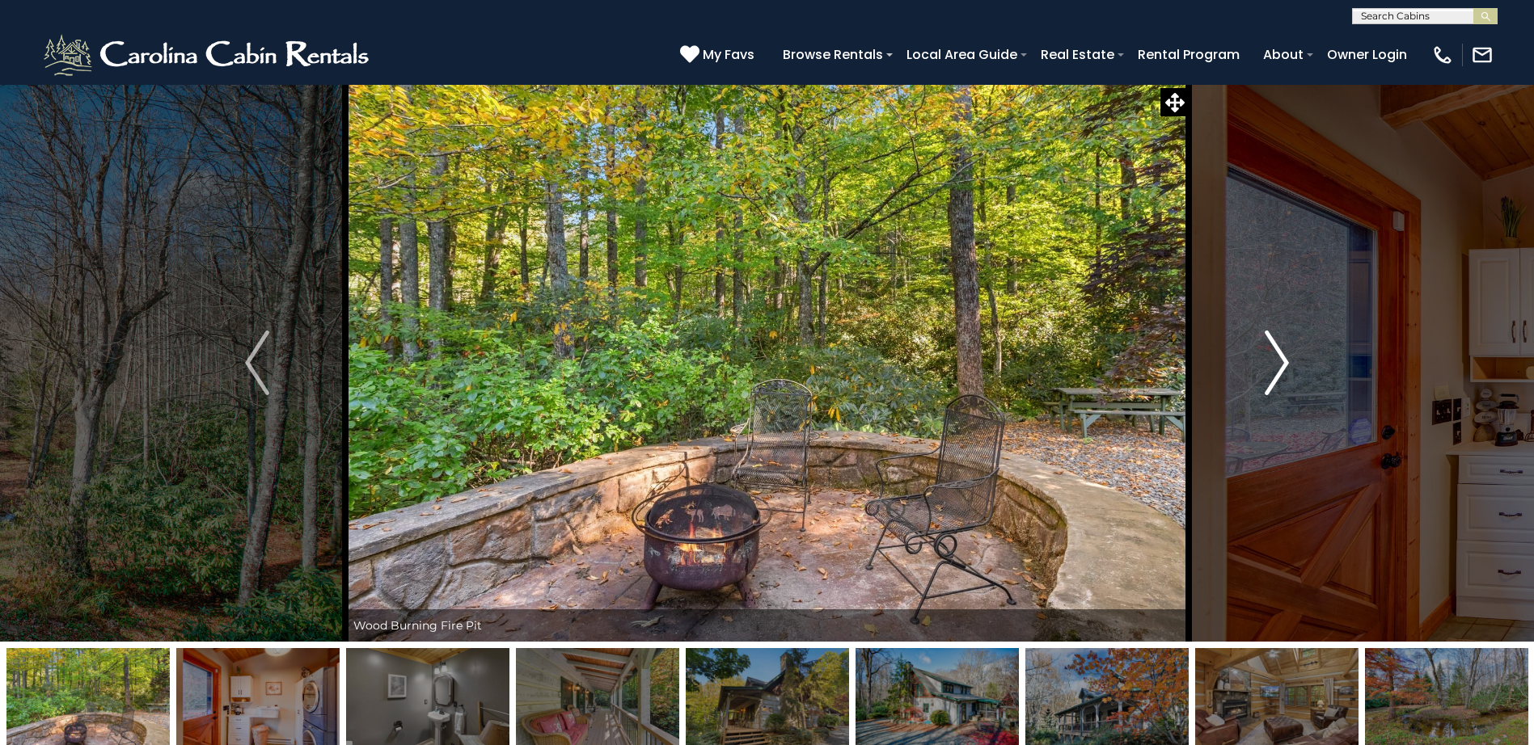
click at [1285, 361] on img "Next" at bounding box center [1277, 363] width 24 height 65
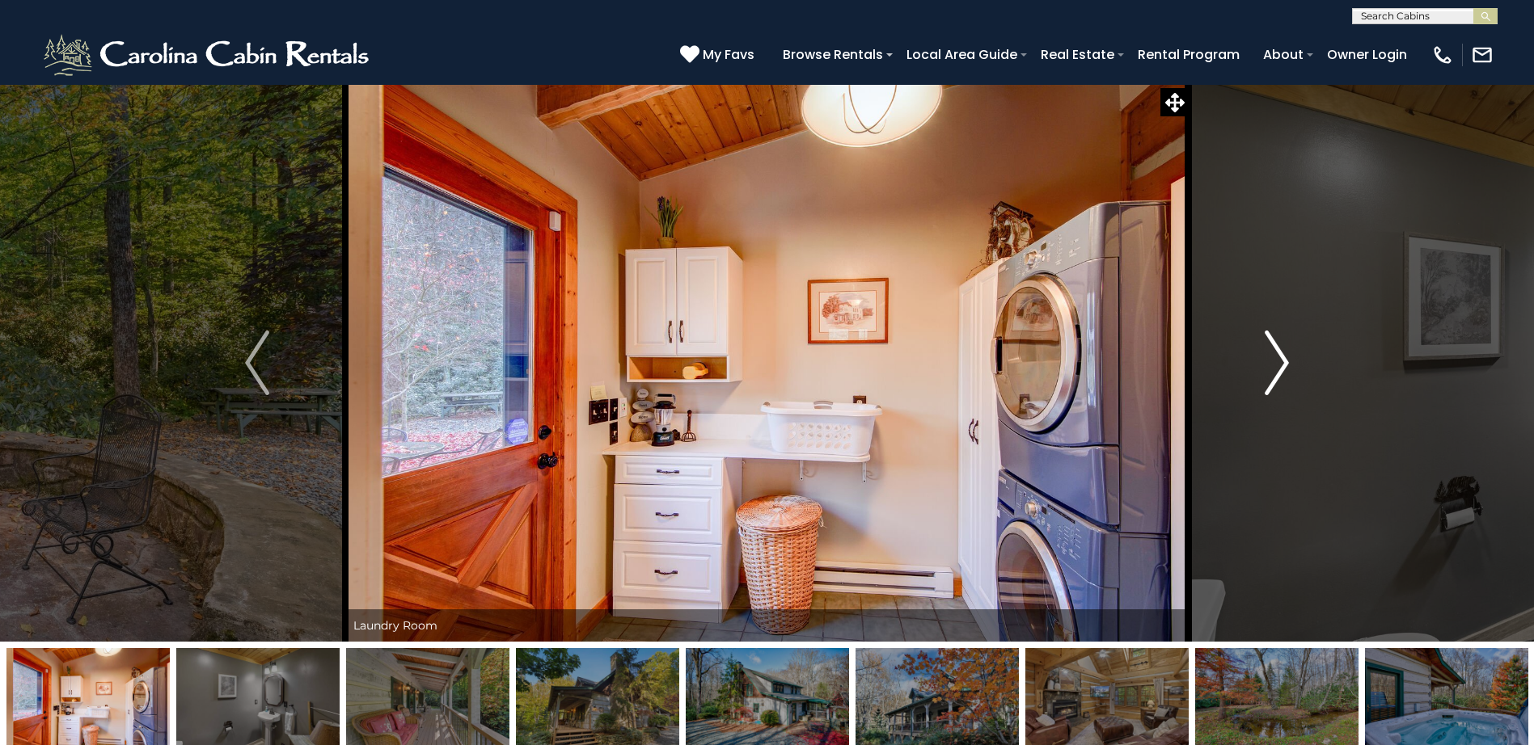
click at [1285, 361] on img "Next" at bounding box center [1277, 363] width 24 height 65
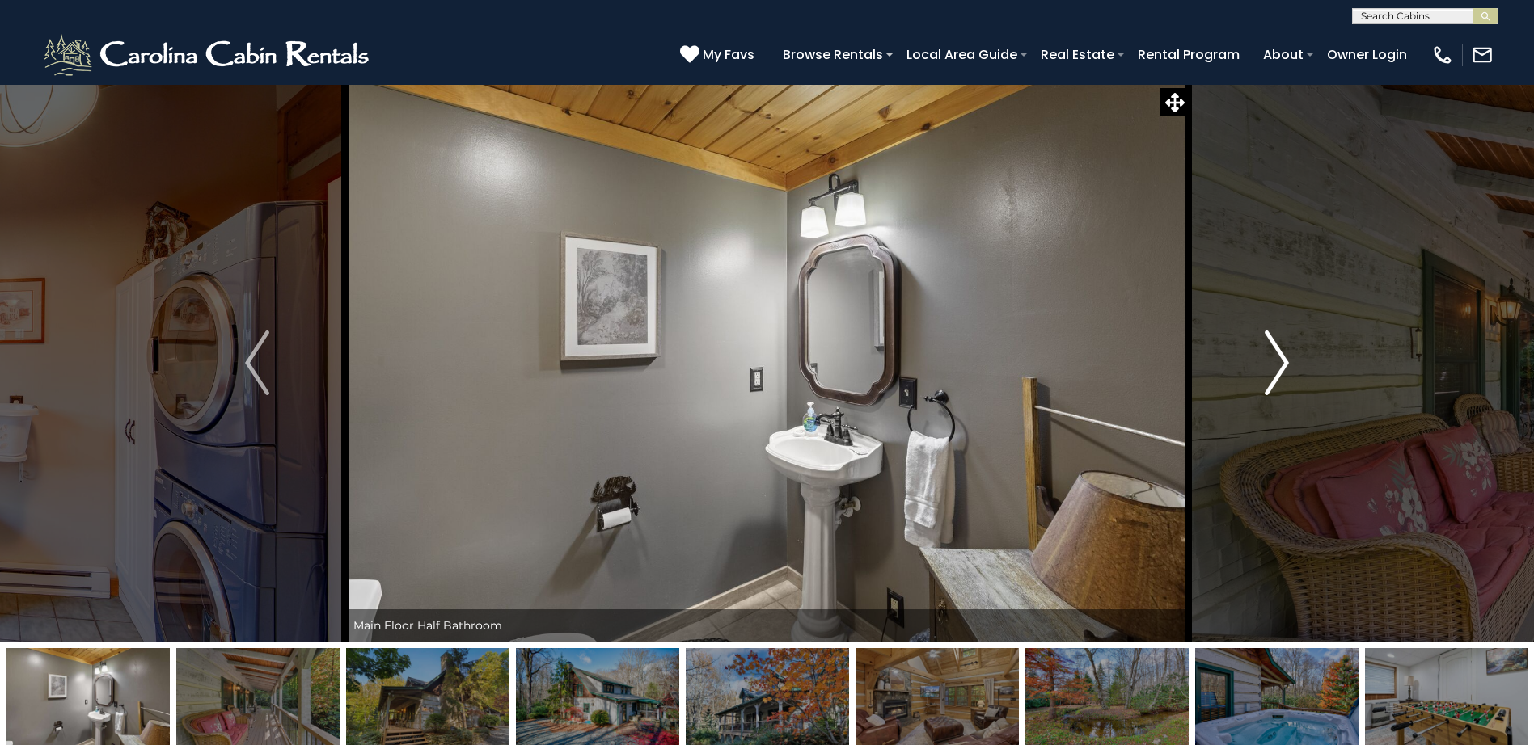
click at [1285, 361] on img "Next" at bounding box center [1277, 363] width 24 height 65
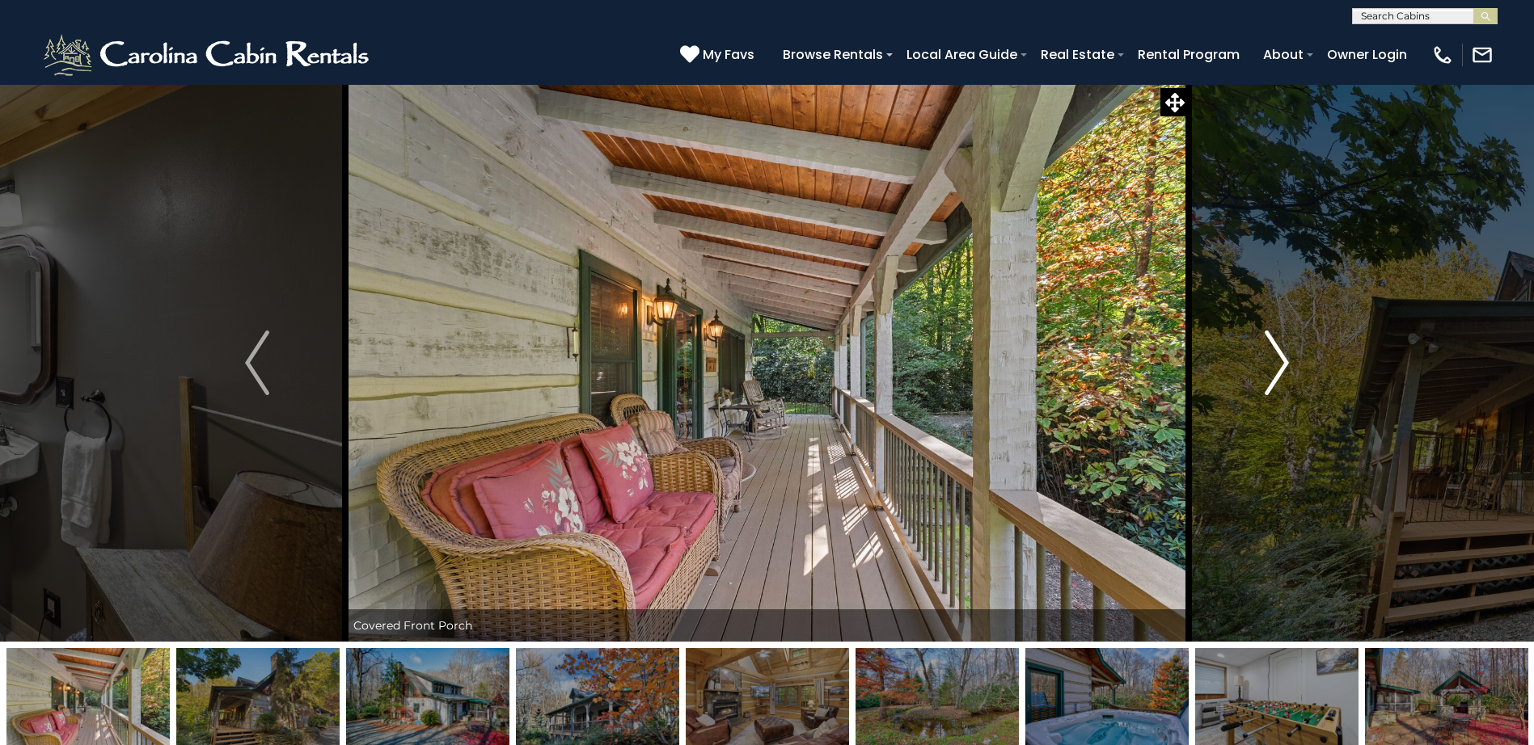
click at [1285, 361] on img "Next" at bounding box center [1277, 363] width 24 height 65
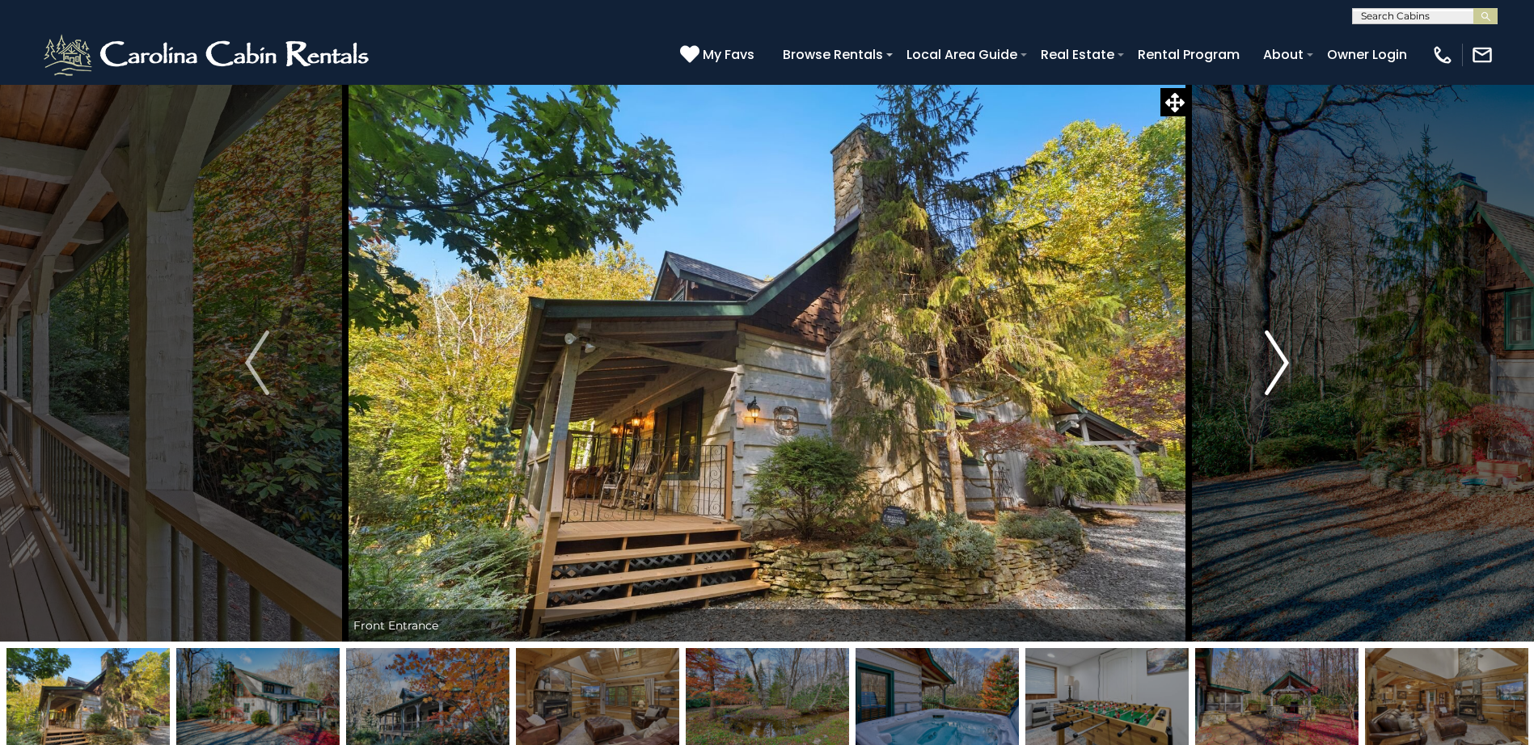
click at [1285, 361] on img "Next" at bounding box center [1277, 363] width 24 height 65
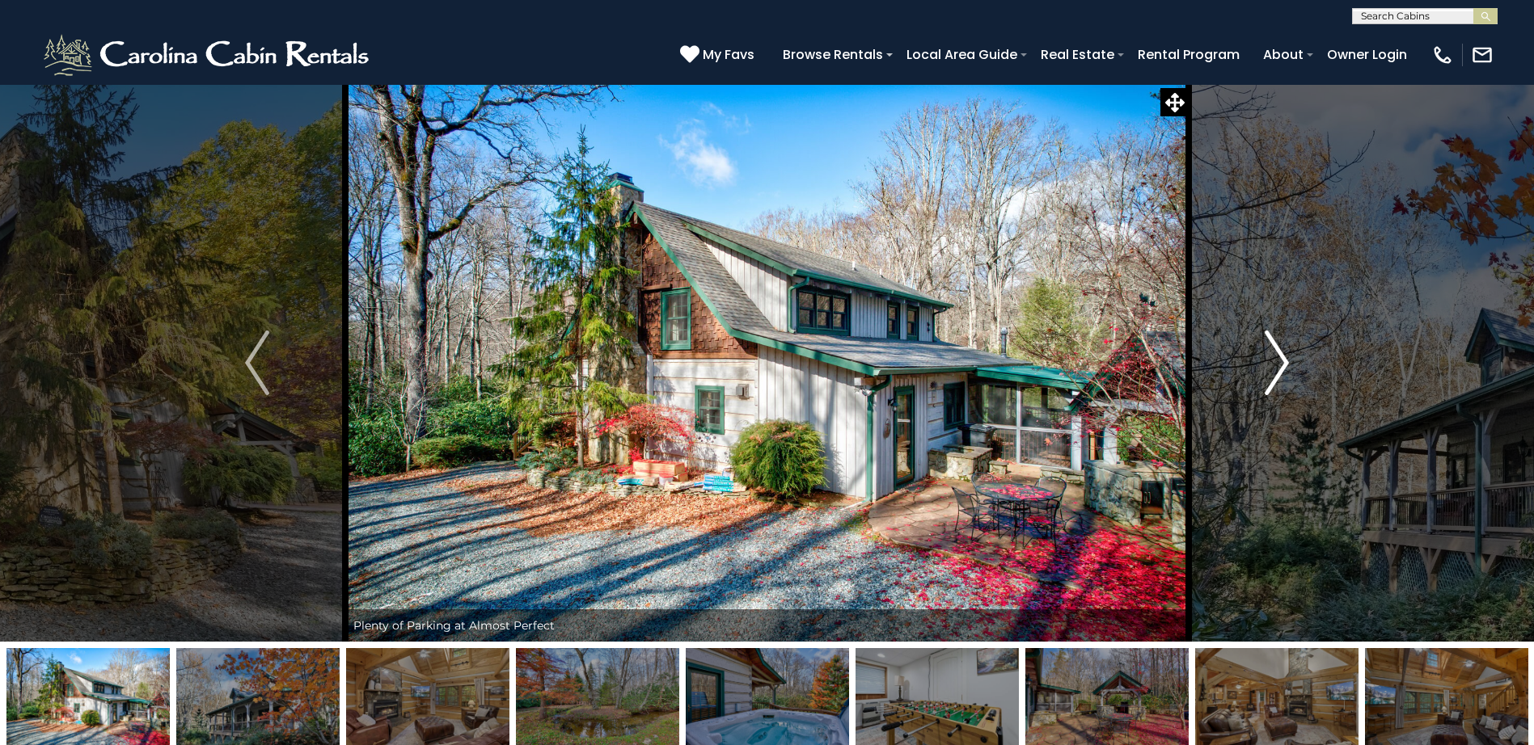
click at [1285, 361] on img "Next" at bounding box center [1277, 363] width 24 height 65
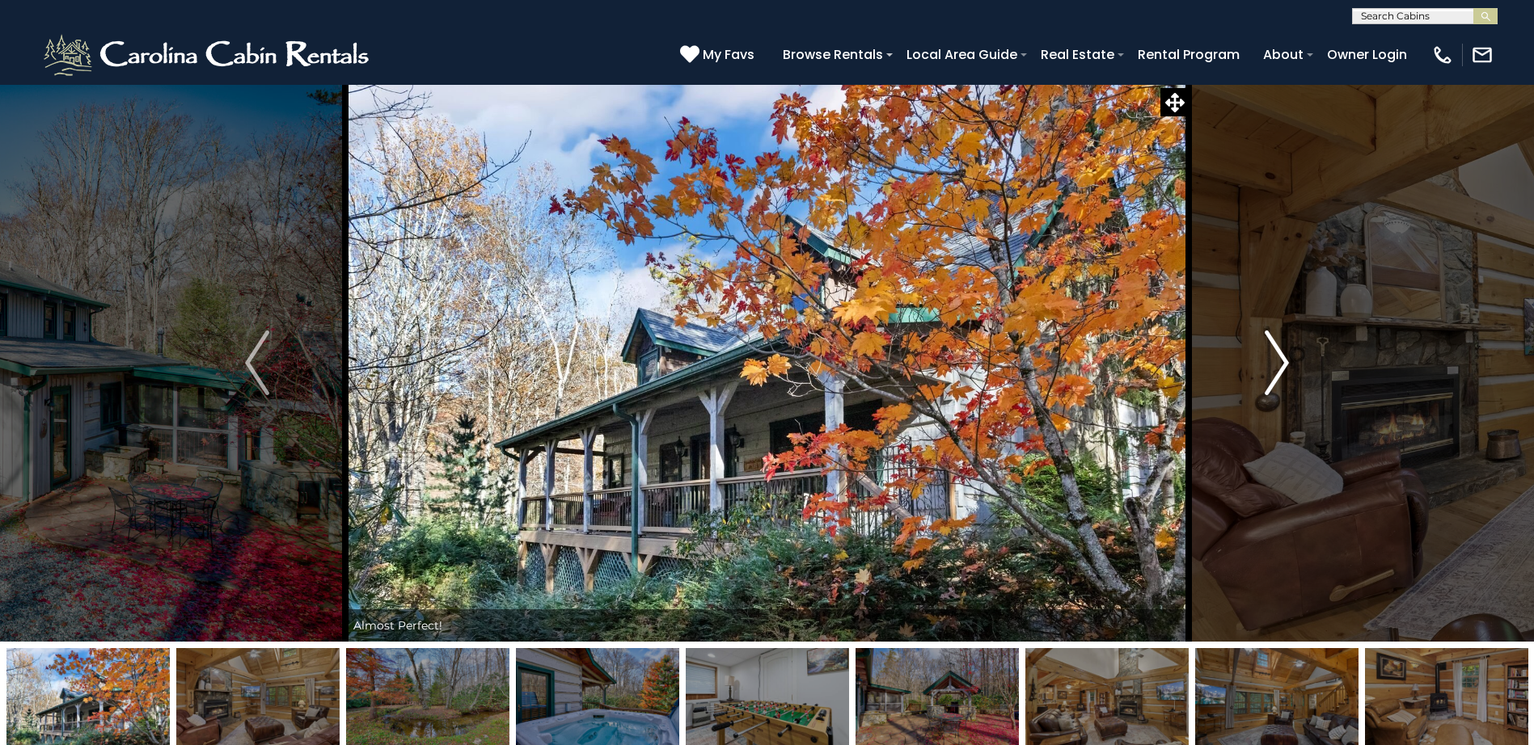
click at [1285, 361] on img "Next" at bounding box center [1277, 363] width 24 height 65
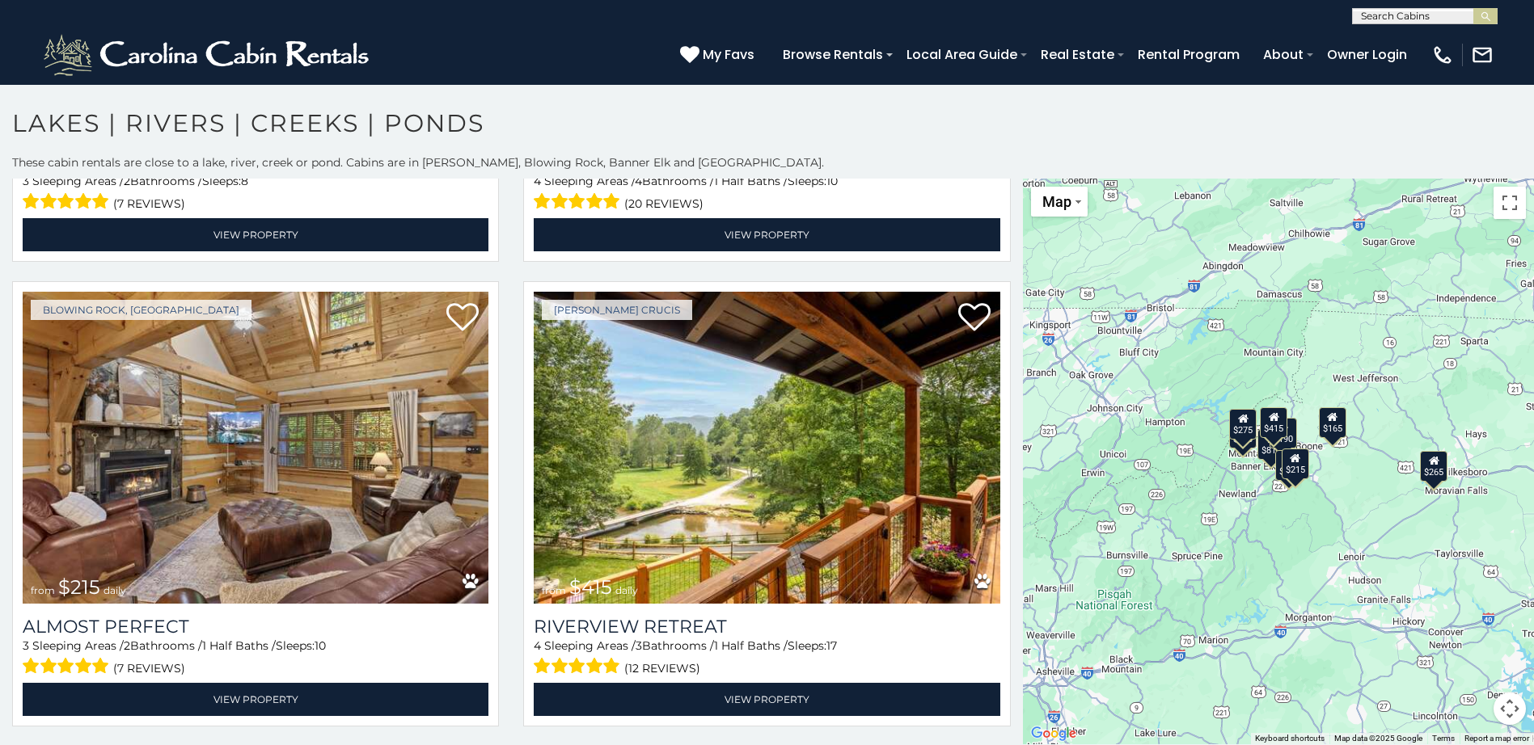
scroll to position [9, 0]
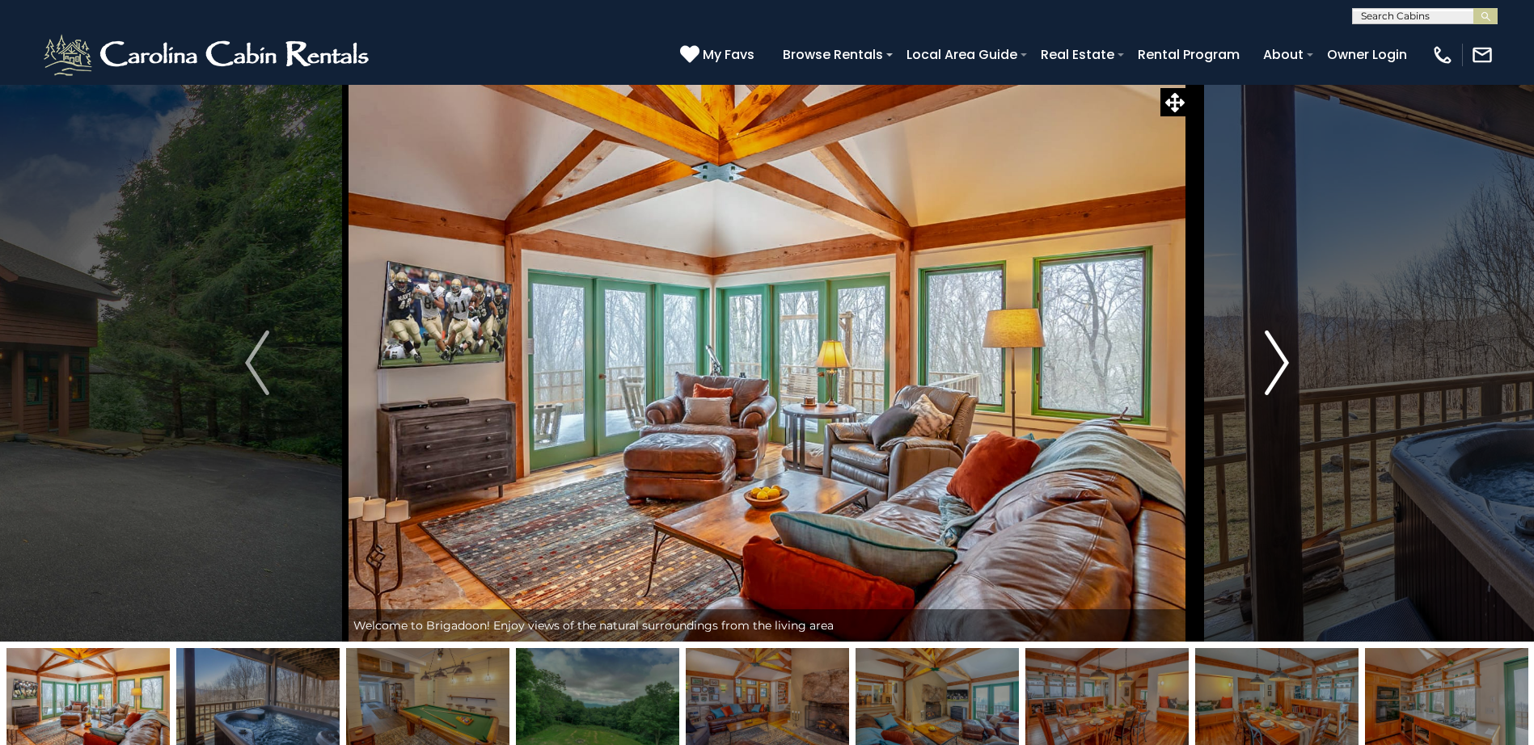
click at [1283, 359] on img "Next" at bounding box center [1277, 363] width 24 height 65
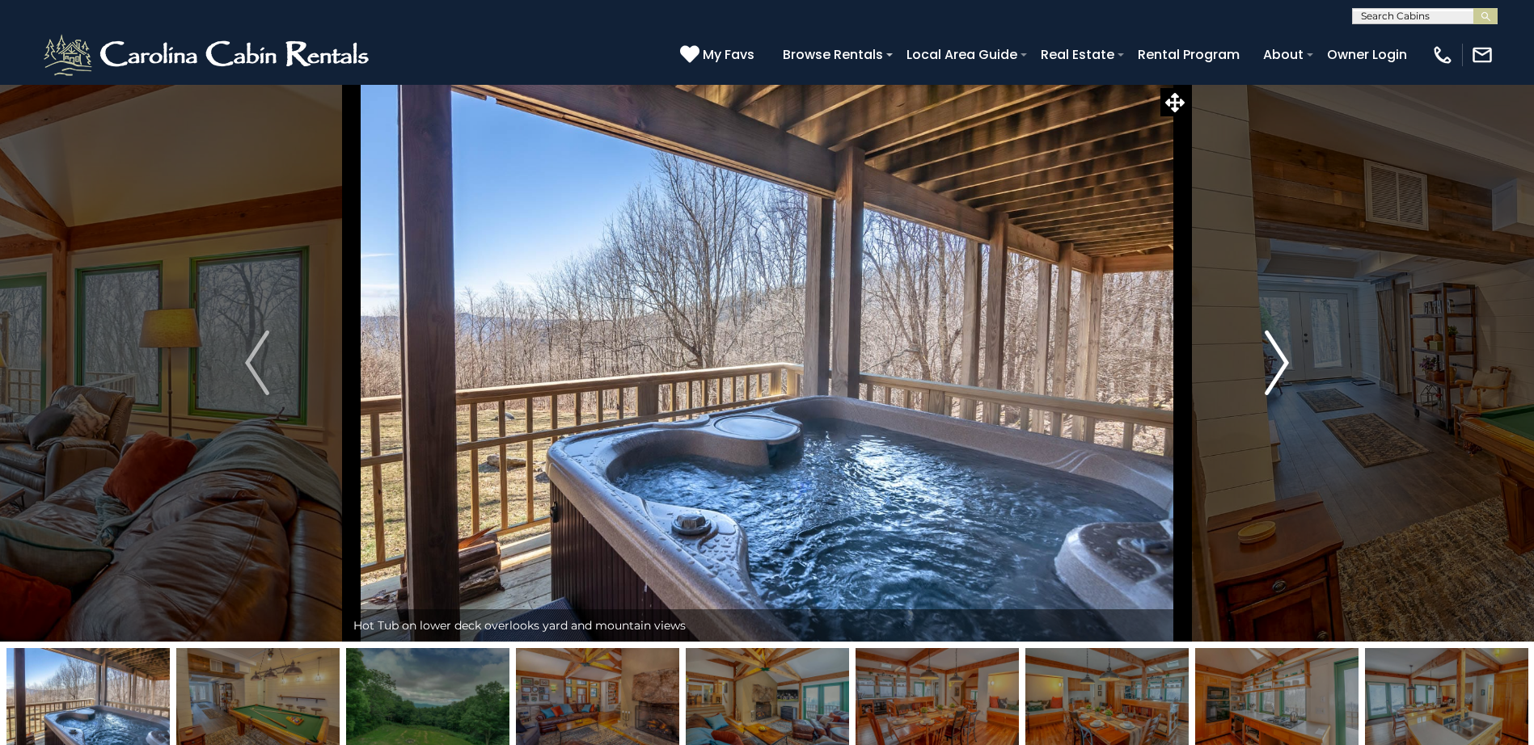
click at [1283, 359] on img "Next" at bounding box center [1277, 363] width 24 height 65
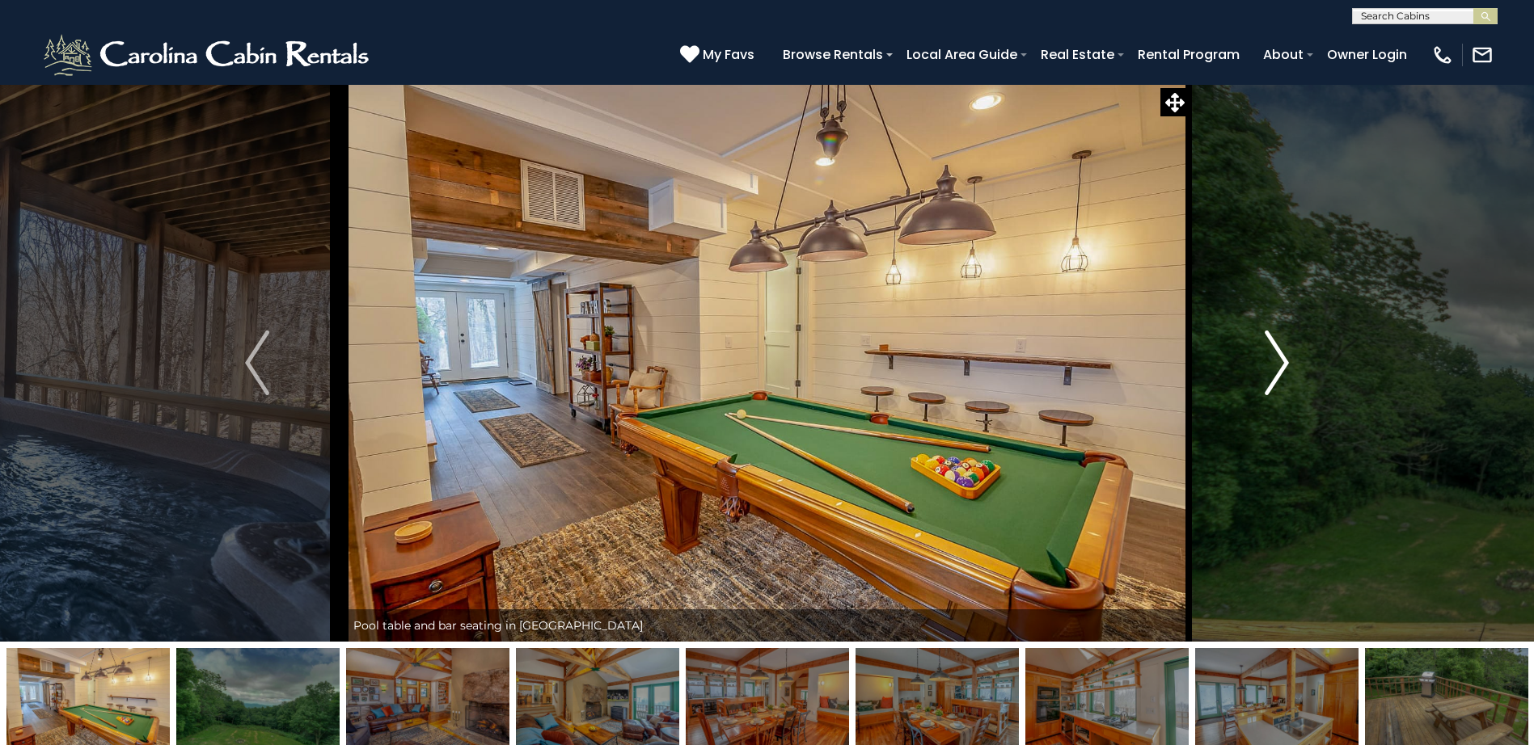
click at [1283, 359] on img "Next" at bounding box center [1277, 363] width 24 height 65
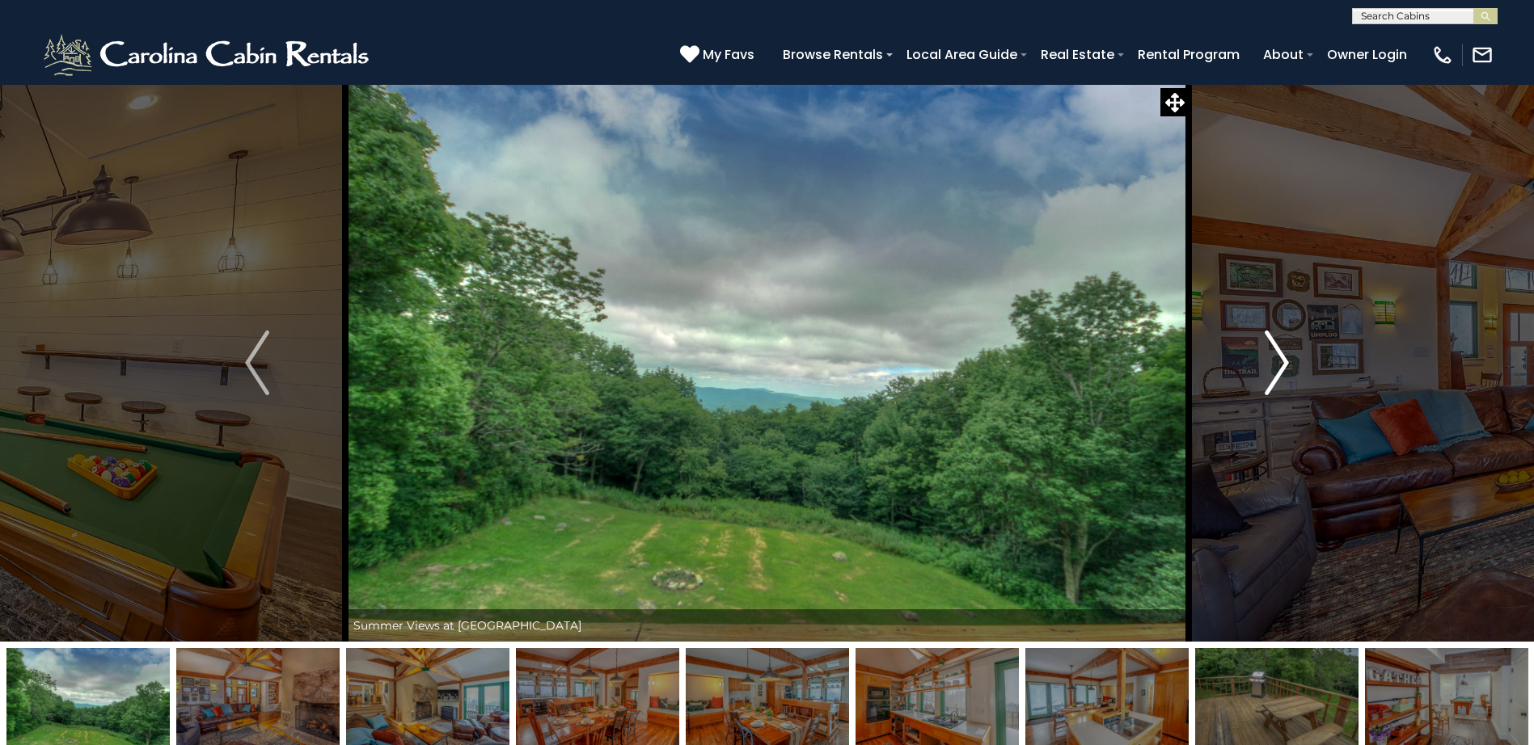
click at [1283, 359] on img "Next" at bounding box center [1277, 363] width 24 height 65
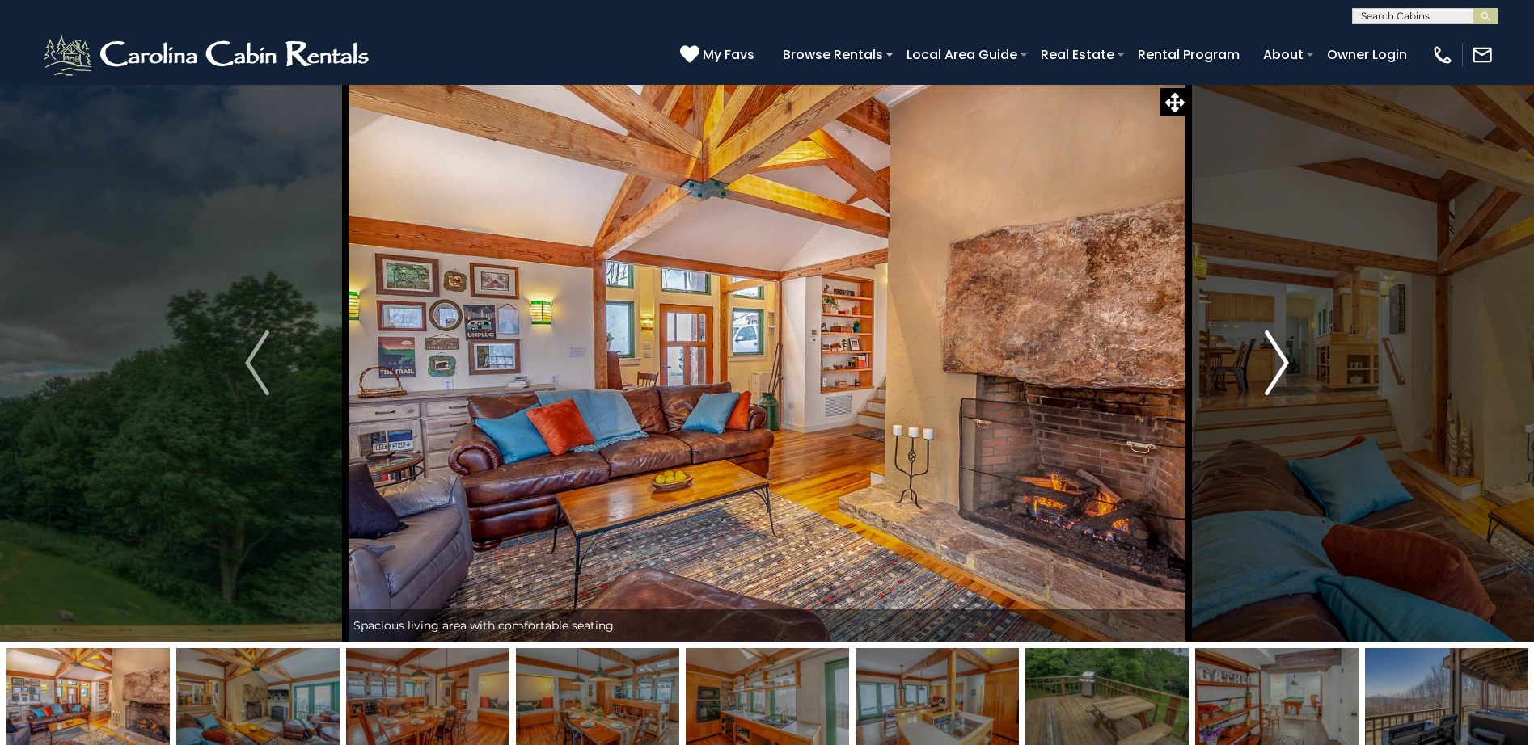
click at [1283, 359] on img "Next" at bounding box center [1277, 363] width 24 height 65
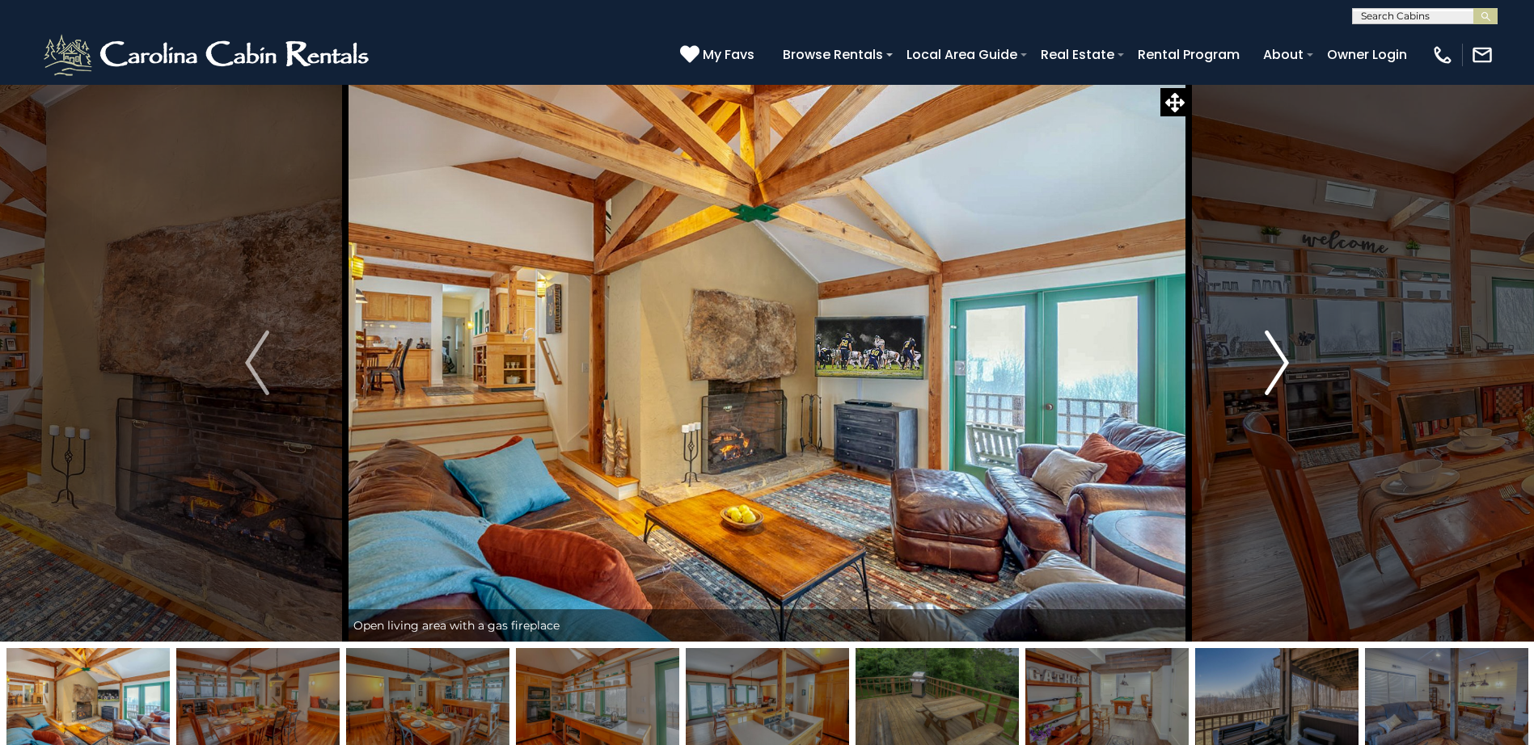
click at [1283, 361] on img "Next" at bounding box center [1277, 363] width 24 height 65
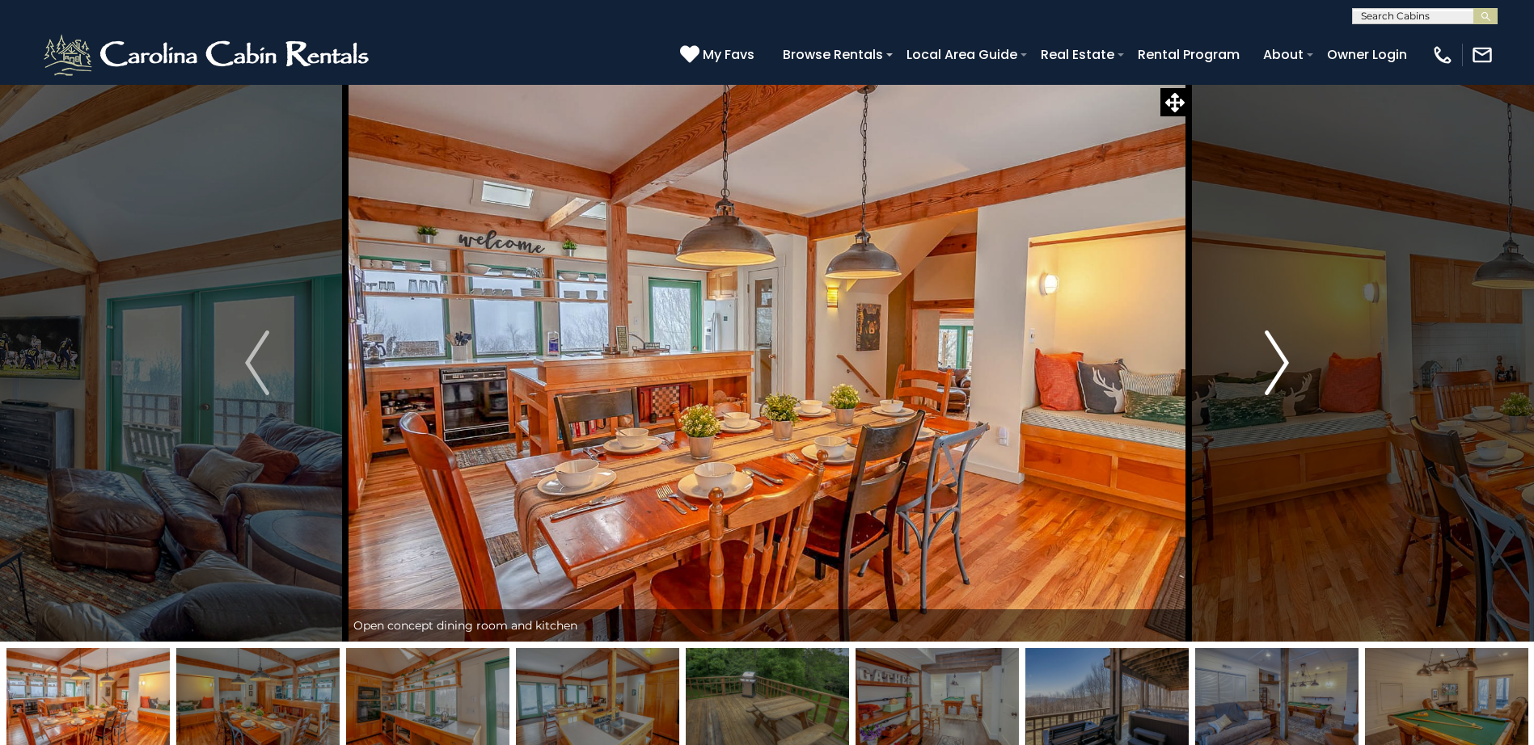
click at [1282, 365] on img "Next" at bounding box center [1277, 363] width 24 height 65
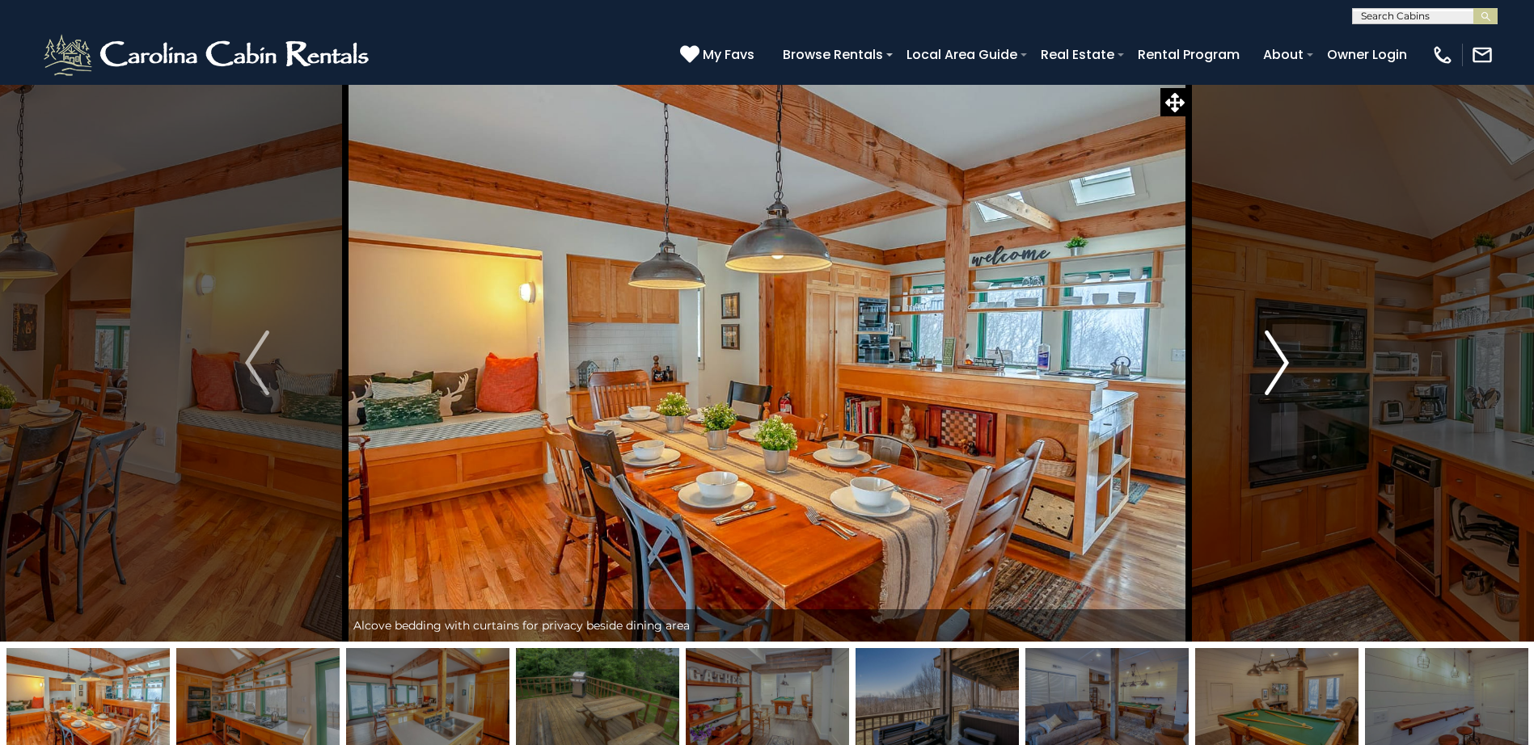
click at [1282, 365] on img "Next" at bounding box center [1277, 363] width 24 height 65
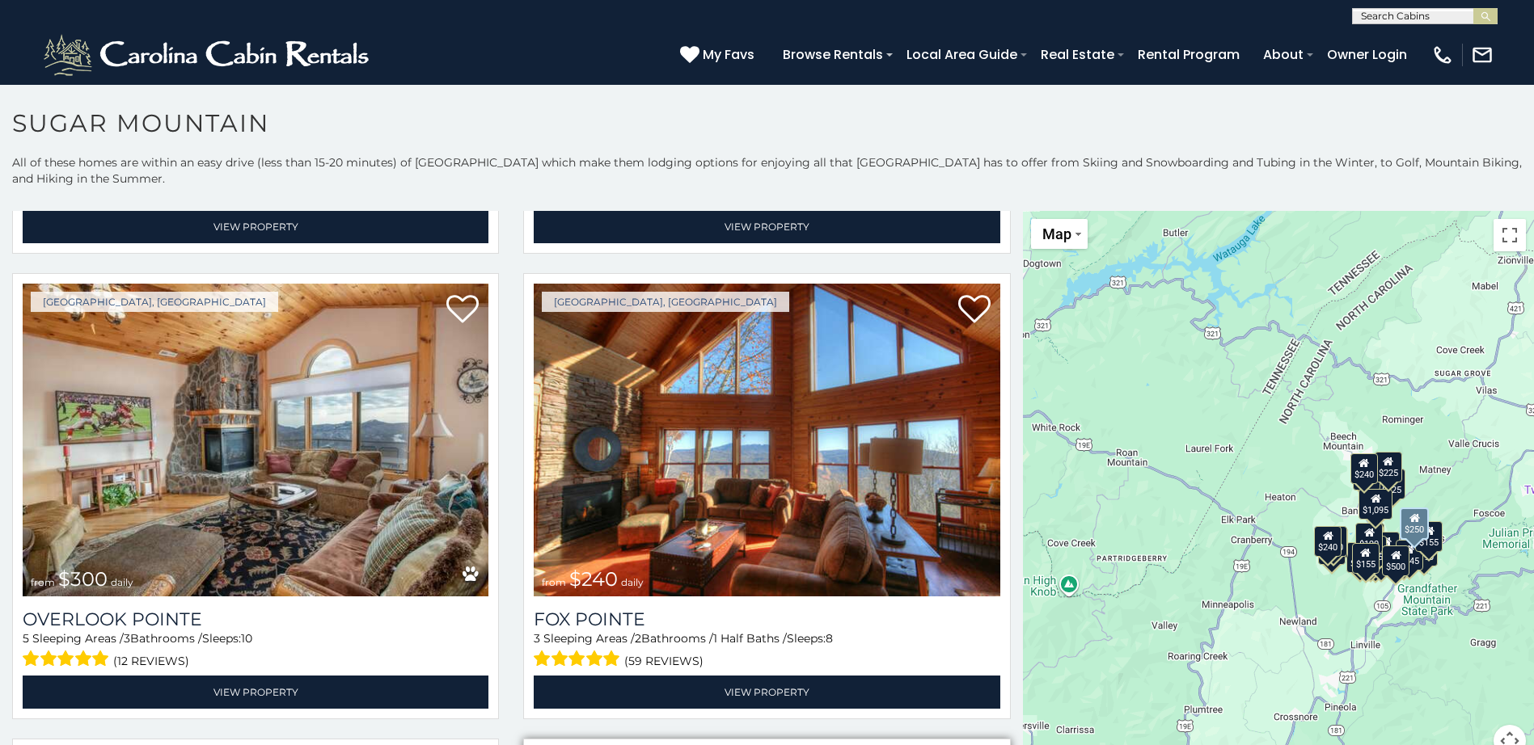
scroll to position [6380, 0]
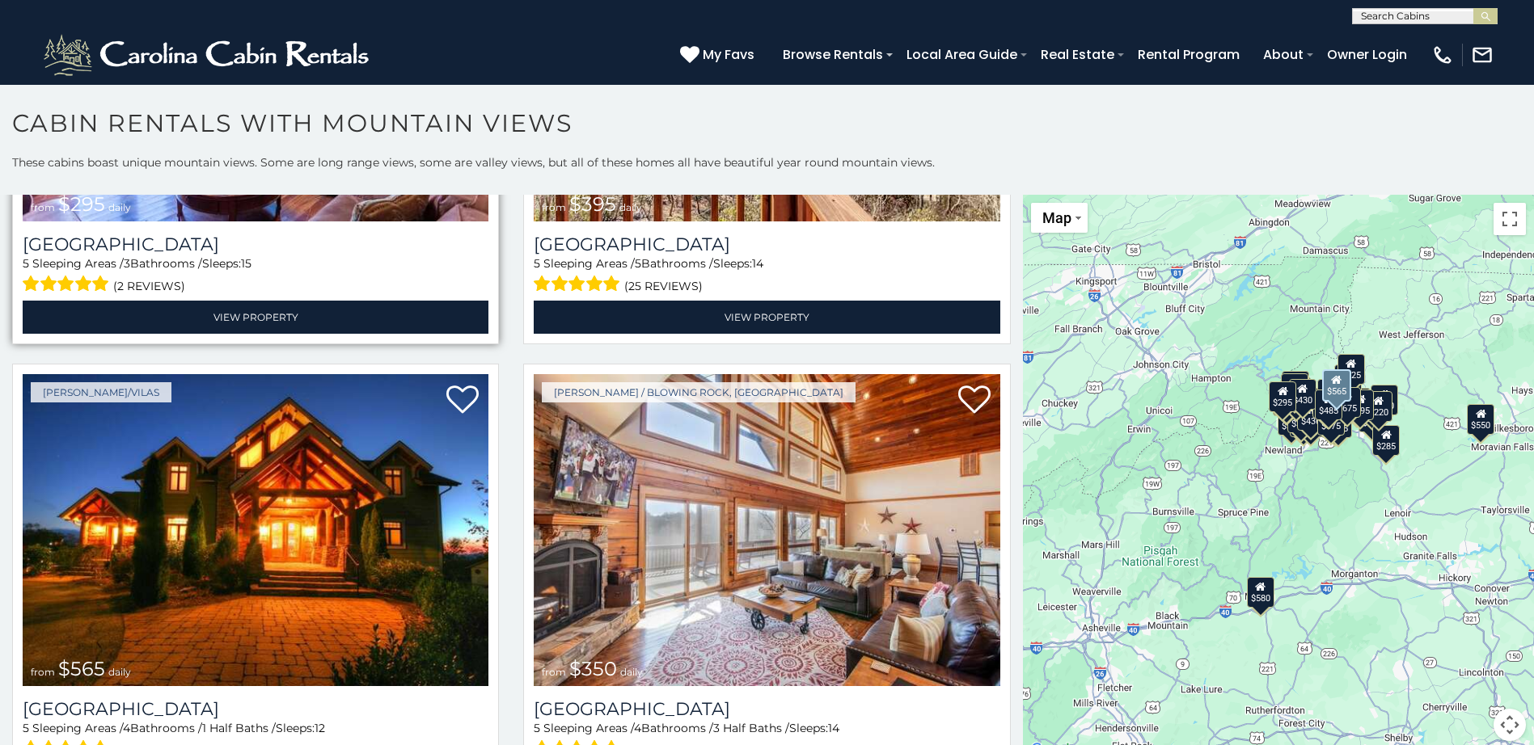
scroll to position [6, 0]
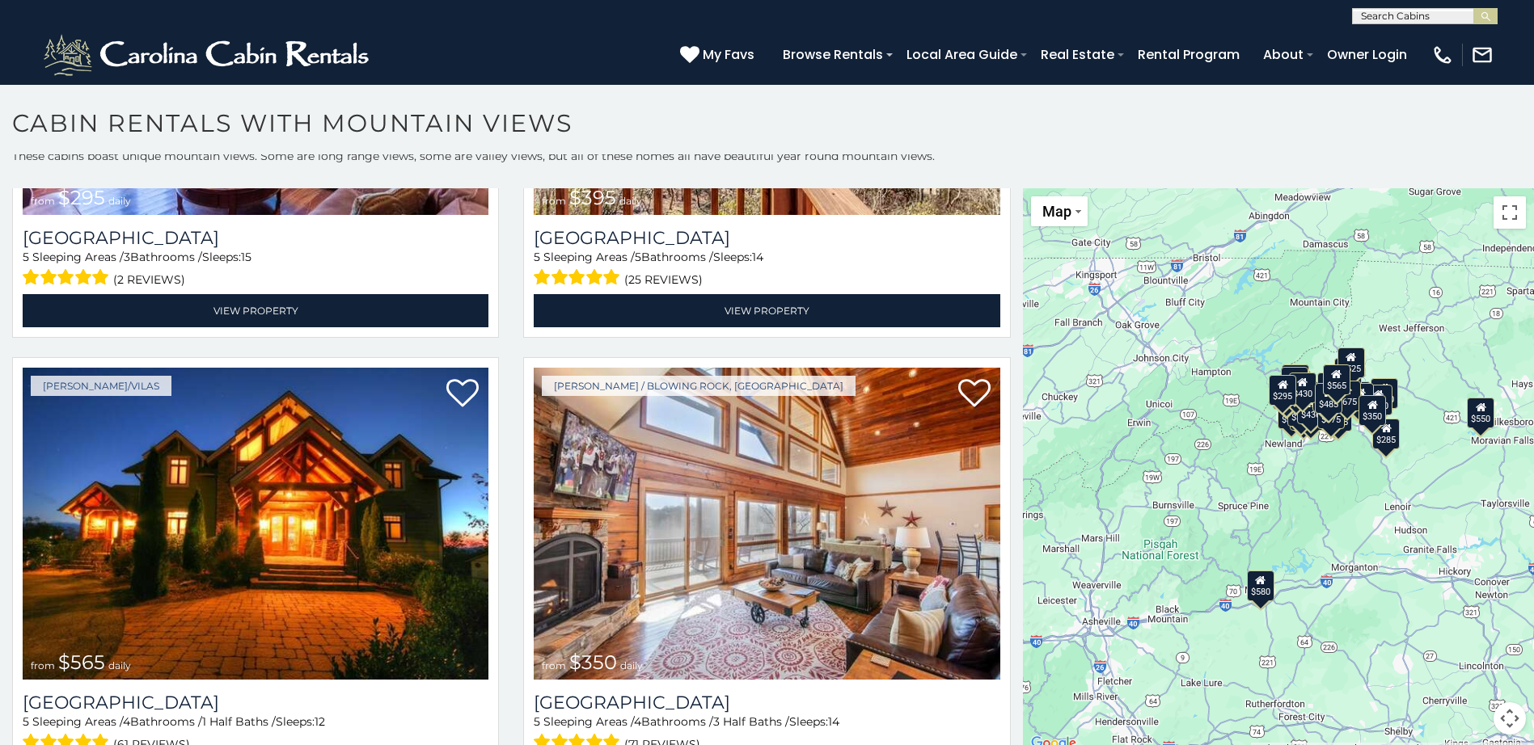
click at [1255, 596] on div "$580" at bounding box center [1260, 586] width 27 height 31
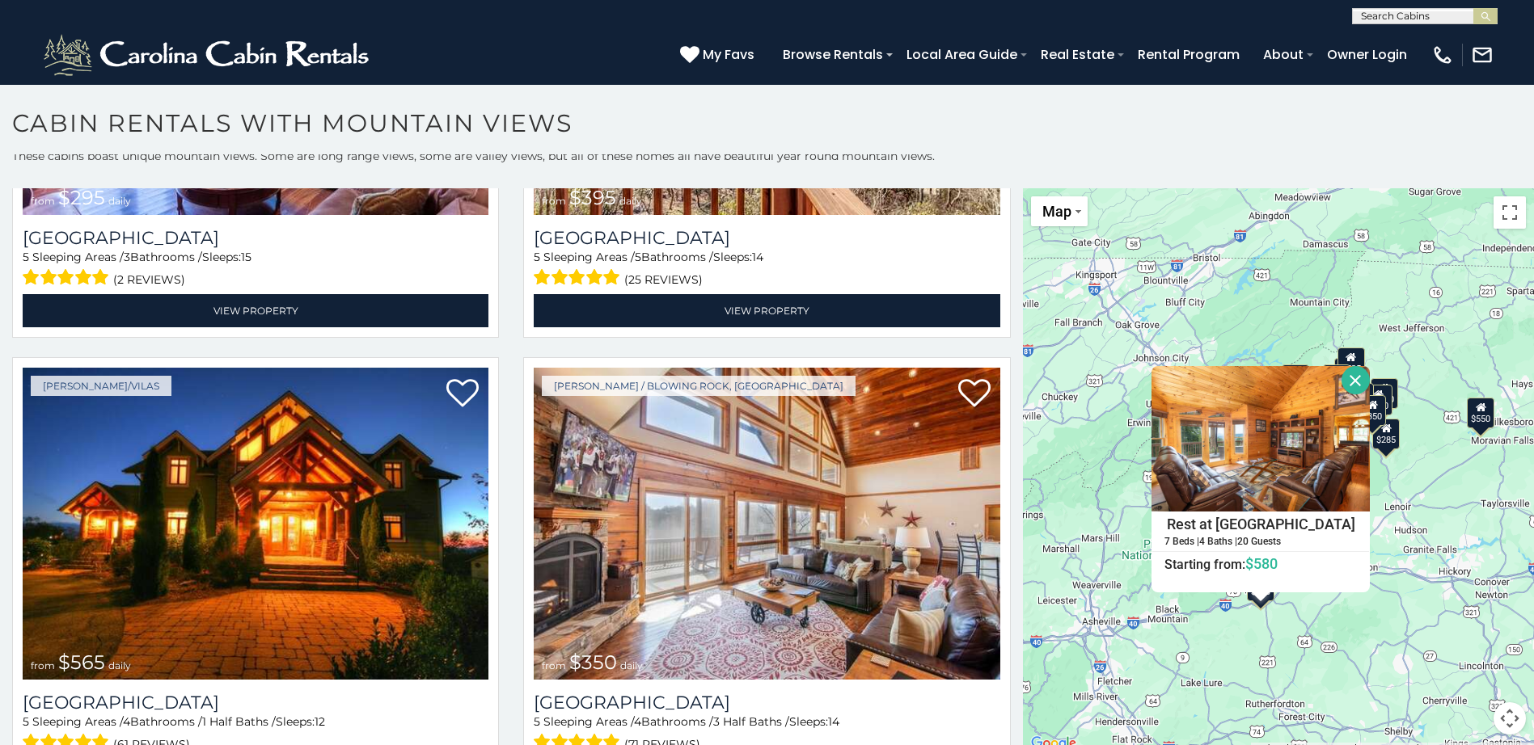
click at [1479, 425] on div "$550" at bounding box center [1480, 413] width 27 height 31
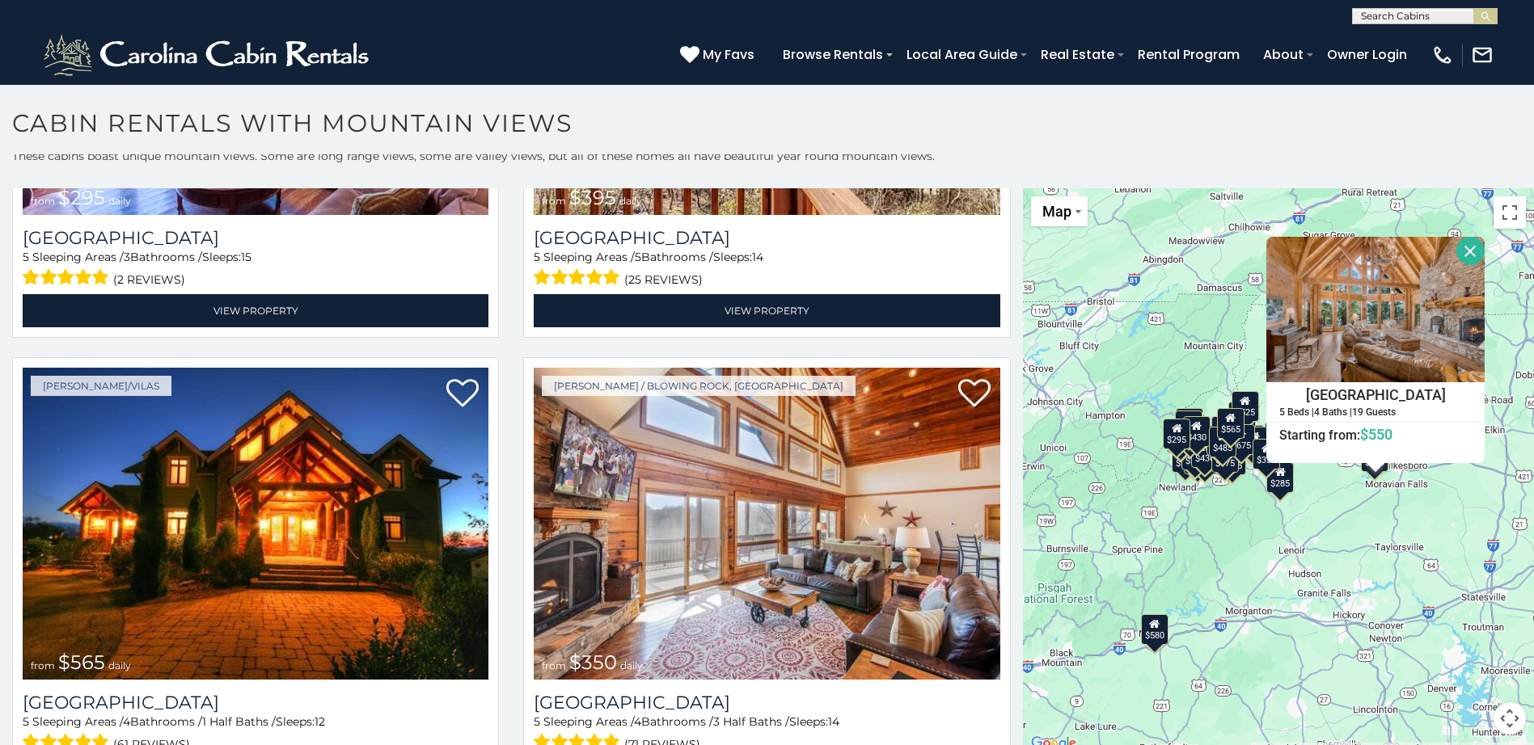
scroll to position [0, 0]
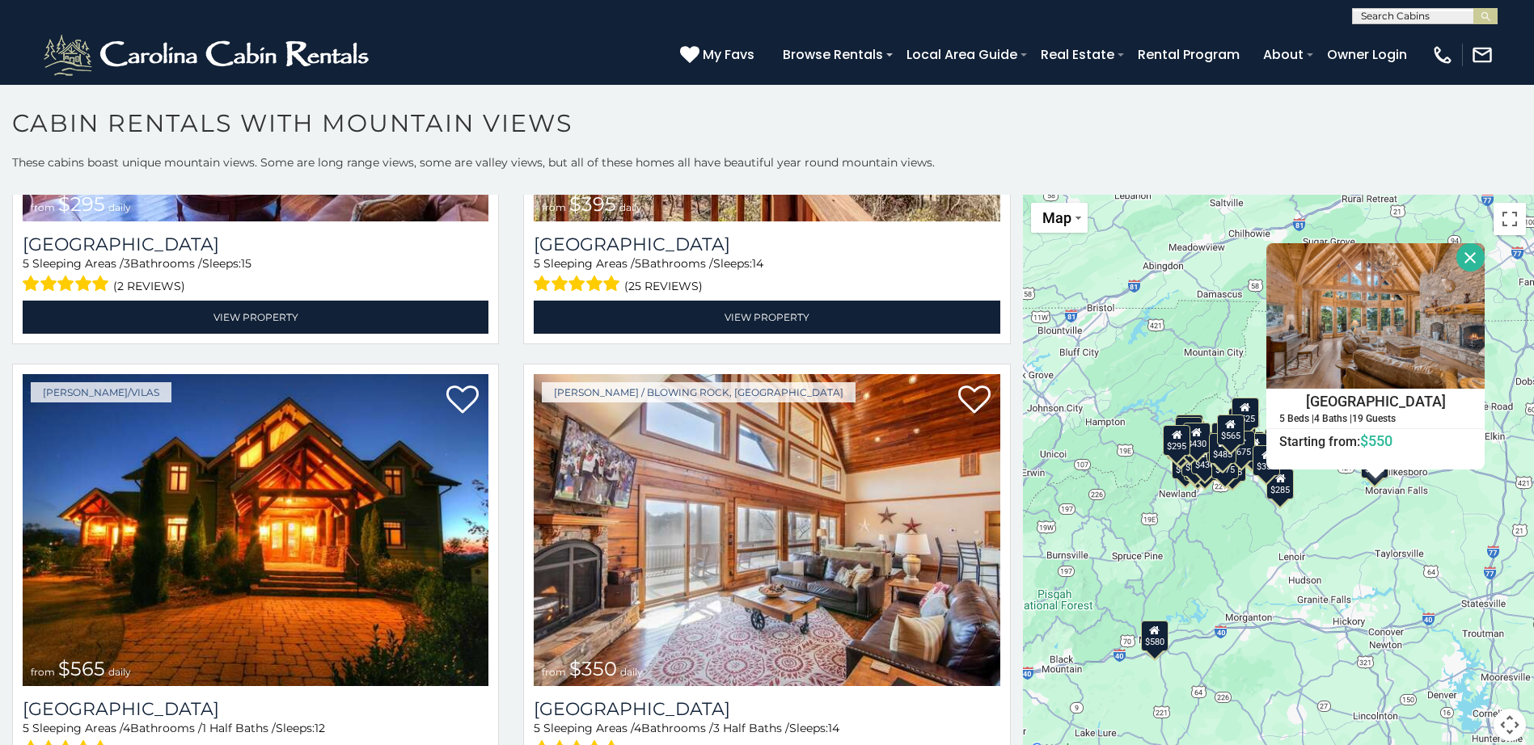
click at [1461, 260] on button "Close" at bounding box center [1470, 257] width 28 height 28
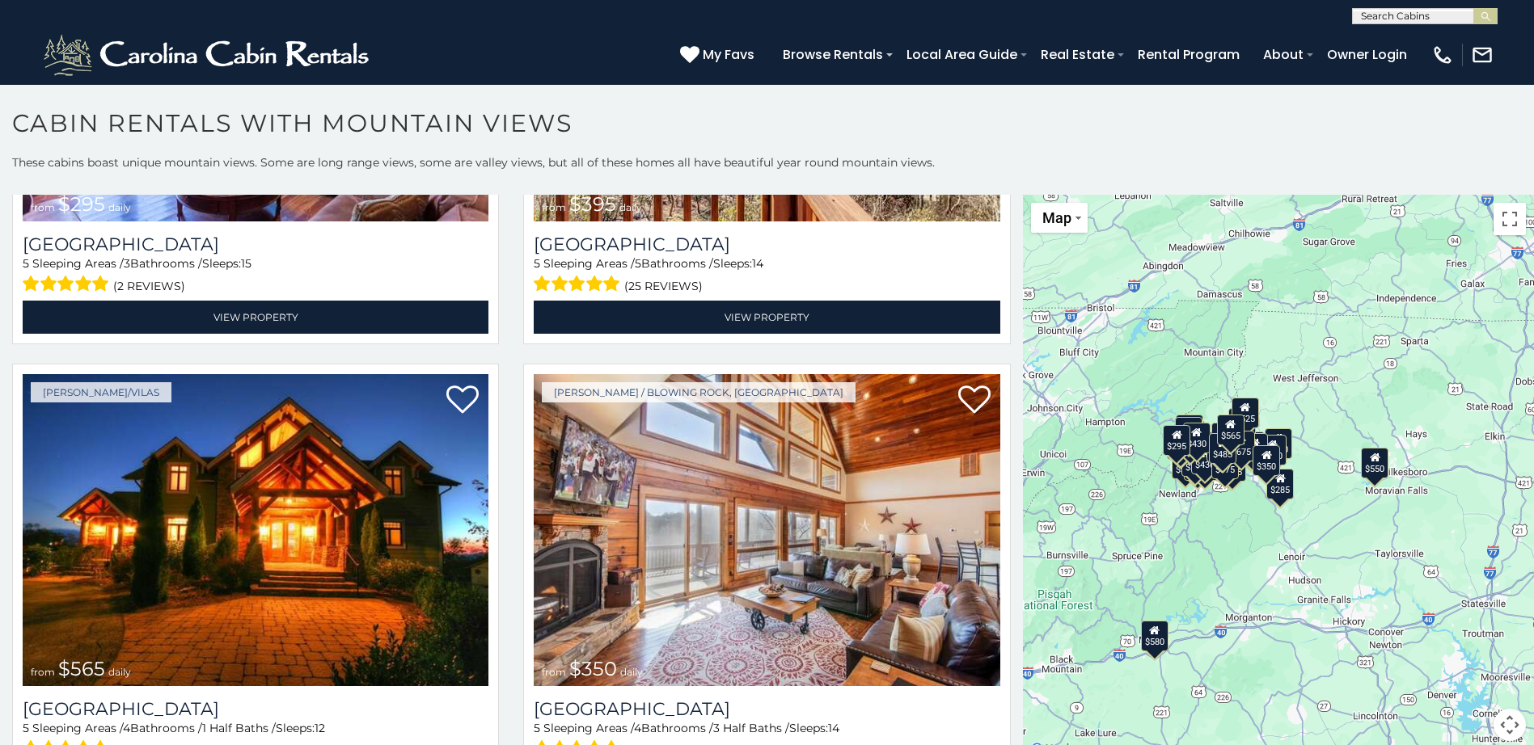
click at [1278, 492] on div "$285" at bounding box center [1279, 484] width 27 height 31
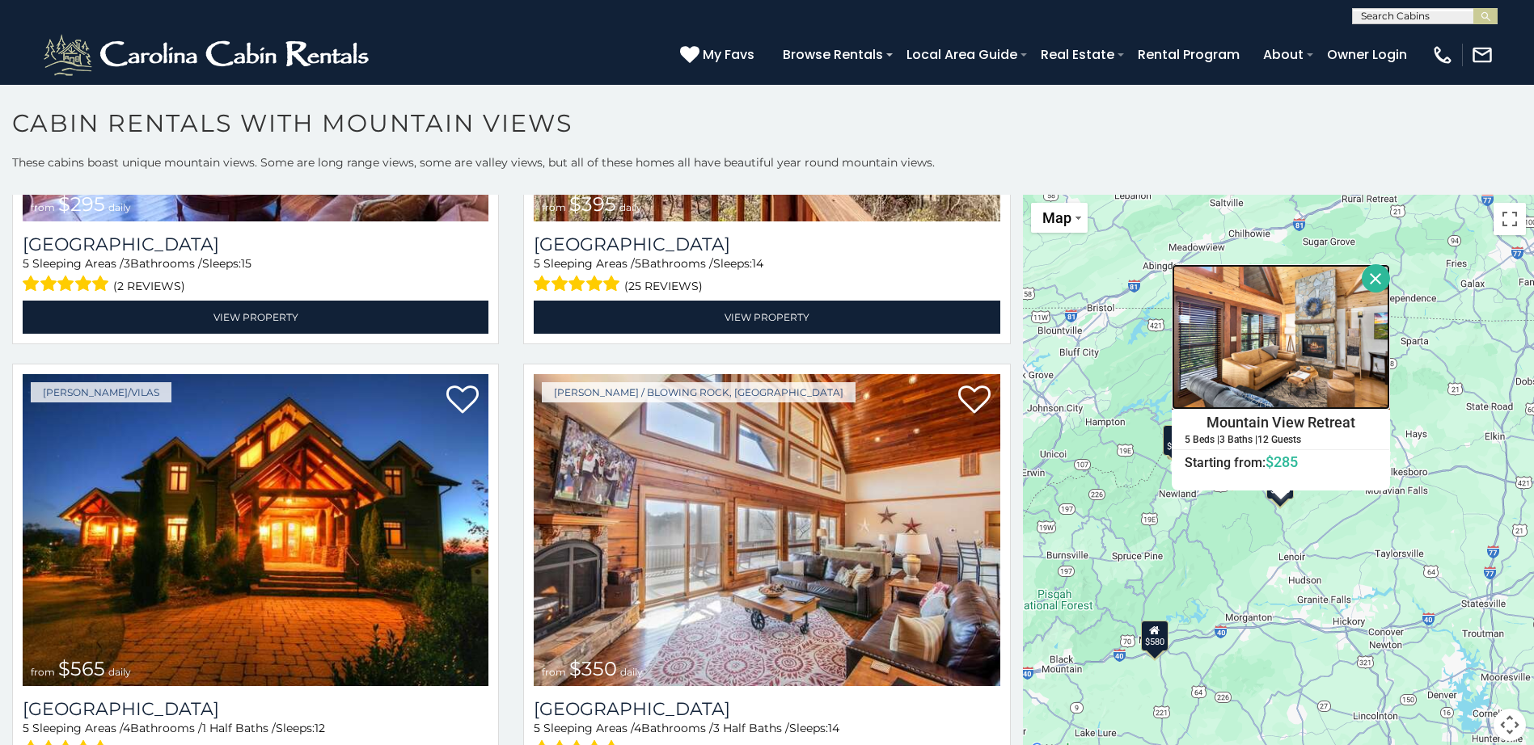
click at [1256, 340] on img at bounding box center [1281, 337] width 218 height 146
click at [1368, 272] on button "Close" at bounding box center [1376, 278] width 28 height 28
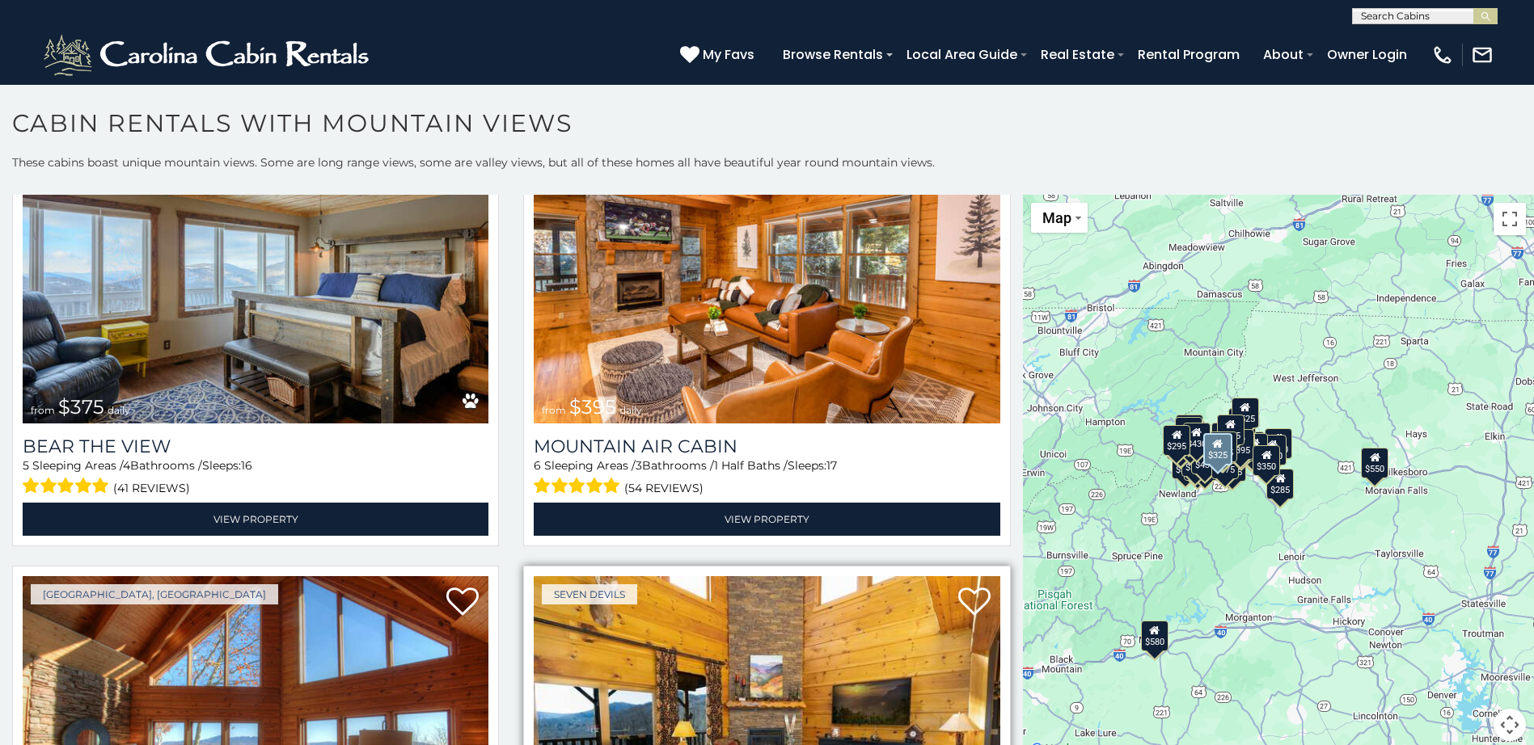
scroll to position [6865, 0]
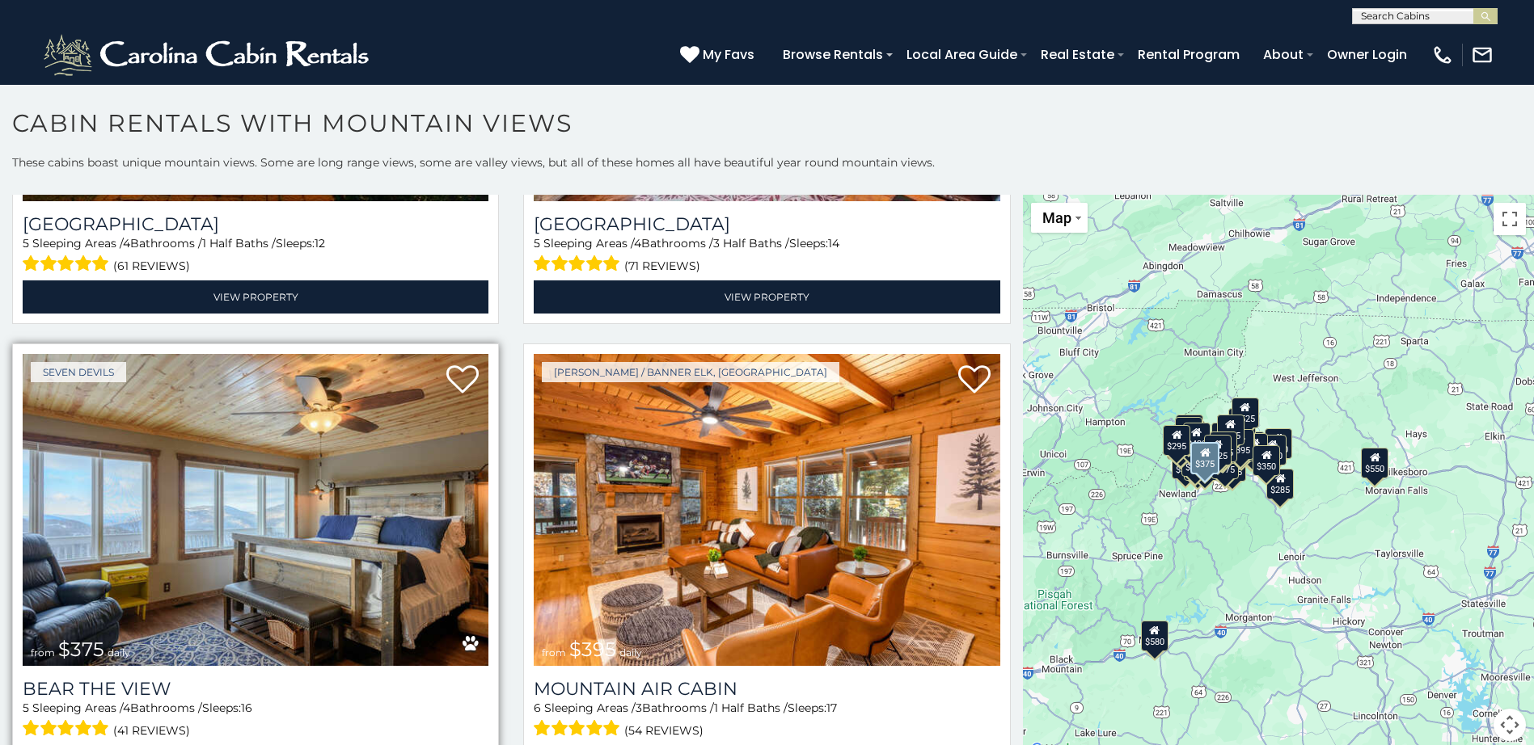
click at [356, 477] on img at bounding box center [256, 510] width 466 height 312
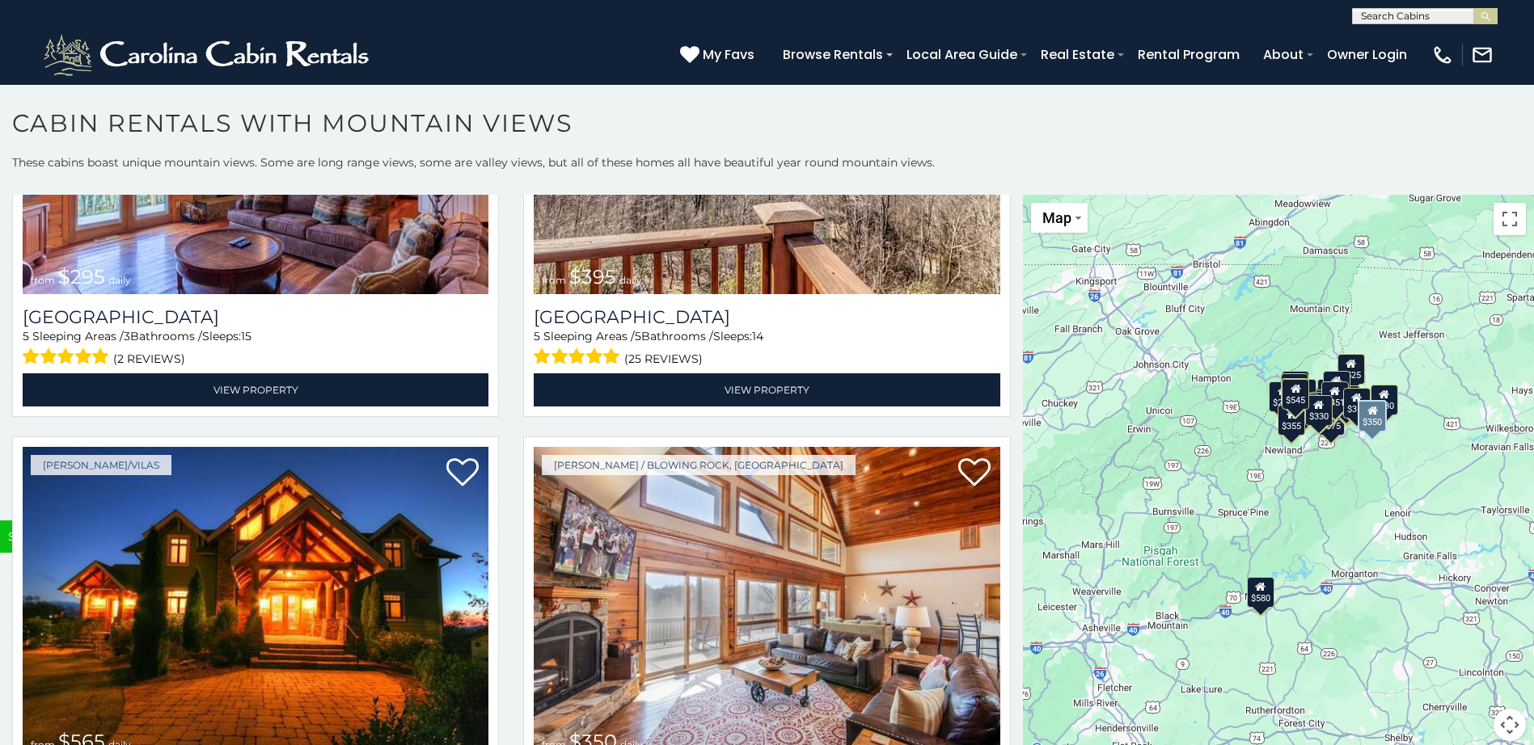
scroll to position [6064, 0]
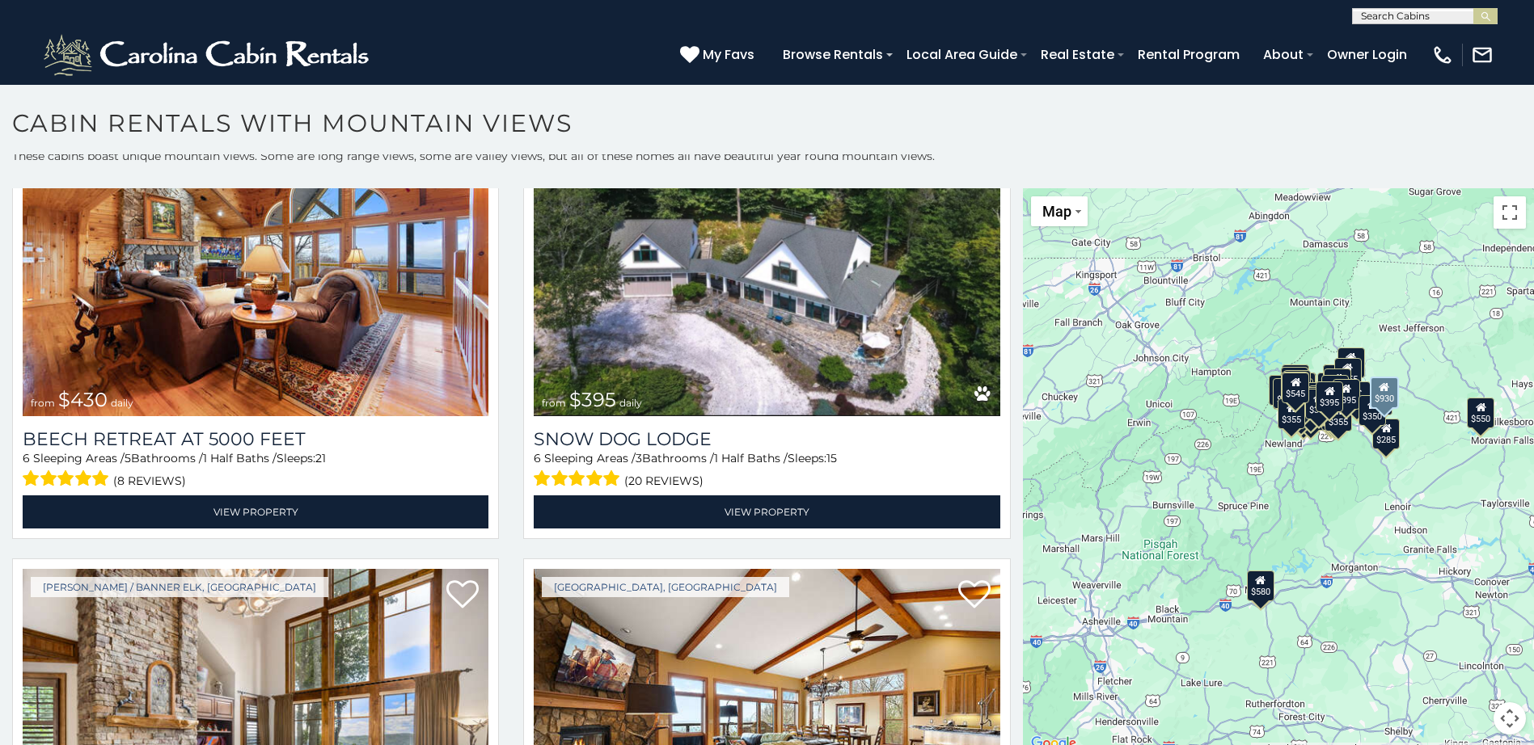
scroll to position [4843, 0]
